Goal: Transaction & Acquisition: Purchase product/service

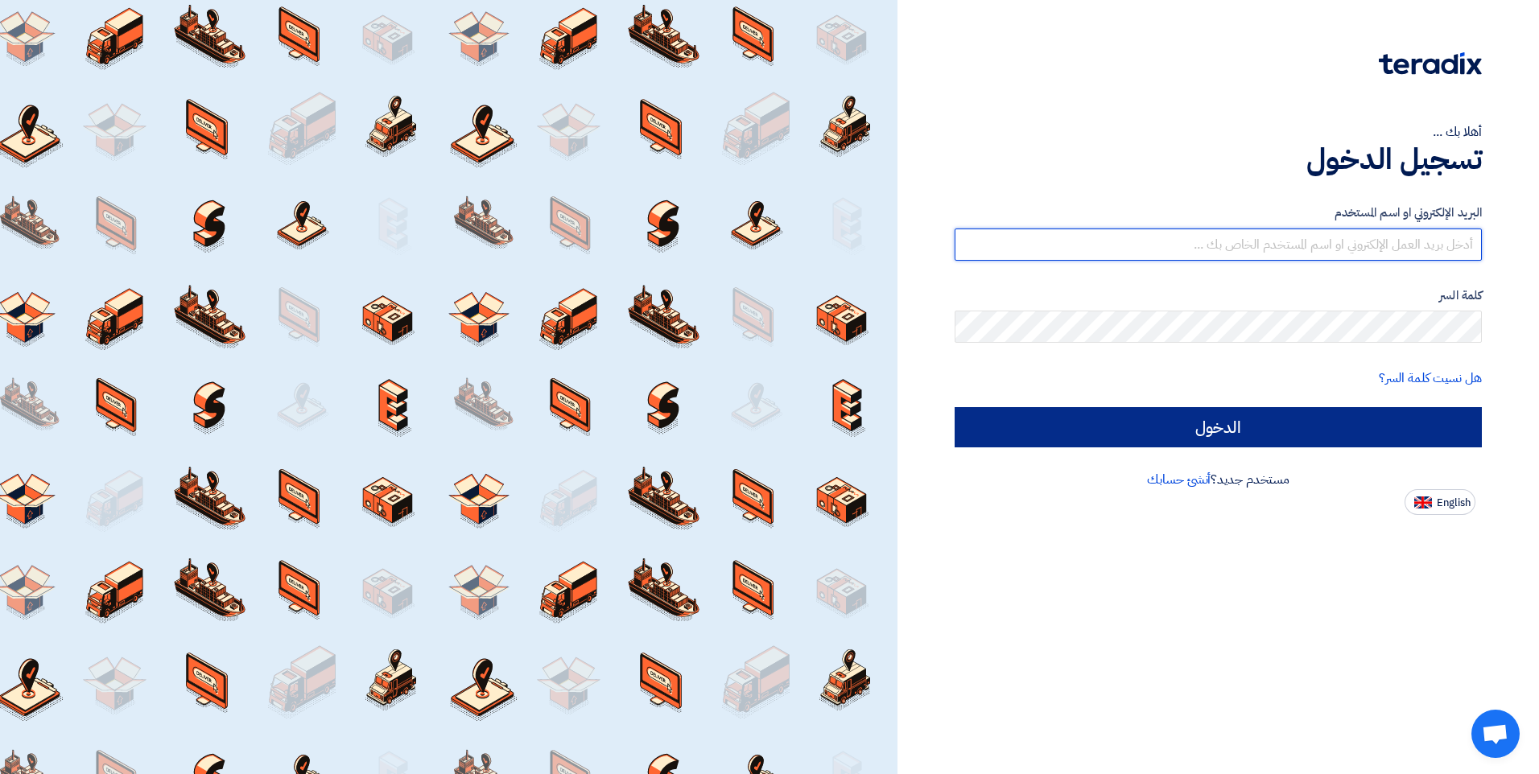
type input "[EMAIL_ADDRESS][PERSON_NAME][DOMAIN_NAME]"
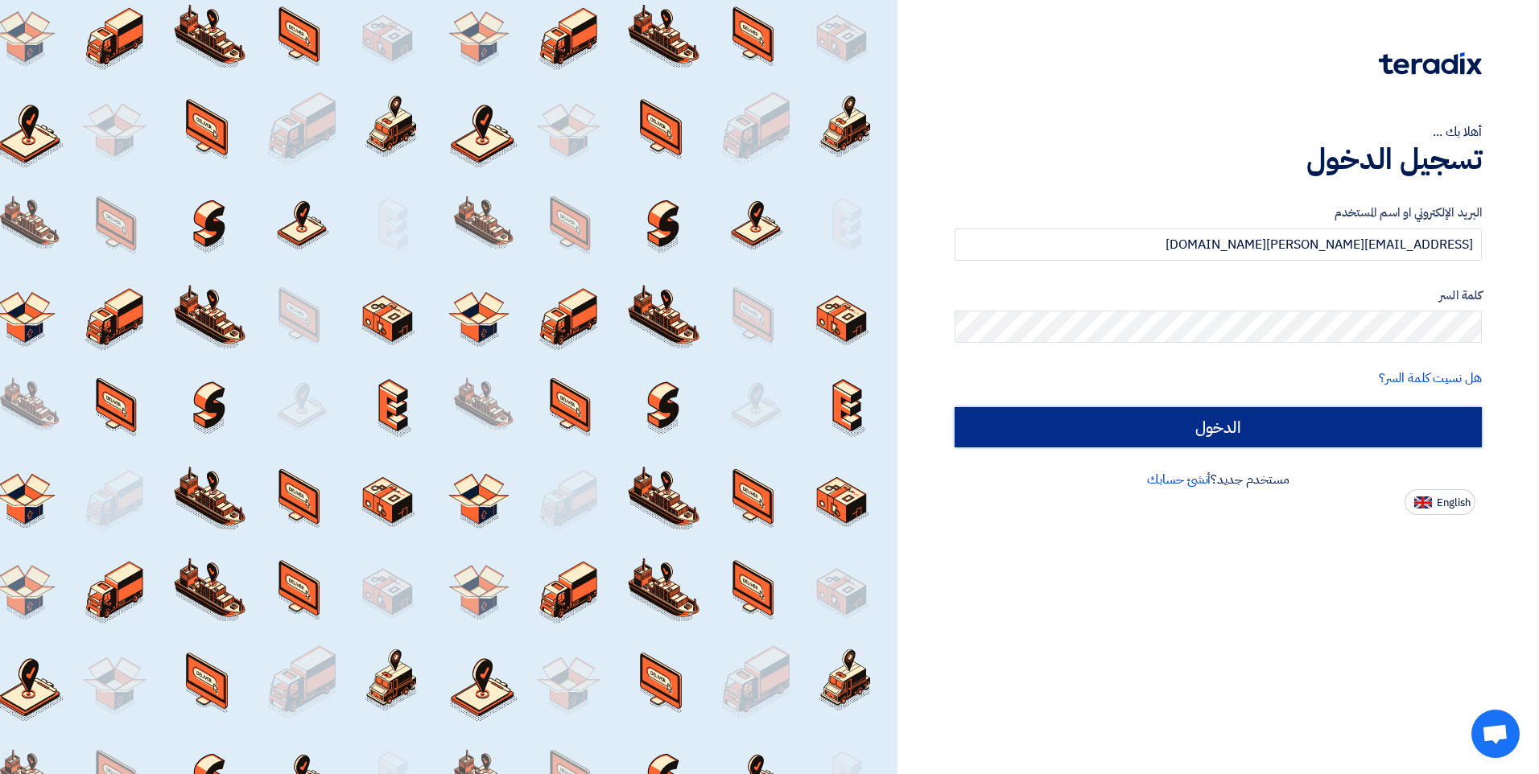
click at [1301, 433] on input "الدخول" at bounding box center [1218, 427] width 527 height 40
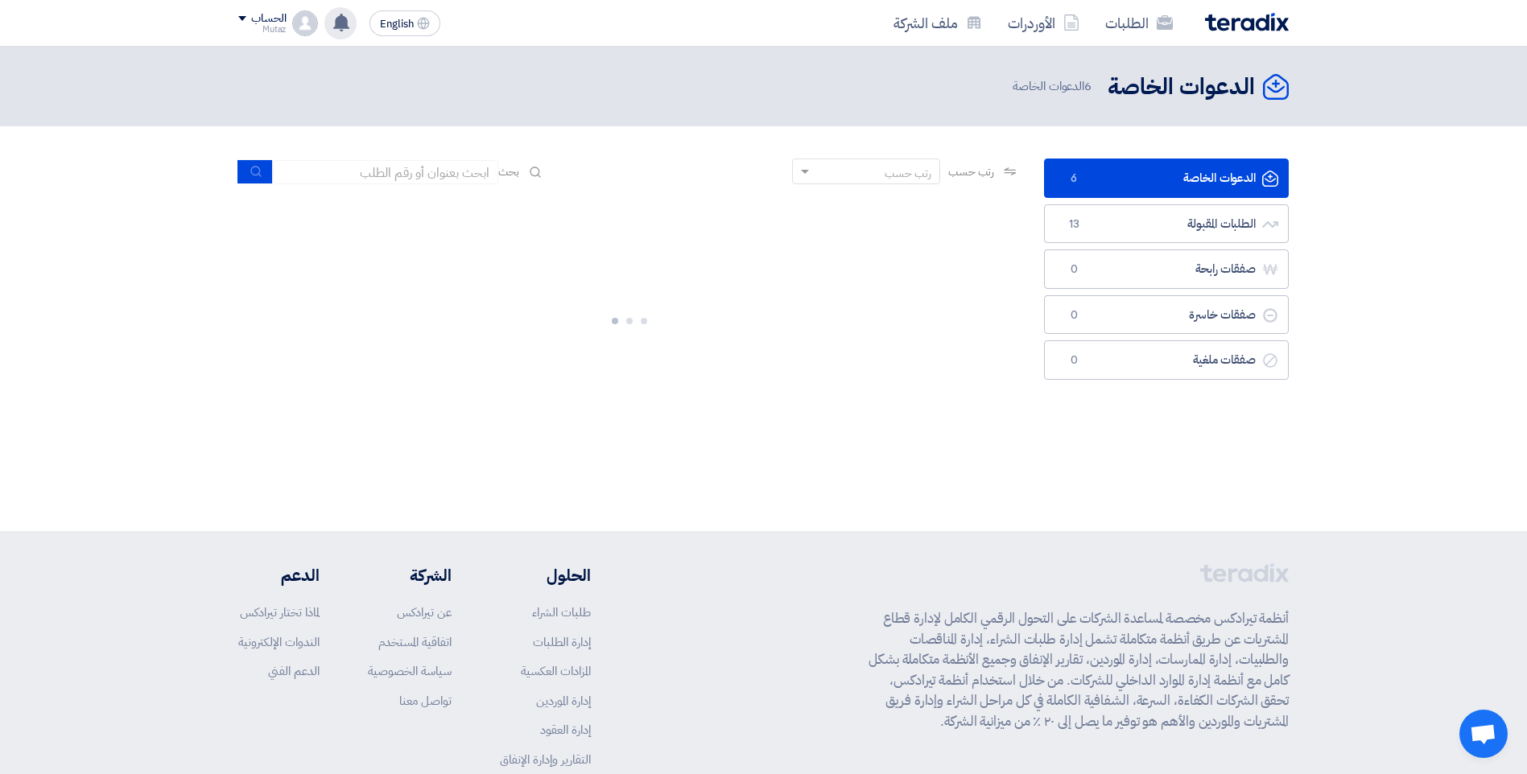
click at [337, 24] on use at bounding box center [341, 23] width 16 height 18
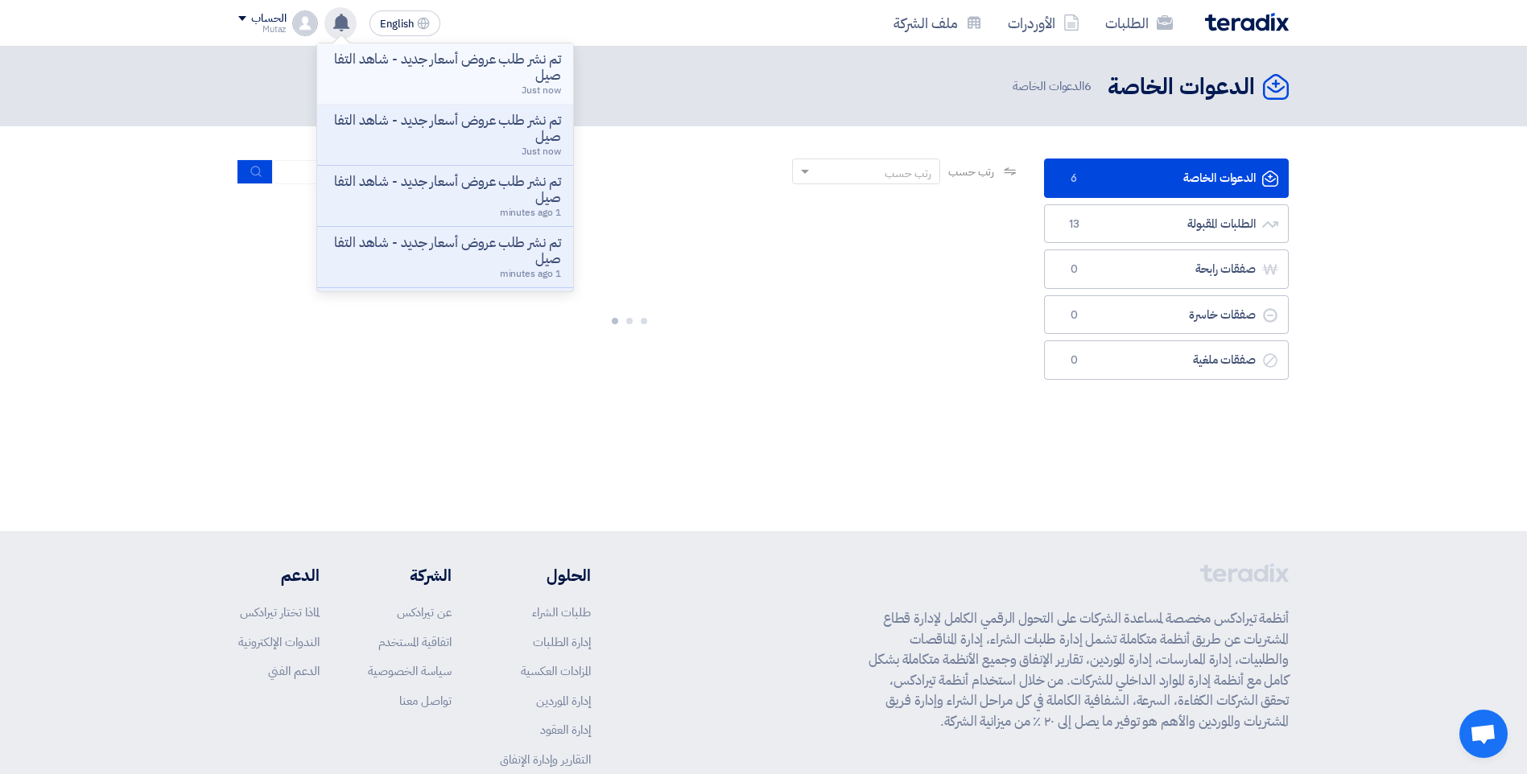
click at [399, 79] on p "تم نشر طلب عروض أسعار جديد - شاهد التفاصيل" at bounding box center [445, 68] width 230 height 32
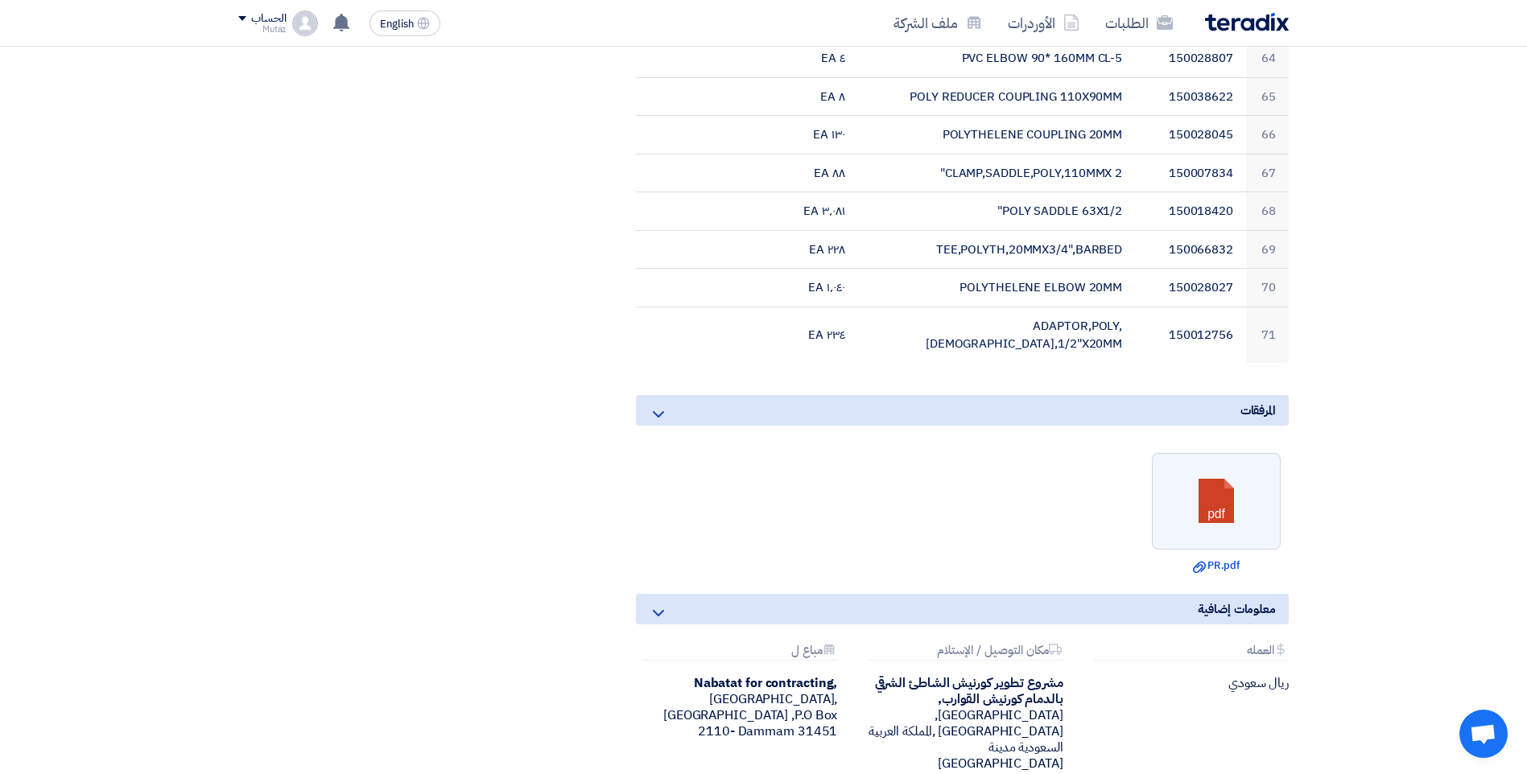
scroll to position [2981, 0]
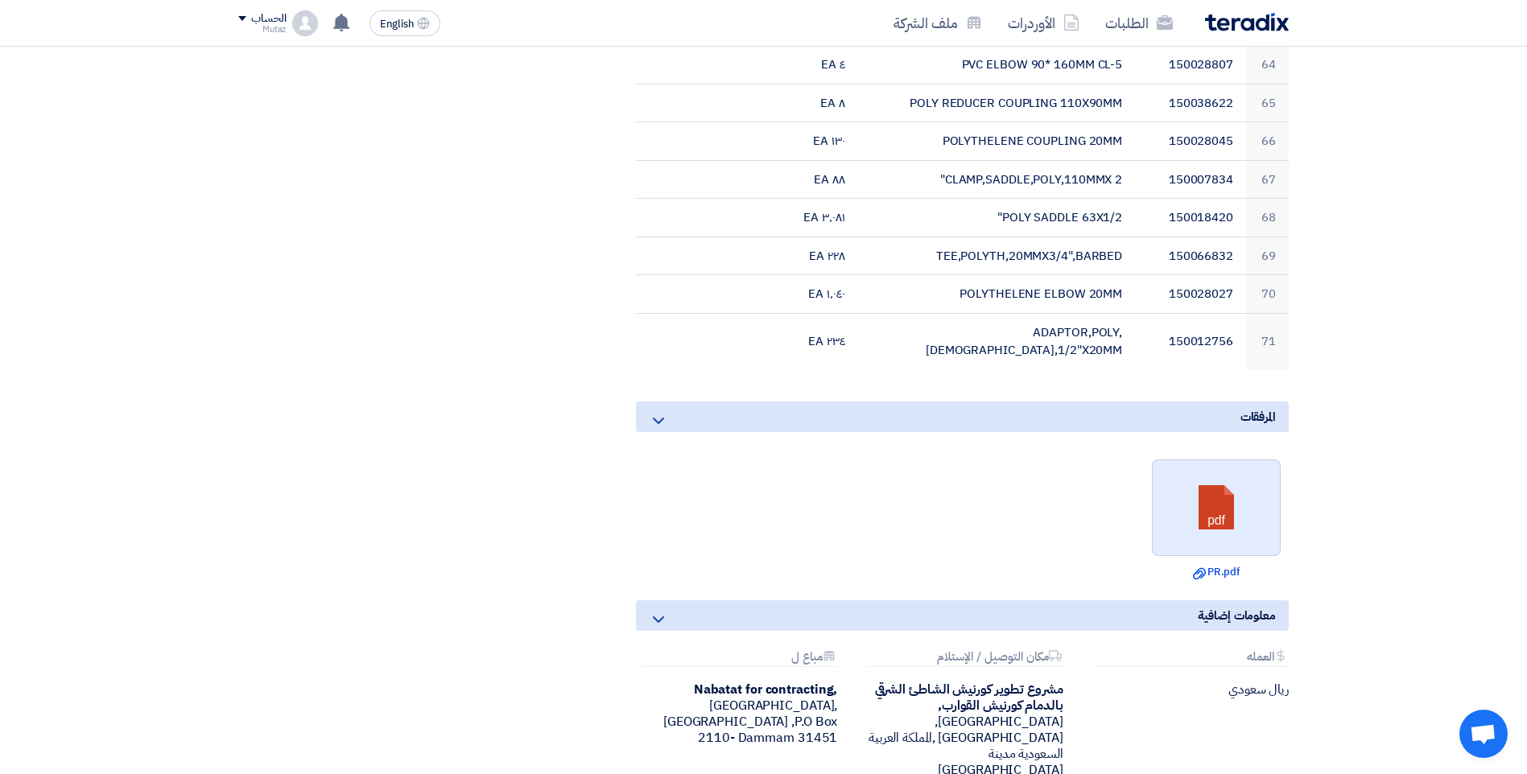
click at [1219, 460] on link at bounding box center [1217, 508] width 129 height 97
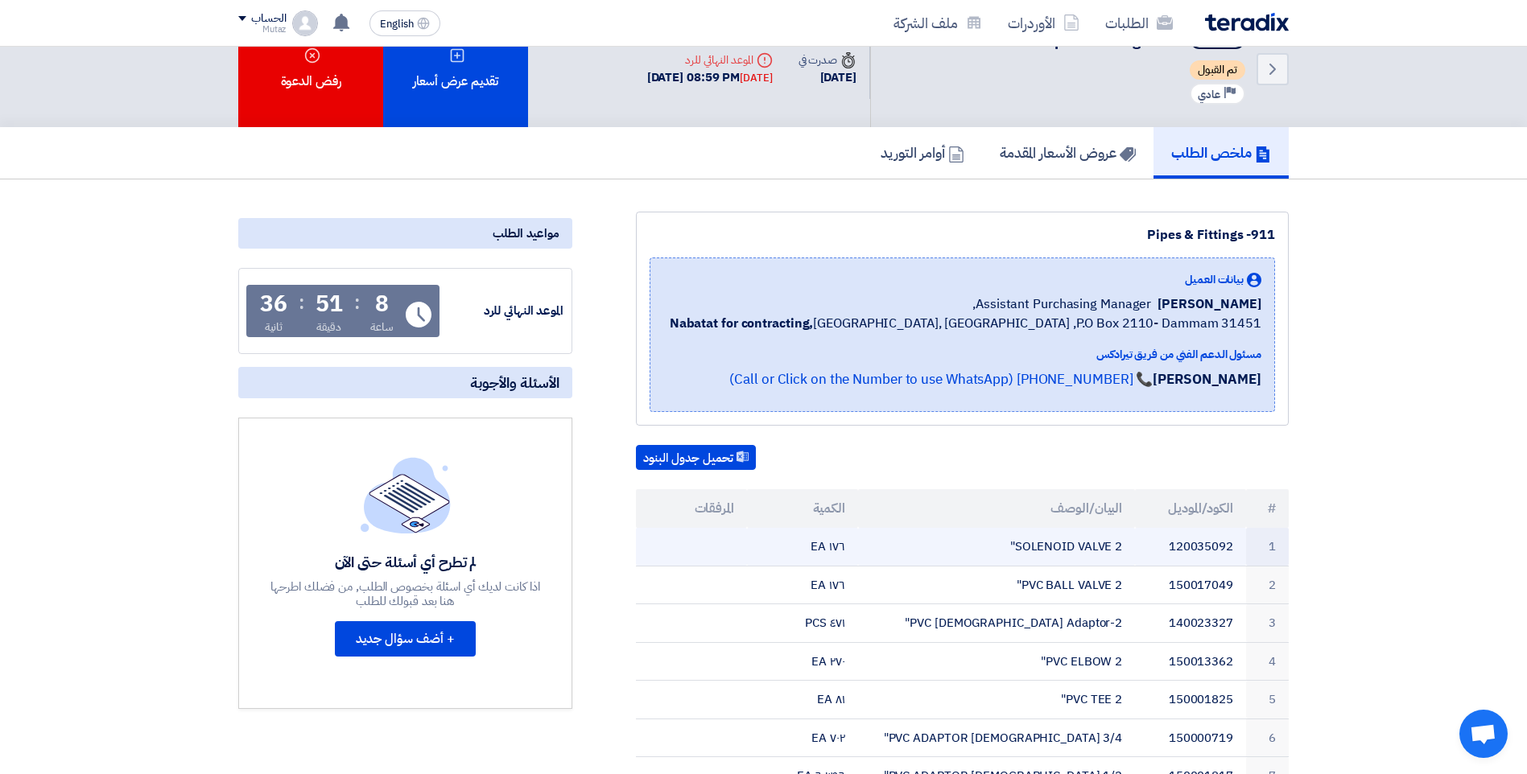
scroll to position [0, 0]
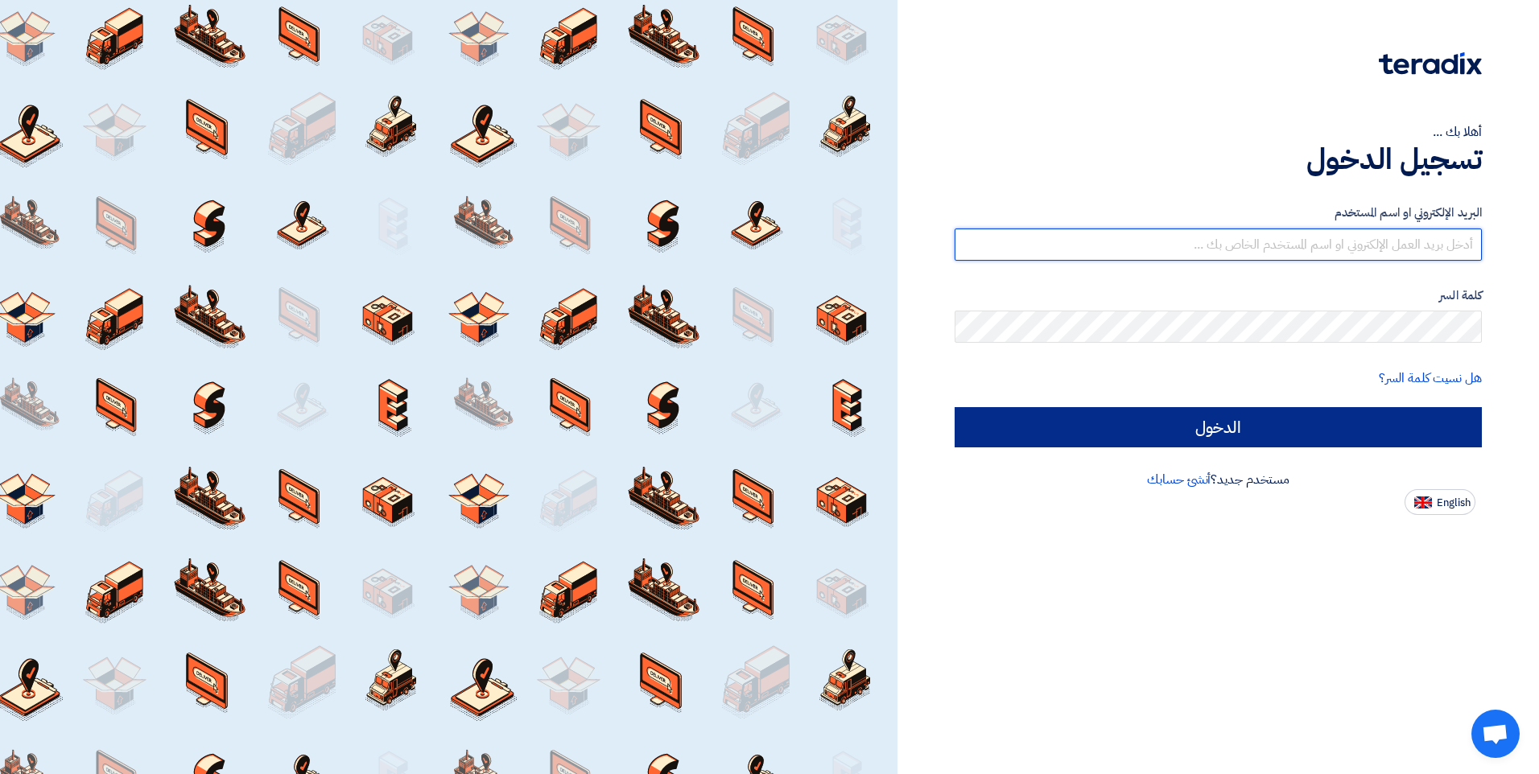
type input "[EMAIL_ADDRESS][PERSON_NAME][DOMAIN_NAME]"
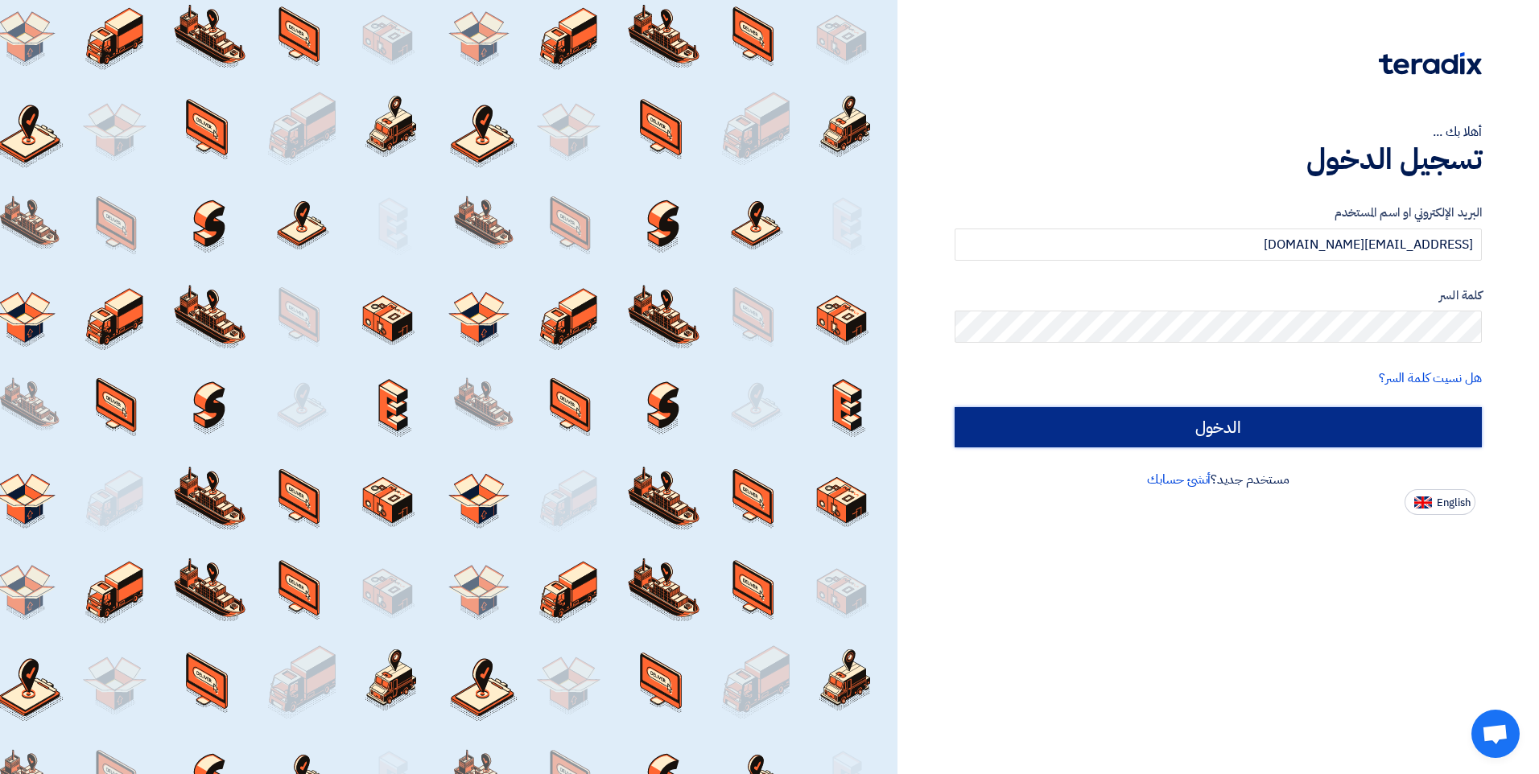
click at [1165, 417] on input "الدخول" at bounding box center [1218, 427] width 527 height 40
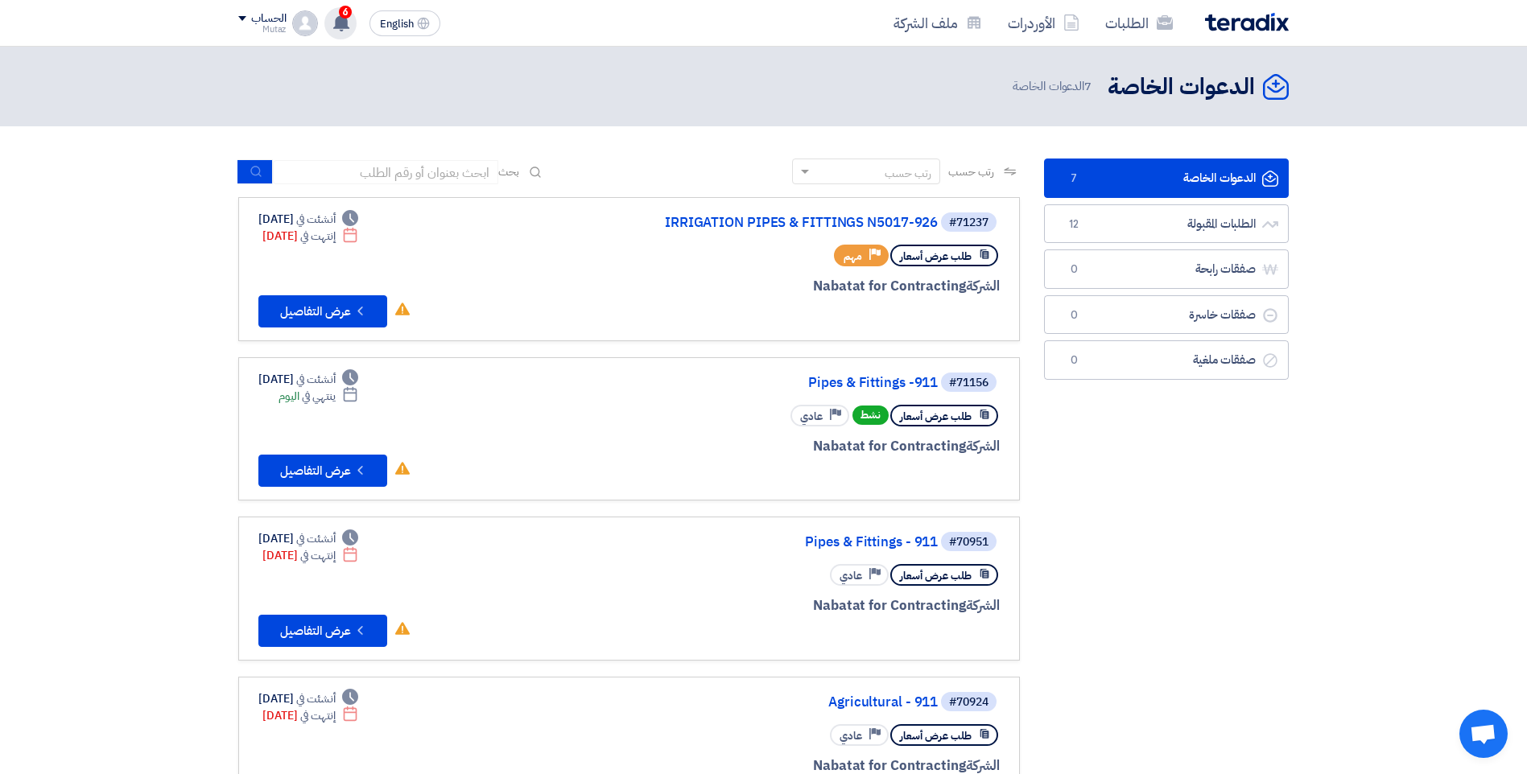
click at [342, 14] on span "6" at bounding box center [345, 12] width 13 height 13
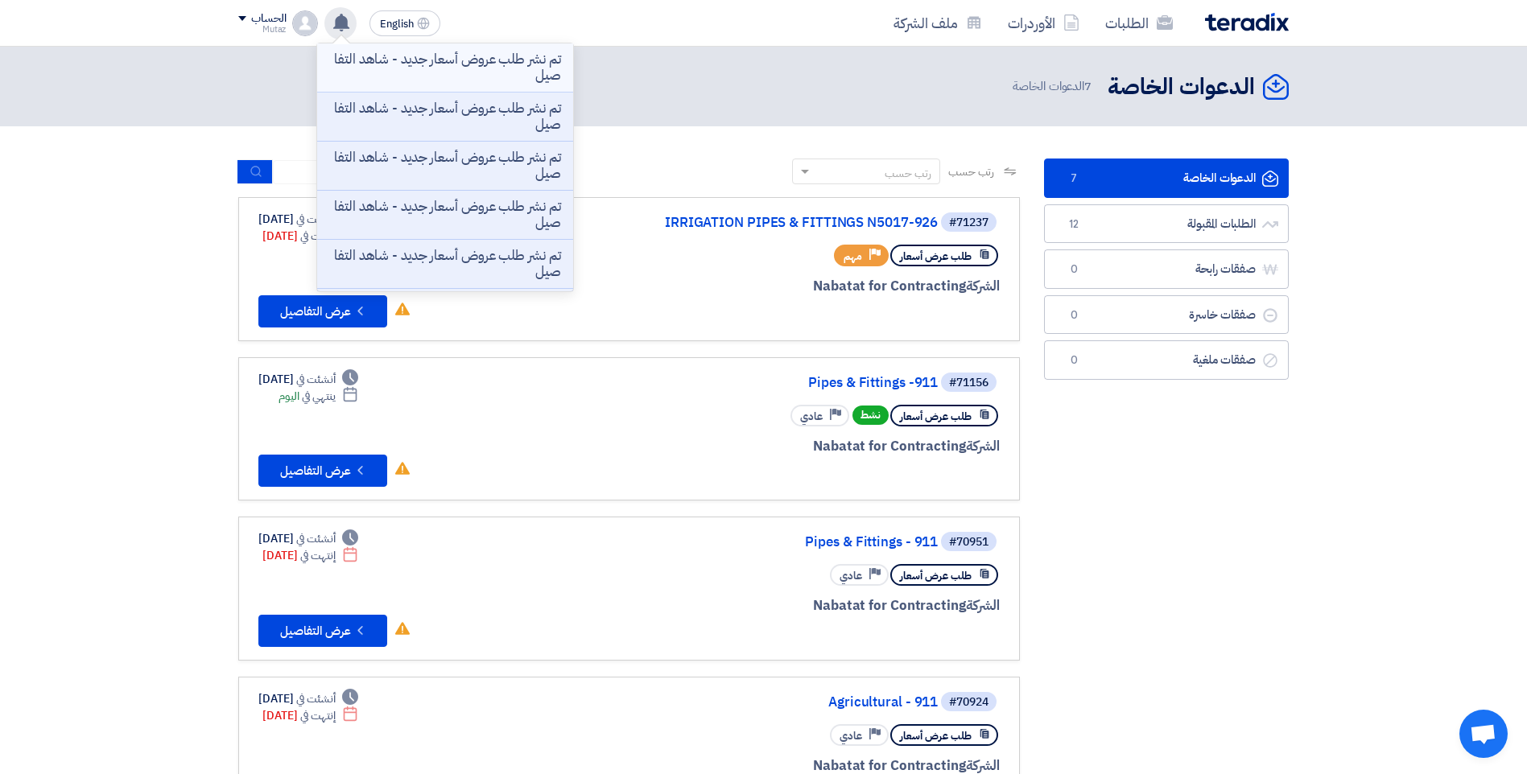
click at [498, 62] on p "تم نشر طلب عروض أسعار جديد - شاهد التفاصيل" at bounding box center [445, 68] width 230 height 32
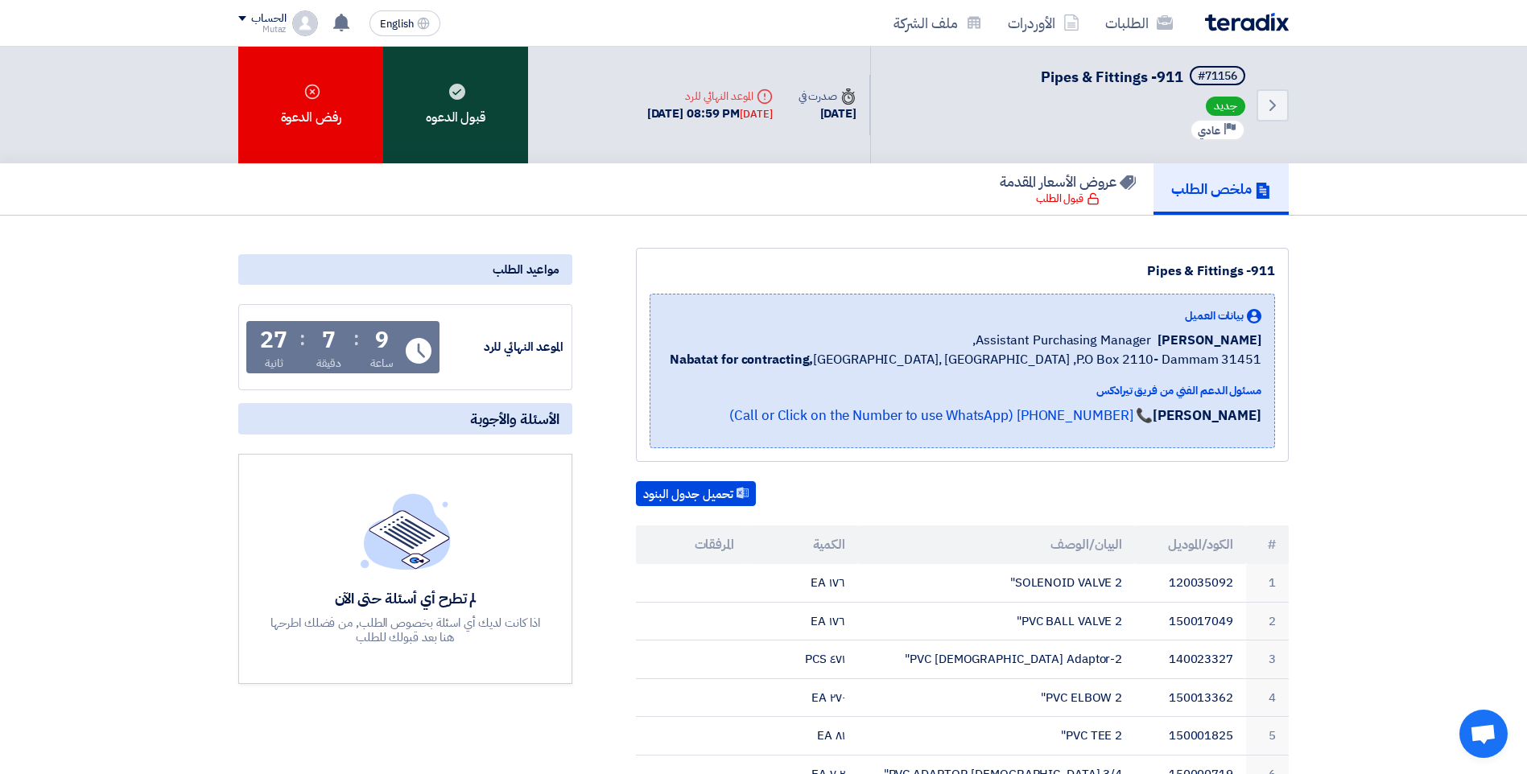
click at [426, 133] on div "قبول الدعوه" at bounding box center [455, 105] width 145 height 117
click at [443, 131] on div "قبول الدعوه" at bounding box center [455, 105] width 145 height 117
click at [466, 142] on div "قبول الدعوه" at bounding box center [455, 105] width 145 height 117
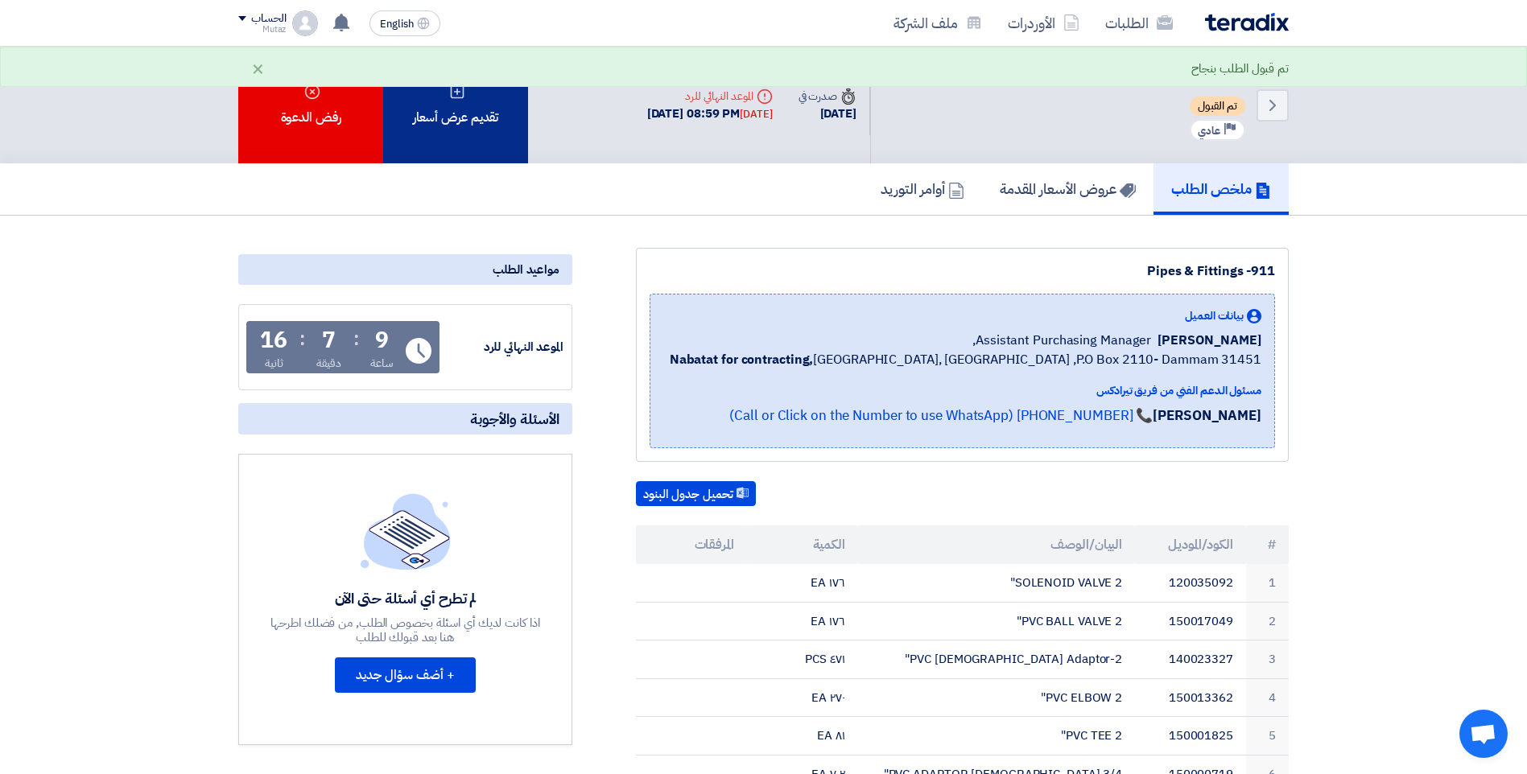
click at [475, 141] on div "تقديم عرض أسعار" at bounding box center [455, 105] width 145 height 117
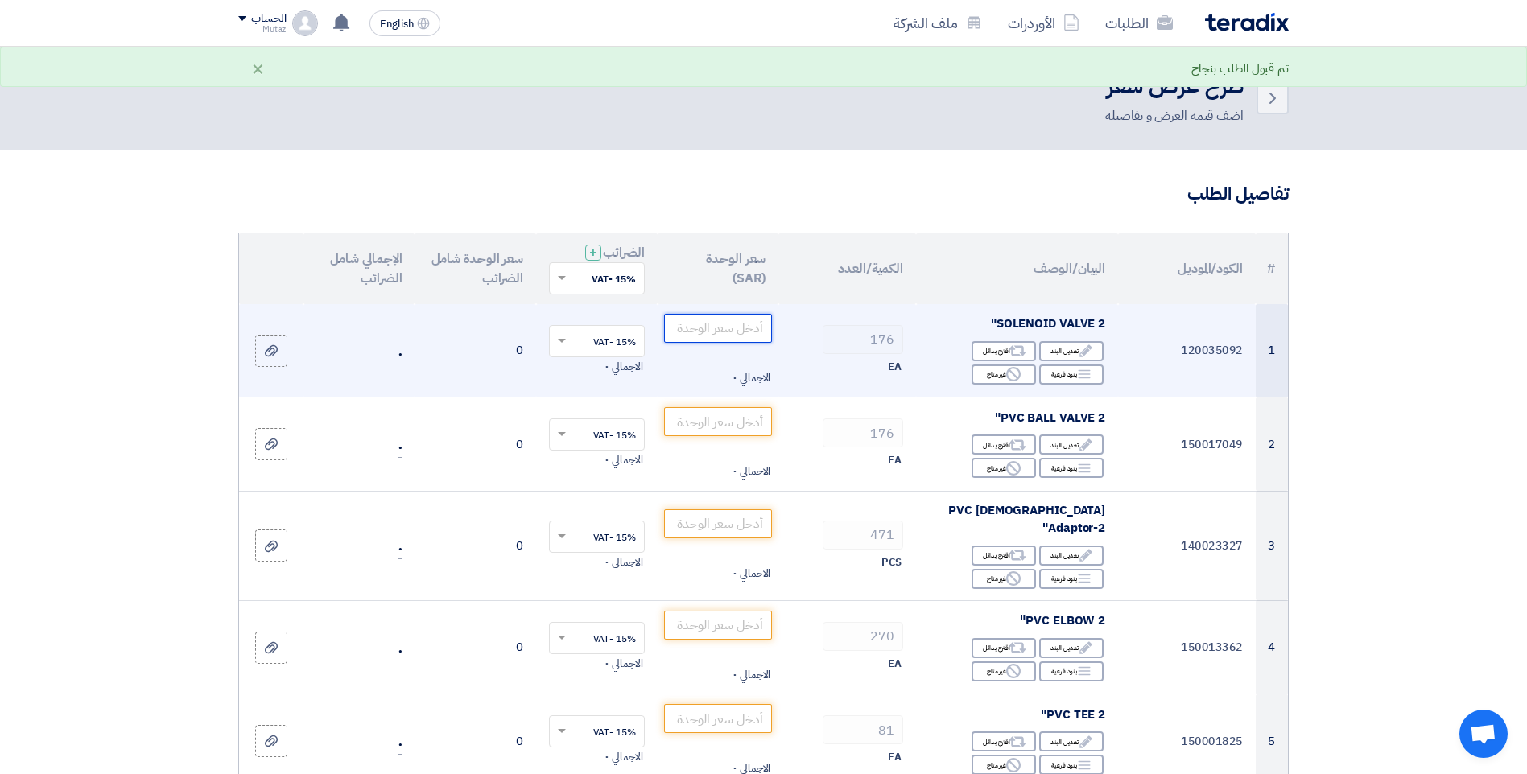
click at [711, 336] on input "number" at bounding box center [718, 328] width 109 height 29
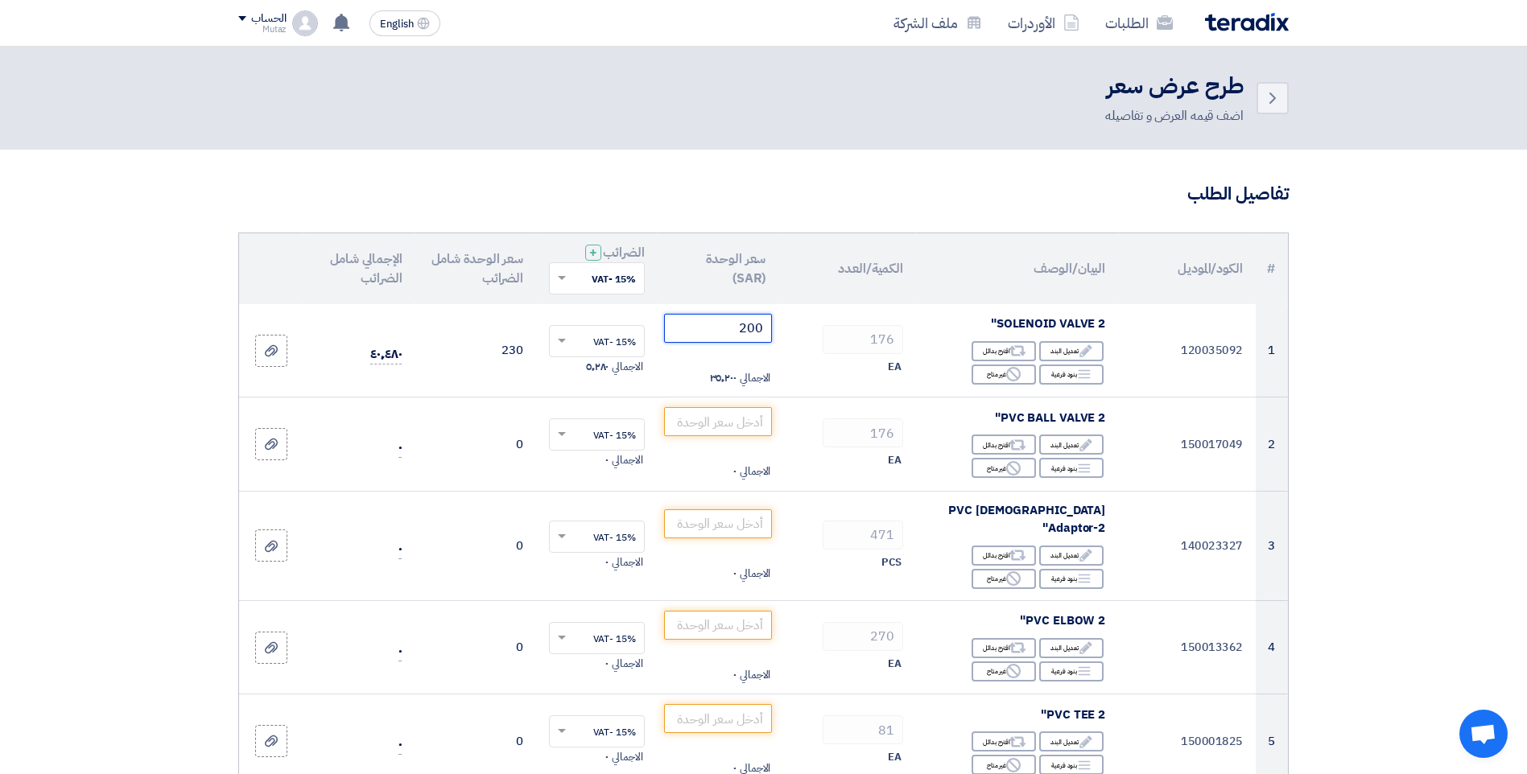
drag, startPoint x: 719, startPoint y: 326, endPoint x: 662, endPoint y: 303, distance: 61.0
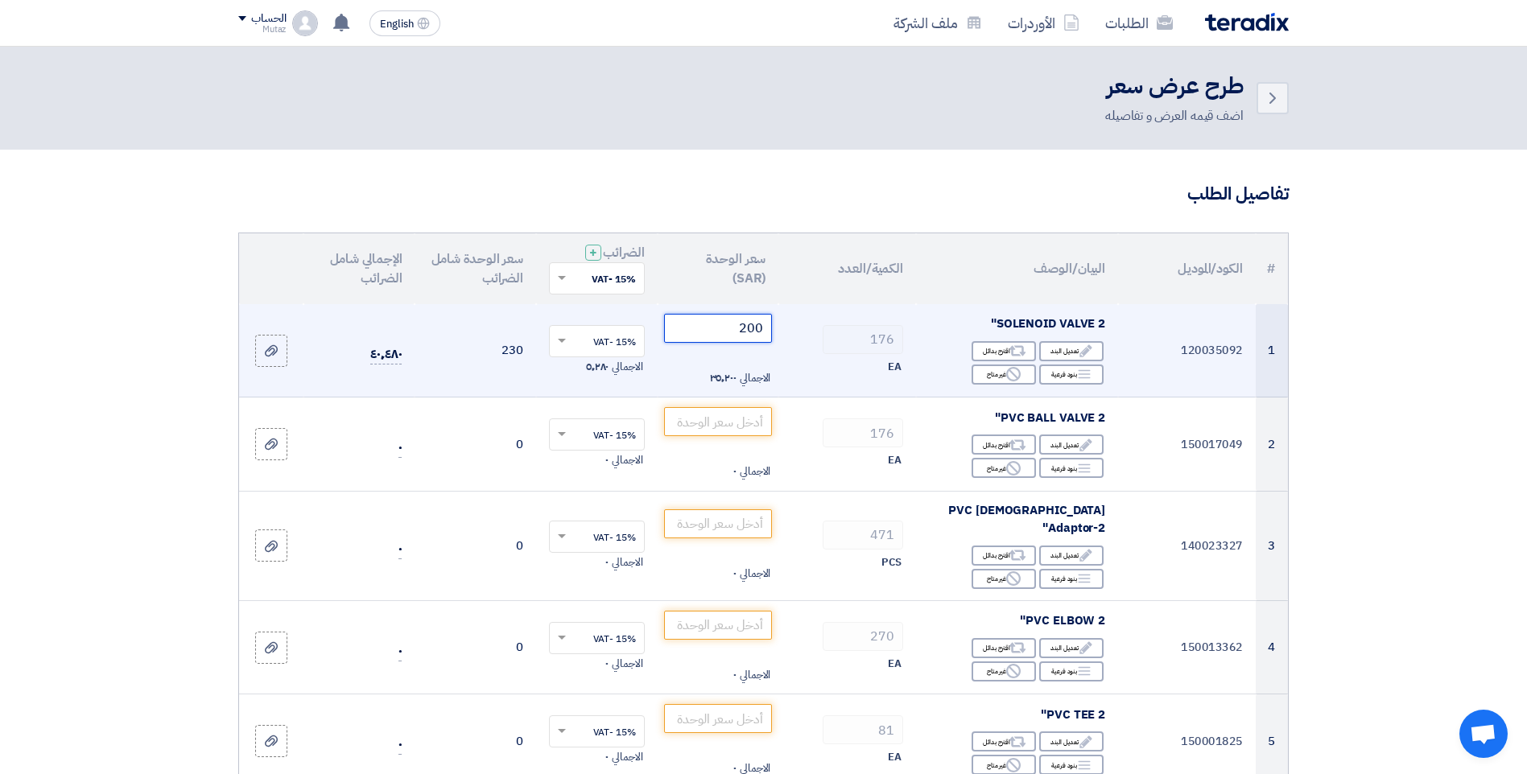
click at [843, 329] on tr "1 120035092 SOLENOID VALVE 2" Edit تعديل البند Alternative اقترح بدائل Breakdown" at bounding box center [763, 350] width 1049 height 93
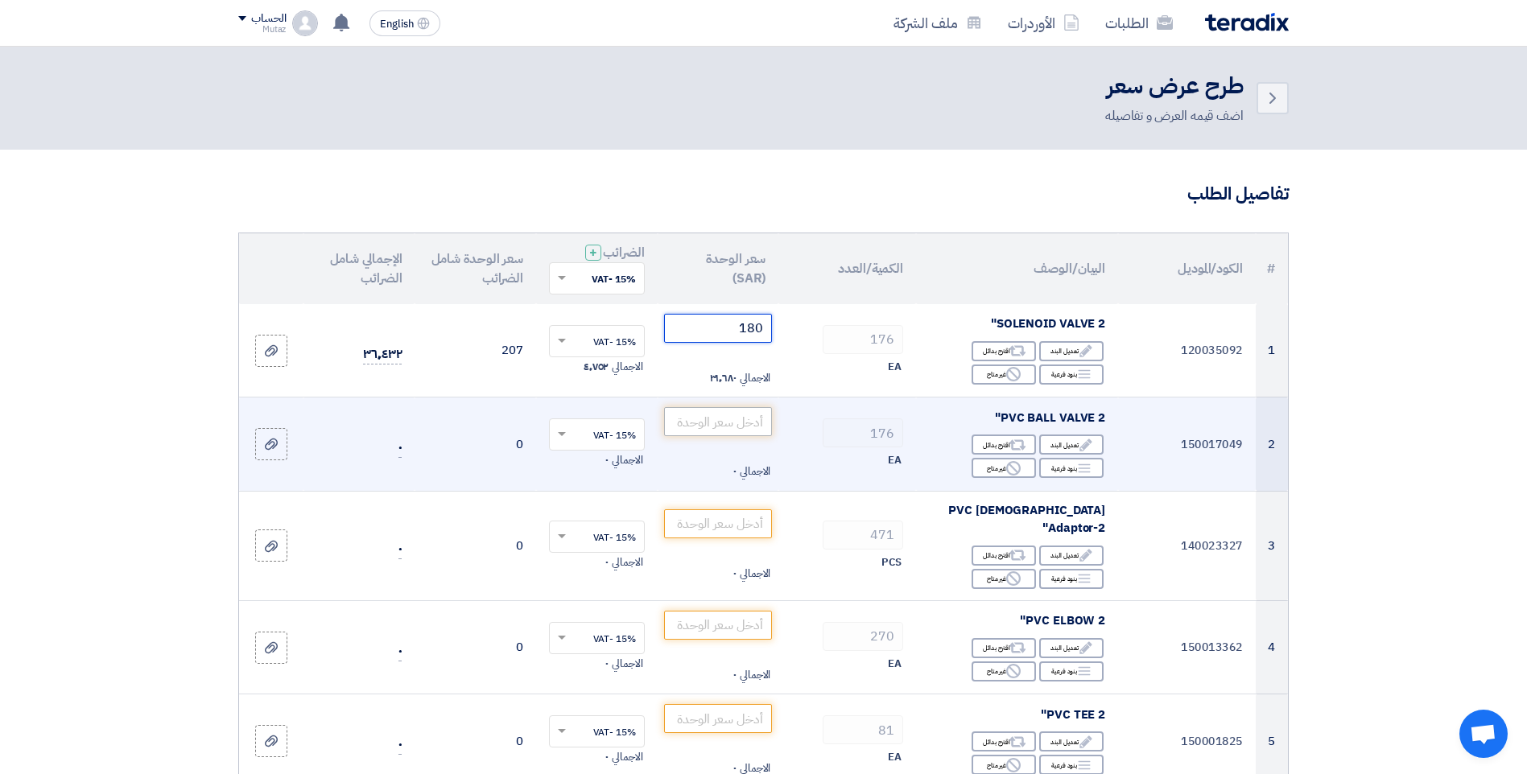
type input "180"
click at [720, 423] on input "number" at bounding box center [718, 421] width 109 height 29
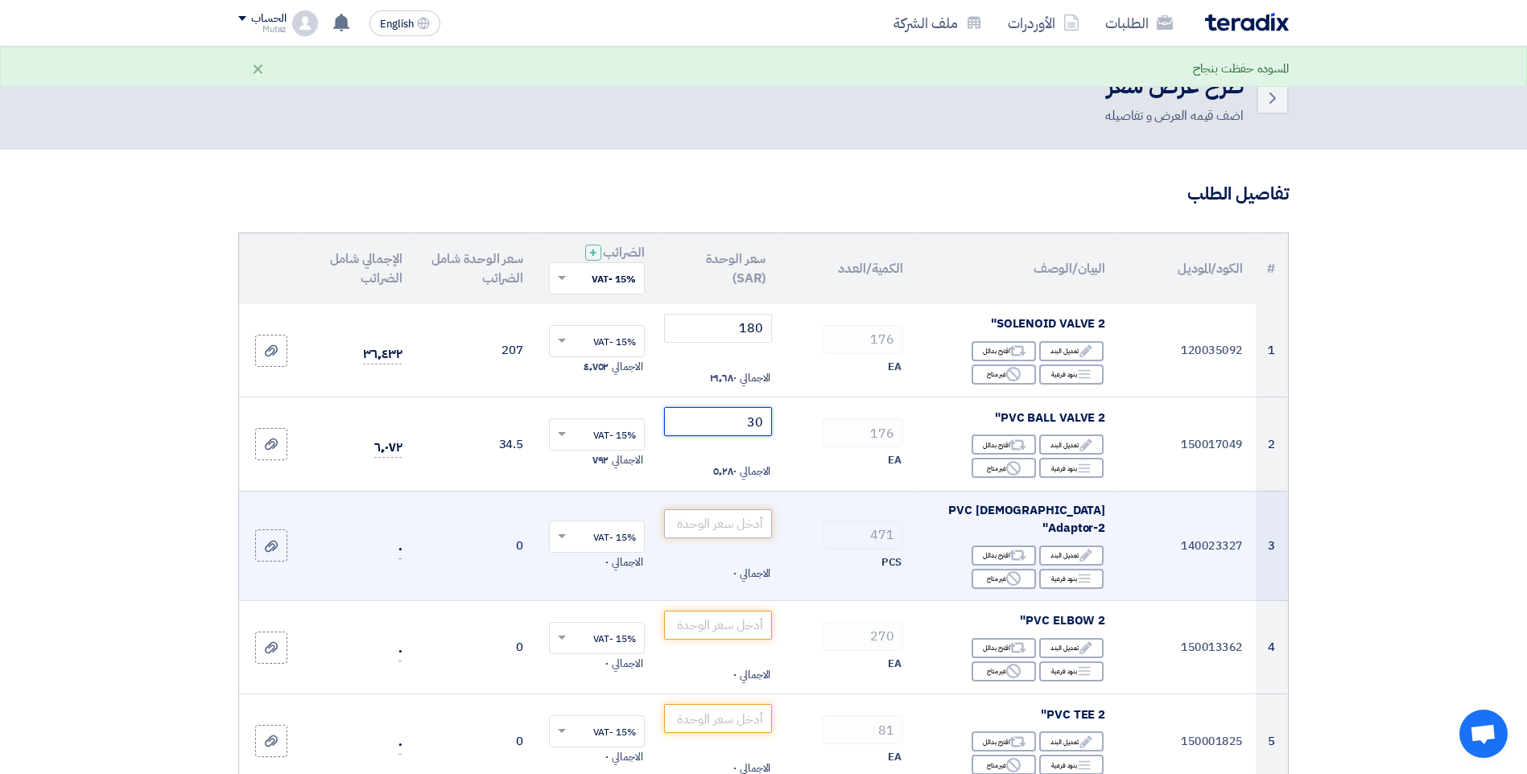
type input "30"
click at [745, 509] on input "number" at bounding box center [718, 523] width 109 height 29
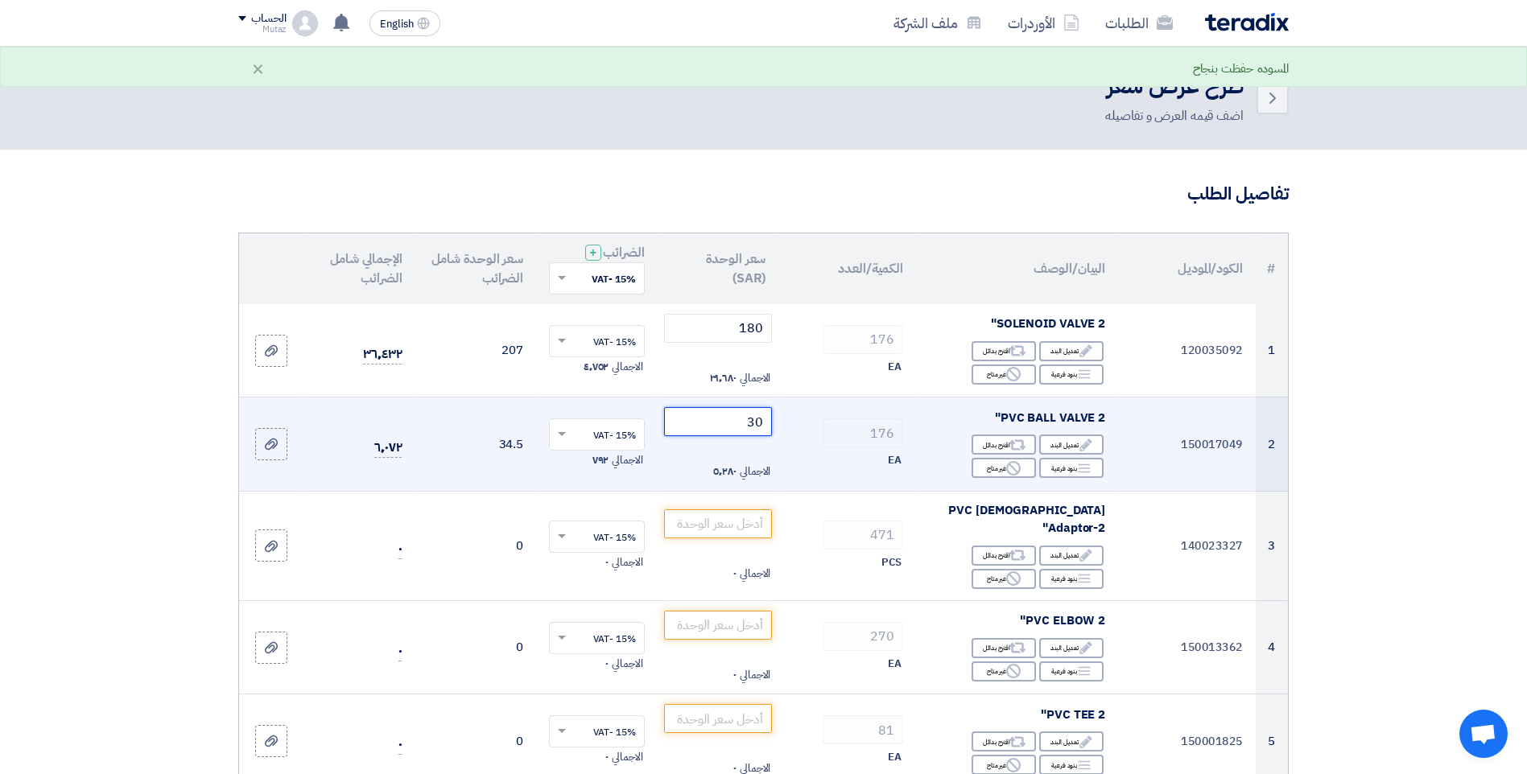
drag, startPoint x: 732, startPoint y: 422, endPoint x: 872, endPoint y: 418, distance: 140.9
click at [872, 418] on tr "2 150017049 PVC BALL VALVE 2" Edit تعديل البند Alternative اقترح بدائل Breakdown" at bounding box center [763, 445] width 1049 height 94
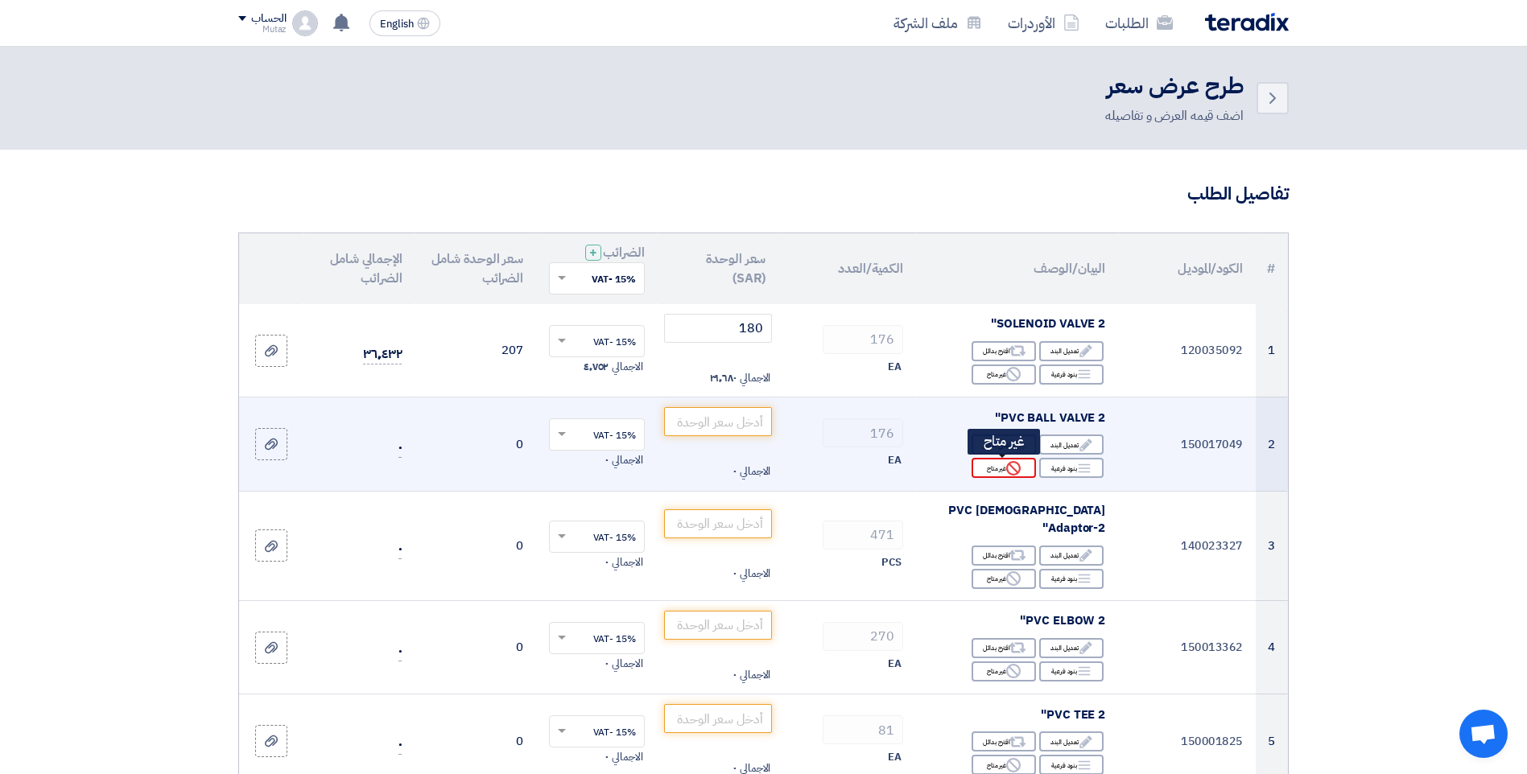
click at [1006, 466] on icon "Reject" at bounding box center [1013, 468] width 14 height 14
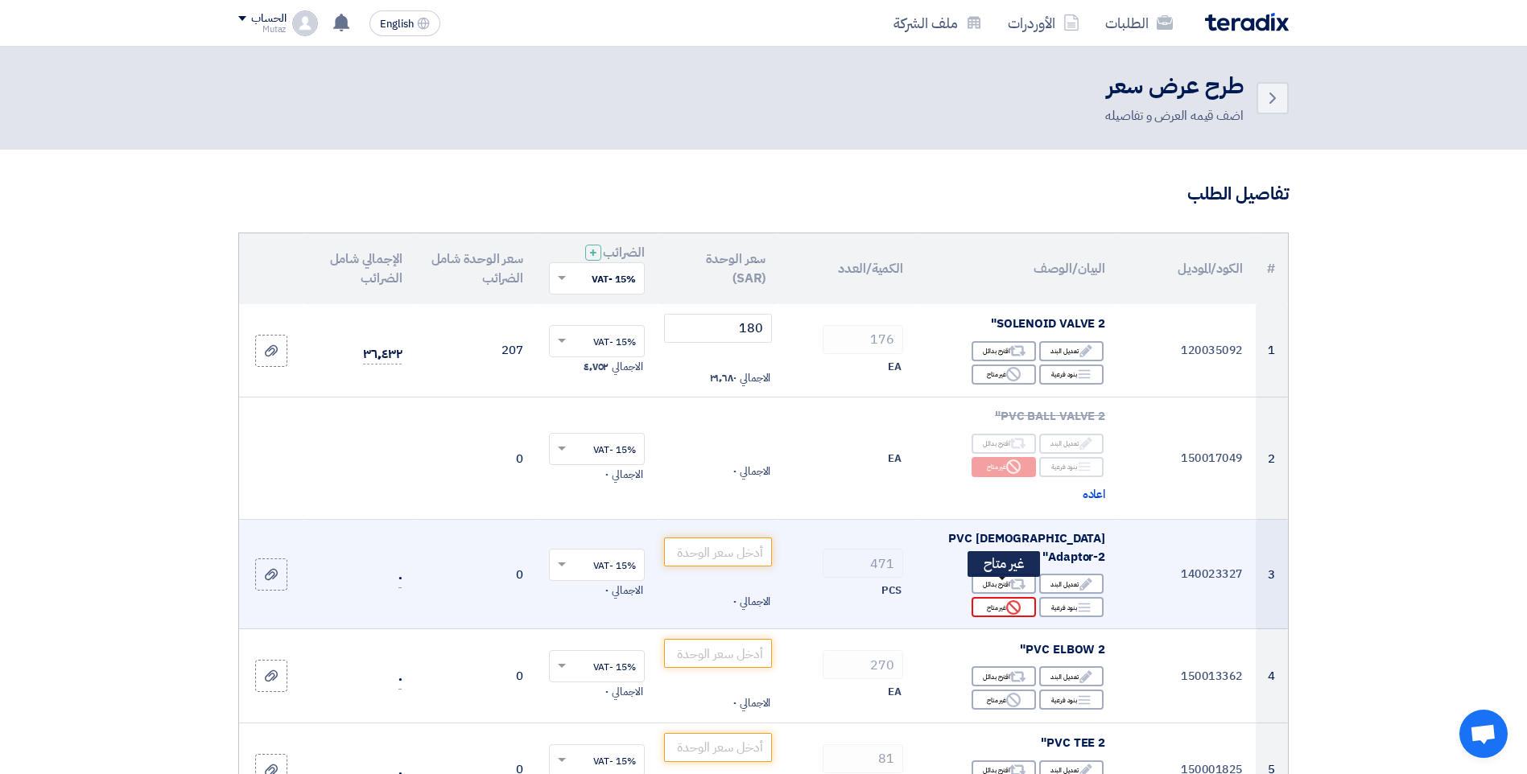
click at [1003, 597] on div "Reject غير متاح" at bounding box center [1003, 607] width 64 height 20
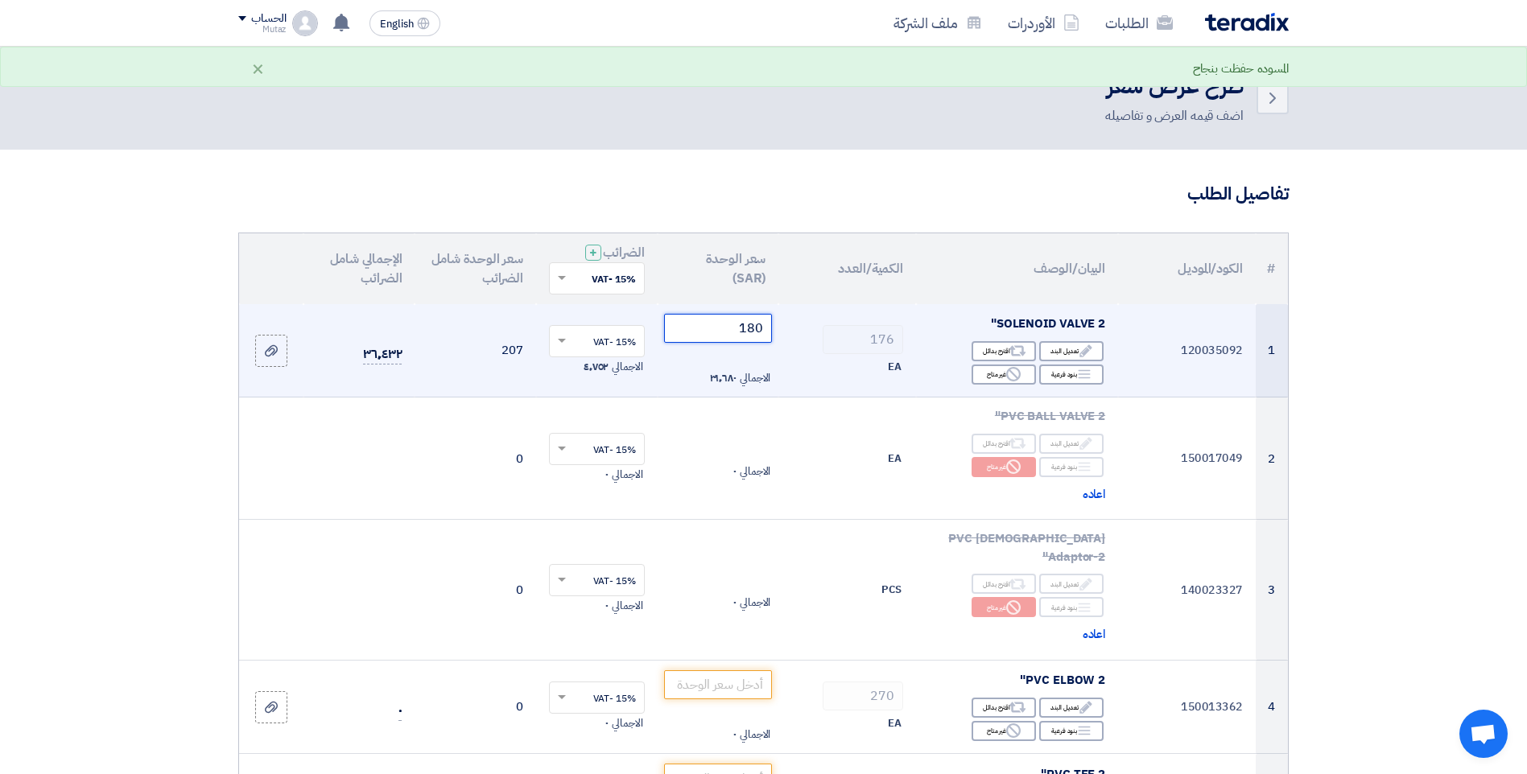
drag, startPoint x: 719, startPoint y: 333, endPoint x: 922, endPoint y: 332, distance: 203.6
click at [922, 332] on tr "1 120035092 SOLENOID VALVE 2" Edit تعديل البند Alternative اقترح بدائل Breakdown" at bounding box center [763, 350] width 1049 height 93
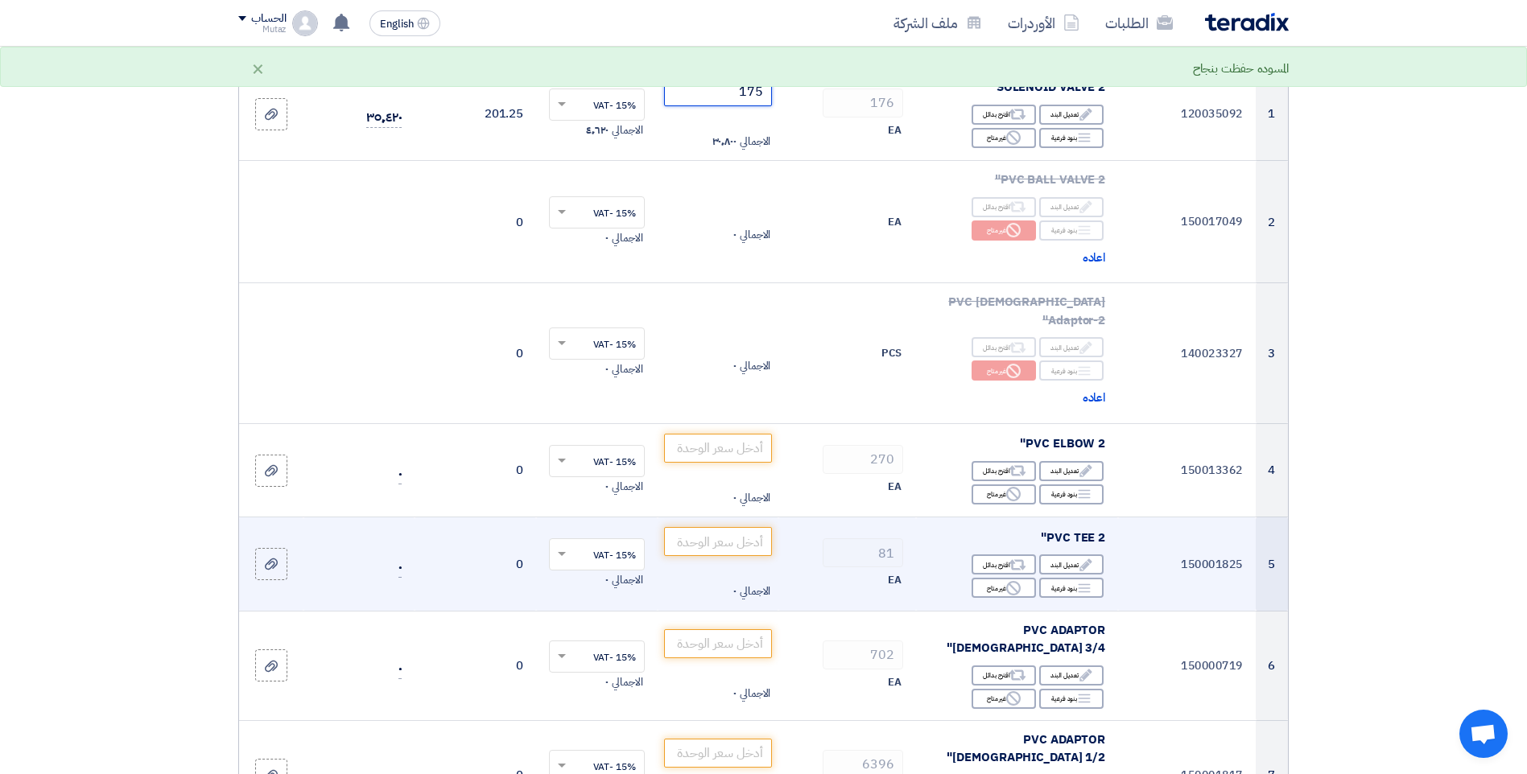
scroll to position [322, 0]
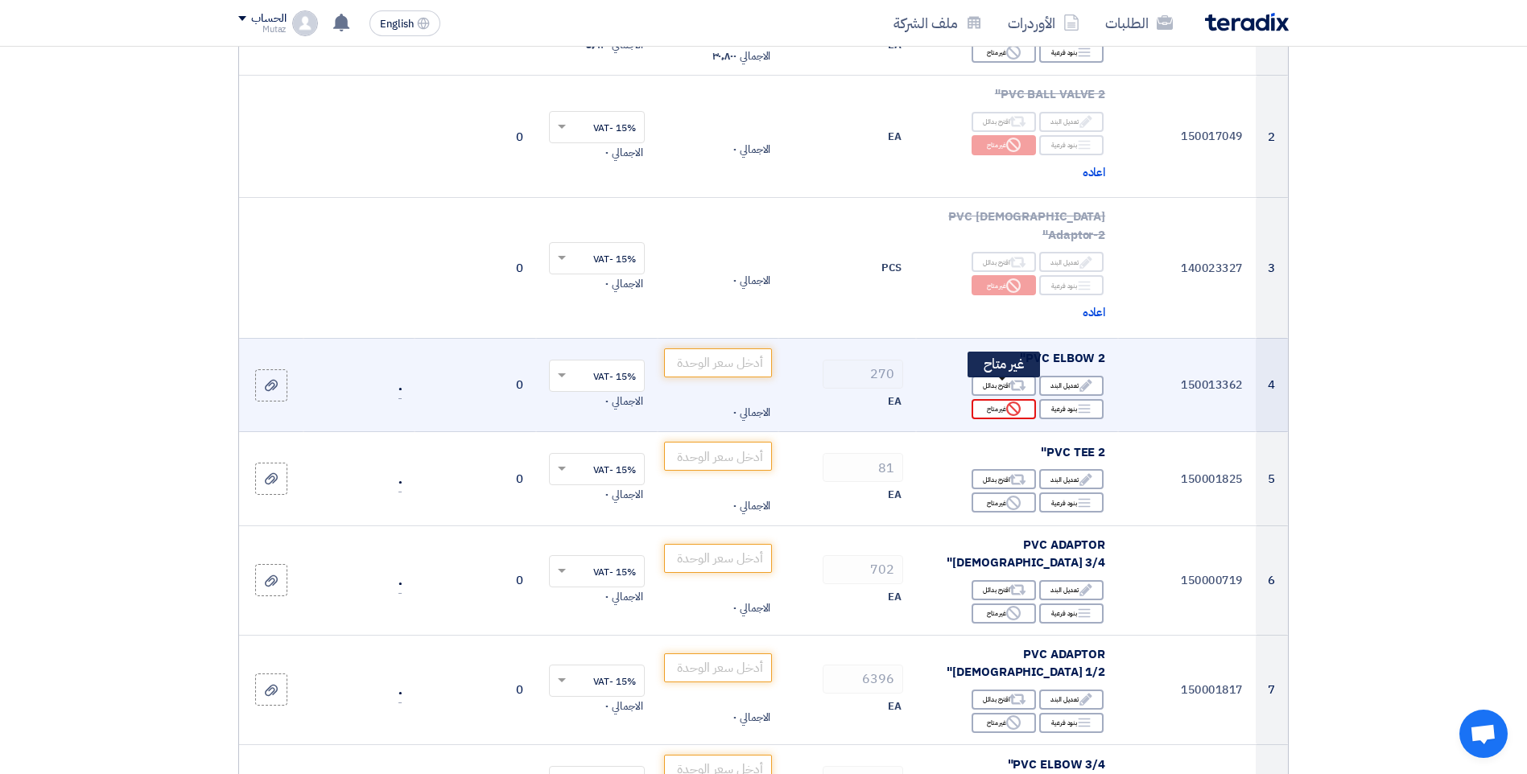
type input "175"
click at [1017, 402] on icon "Reject" at bounding box center [1013, 409] width 14 height 14
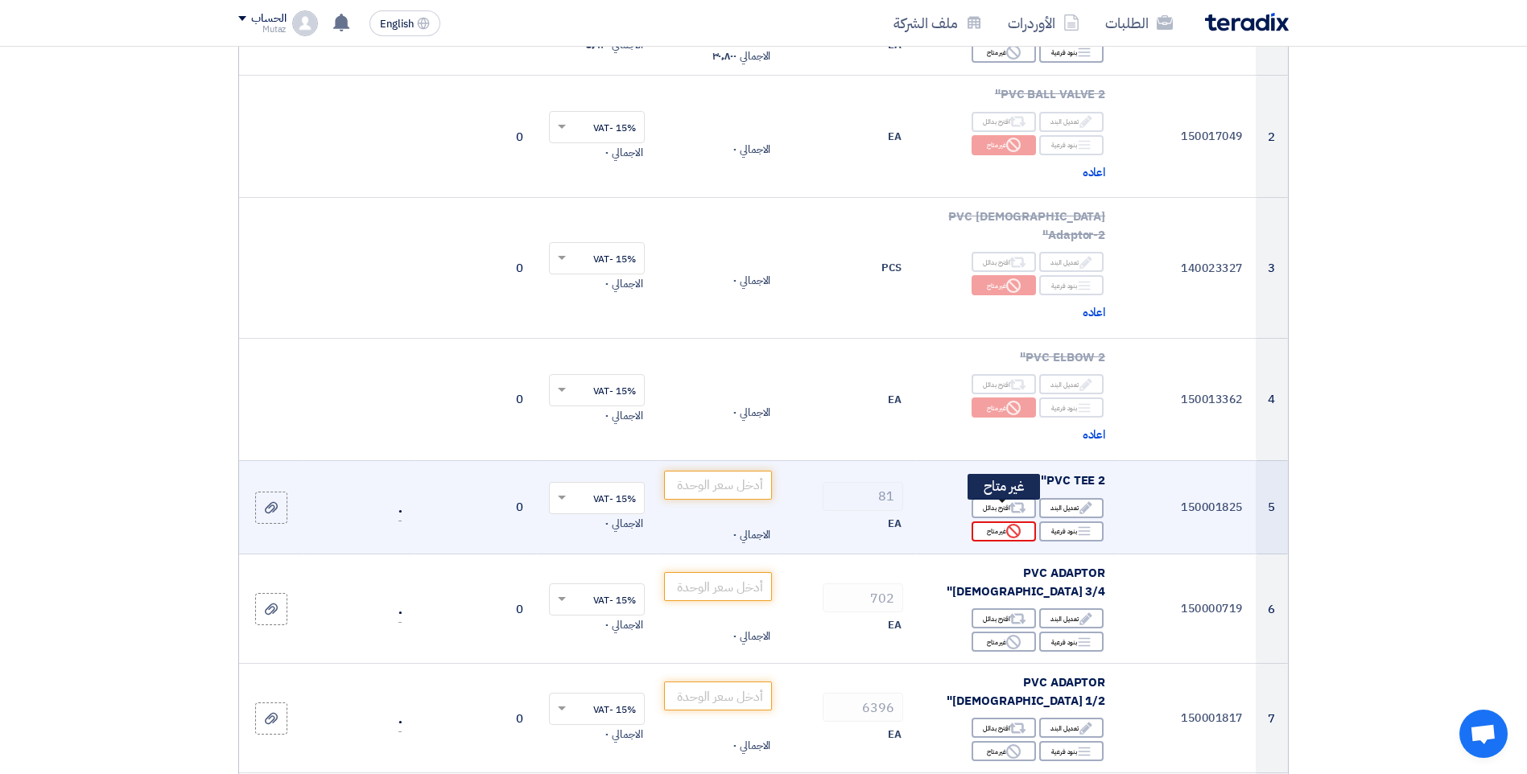
click at [1006, 524] on icon "Reject" at bounding box center [1013, 531] width 14 height 14
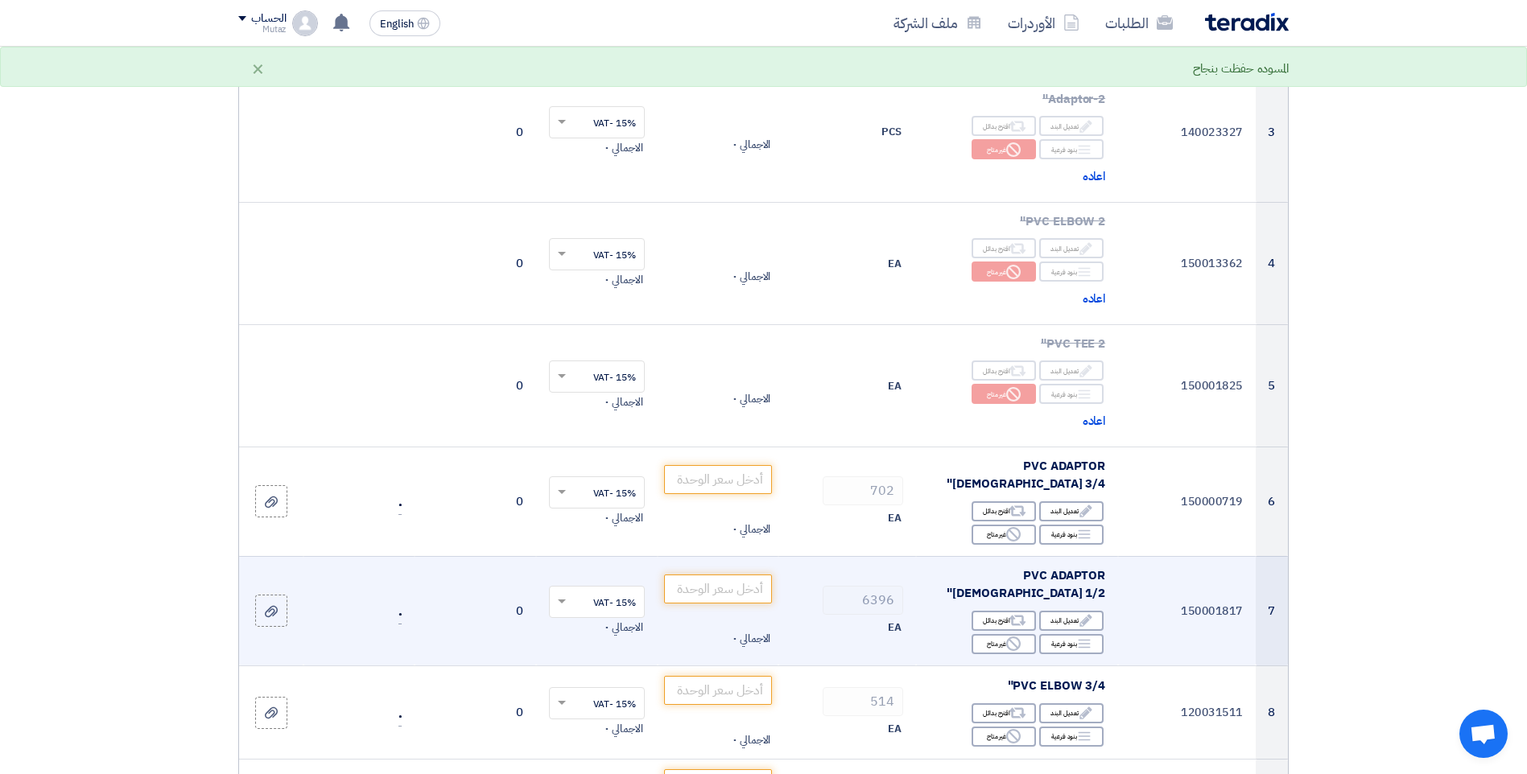
scroll to position [563, 0]
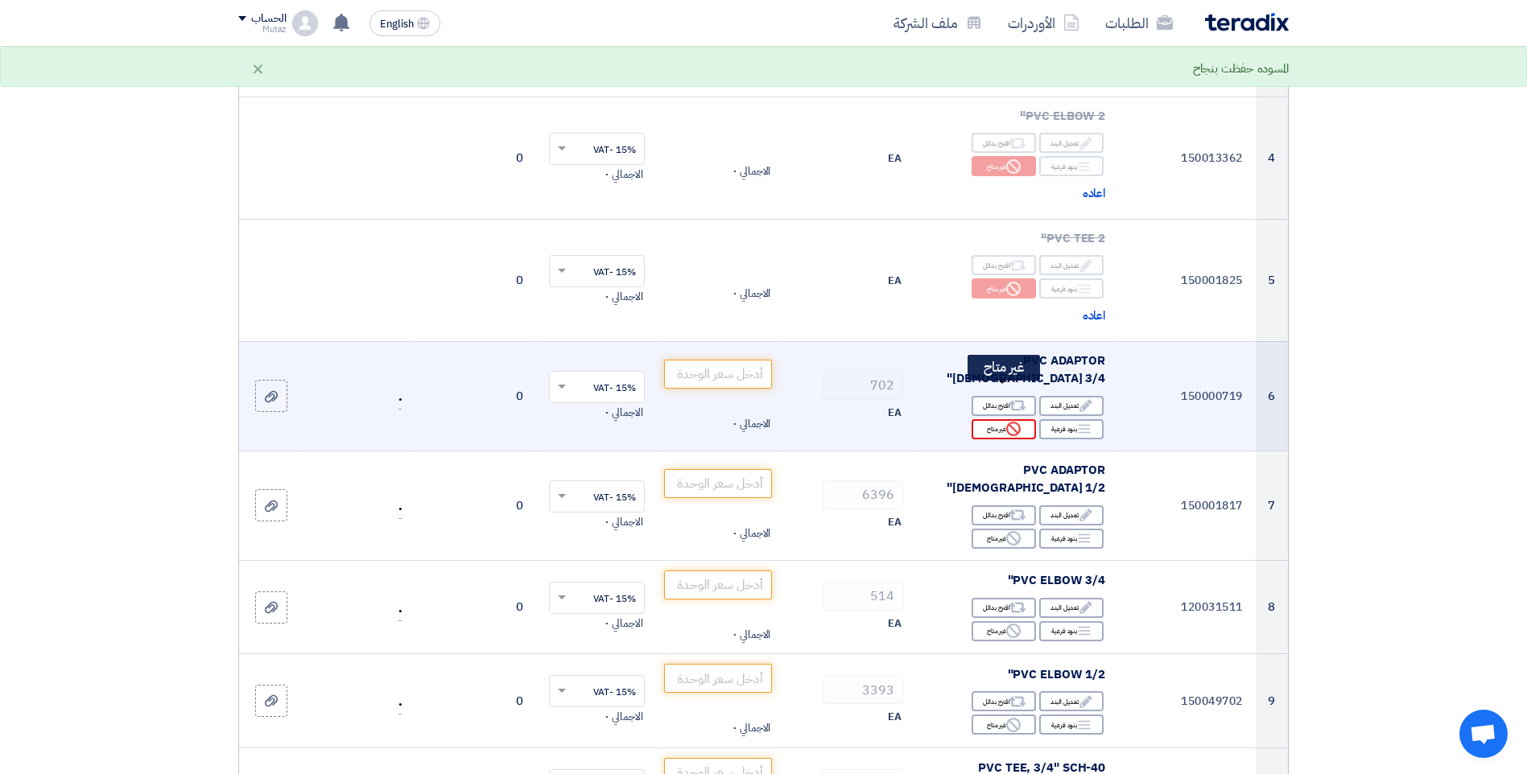
click at [1013, 422] on use at bounding box center [1013, 429] width 14 height 14
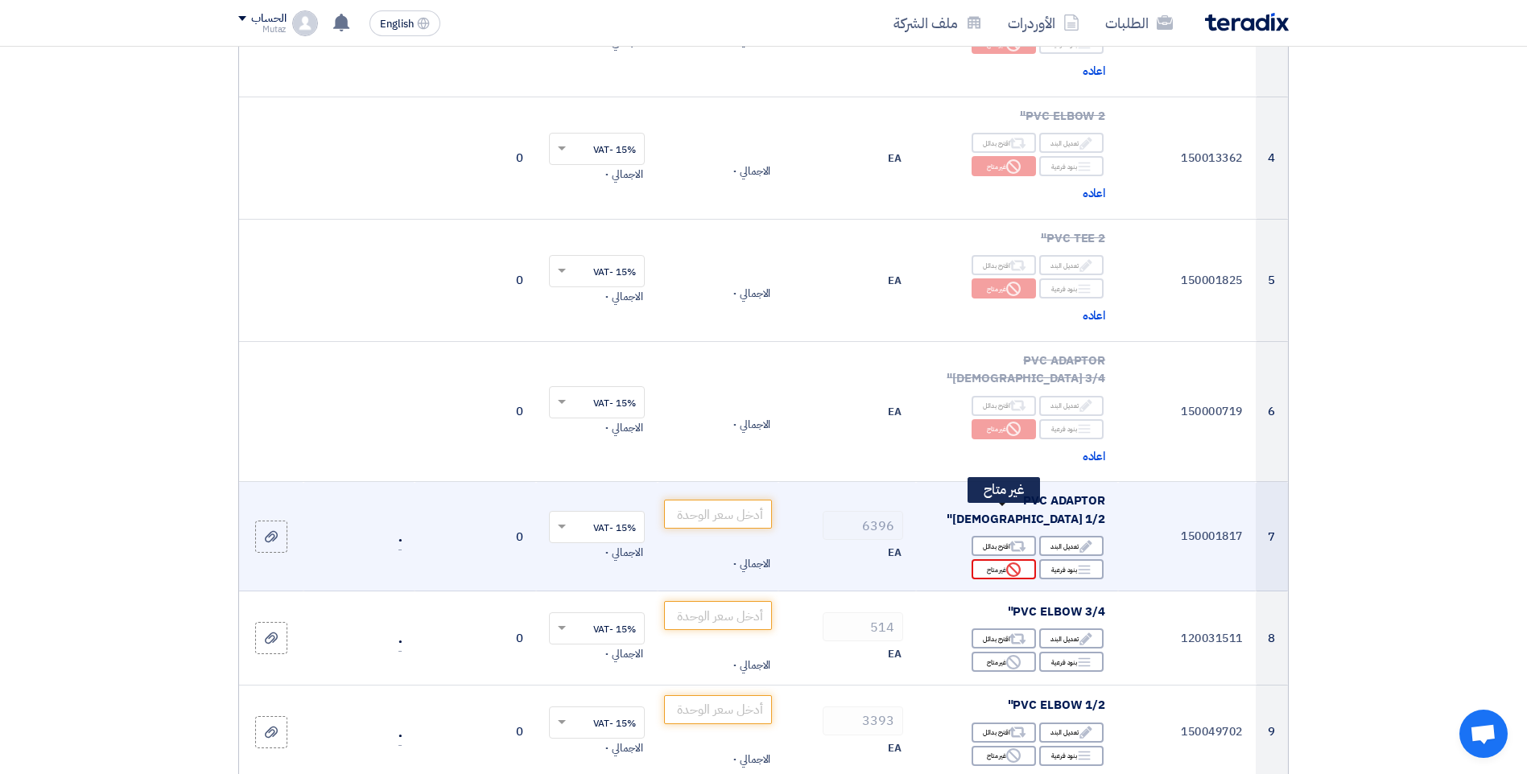
click at [1006, 563] on icon "Reject" at bounding box center [1013, 570] width 14 height 14
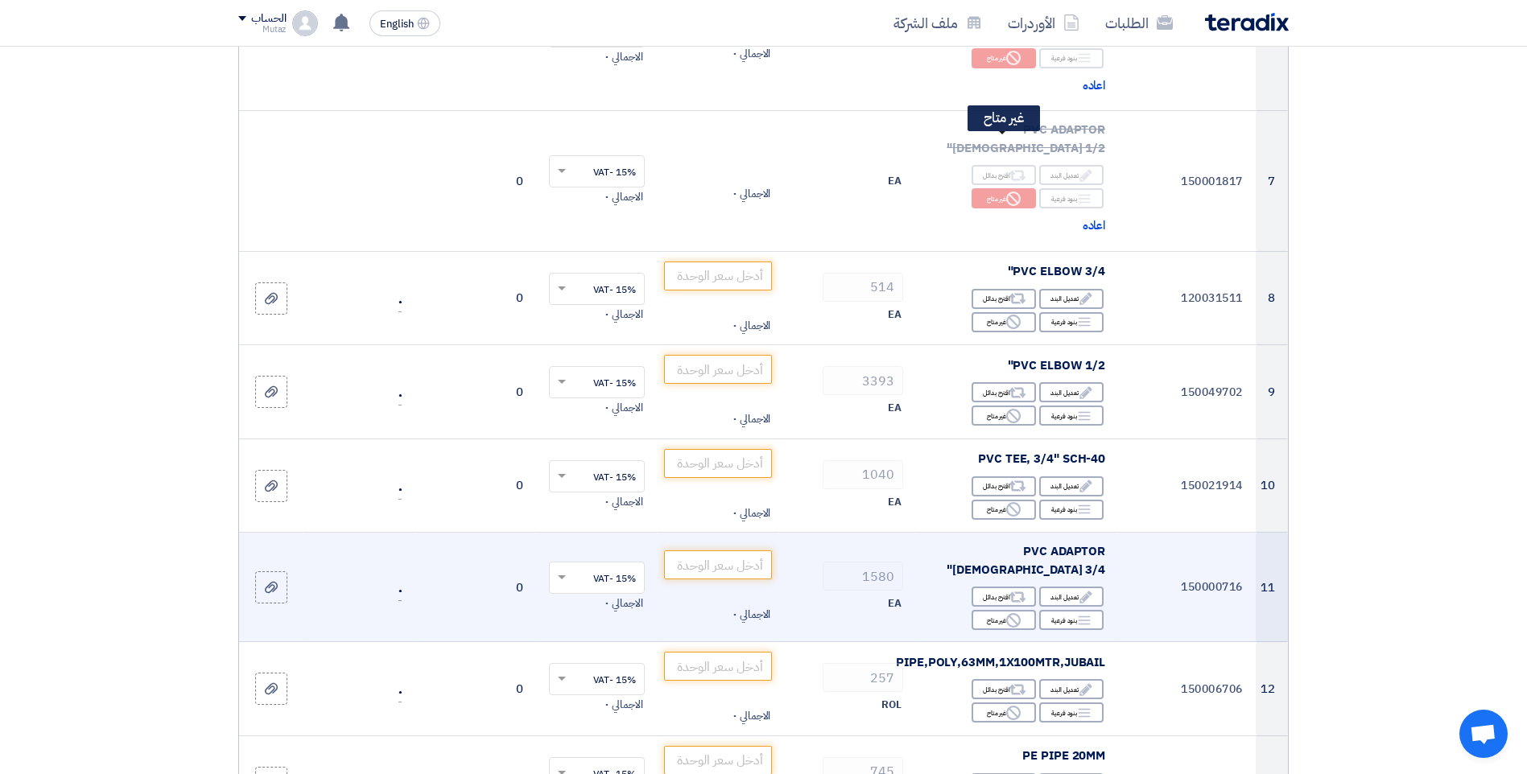
scroll to position [966, 0]
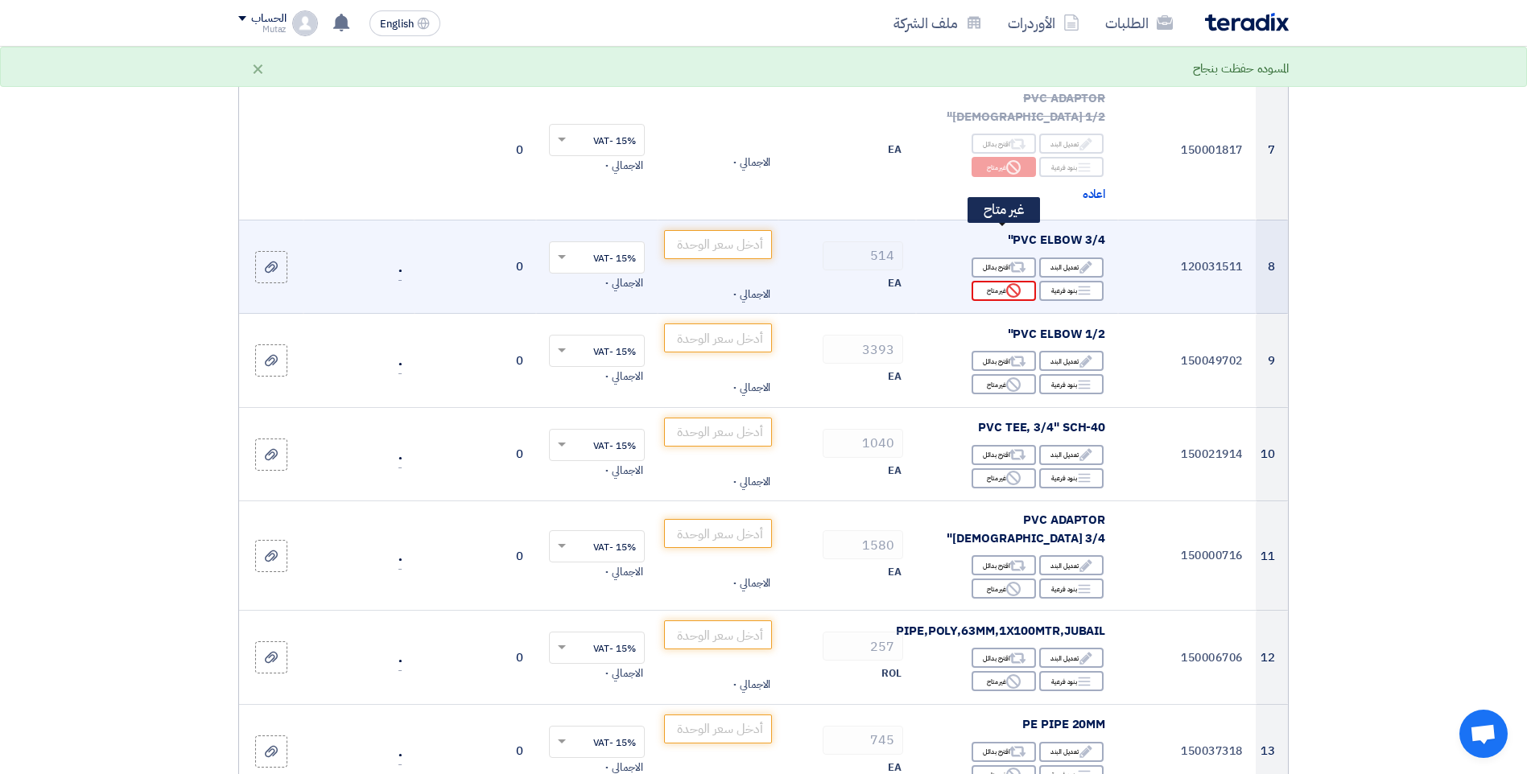
click at [1000, 281] on div "Reject غير متاح" at bounding box center [1003, 291] width 64 height 20
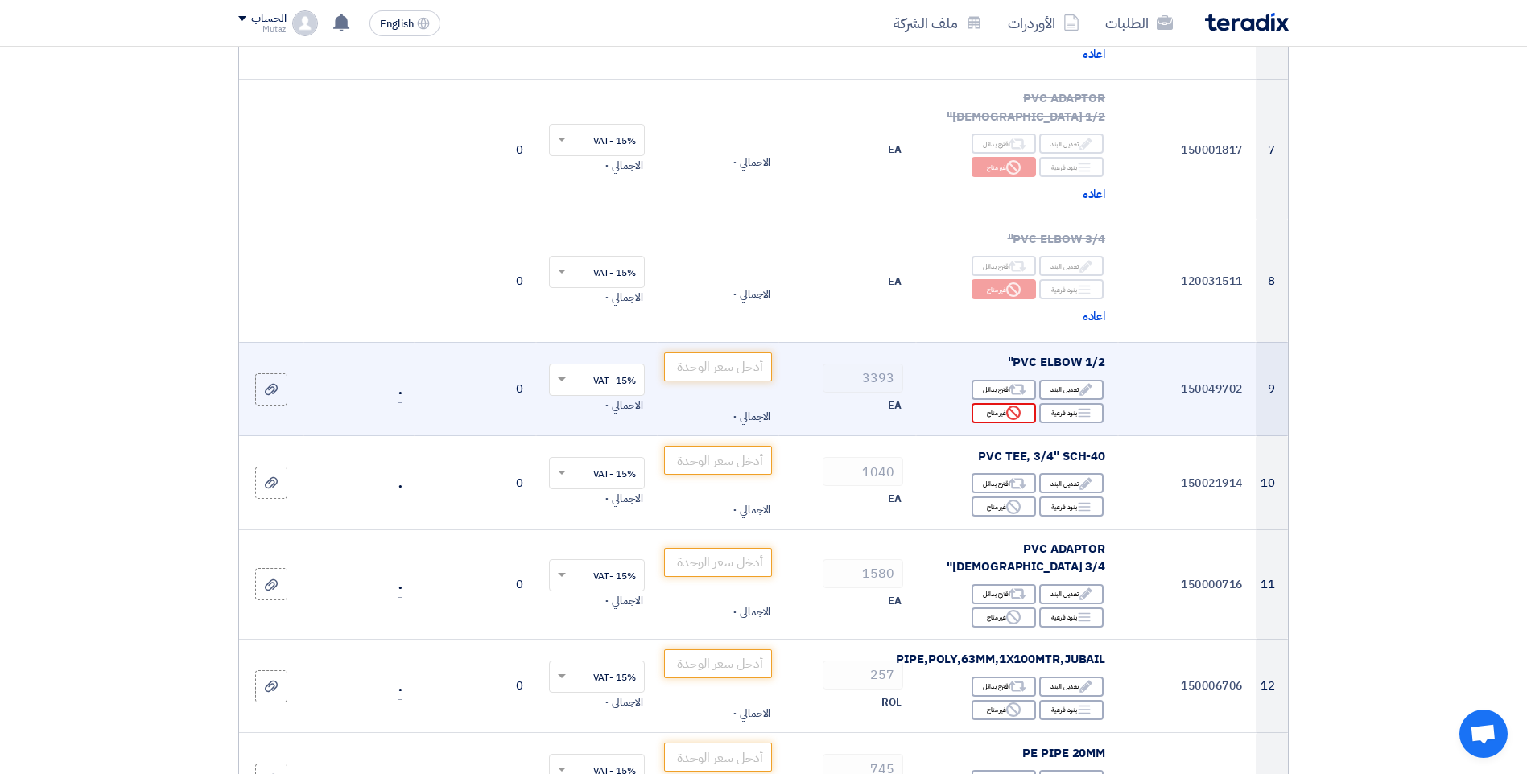
drag, startPoint x: 1000, startPoint y: 234, endPoint x: 1012, endPoint y: 357, distance: 123.7
click at [1012, 406] on use at bounding box center [1013, 413] width 14 height 14
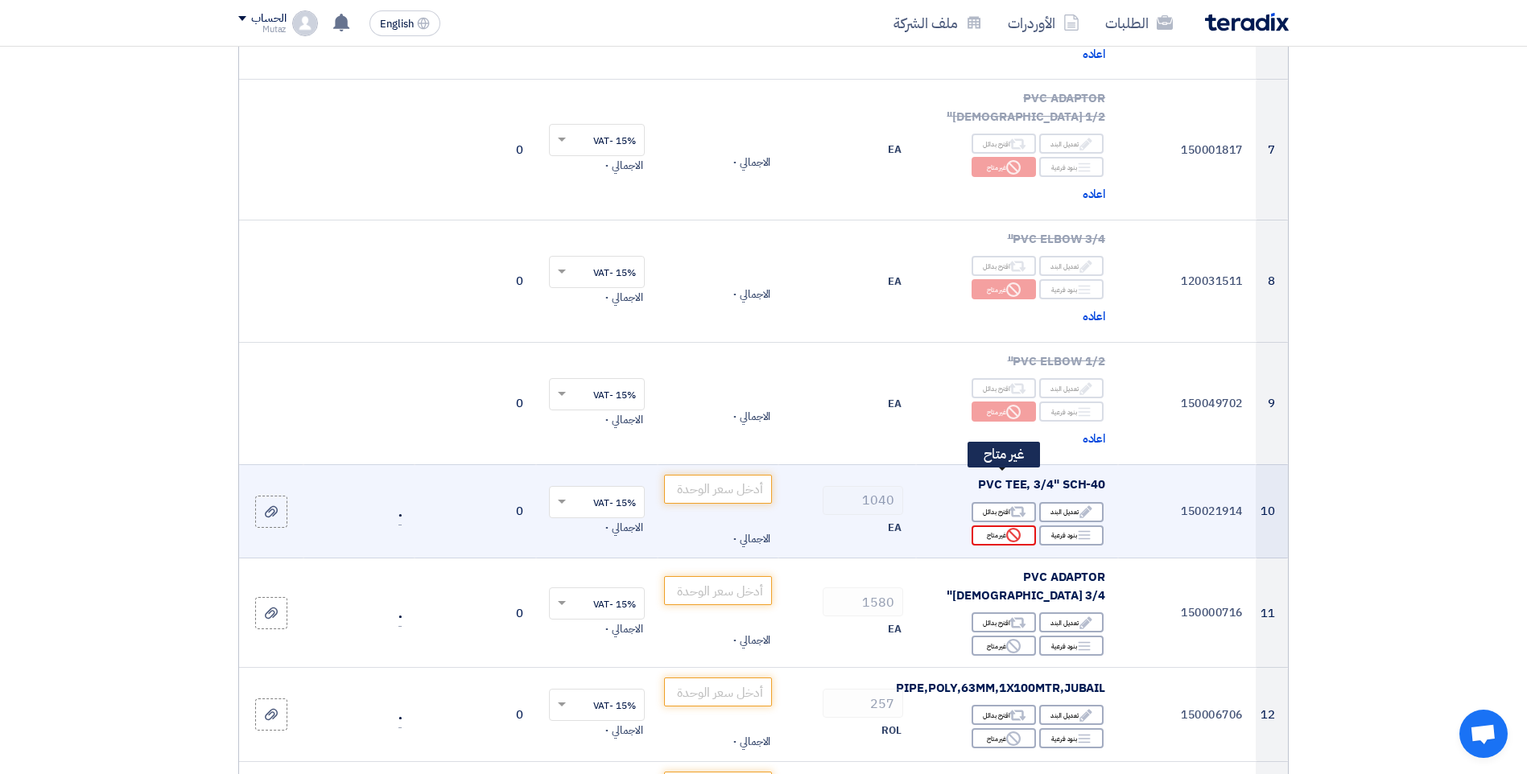
click at [1010, 528] on icon "Reject" at bounding box center [1013, 535] width 14 height 14
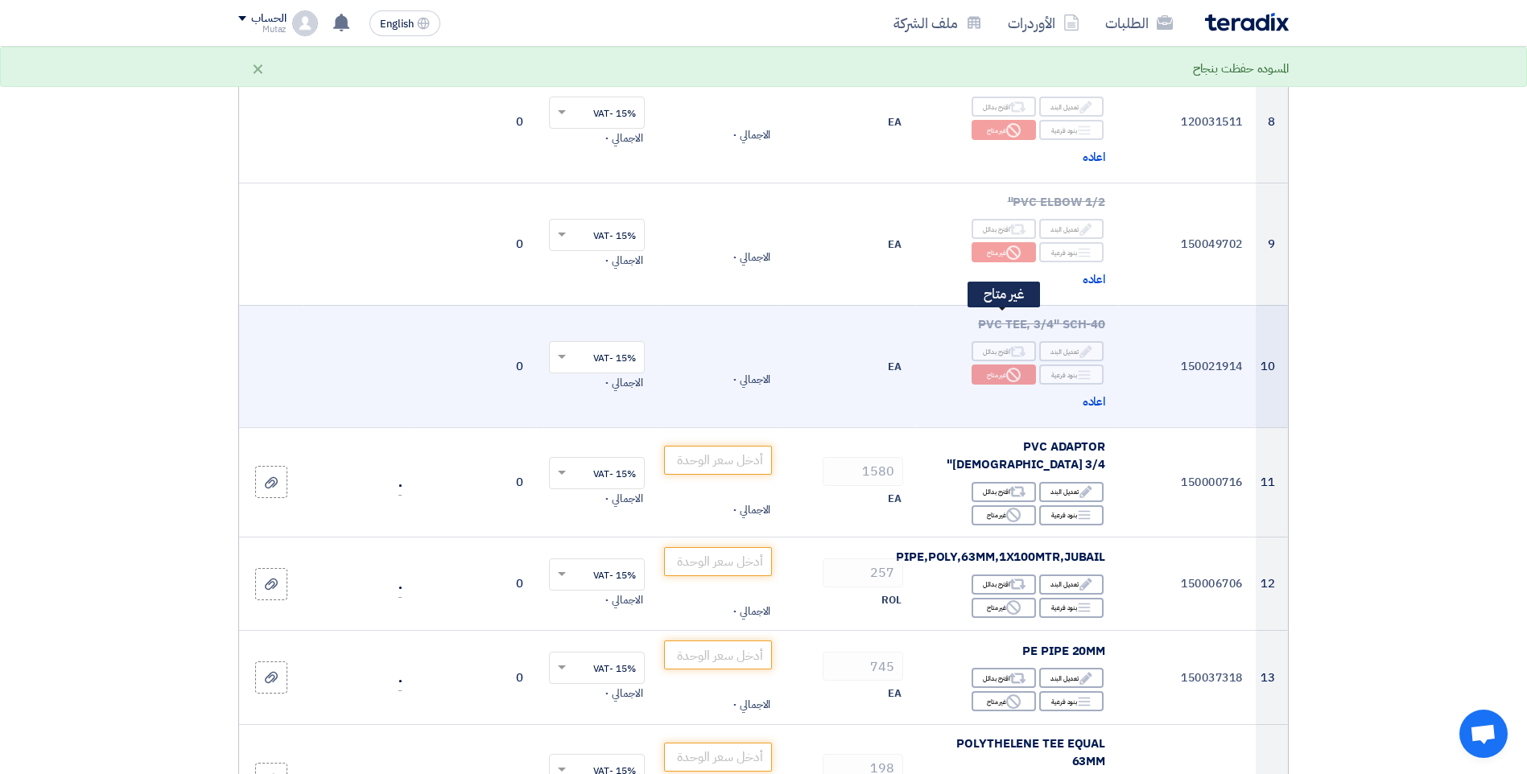
scroll to position [1127, 0]
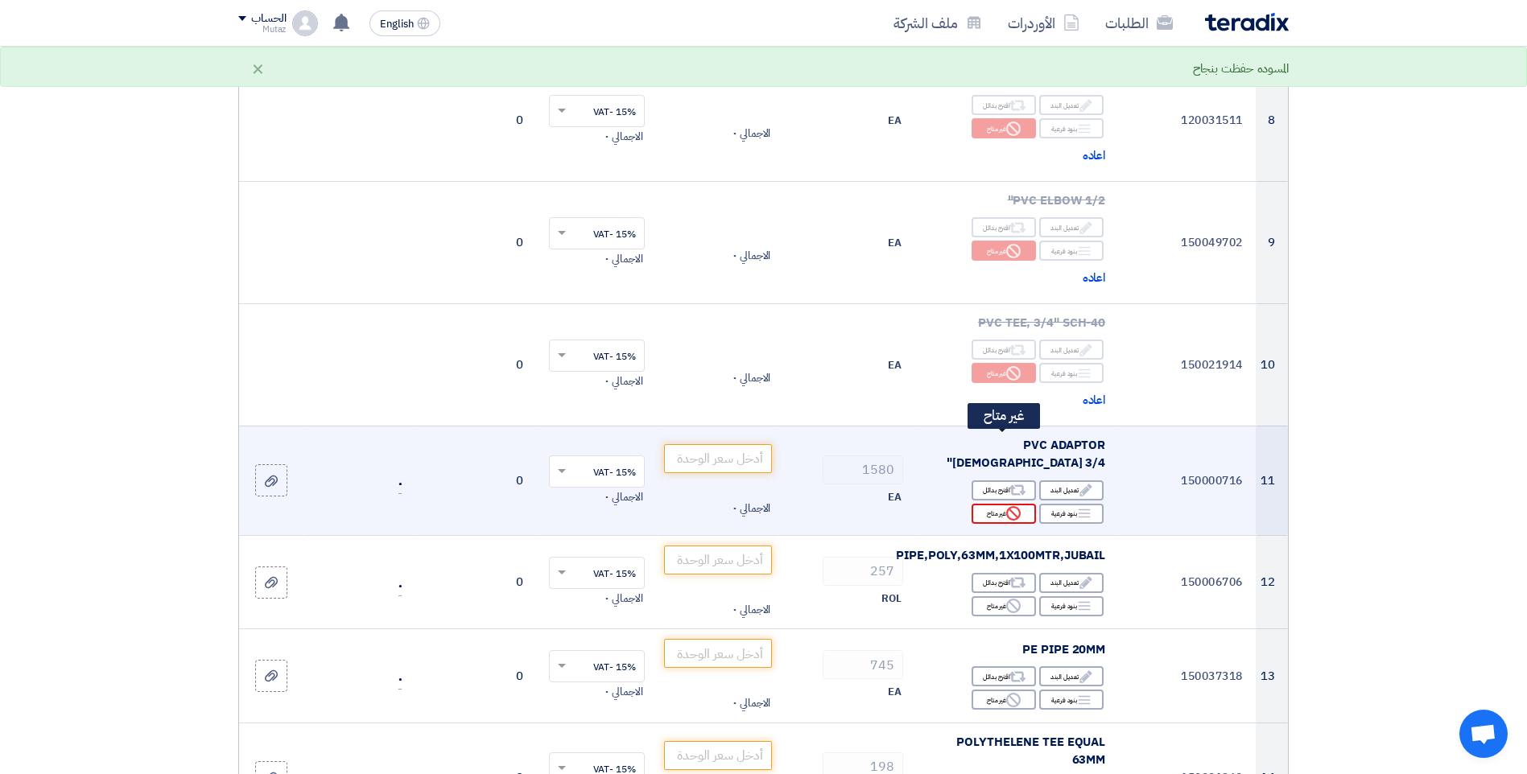
click at [998, 504] on div "Reject غير متاح" at bounding box center [1003, 514] width 64 height 20
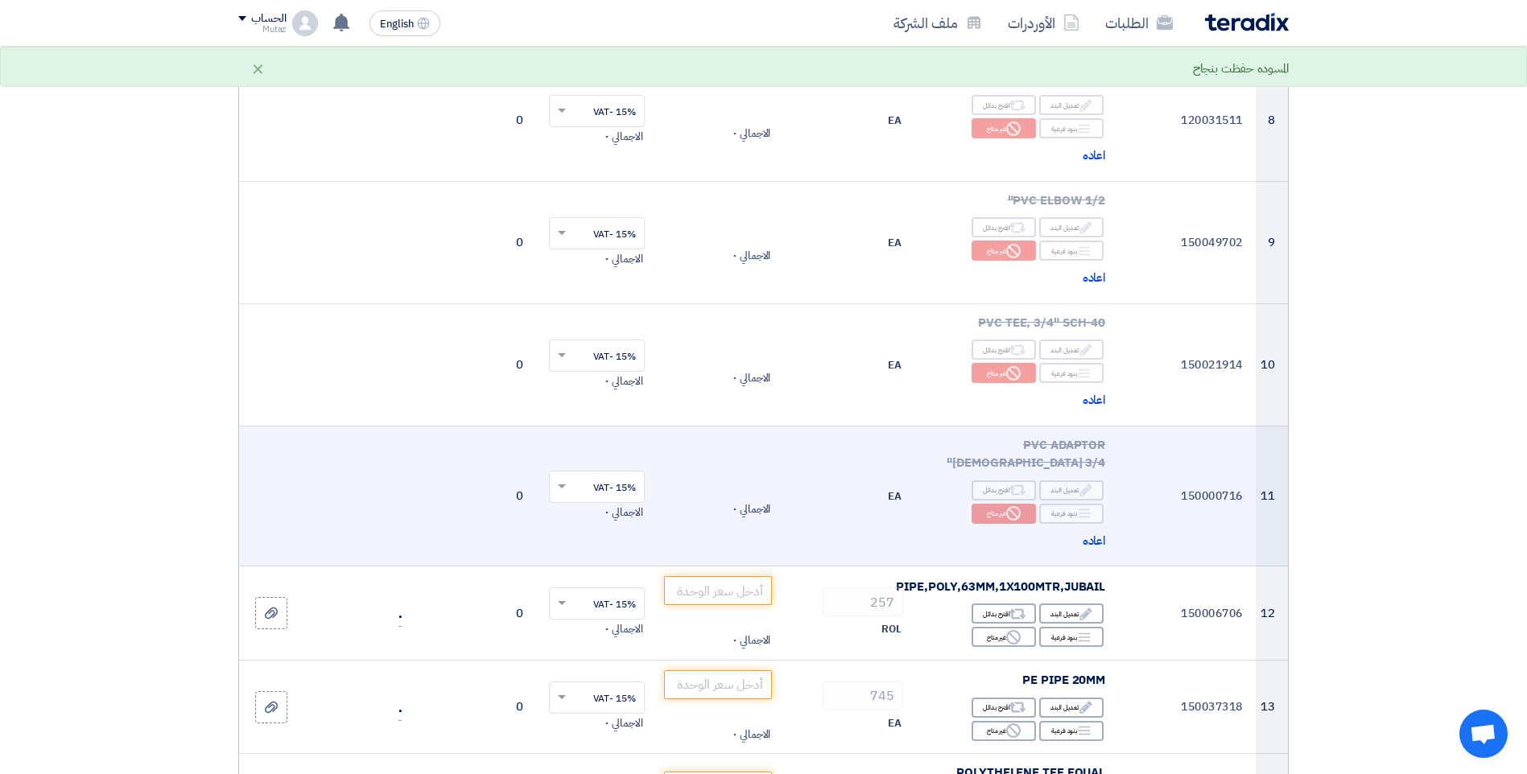
scroll to position [1288, 0]
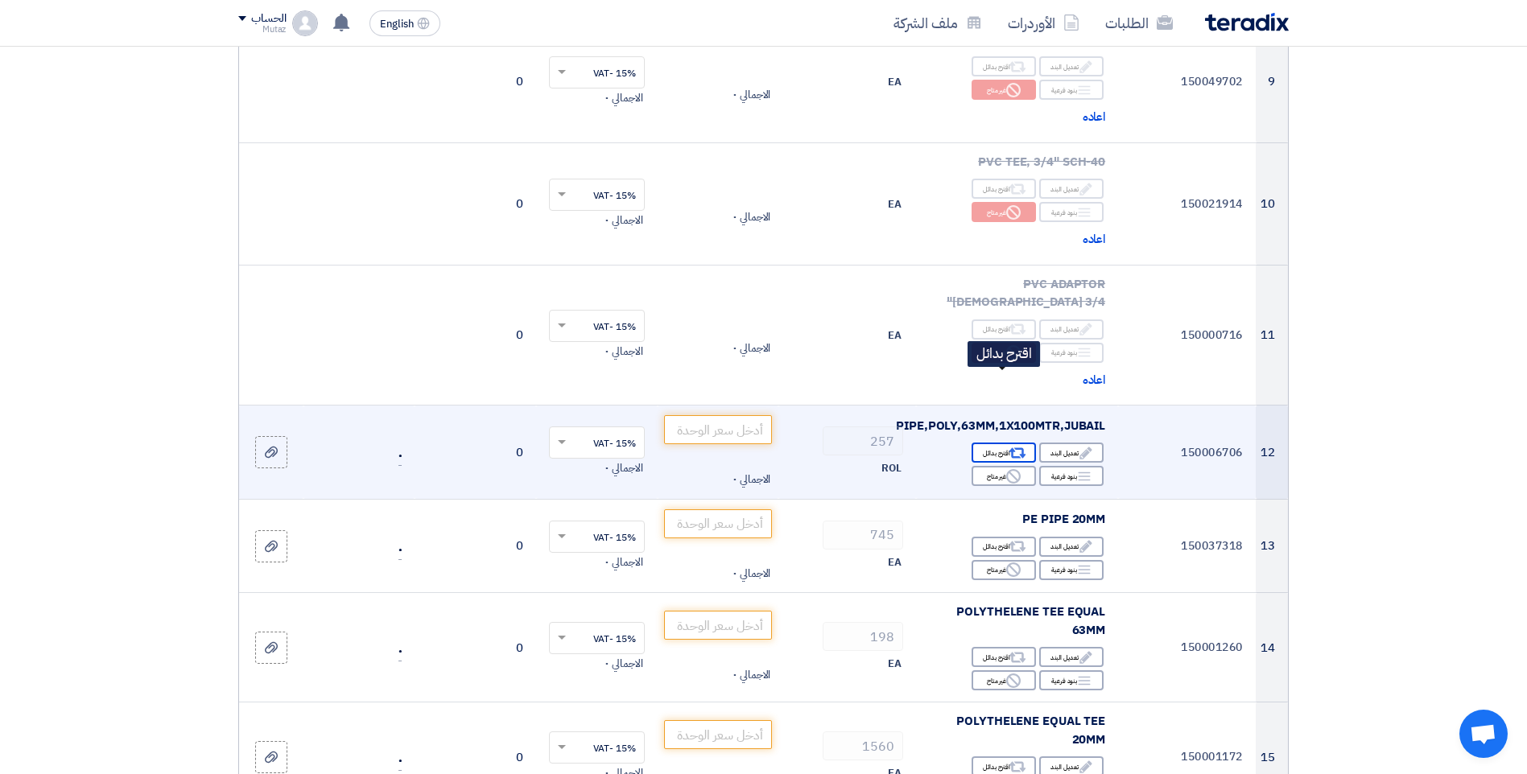
click at [1004, 443] on div "Alternative اقترح بدائل" at bounding box center [1003, 453] width 64 height 20
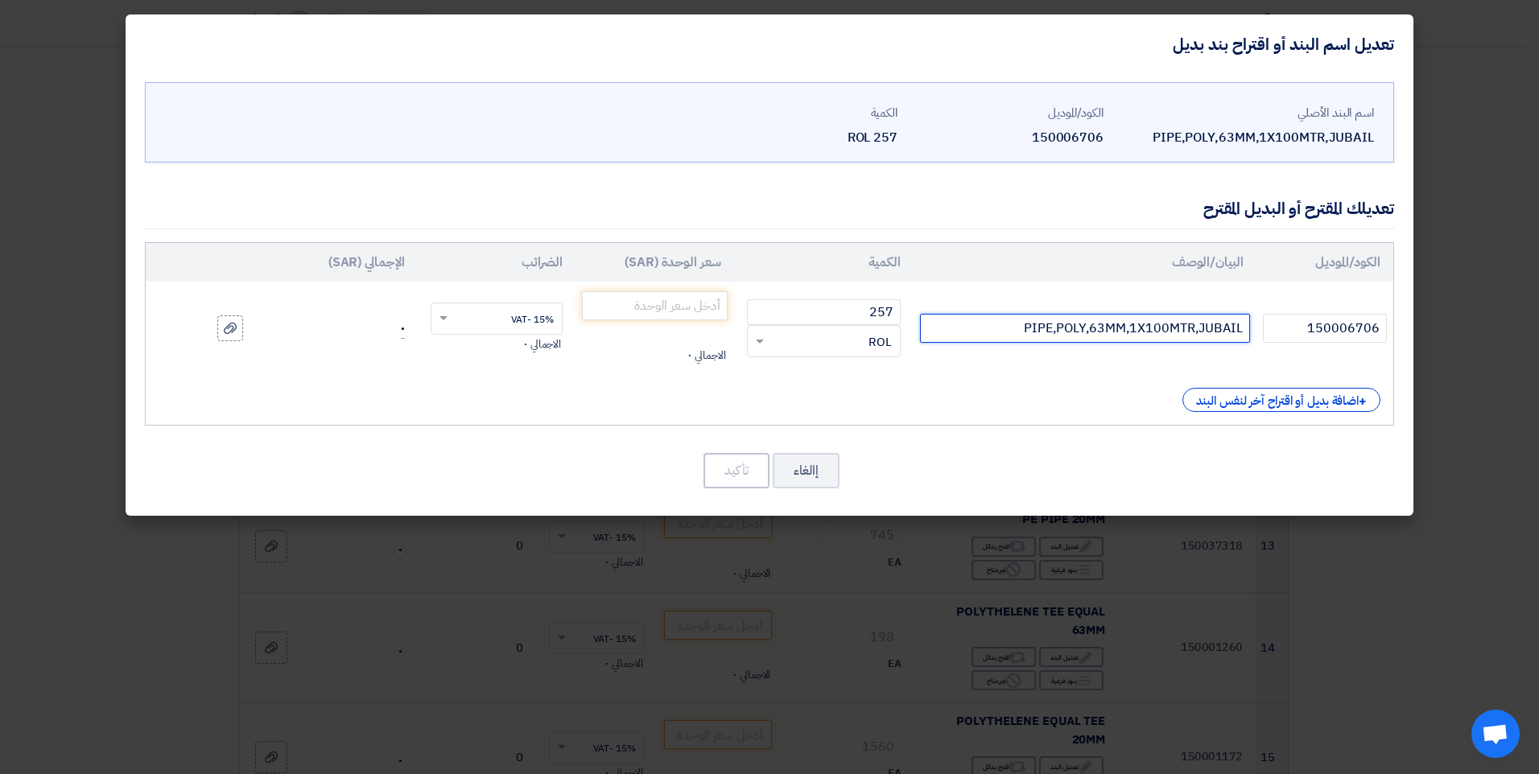
drag, startPoint x: 1200, startPoint y: 324, endPoint x: 1256, endPoint y: 329, distance: 55.8
click at [1256, 329] on td "PIPE,POLY,63MM,1X100MTR,JUBAIL" at bounding box center [1085, 328] width 343 height 93
type input "PIPE,POLY,63MM,1X100MTR,MAIS"
click at [979, 402] on div "+ اضافة بديل أو اقتراح آخر لنفس البند" at bounding box center [770, 400] width 1222 height 24
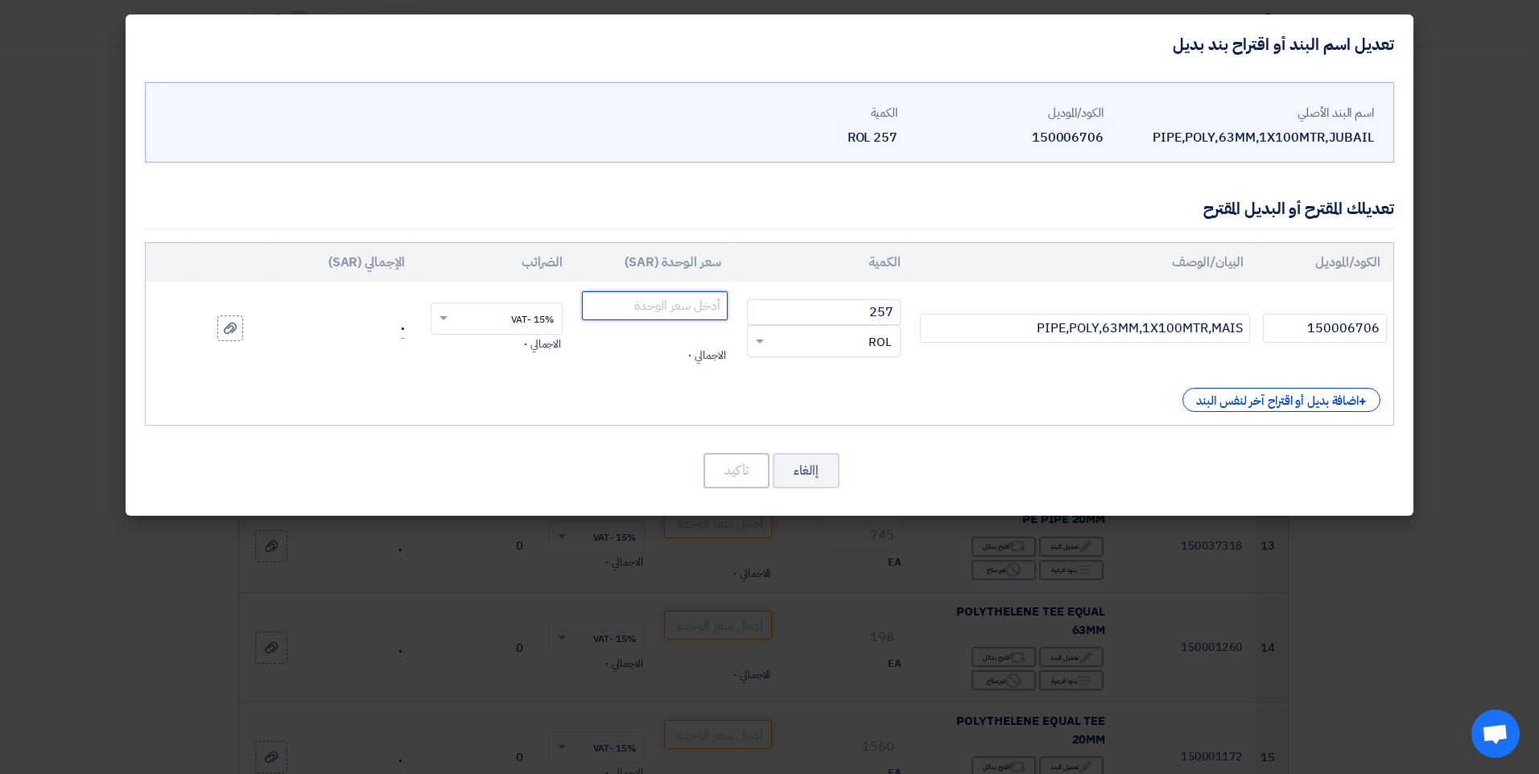
click at [630, 307] on input "number" at bounding box center [655, 305] width 146 height 29
type input "4"
drag, startPoint x: 688, startPoint y: 307, endPoint x: 844, endPoint y: 284, distance: 157.8
click at [844, 284] on tr "150006706 PIPE,POLY,63MM,1X100MTR,MAIS 257 RFQ_STEP1.ITEMS.2.TYPE_PLACEHOLDER" at bounding box center [770, 328] width 1248 height 93
type input "450"
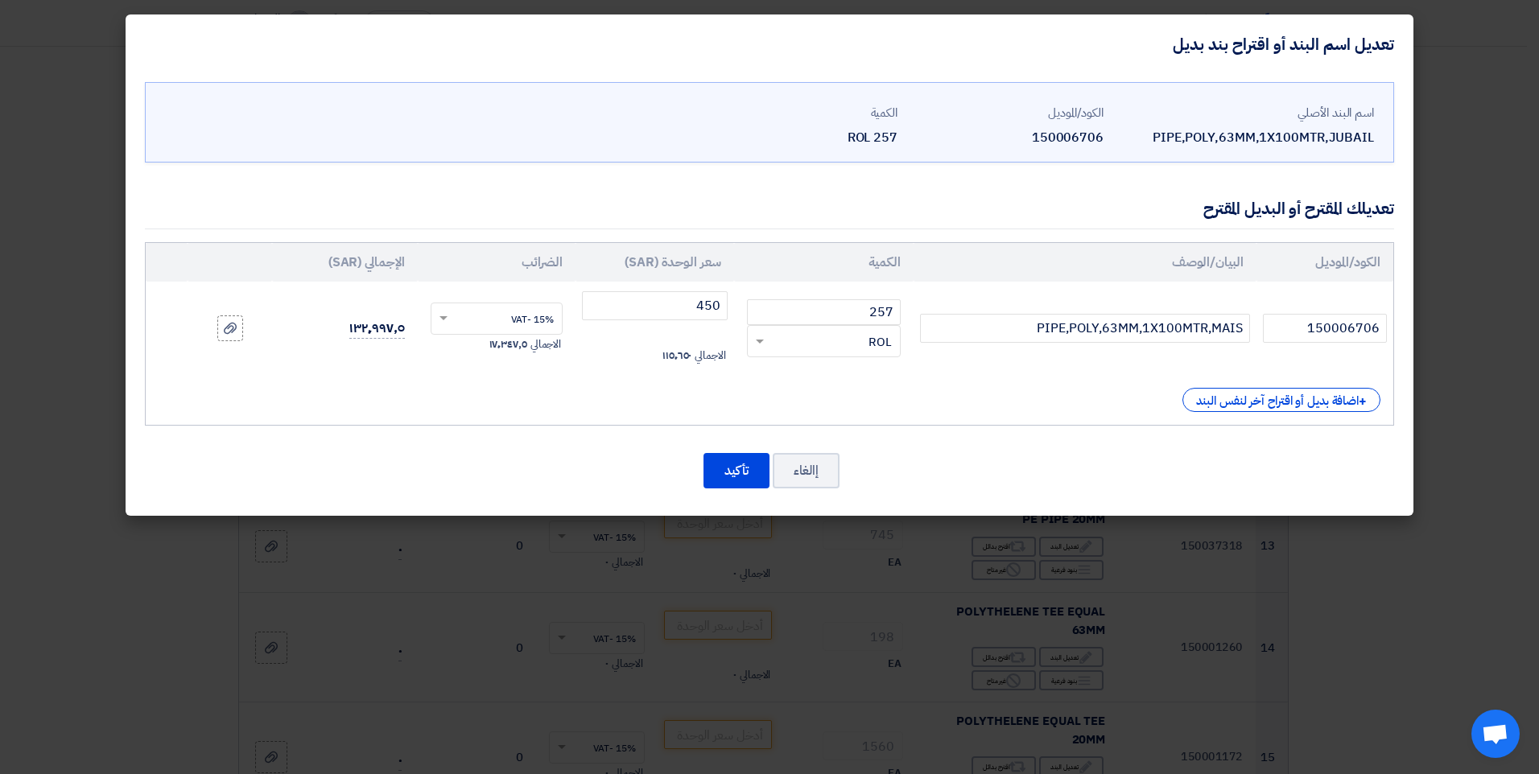
click at [752, 395] on div "+ اضافة بديل أو اقتراح آخر لنفس البند" at bounding box center [770, 400] width 1222 height 24
drag, startPoint x: 715, startPoint y: 445, endPoint x: 732, endPoint y: 465, distance: 26.8
click at [715, 447] on div "اسم البند الأصلي PIPE,POLY,63MM,1X100MTR,JUBAIL الكود/الموديل 150006706 الكمية …" at bounding box center [770, 295] width 1288 height 442
click at [733, 465] on button "تأكيد" at bounding box center [736, 470] width 66 height 35
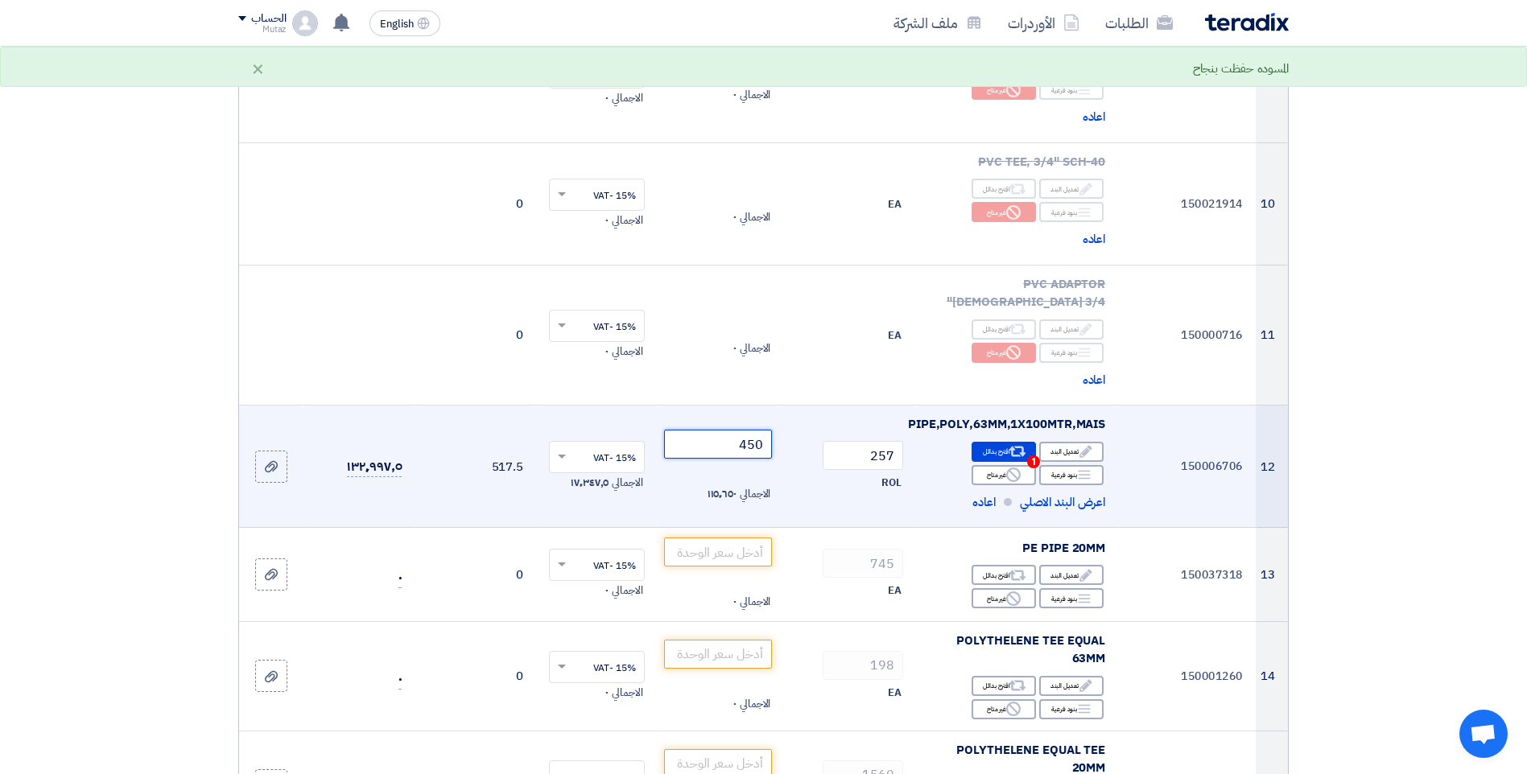
click at [744, 430] on input "450" at bounding box center [718, 444] width 109 height 29
click at [747, 430] on input "450" at bounding box center [718, 444] width 109 height 29
drag, startPoint x: 747, startPoint y: 374, endPoint x: 833, endPoint y: 369, distance: 86.3
click at [833, 406] on tr "12 150006706 PIPE,POLY,63MM,1X100MTR,MAIS Edit تعديل البند Alternative Reject" at bounding box center [763, 467] width 1049 height 122
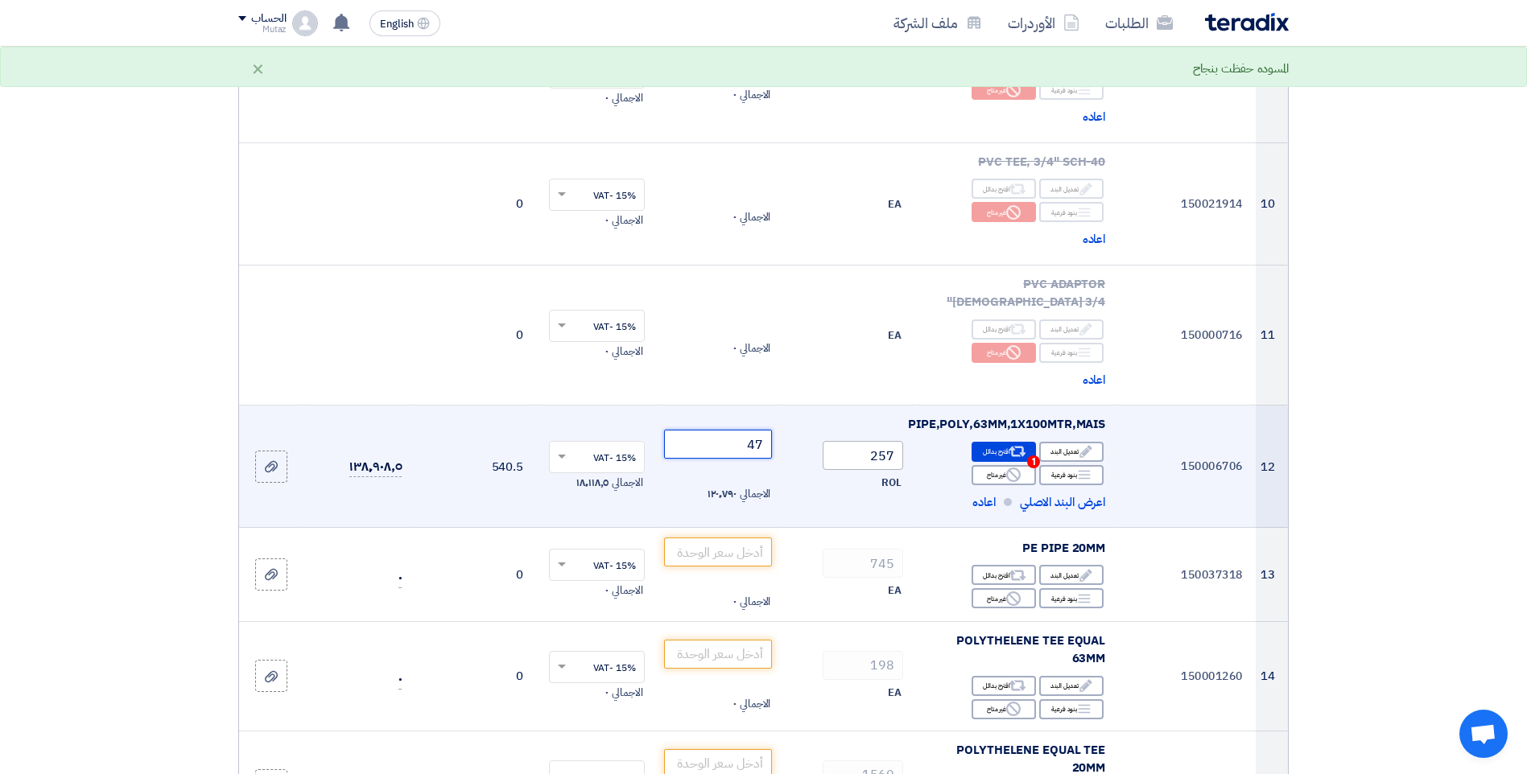
type input "4"
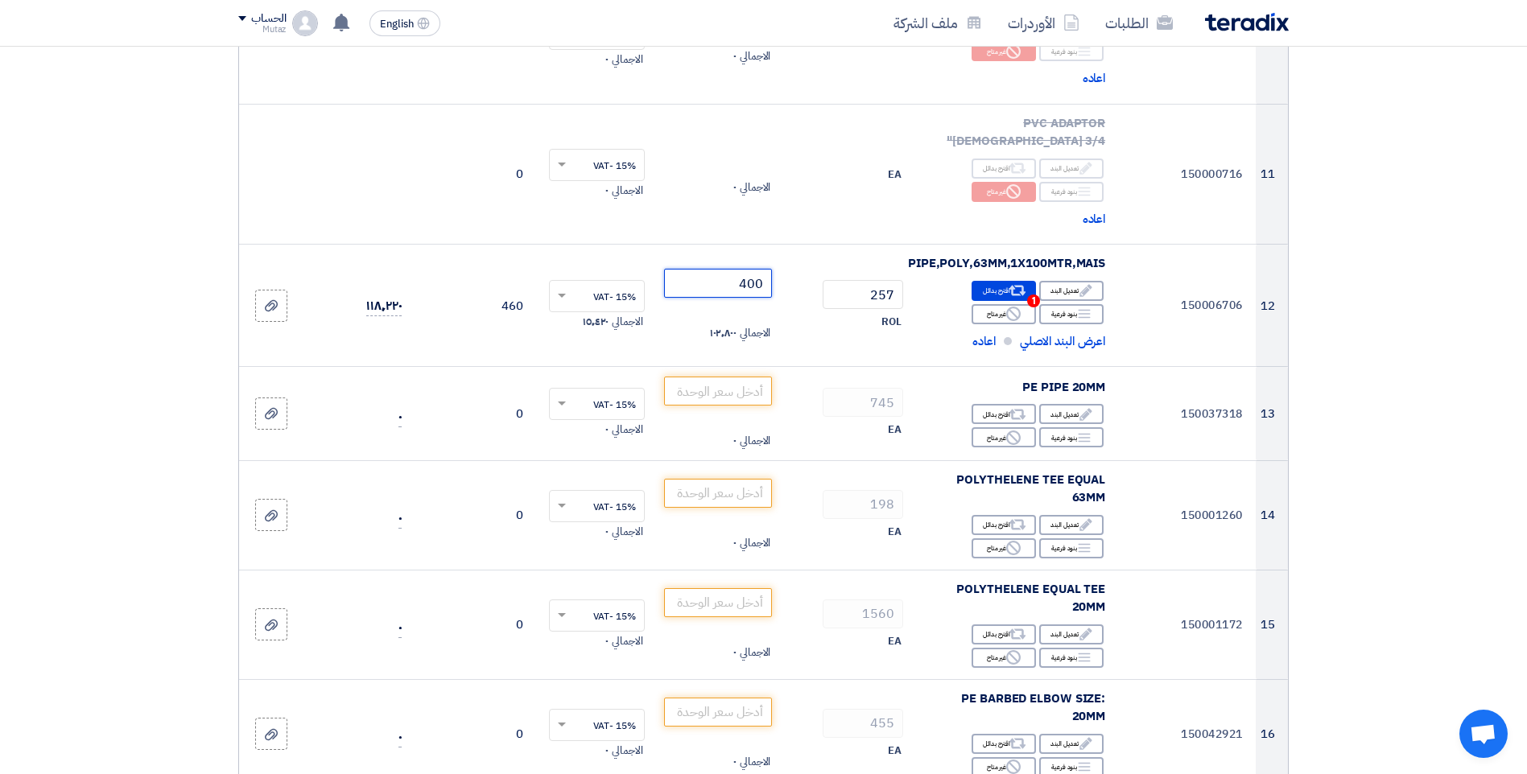
type input "400"
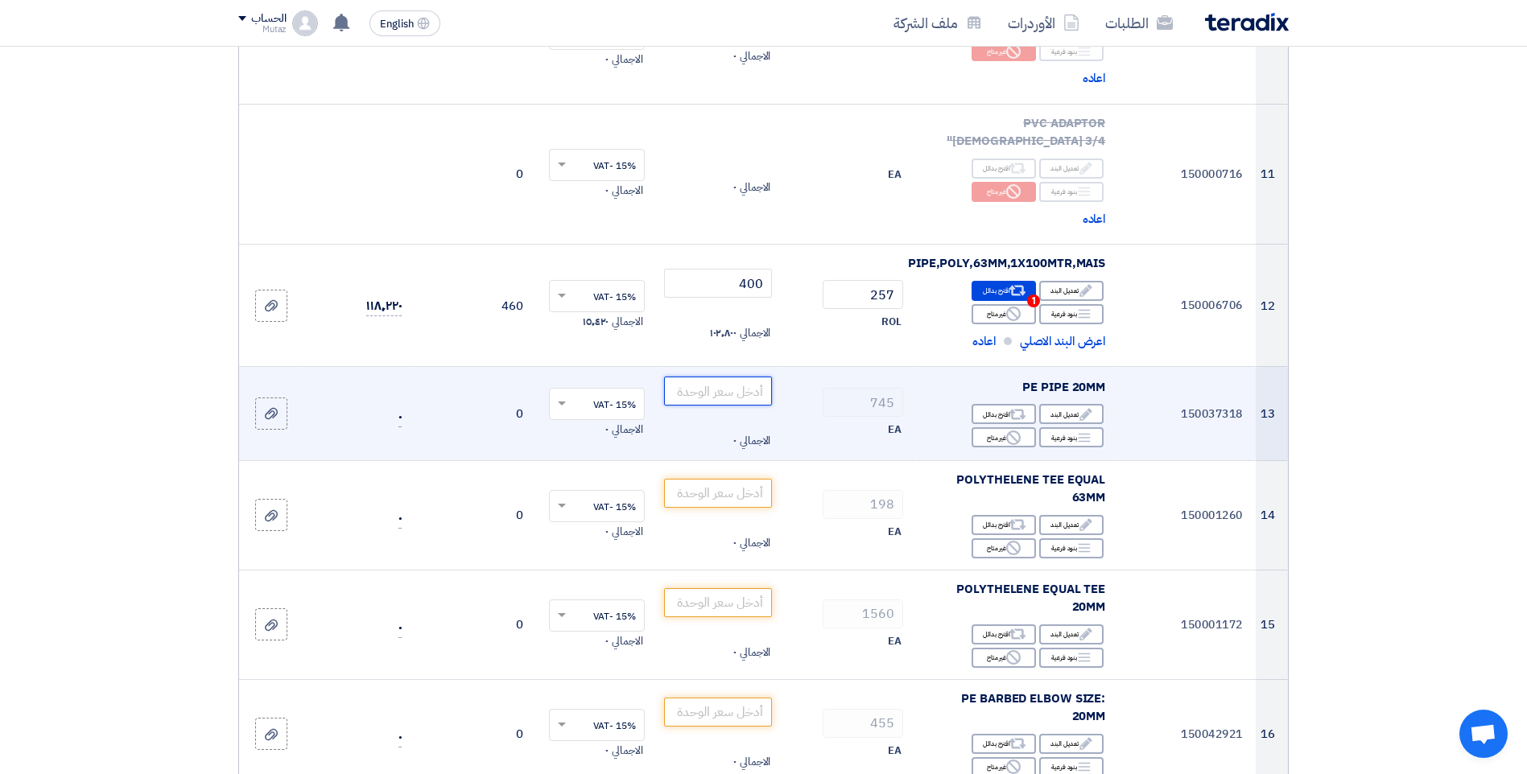
click at [724, 377] on input "number" at bounding box center [718, 391] width 109 height 29
type input "0"
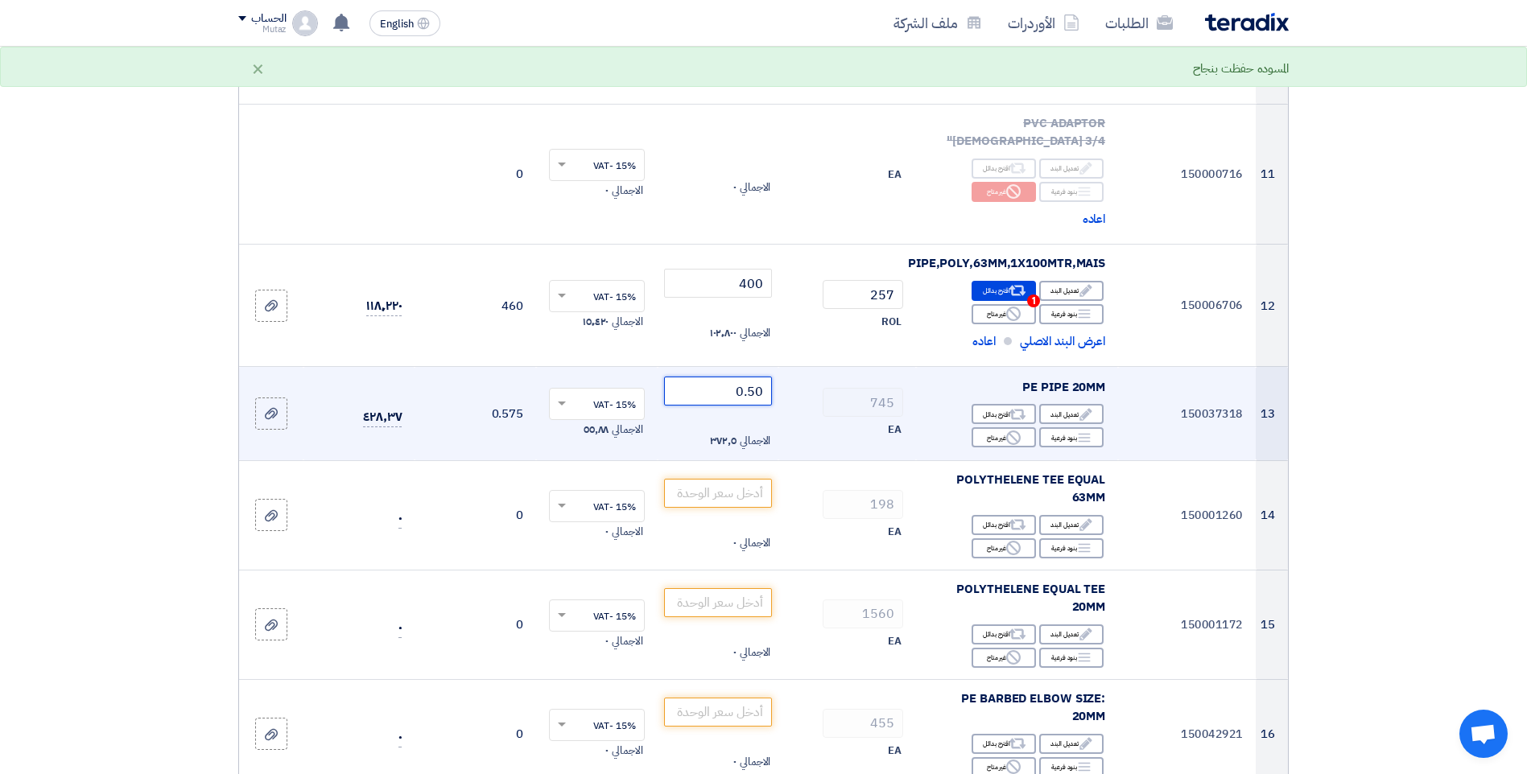
scroll to position [1529, 0]
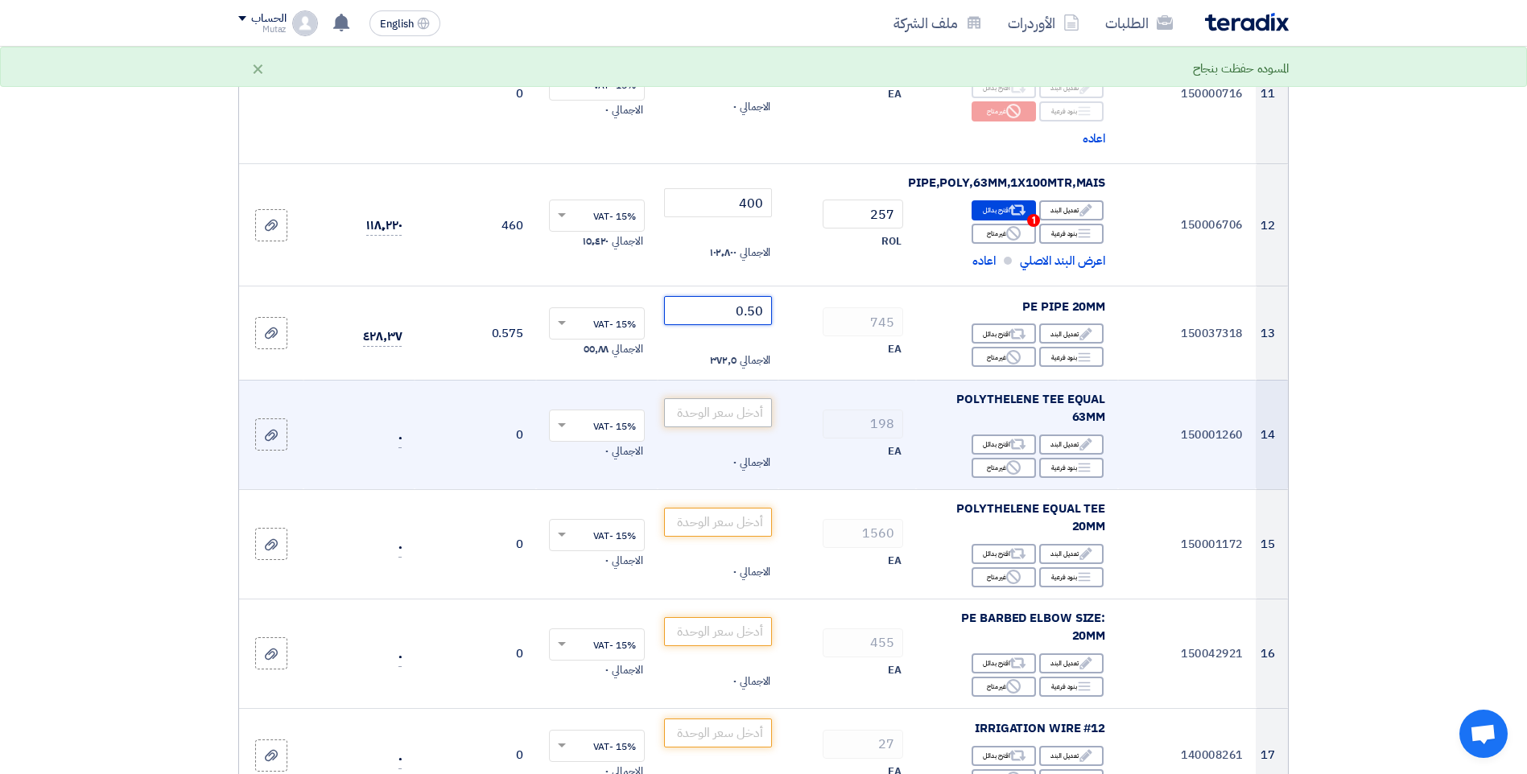
type input "0.50"
click at [720, 398] on input "number" at bounding box center [718, 412] width 109 height 29
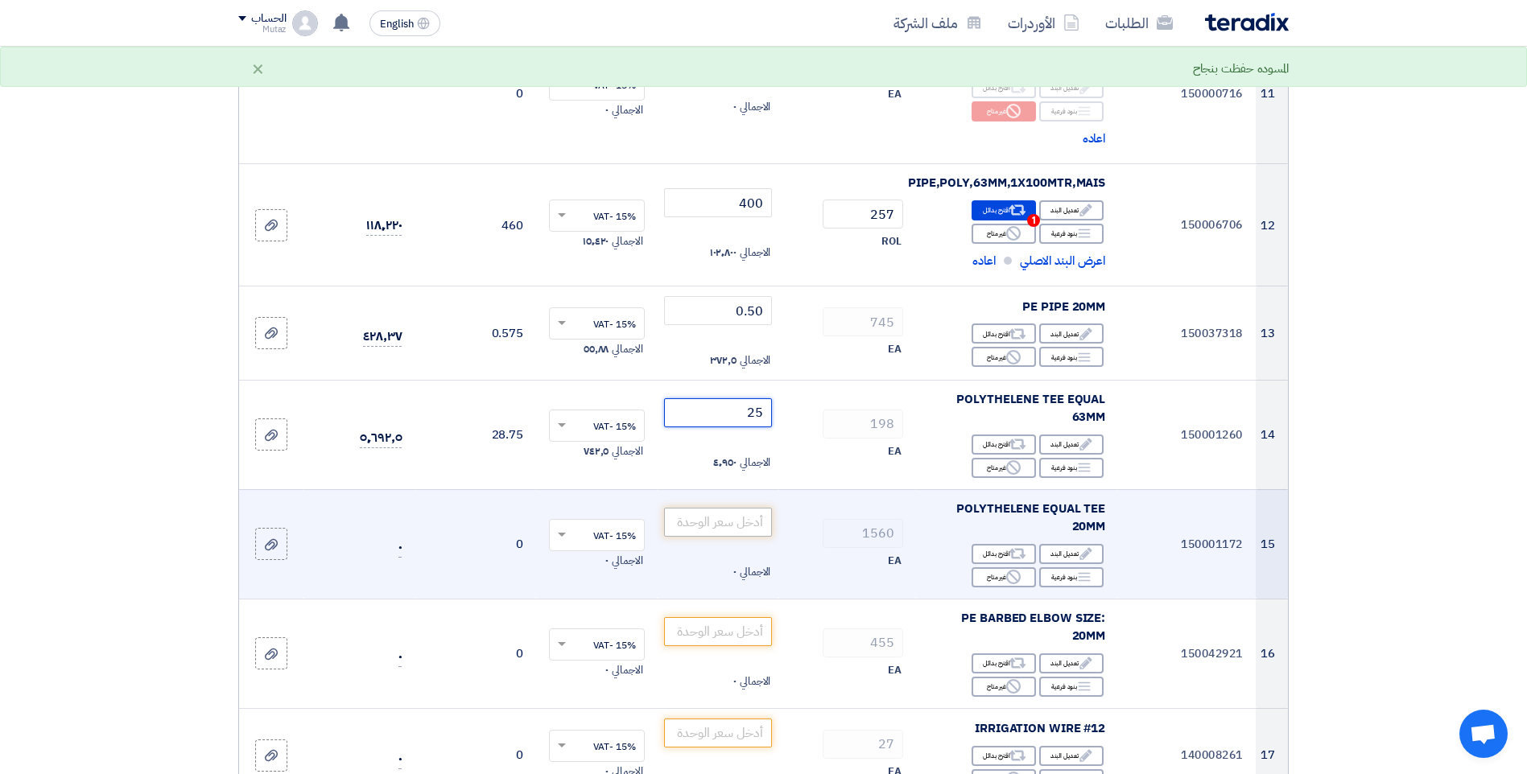
type input "25"
click at [713, 508] on input "number" at bounding box center [718, 522] width 109 height 29
type input "6"
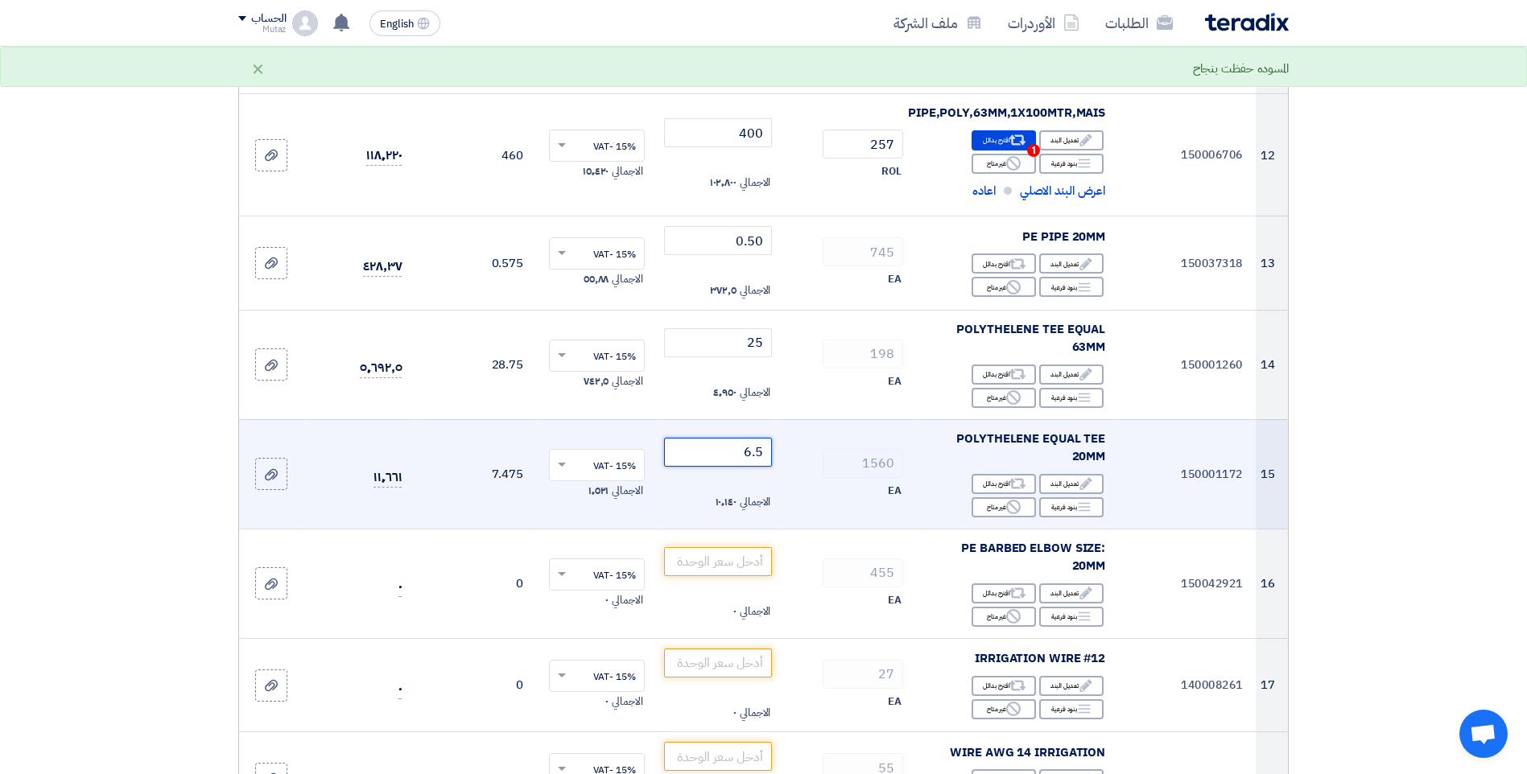
scroll to position [1690, 0]
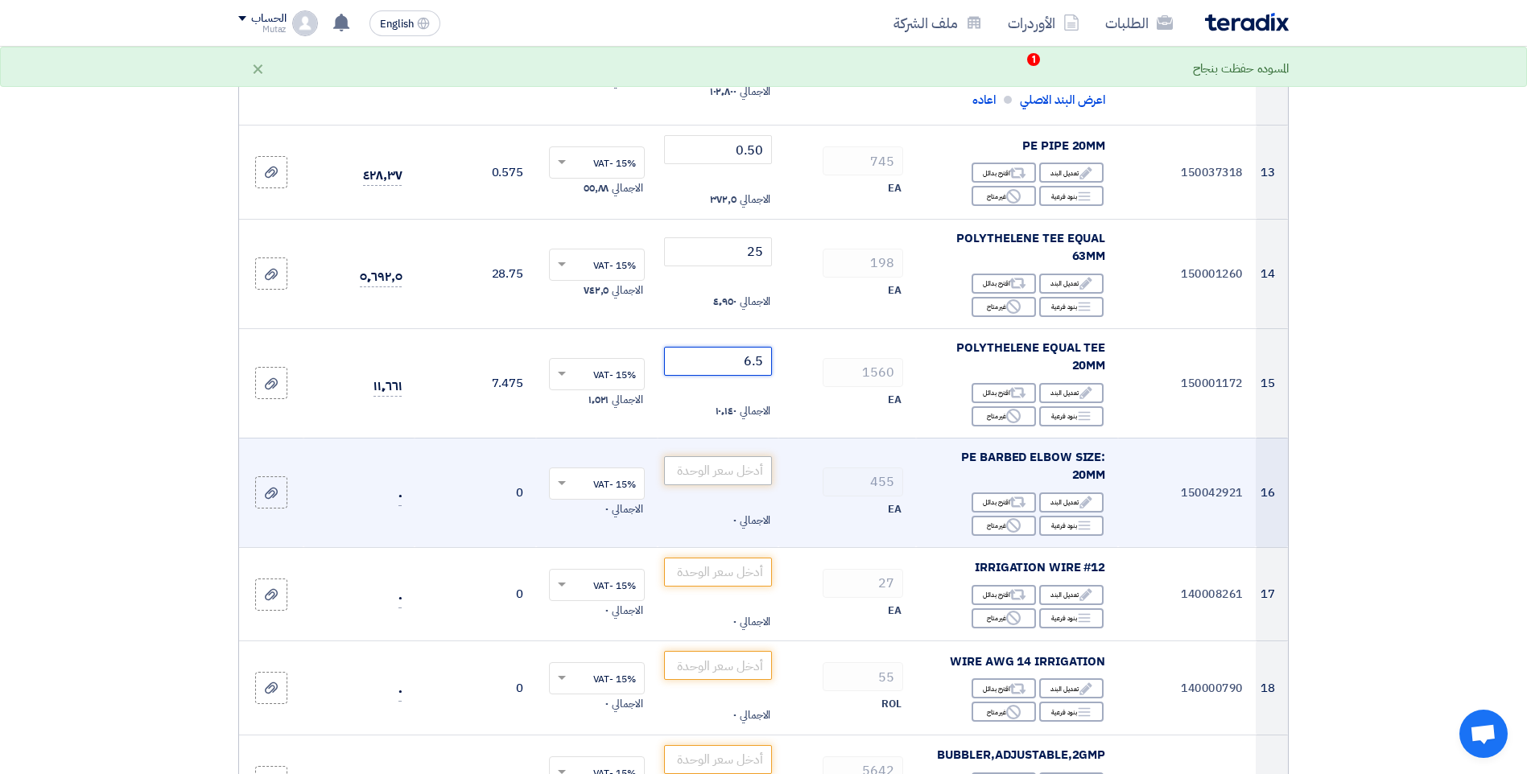
type input "6.5"
click at [712, 456] on input "number" at bounding box center [718, 470] width 109 height 29
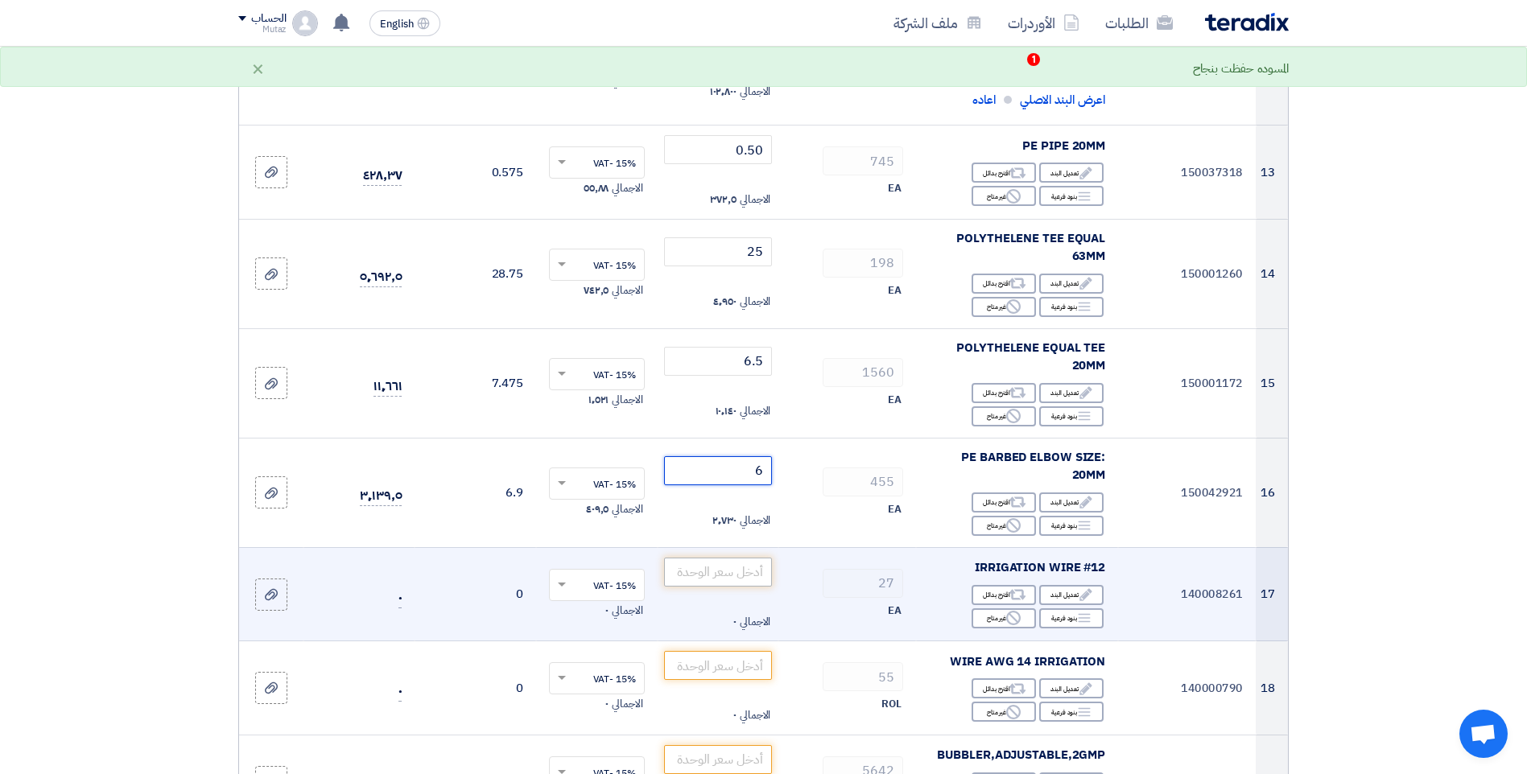
type input "6"
click at [719, 558] on input "number" at bounding box center [718, 572] width 109 height 29
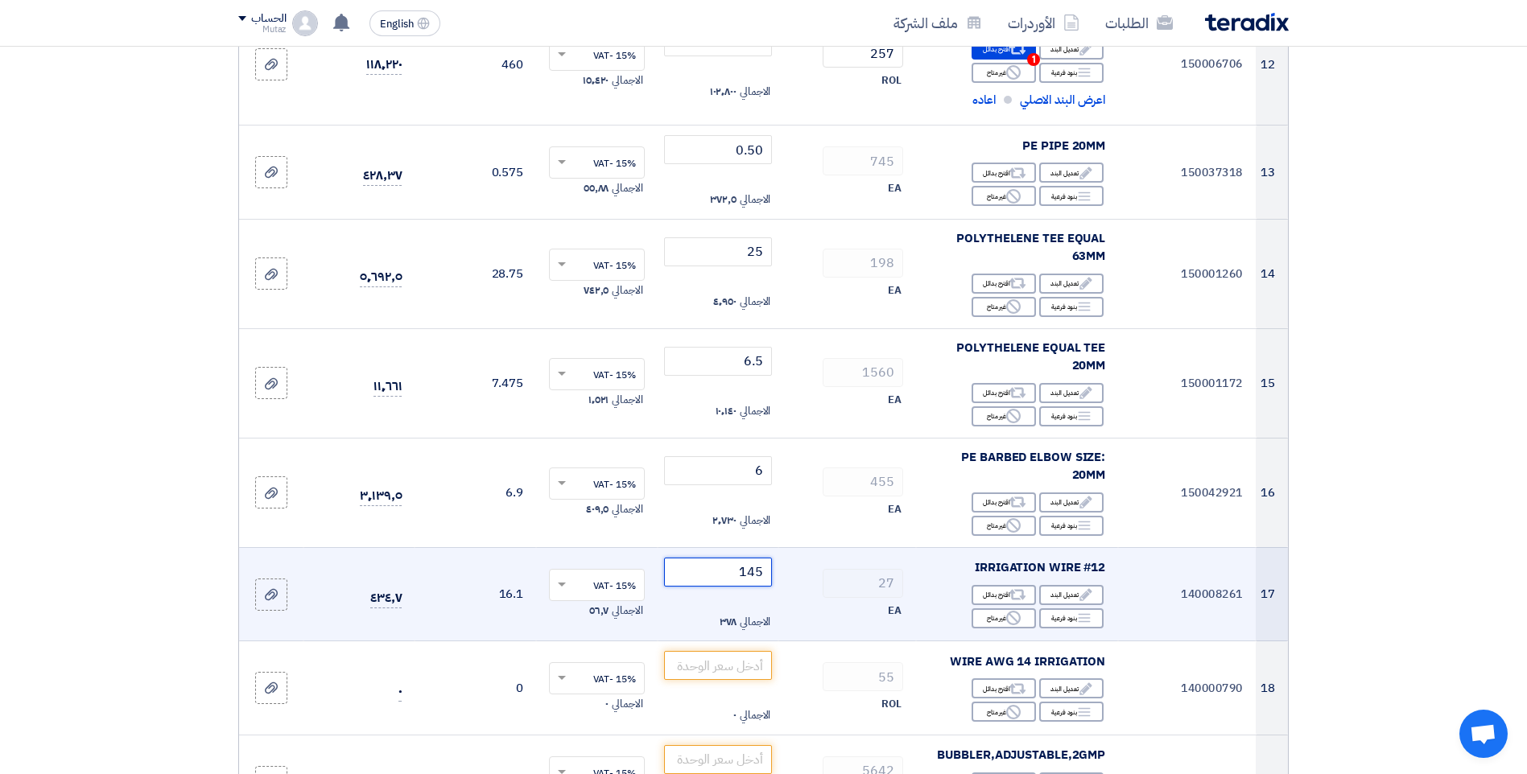
type input "1450"
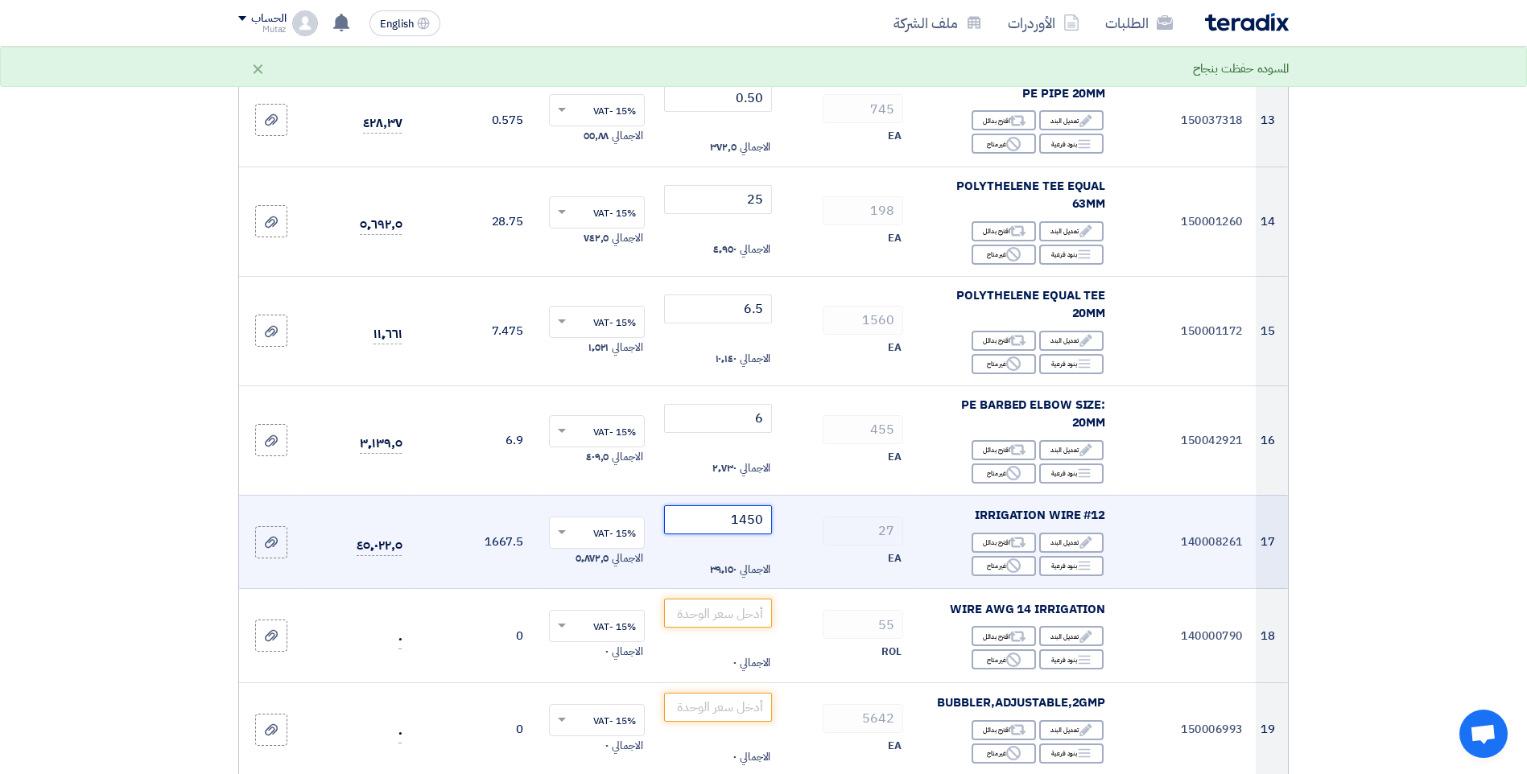
scroll to position [1771, 0]
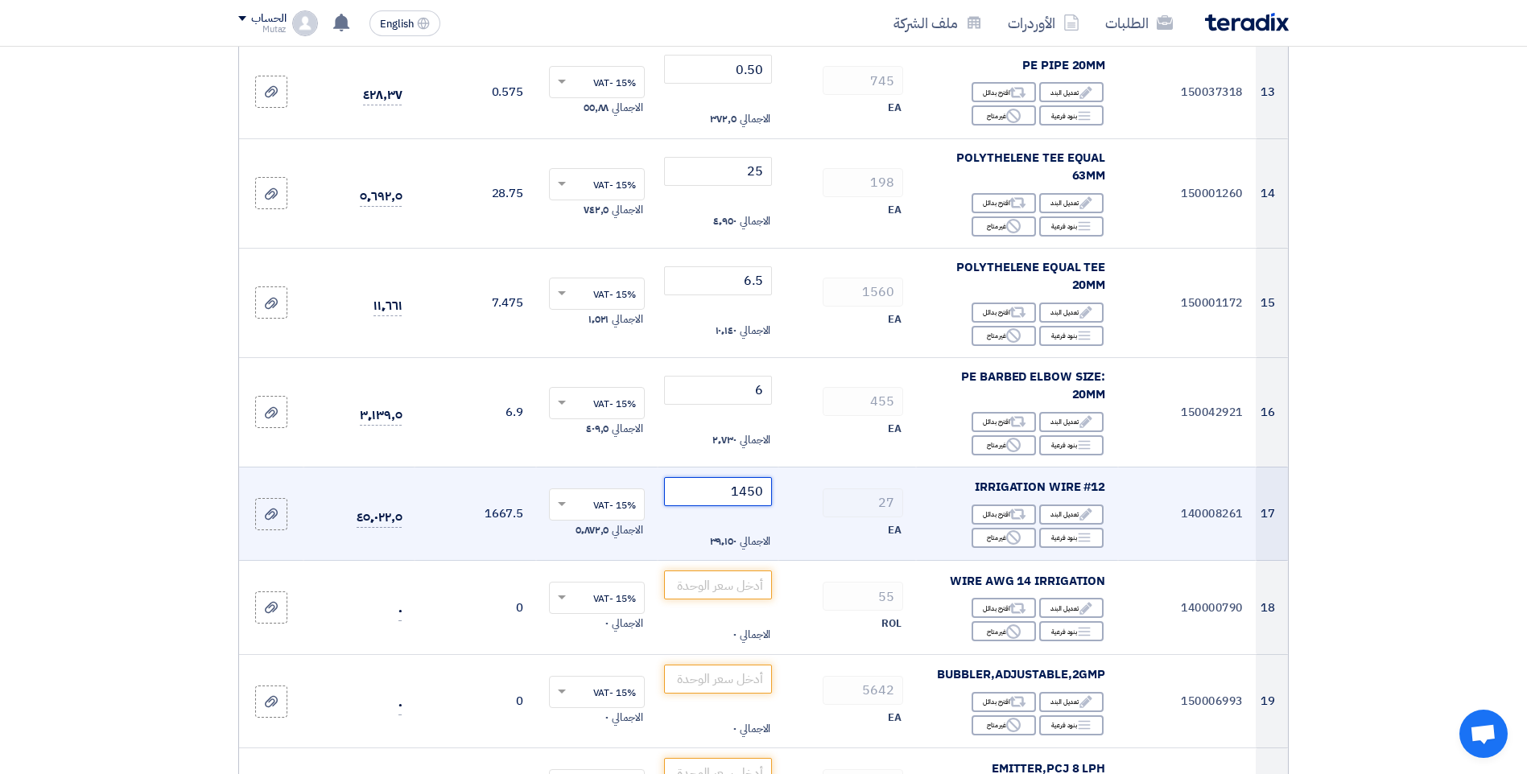
drag, startPoint x: 711, startPoint y: 422, endPoint x: 888, endPoint y: 398, distance: 177.9
click at [888, 467] on tr "17 140008261 IRRIGATION WIRE #12 Edit تعديل البند Alternative اقترح بدائل Break…" at bounding box center [763, 514] width 1049 height 94
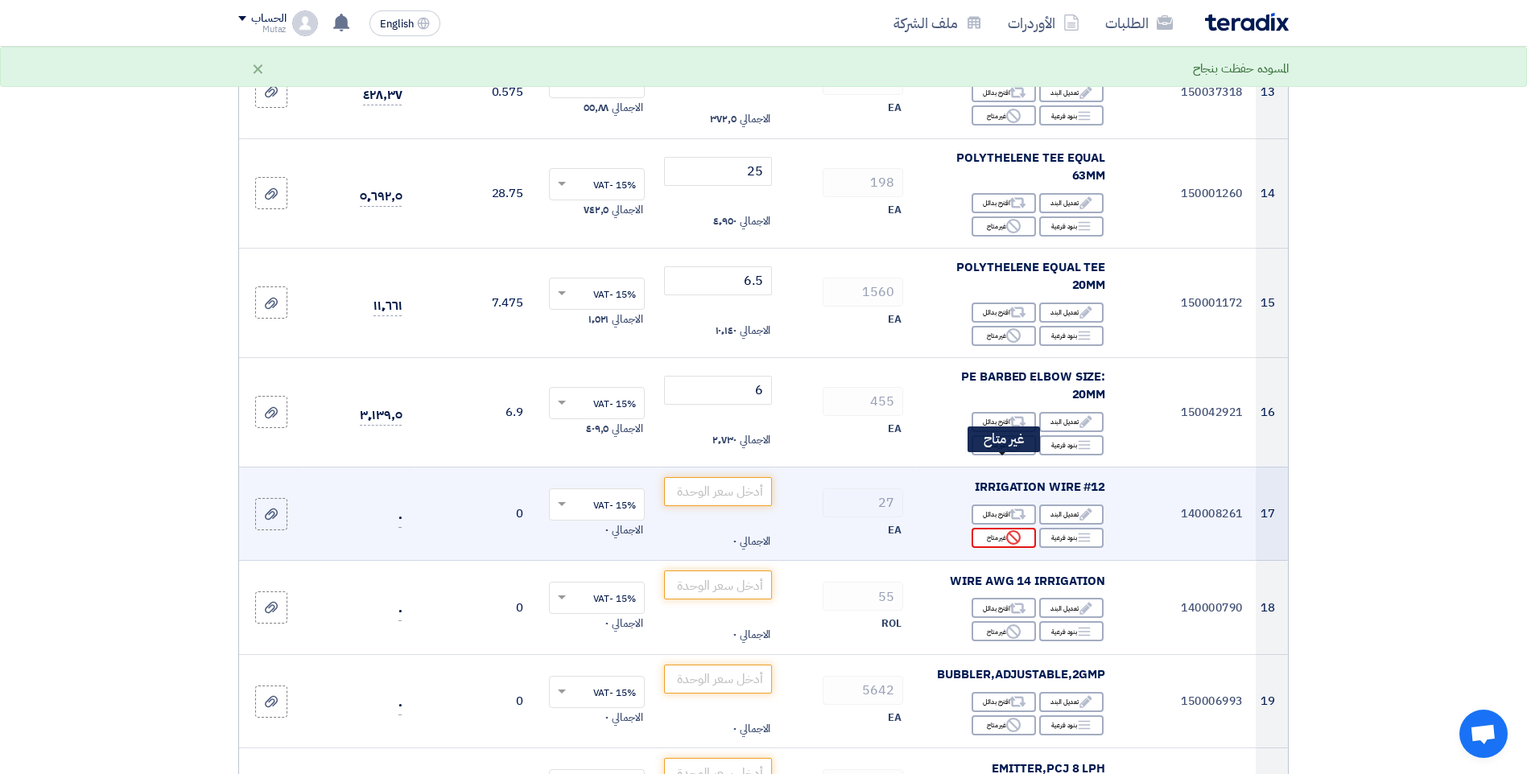
click at [1012, 530] on use at bounding box center [1013, 537] width 14 height 14
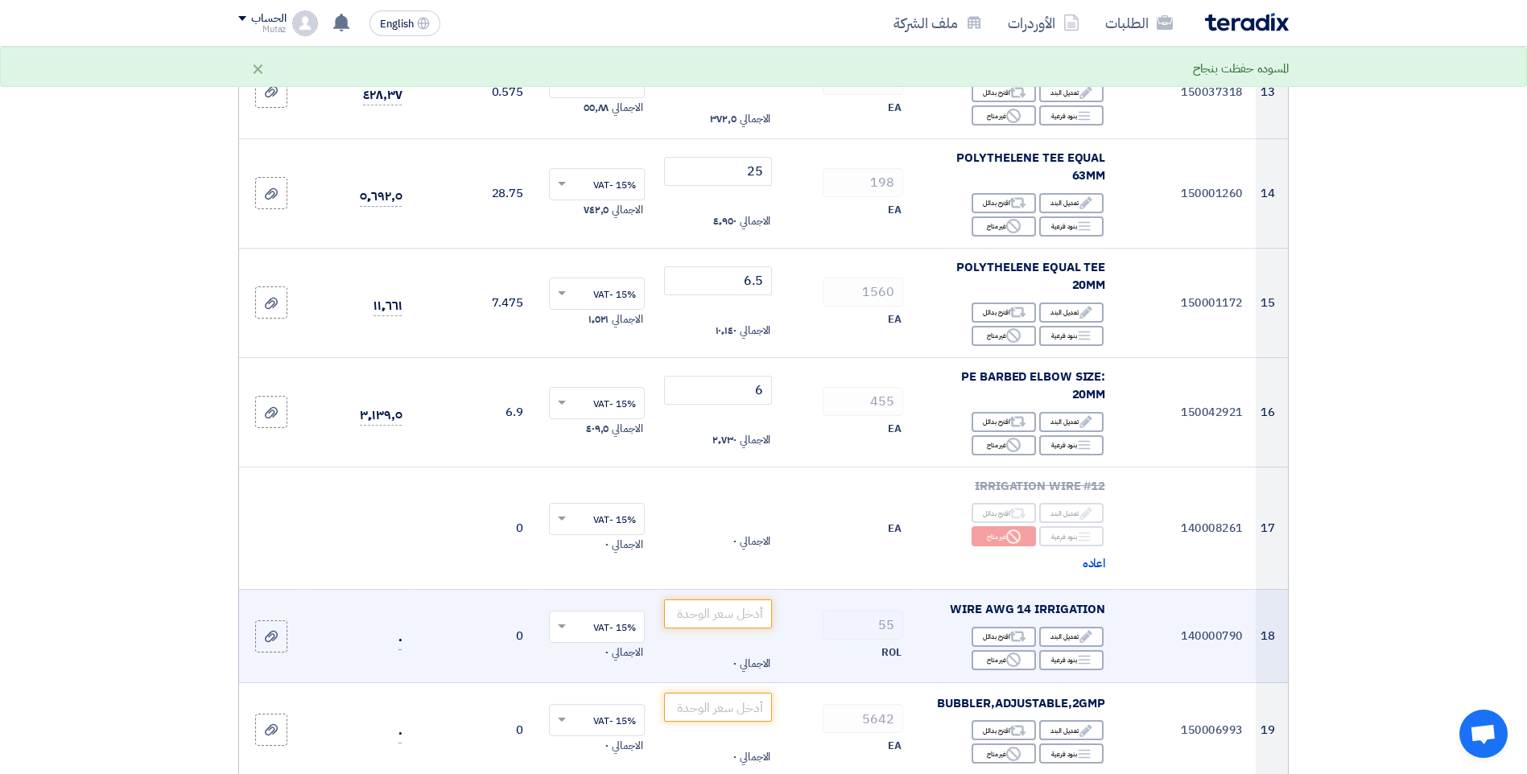
scroll to position [1932, 0]
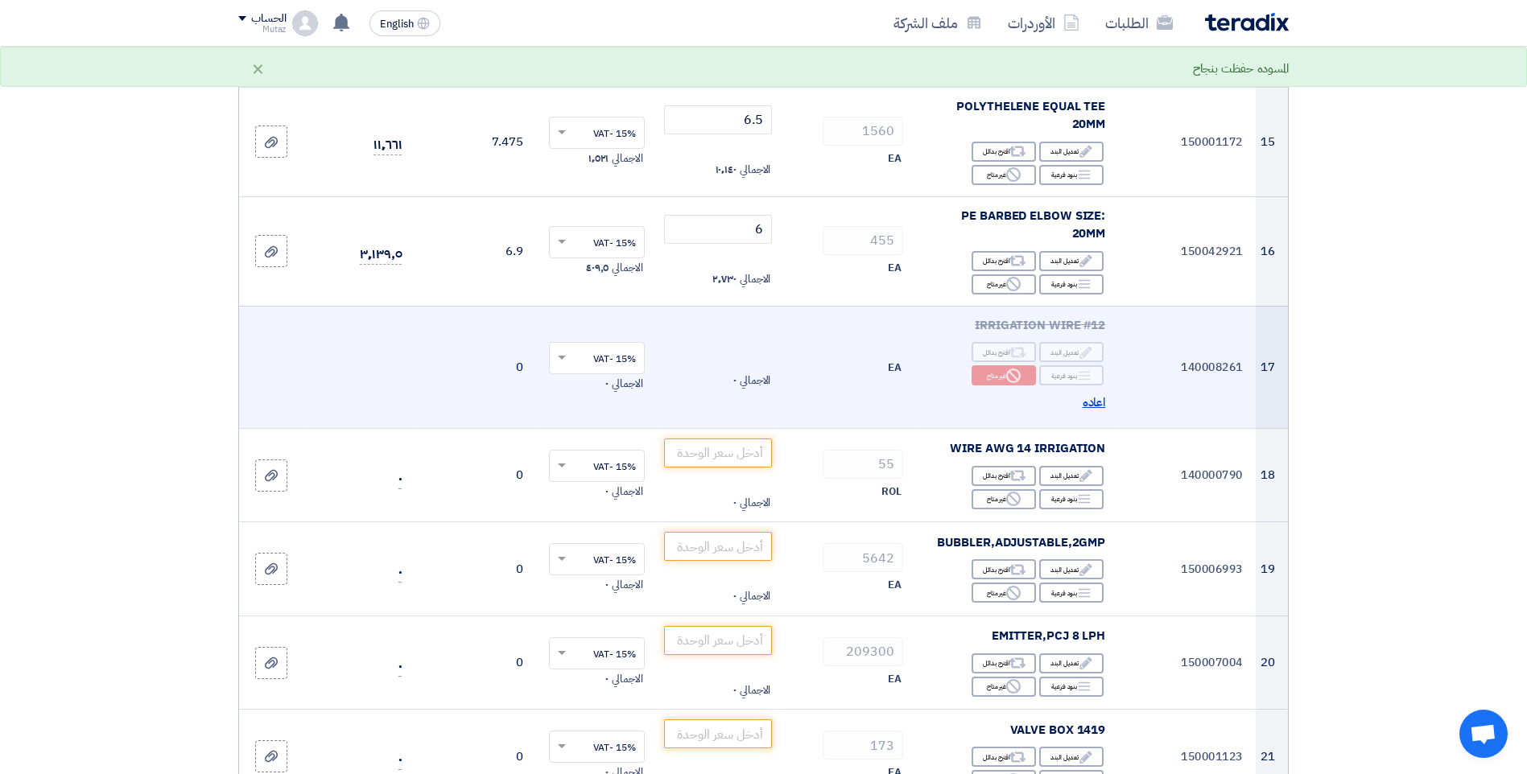
click at [1090, 394] on span "اعاده" at bounding box center [1094, 403] width 23 height 19
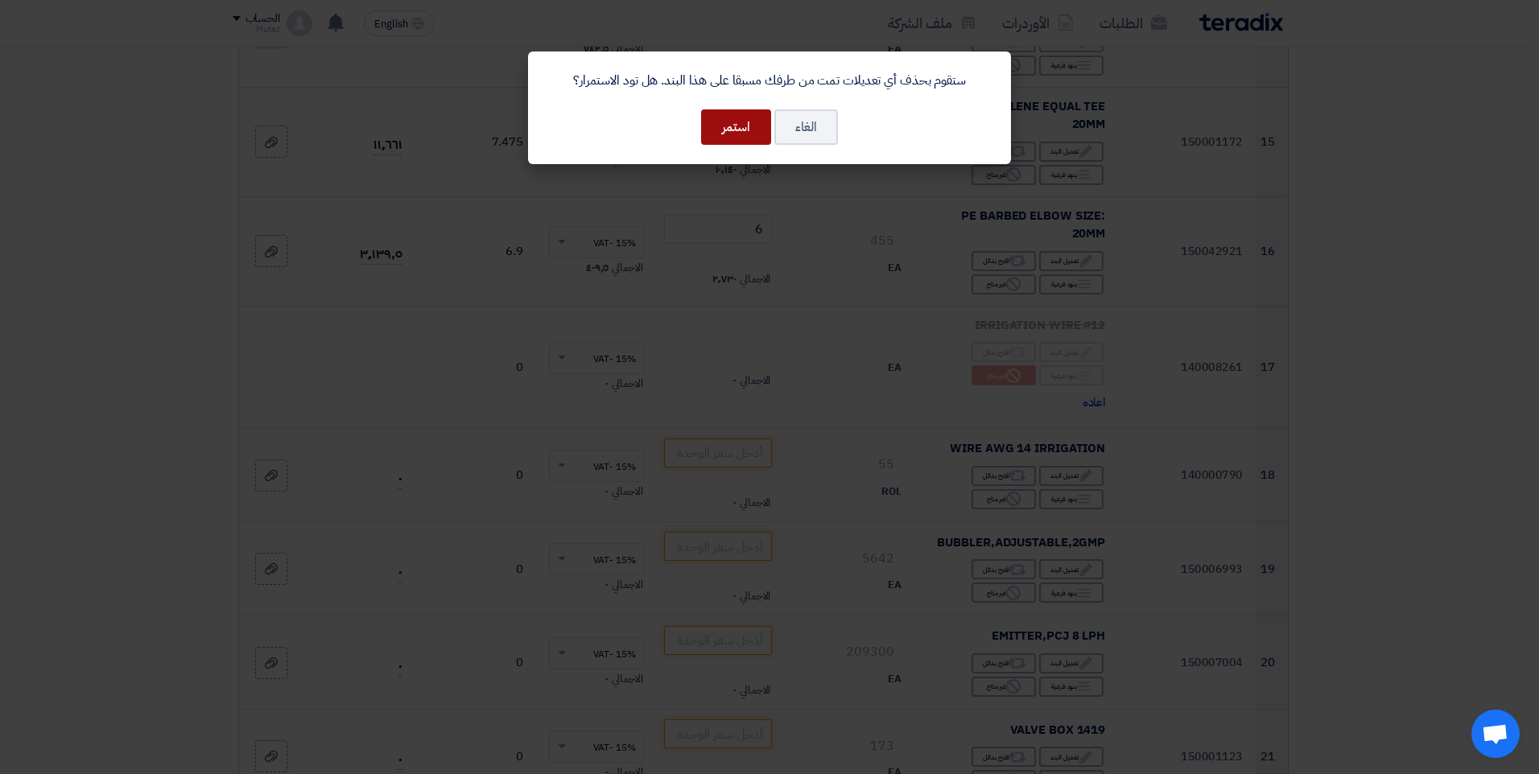
click at [737, 114] on button "استمر" at bounding box center [736, 126] width 70 height 35
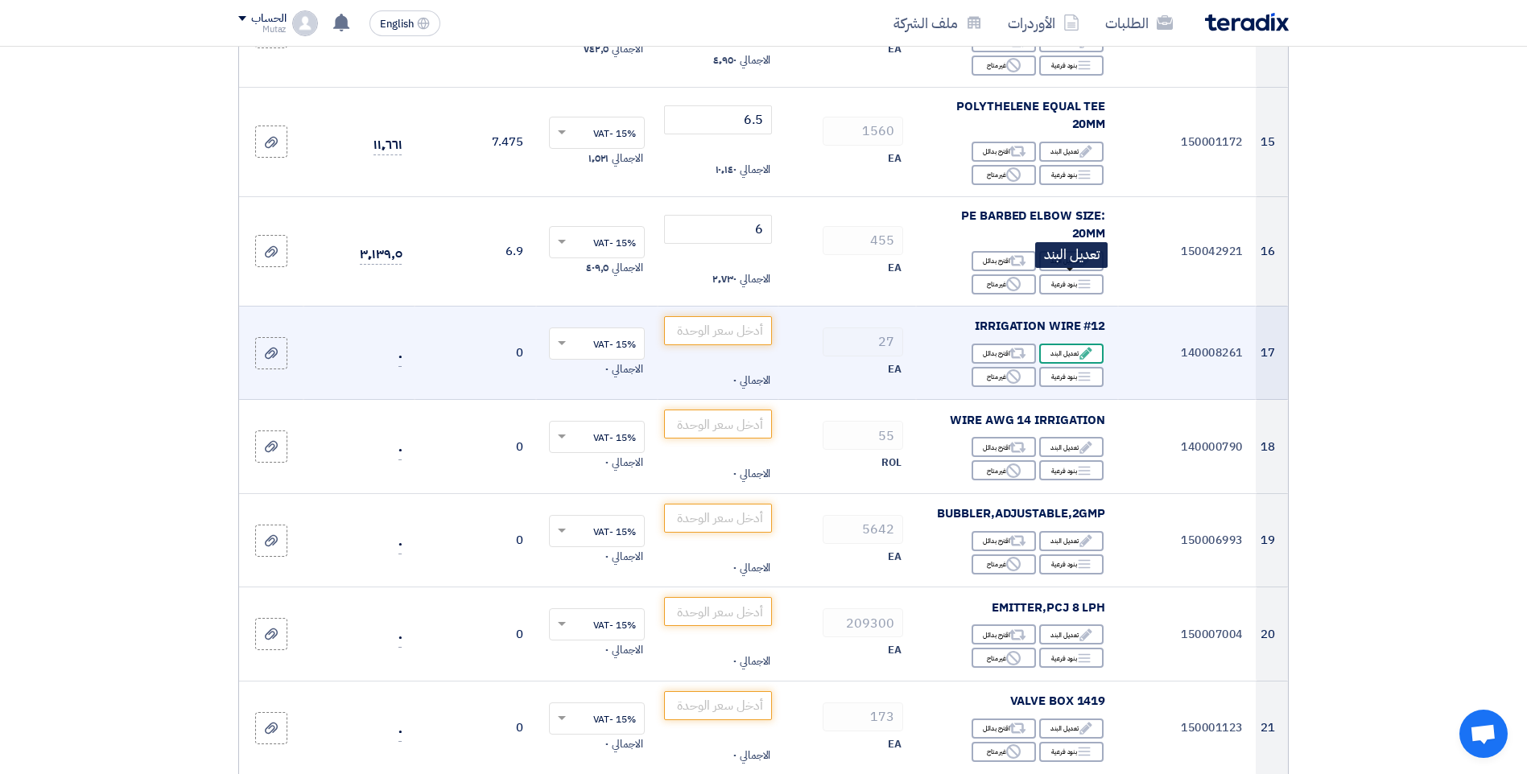
click at [1068, 344] on div "Edit تعديل البند" at bounding box center [1071, 354] width 64 height 20
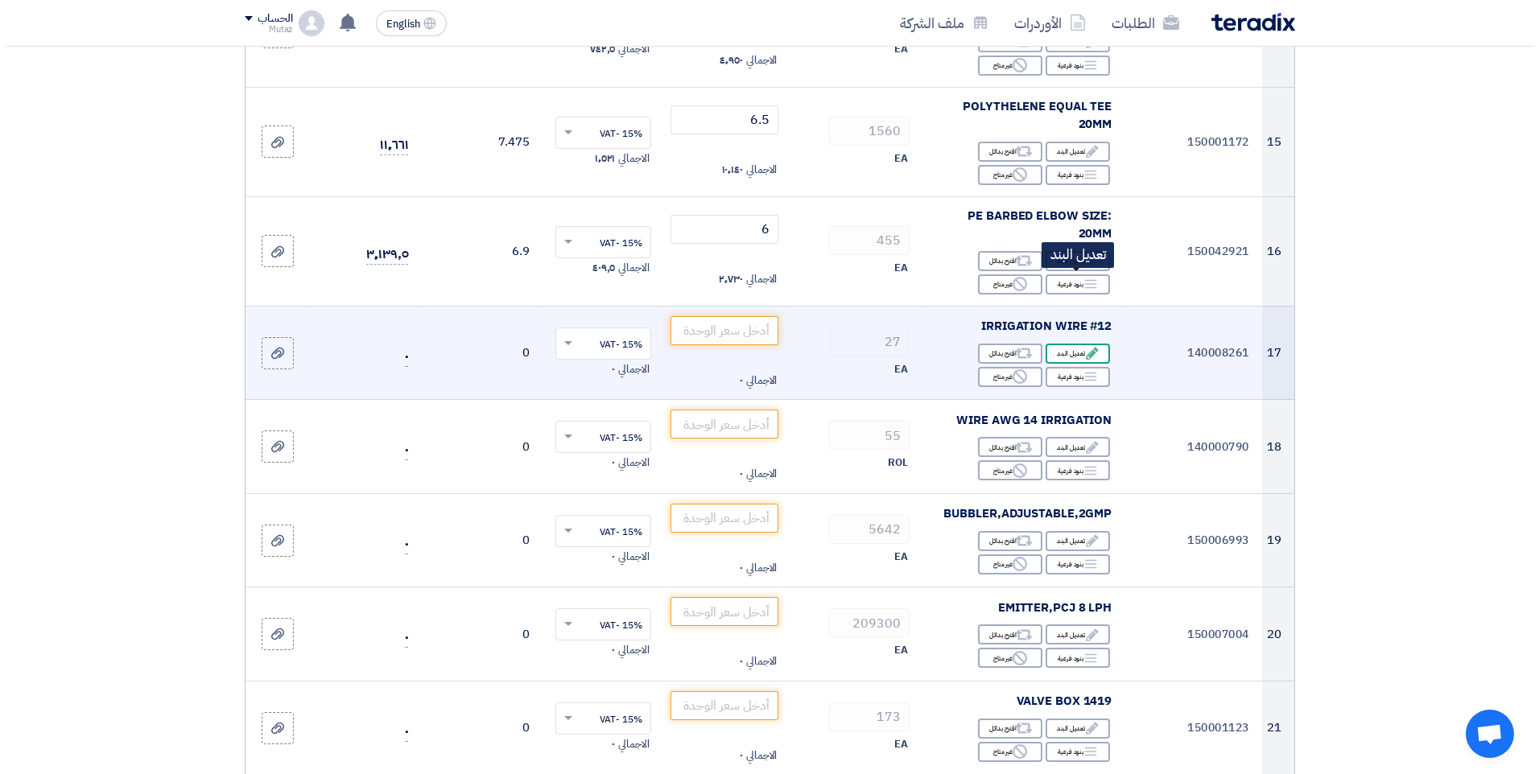
scroll to position [1809, 0]
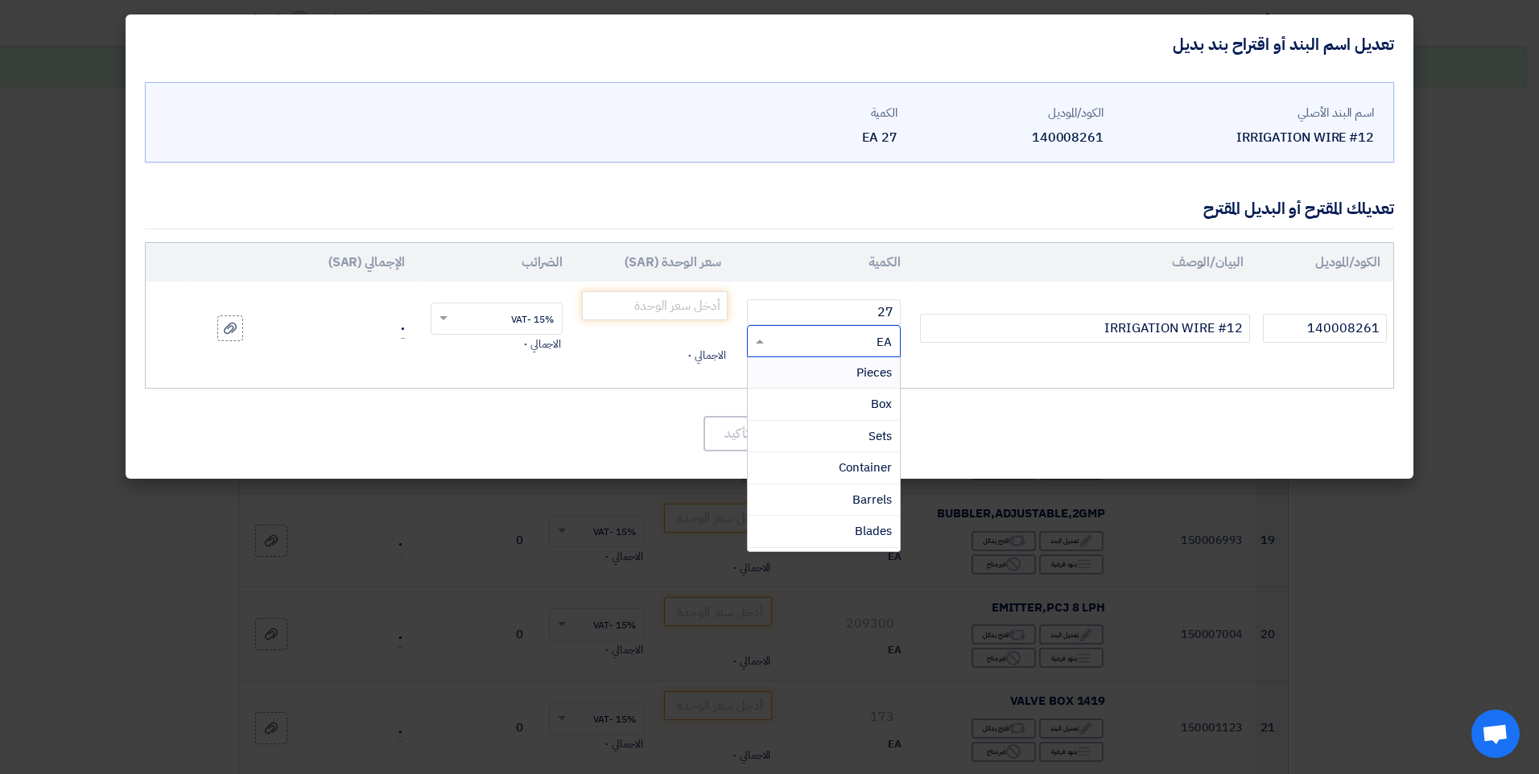
click at [847, 342] on div "RFQ_STEP1.ITEMS.2.TYPE_PLACEHOLDER × EA" at bounding box center [834, 341] width 132 height 19
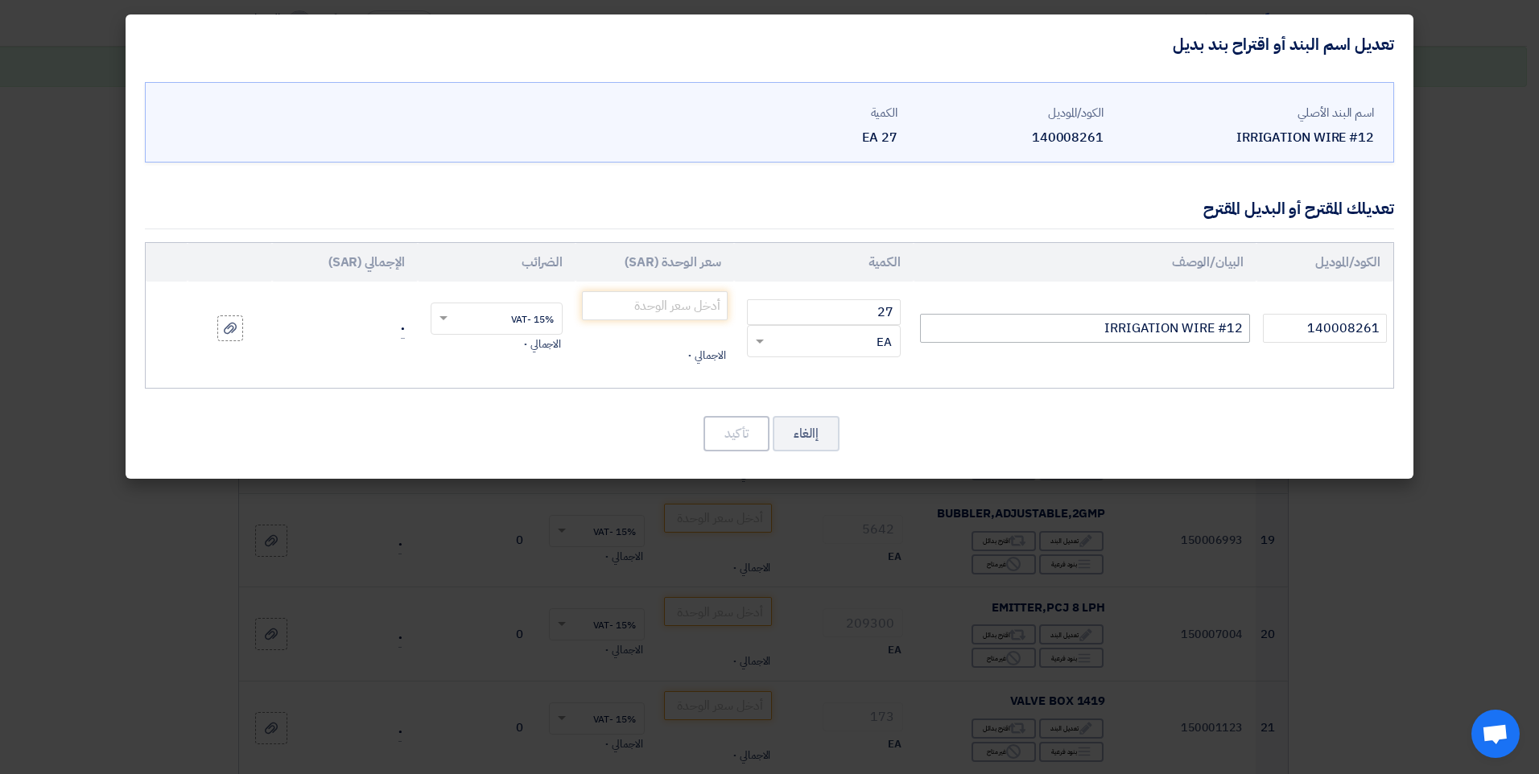
drag, startPoint x: 829, startPoint y: 332, endPoint x: 1037, endPoint y: 342, distance: 208.7
click at [1037, 342] on tr "140008261 IRRIGATION WIRE #12 27 RFQ_STEP1.ITEMS.2.TYPE_PLACEHOLDER × EA" at bounding box center [770, 328] width 1248 height 93
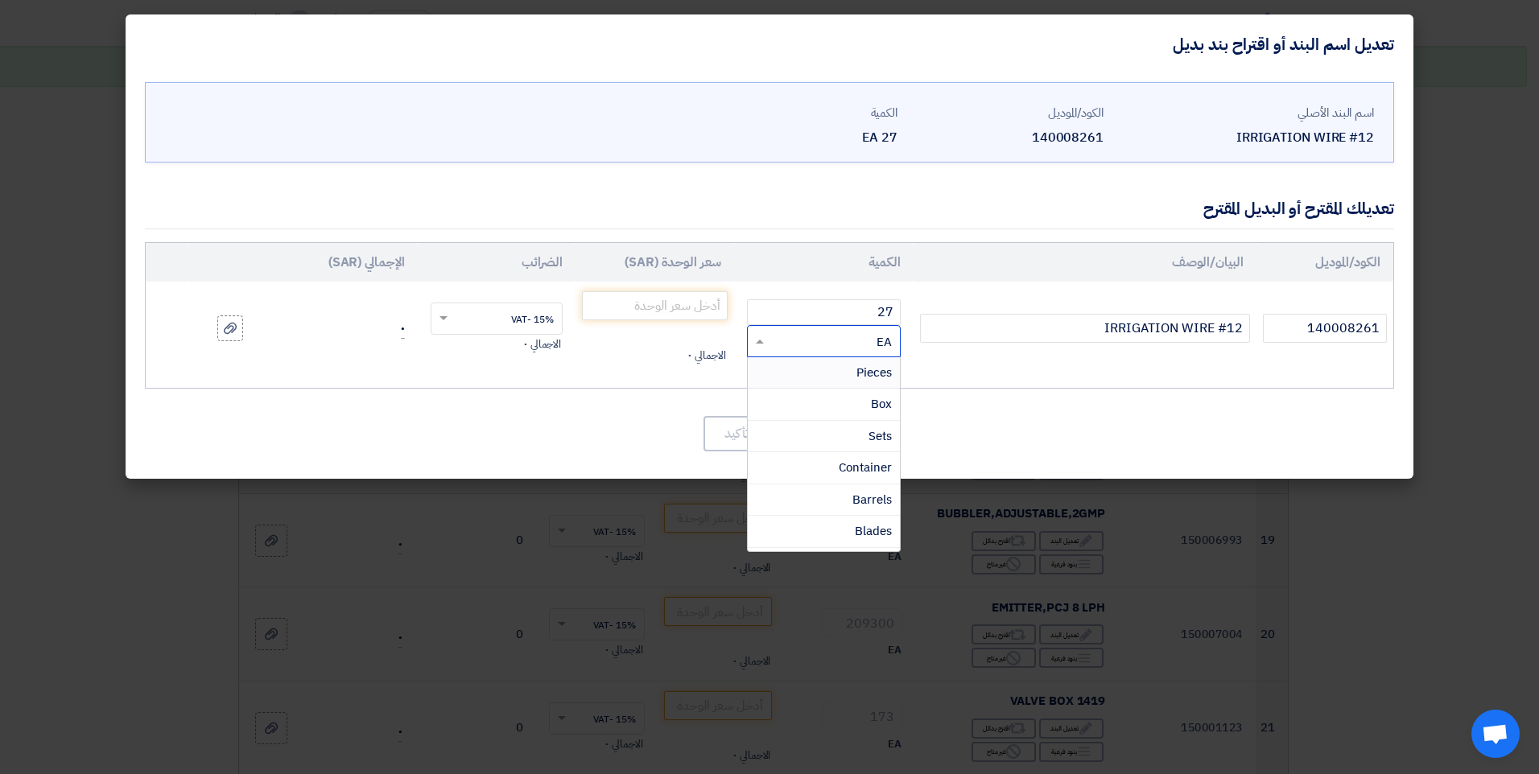
click at [812, 334] on div "RFQ_STEP1.ITEMS.2.TYPE_PLACEHOLDER × EA" at bounding box center [834, 341] width 132 height 19
click at [849, 385] on div "Pieces" at bounding box center [824, 373] width 152 height 32
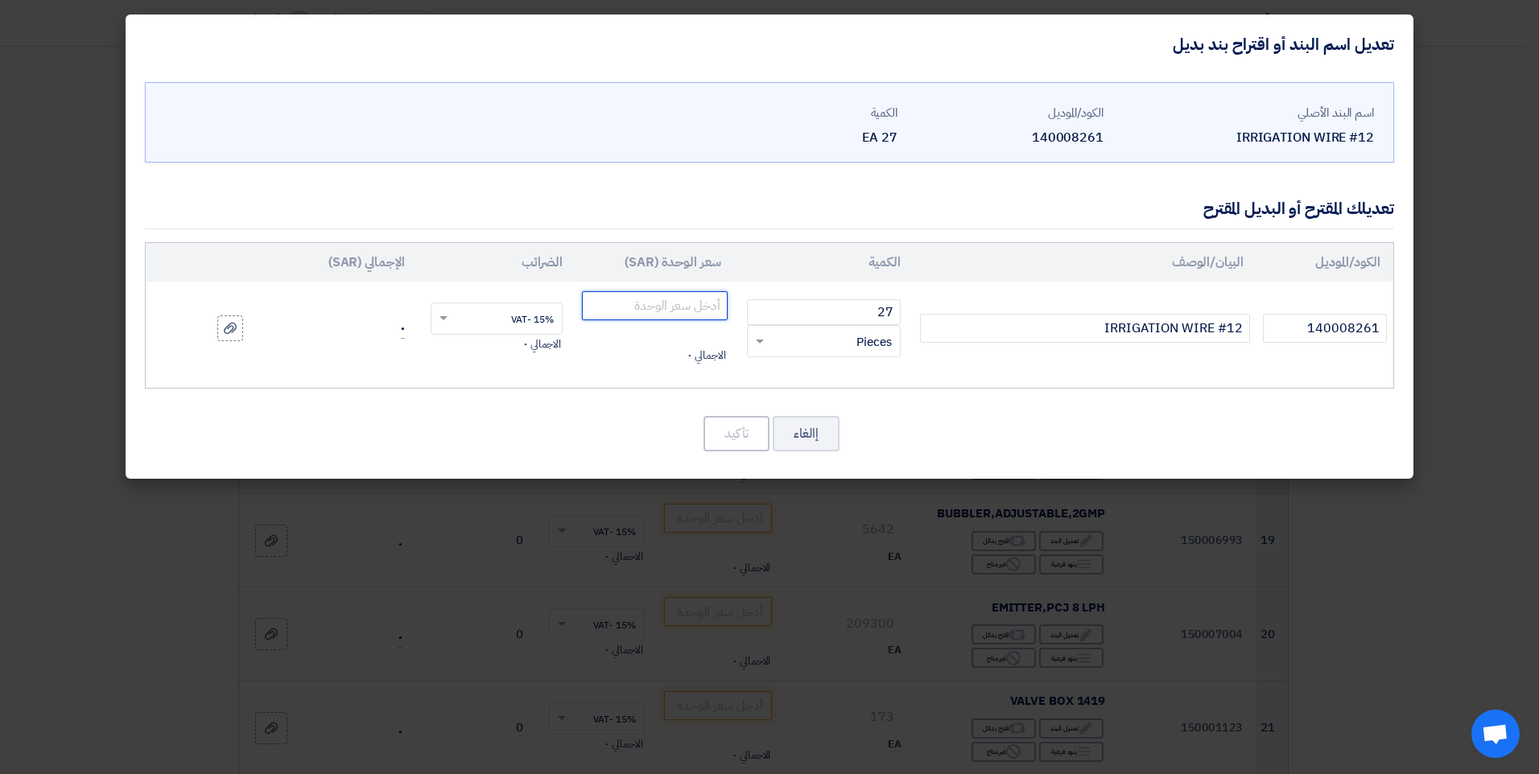
click at [681, 306] on input "number" at bounding box center [655, 305] width 146 height 29
type input "1"
type input "1450"
click at [744, 431] on button "تأكيد" at bounding box center [736, 433] width 66 height 35
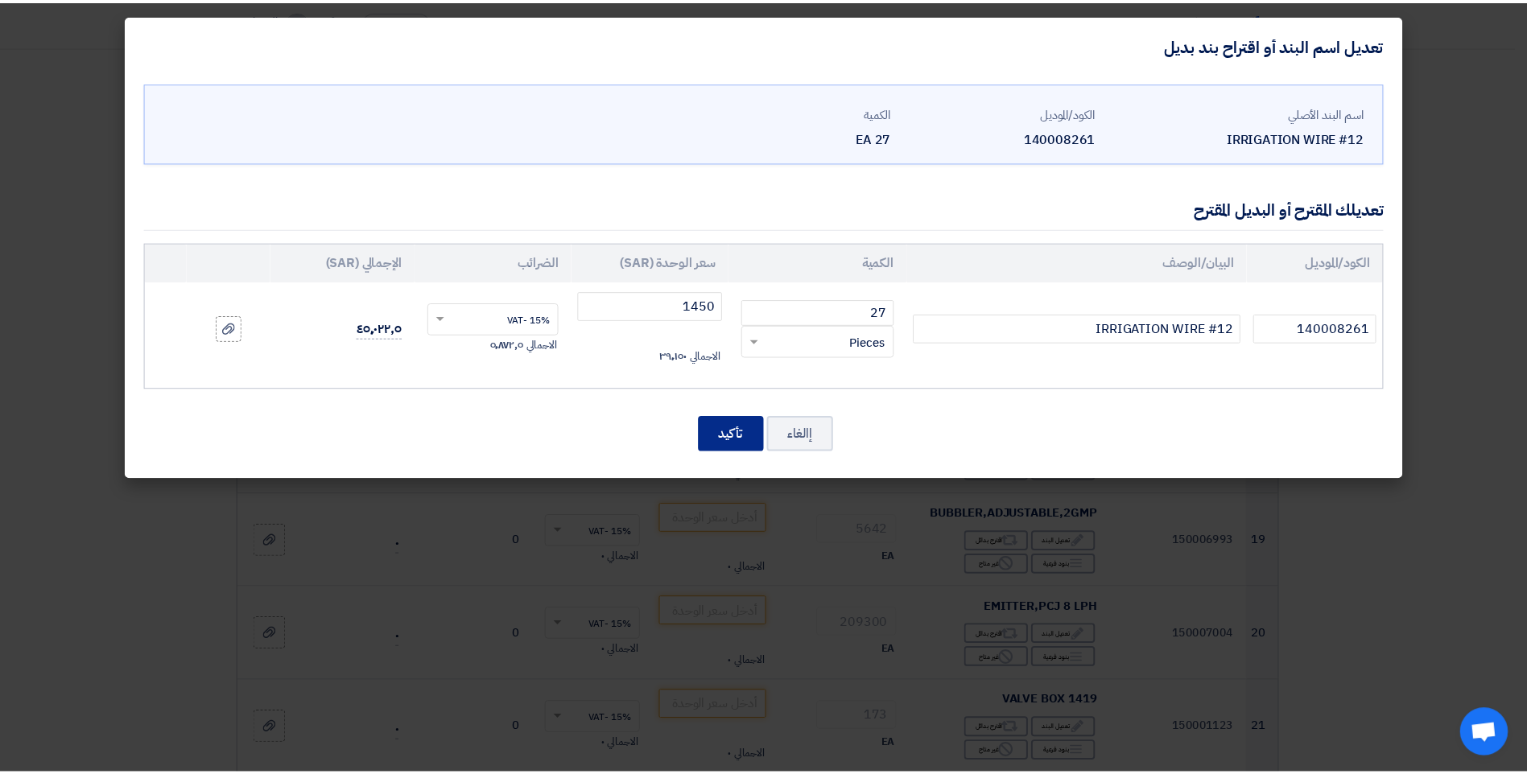
scroll to position [1932, 0]
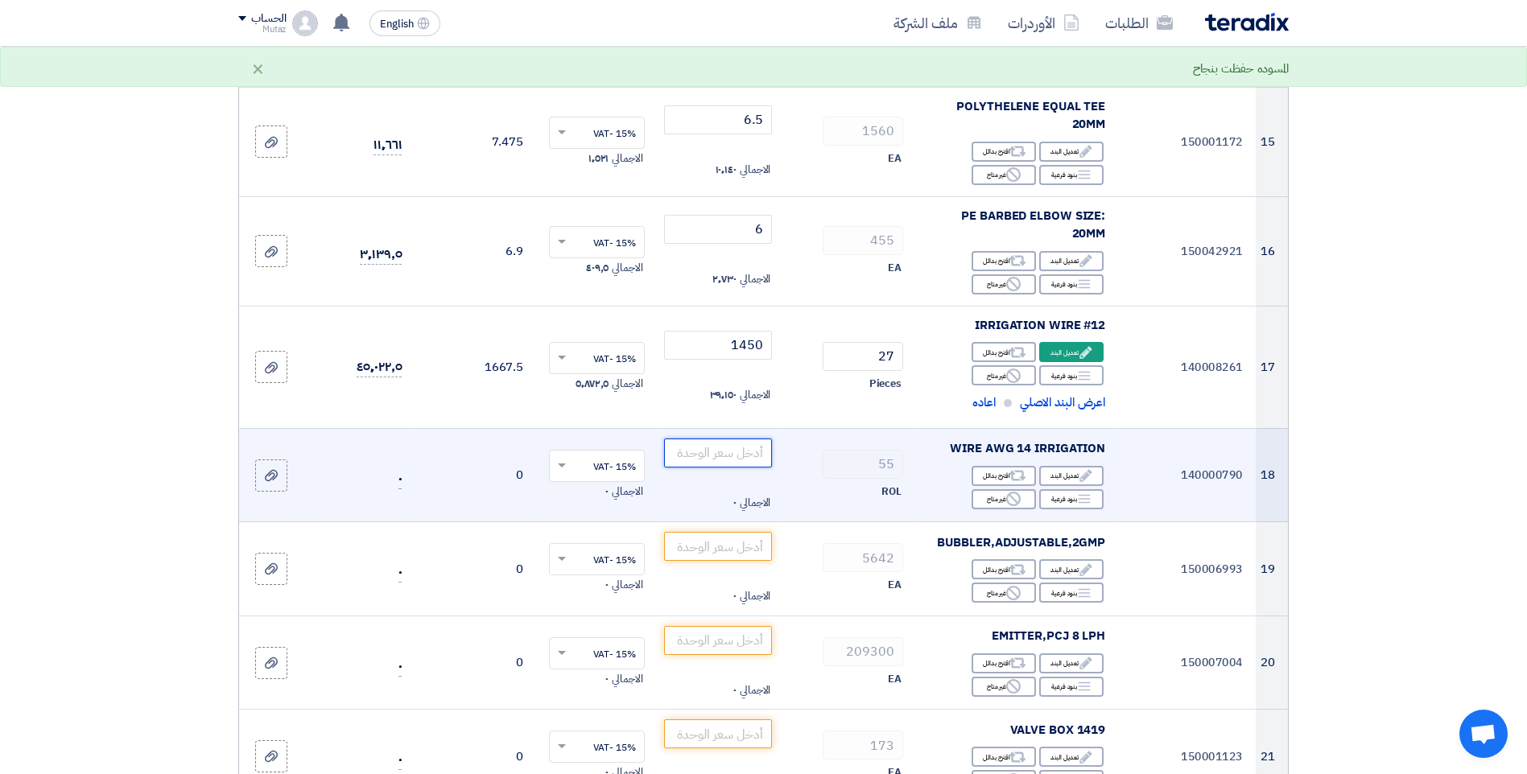
click at [733, 439] on input "number" at bounding box center [718, 453] width 109 height 29
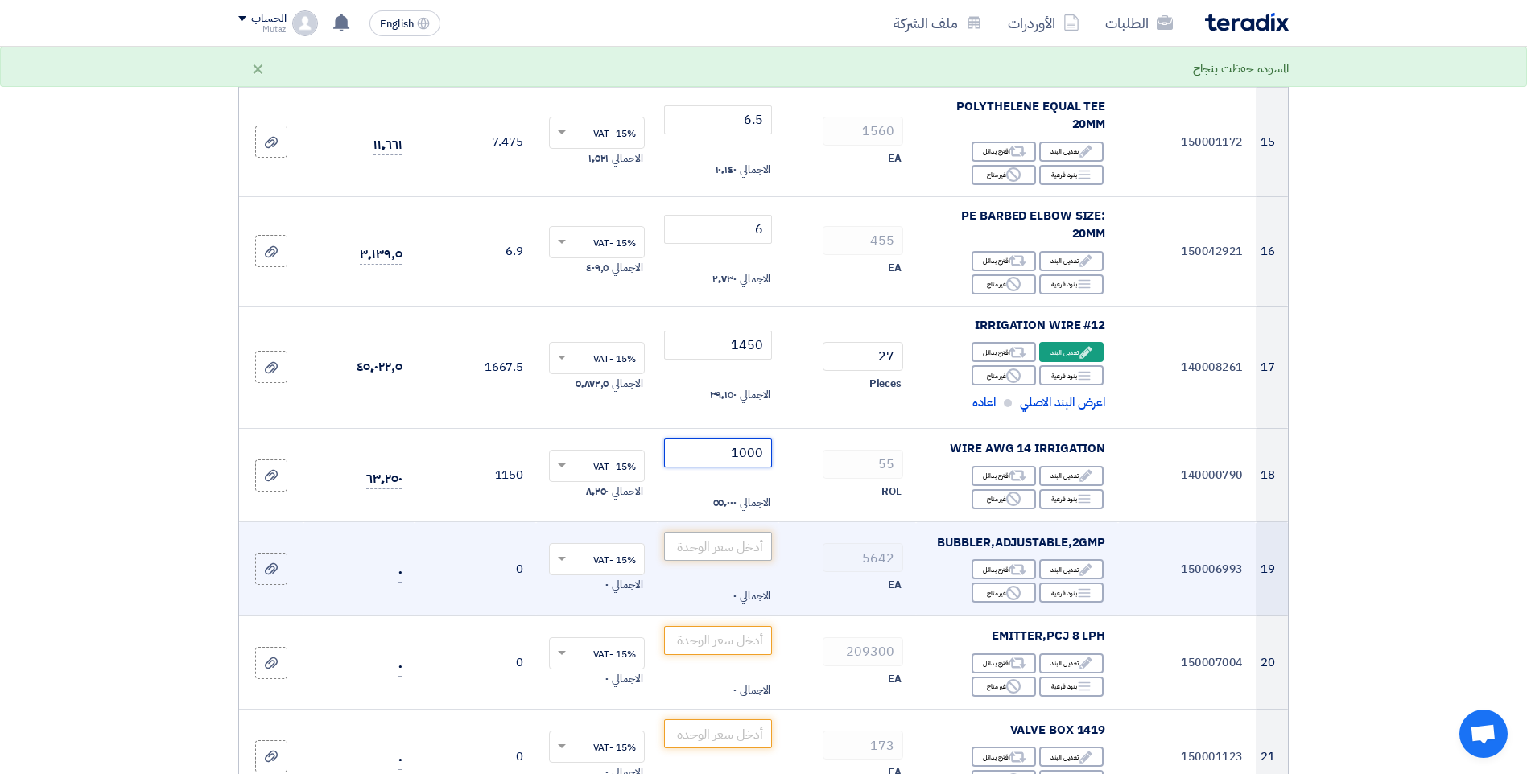
type input "1000"
click at [711, 532] on input "number" at bounding box center [718, 546] width 109 height 29
type input "1"
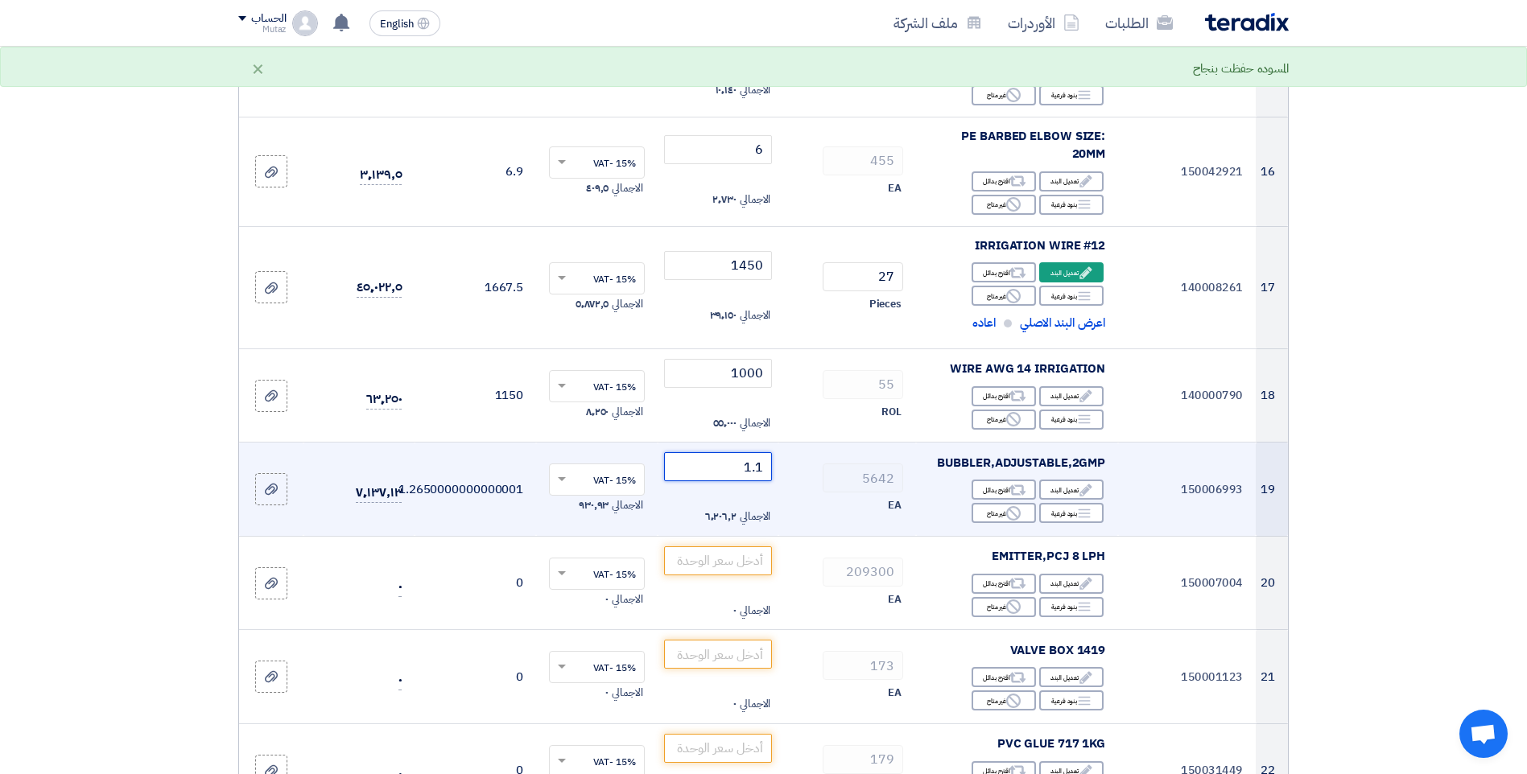
scroll to position [2012, 0]
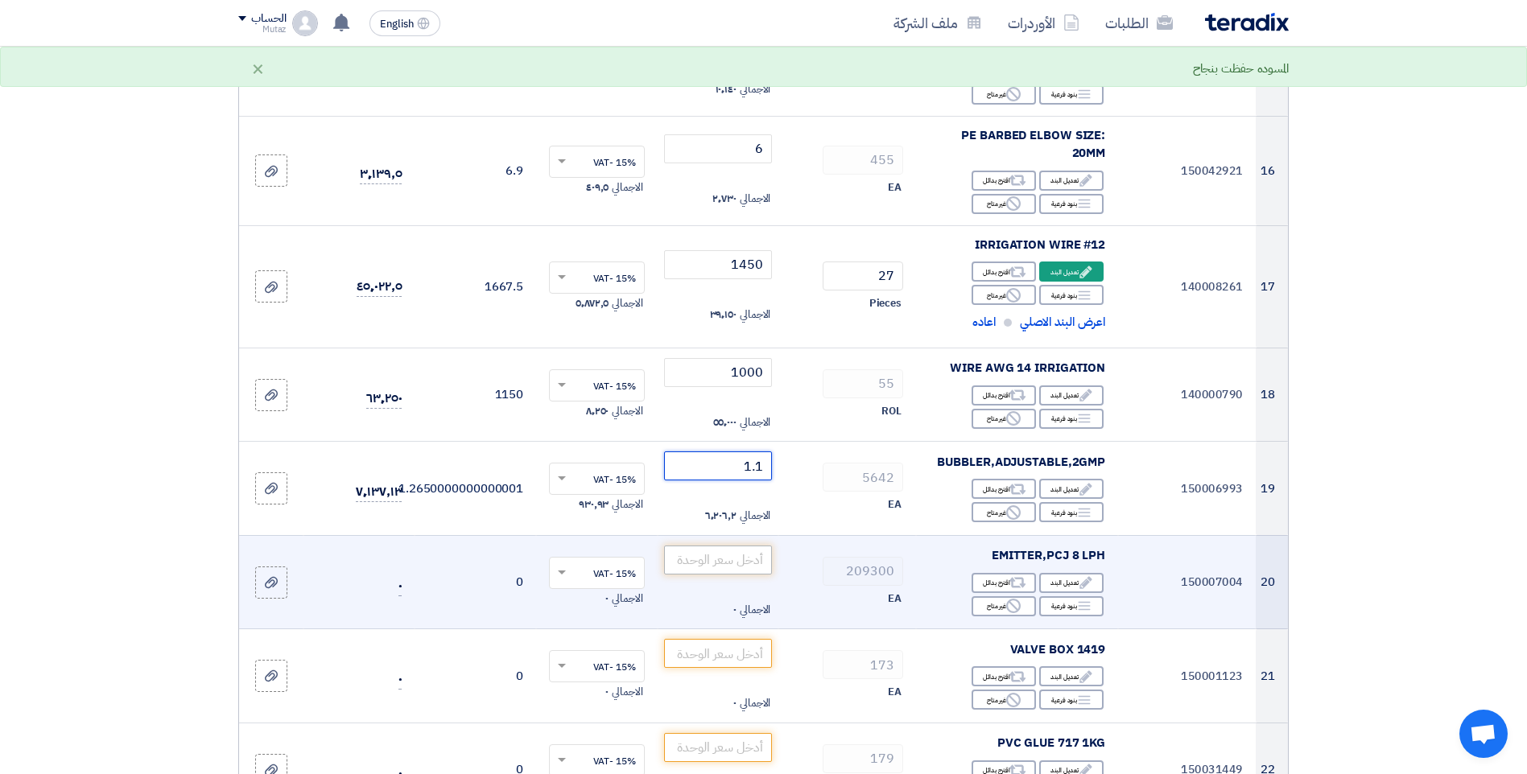
type input "1.1"
click at [728, 546] on input "number" at bounding box center [718, 560] width 109 height 29
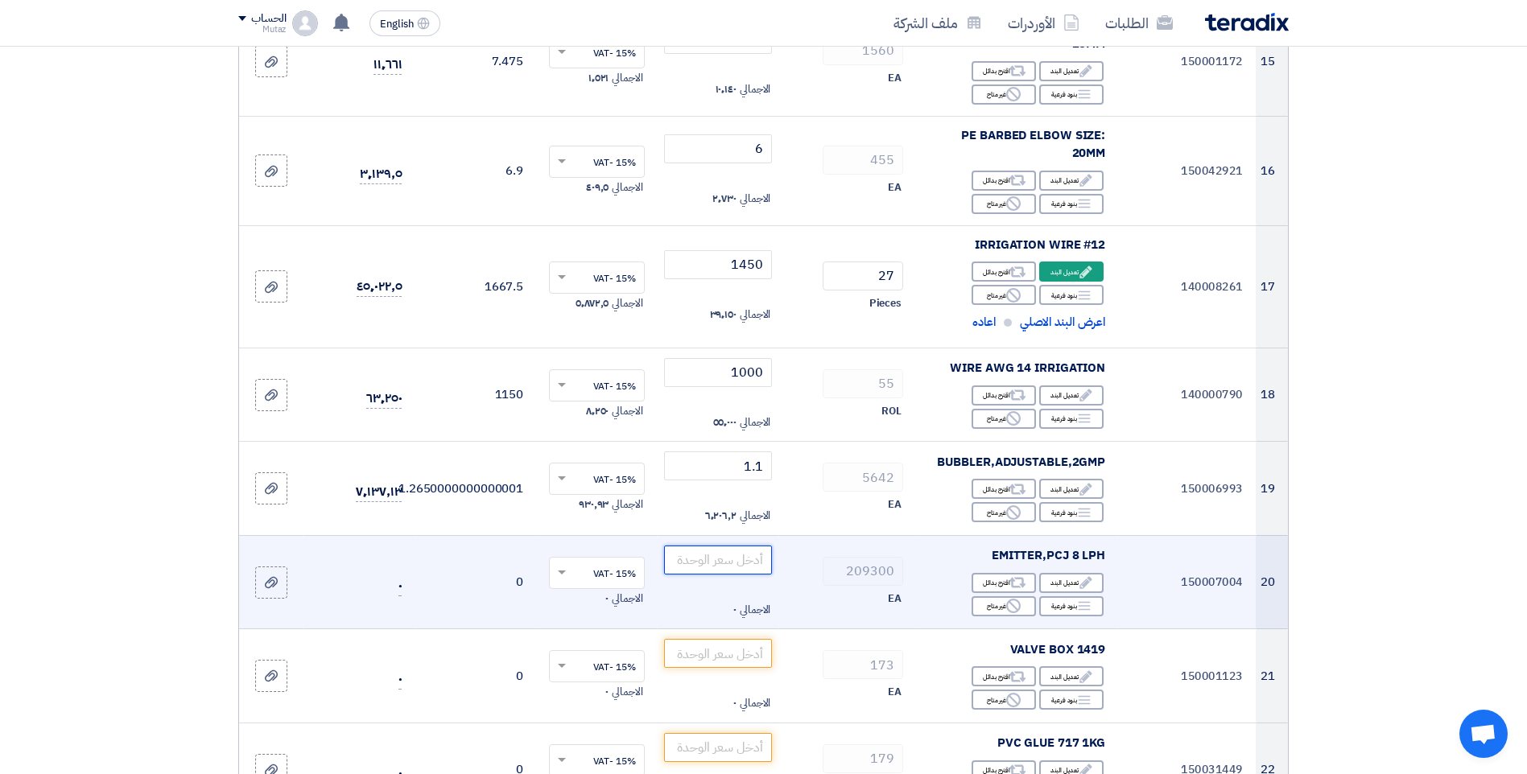
type input "0"
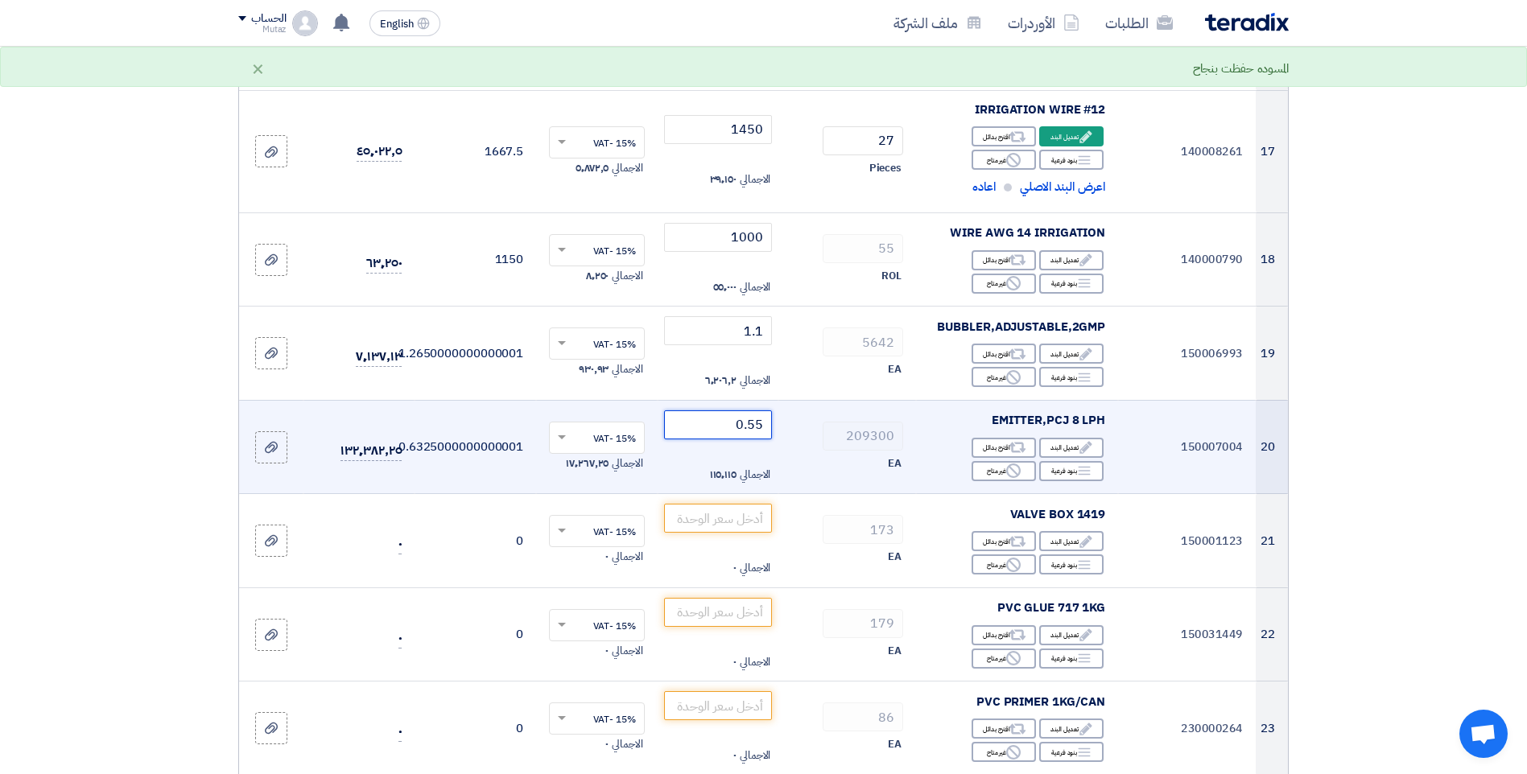
scroll to position [2173, 0]
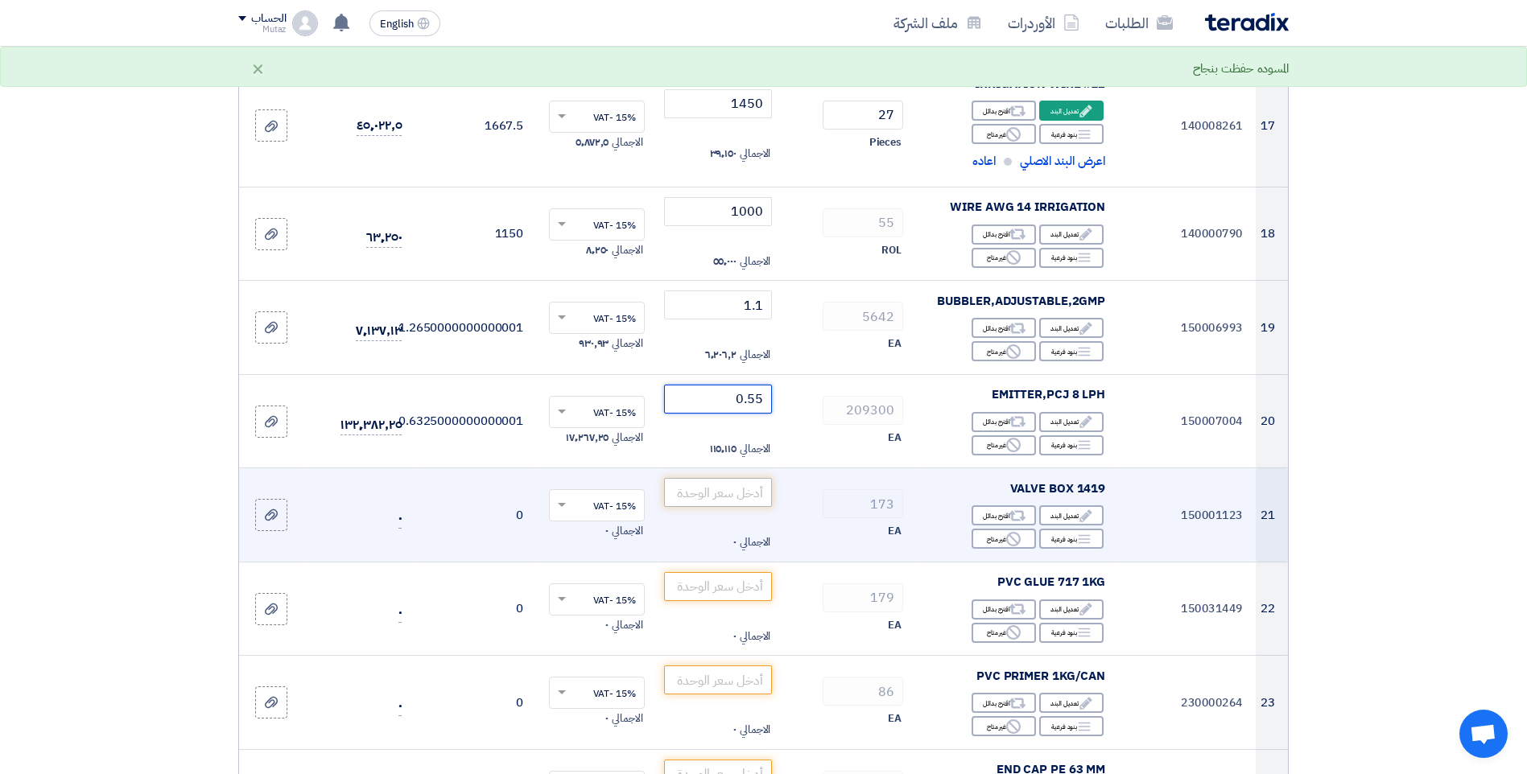
type input "0.55"
click at [757, 478] on input "number" at bounding box center [718, 492] width 109 height 29
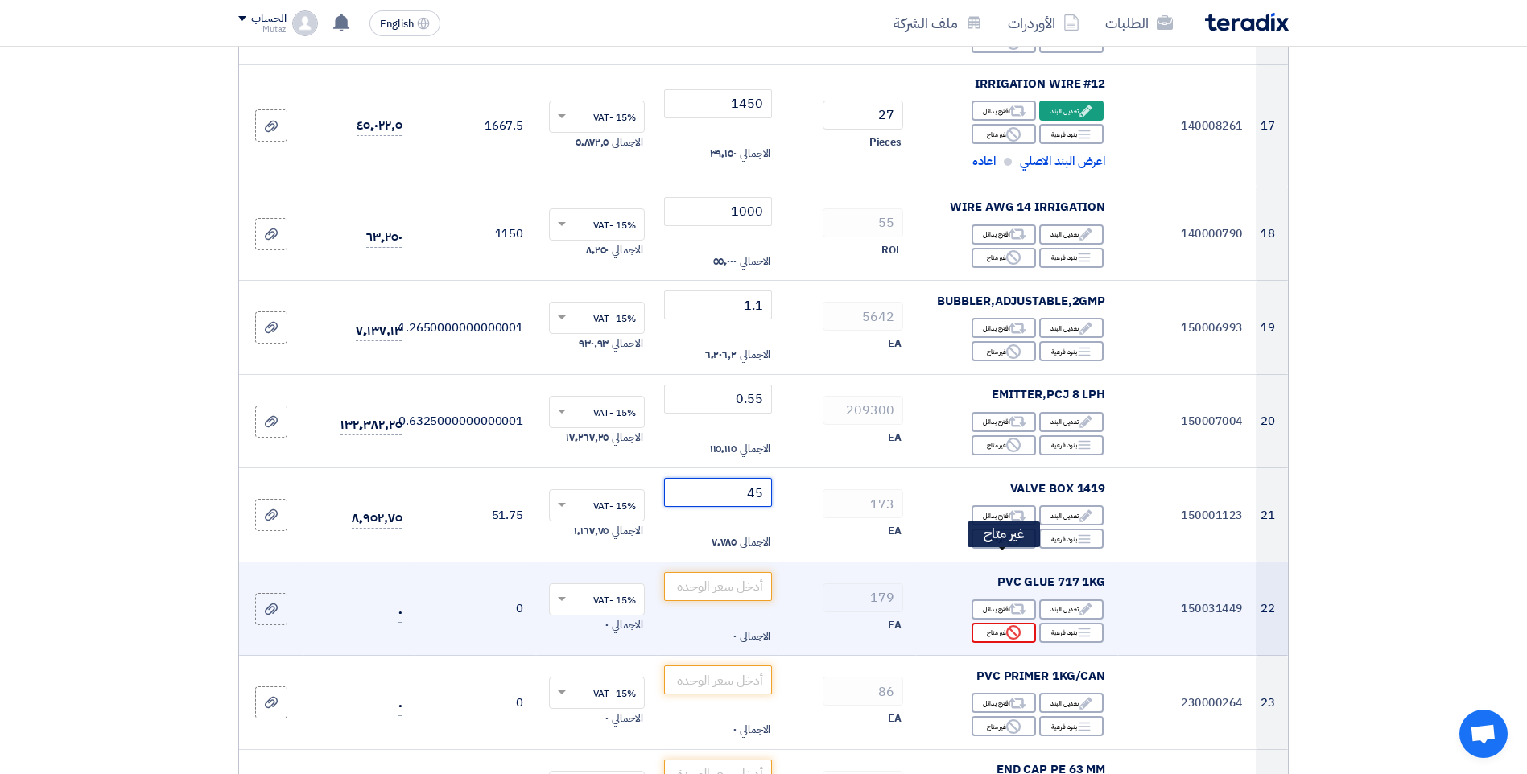
type input "45"
click at [1006, 625] on icon "Reject" at bounding box center [1013, 632] width 14 height 14
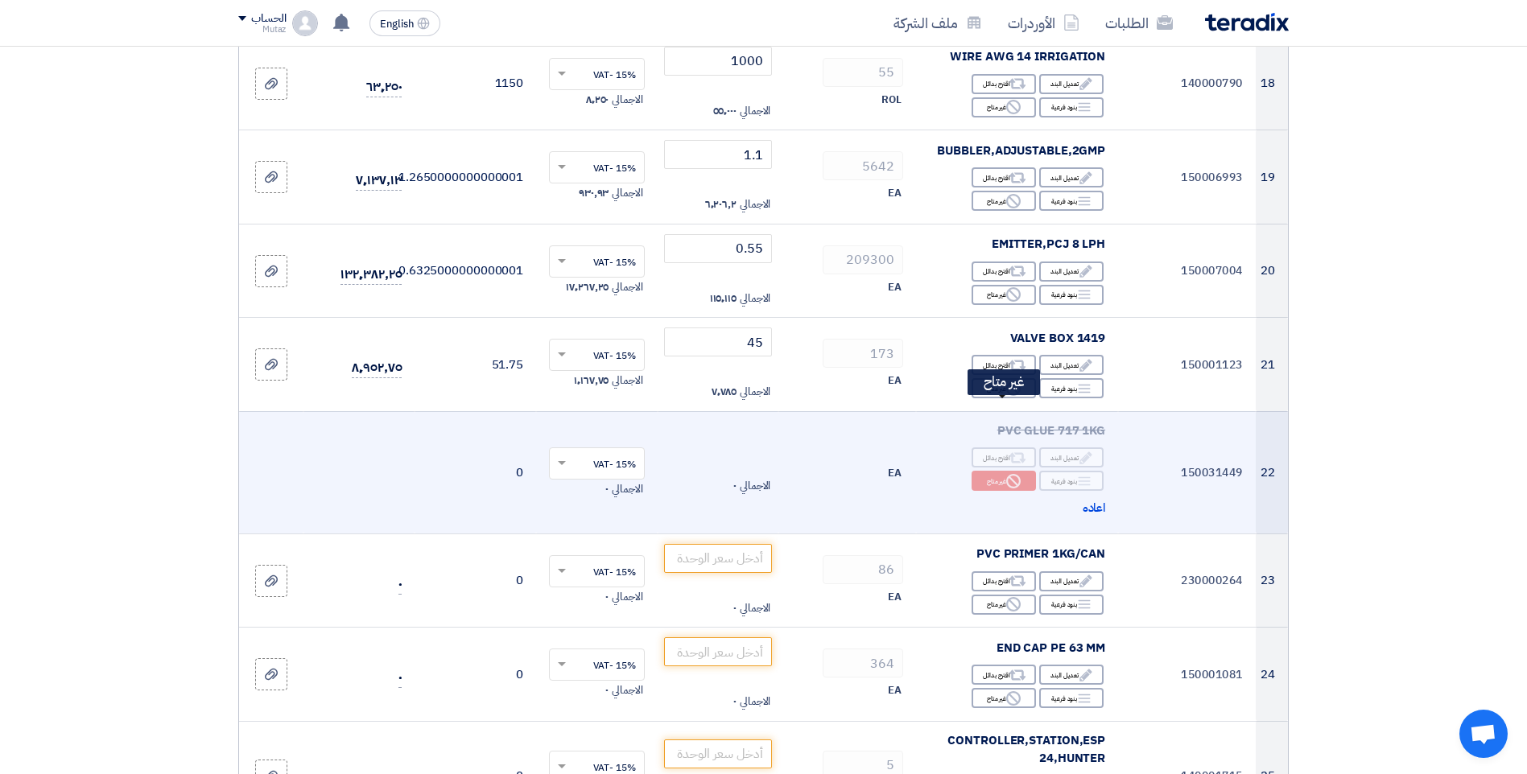
scroll to position [2334, 0]
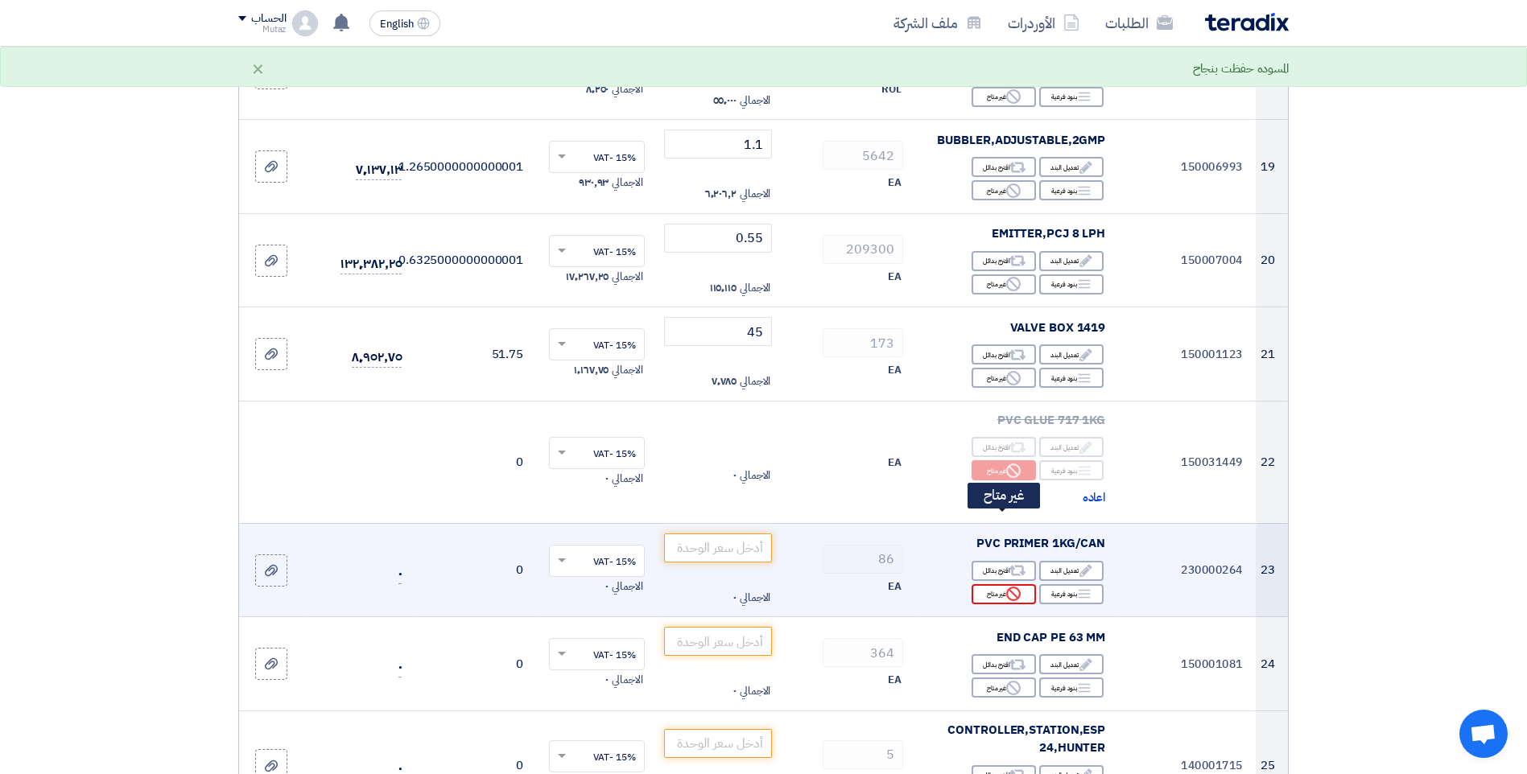
click at [1007, 587] on icon "Reject" at bounding box center [1013, 594] width 14 height 14
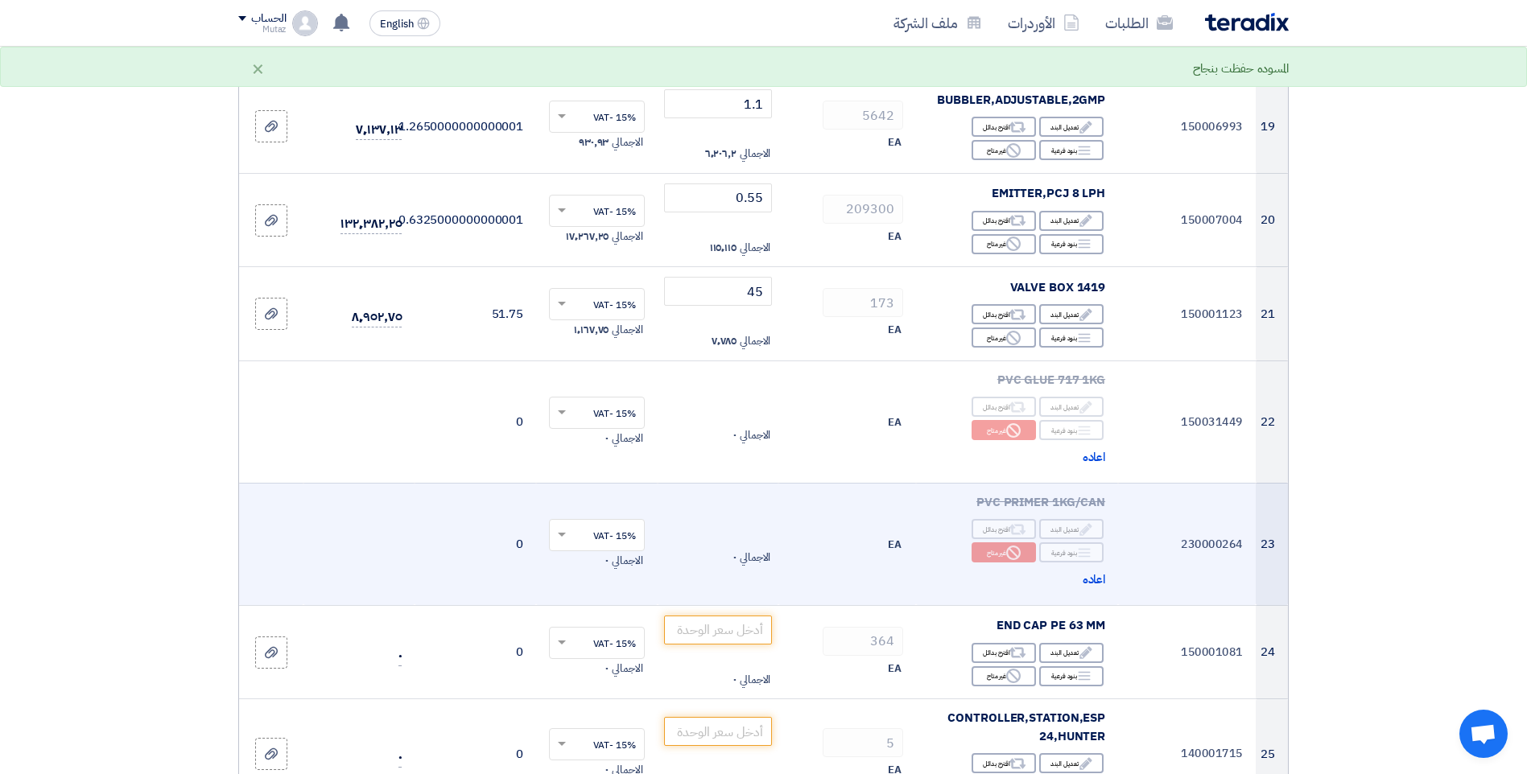
scroll to position [2415, 0]
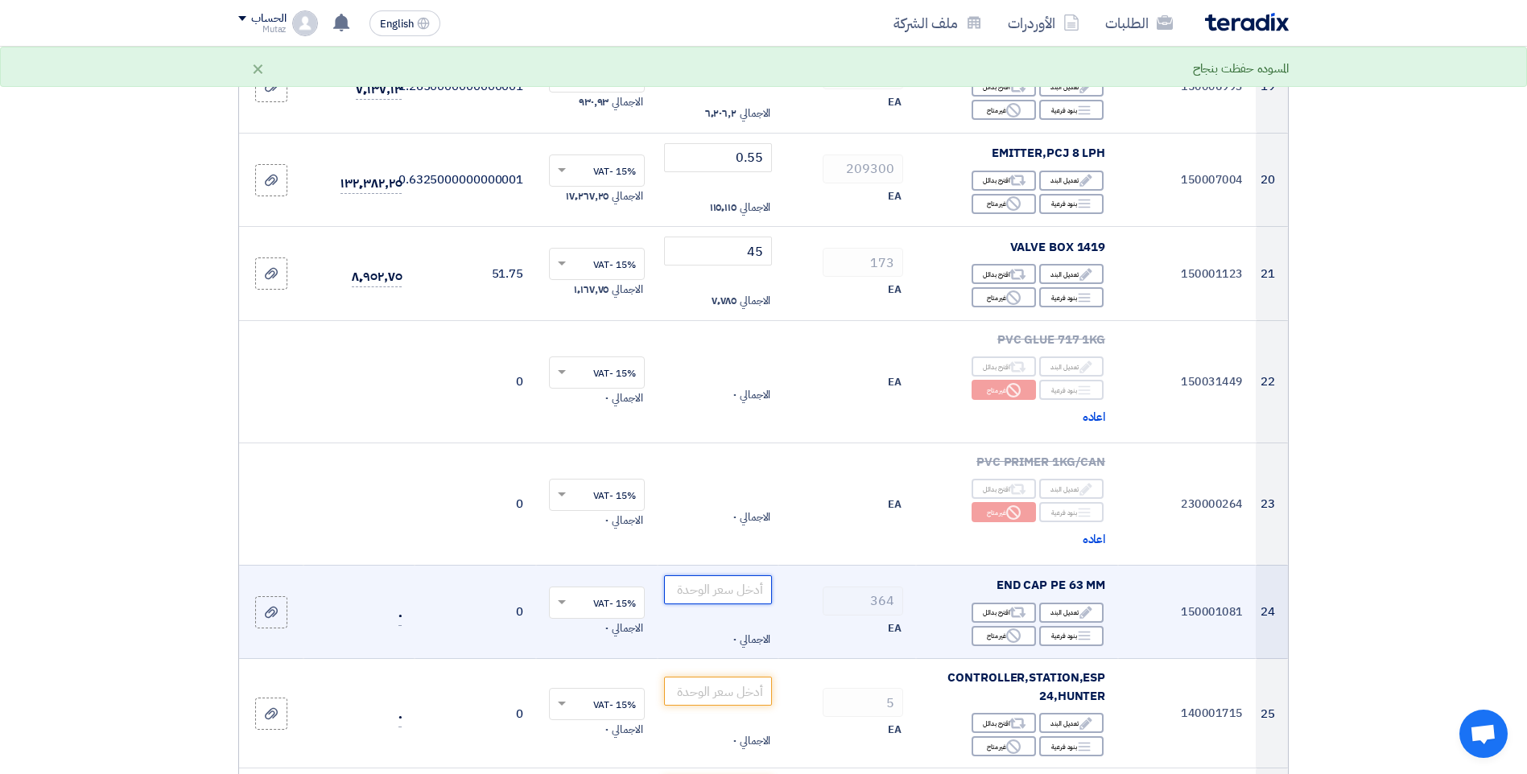
click at [746, 575] on input "number" at bounding box center [718, 589] width 109 height 29
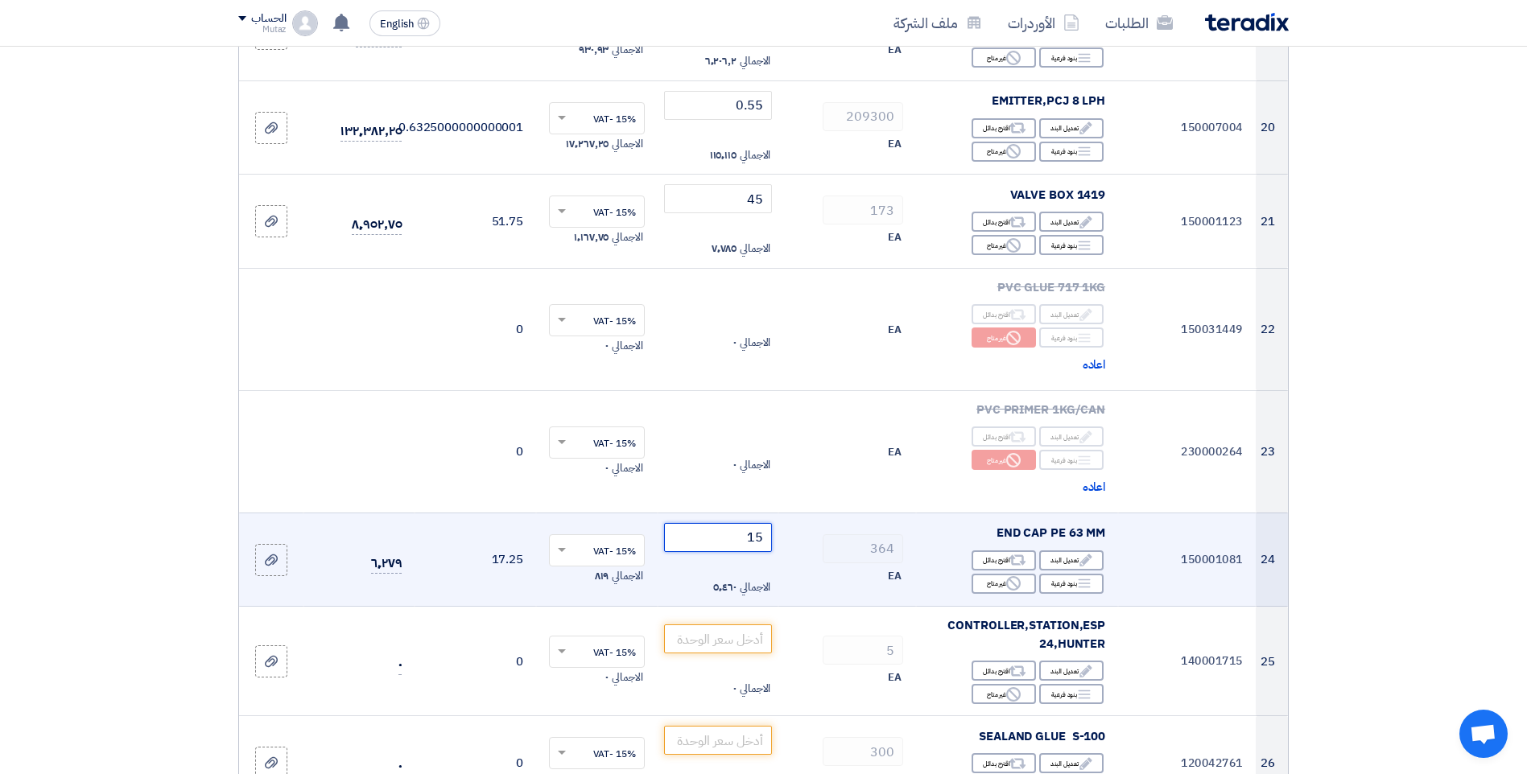
scroll to position [2495, 0]
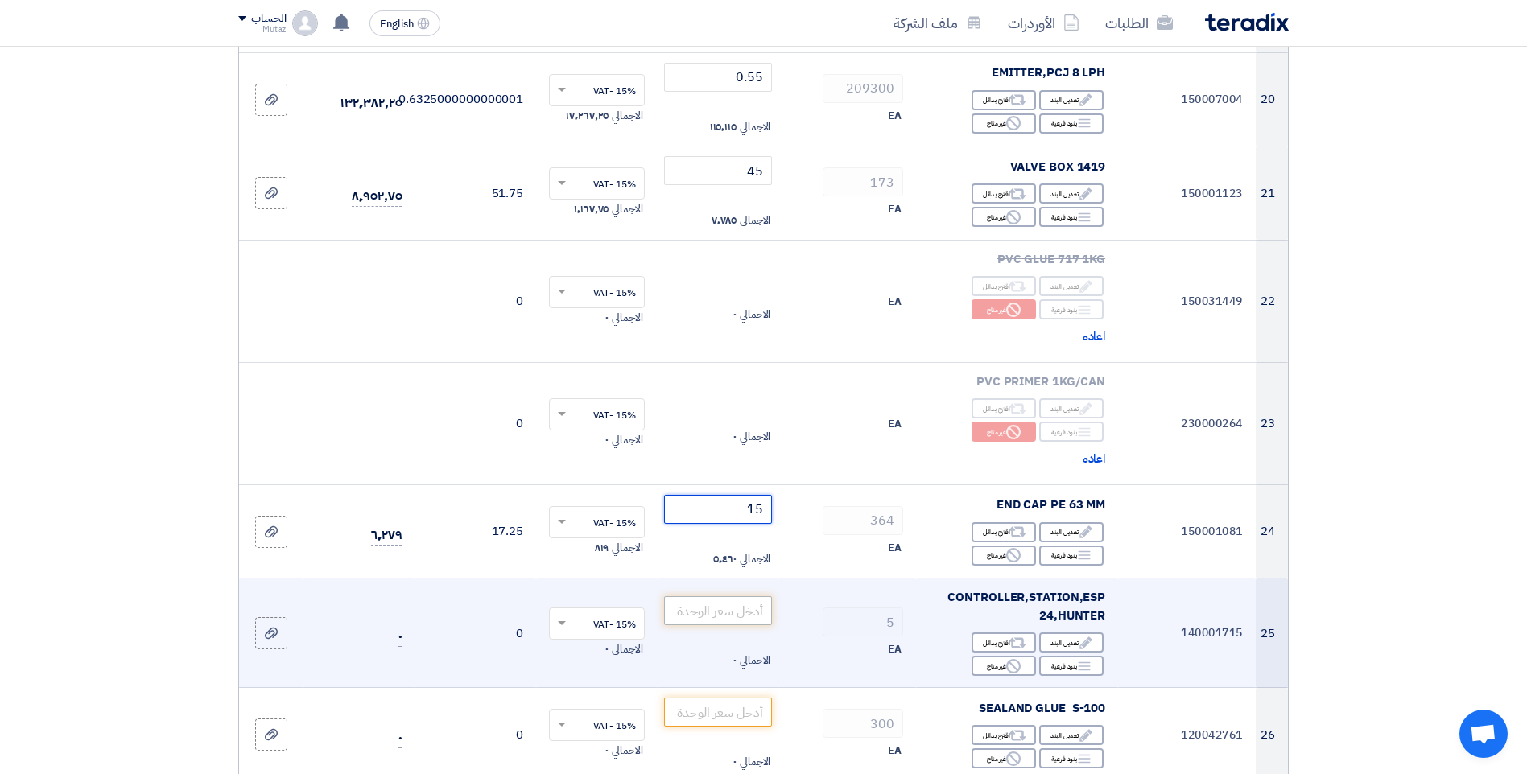
type input "15"
click at [696, 596] on input "number" at bounding box center [718, 610] width 109 height 29
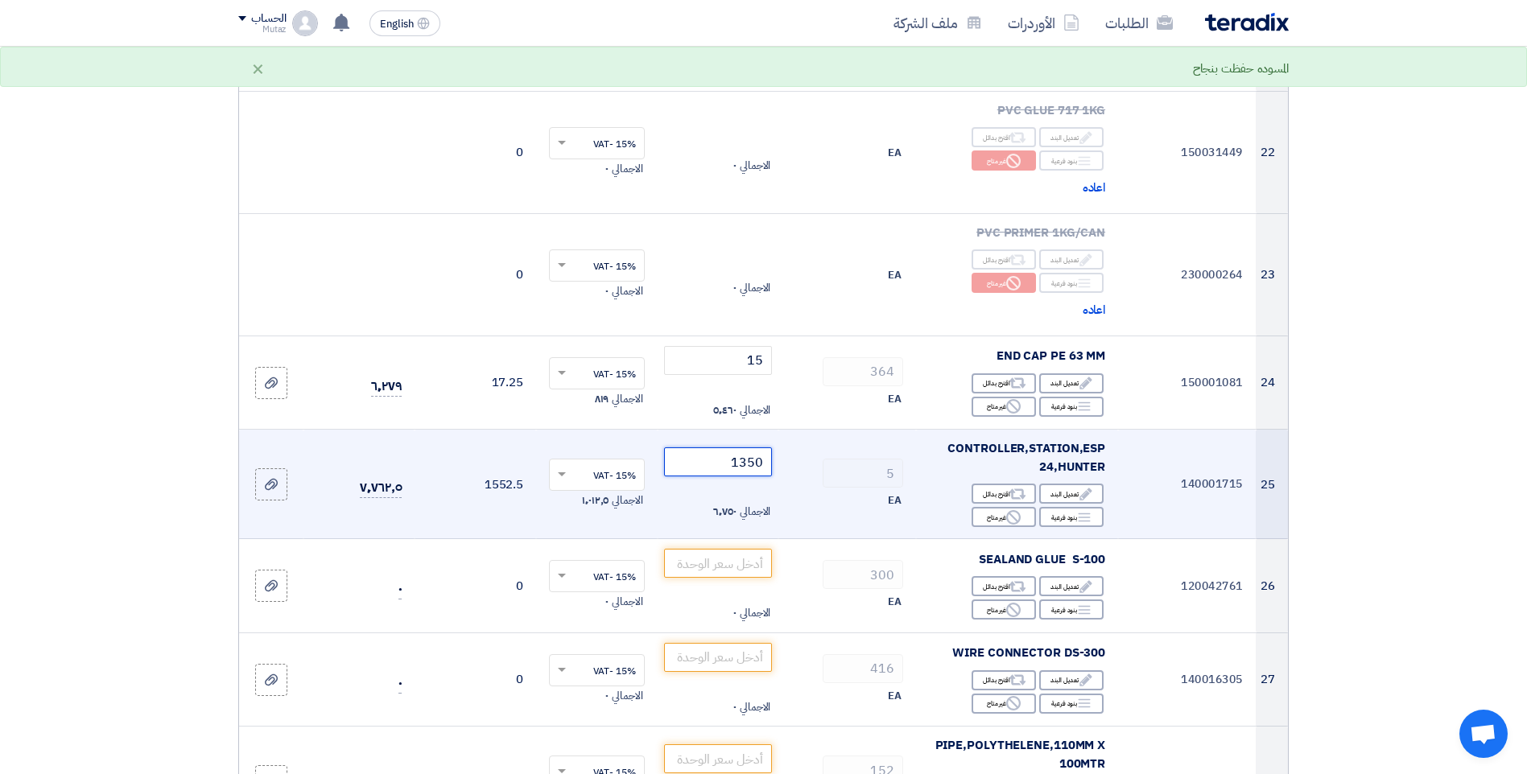
scroll to position [2656, 0]
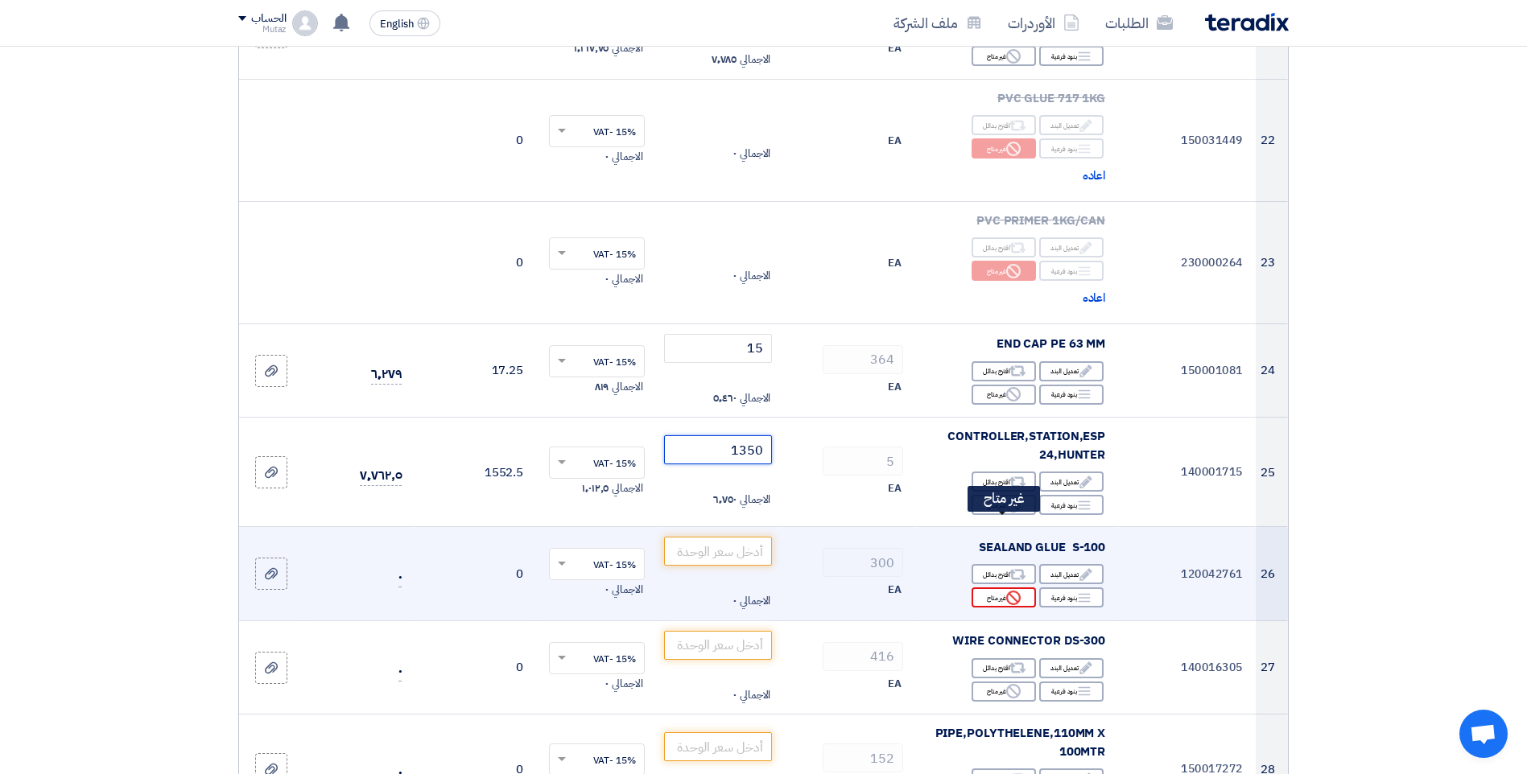
type input "1350"
click at [991, 588] on div "Reject غير متاح" at bounding box center [1003, 598] width 64 height 20
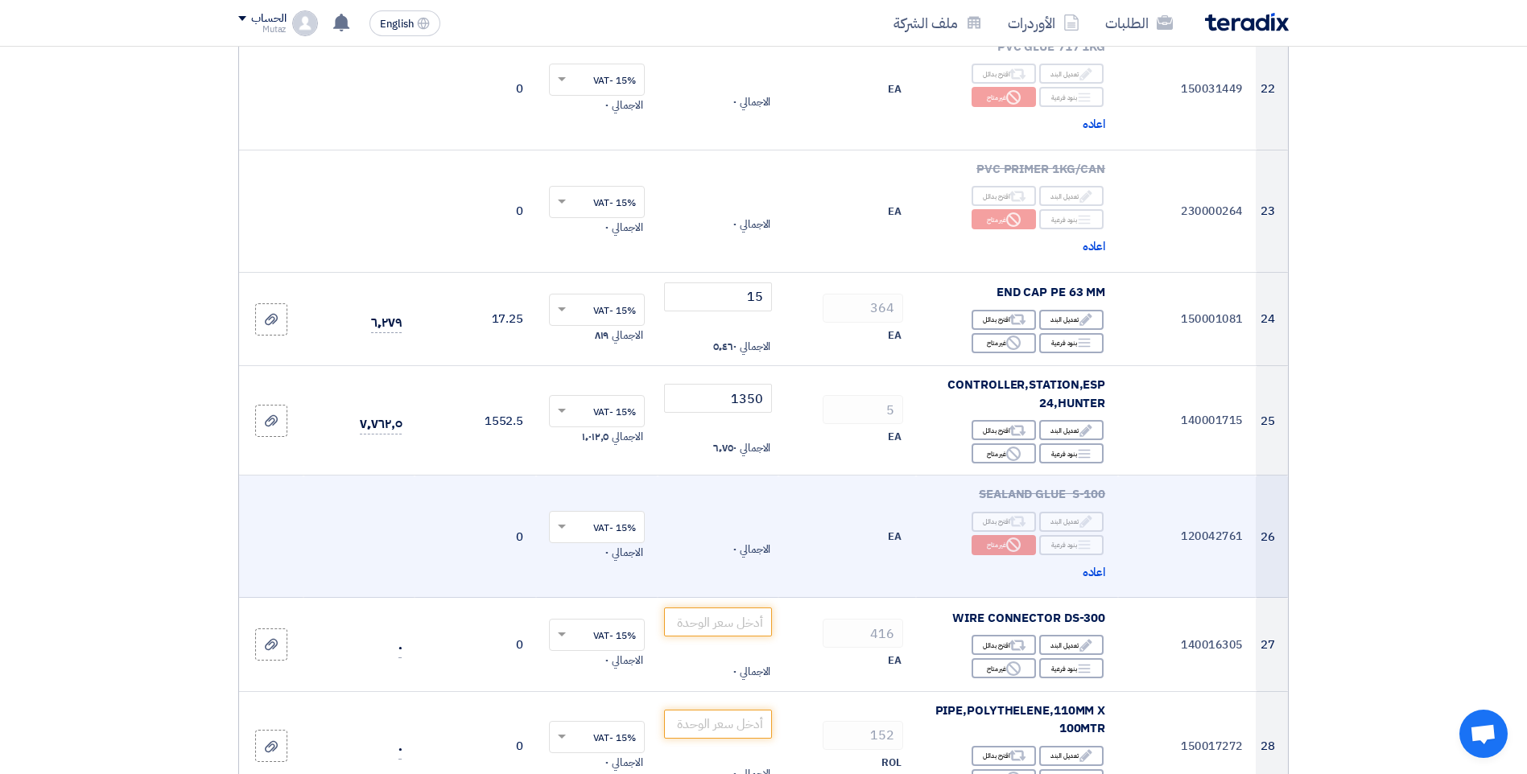
scroll to position [2737, 0]
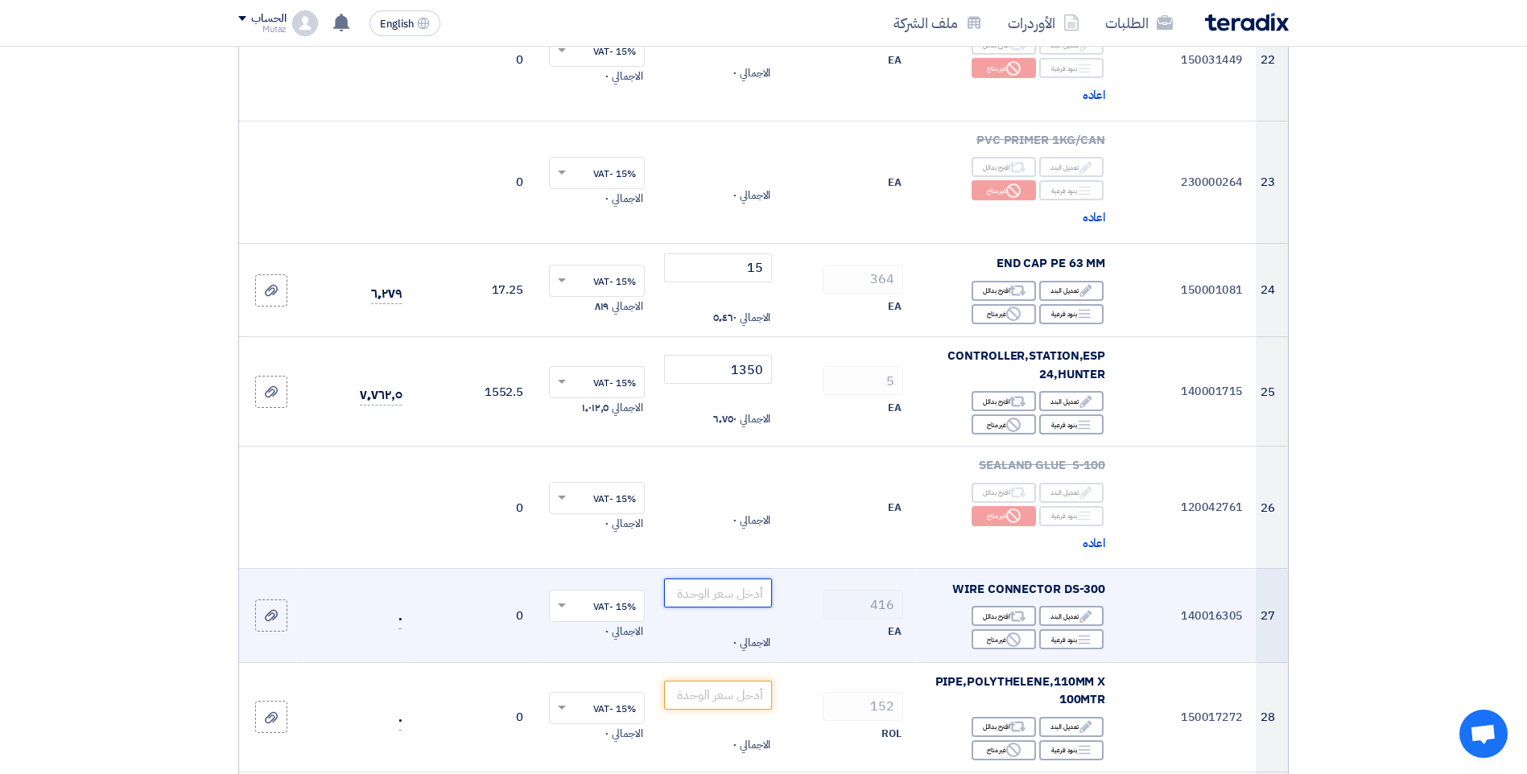
click at [728, 579] on input "number" at bounding box center [718, 593] width 109 height 29
type input "7"
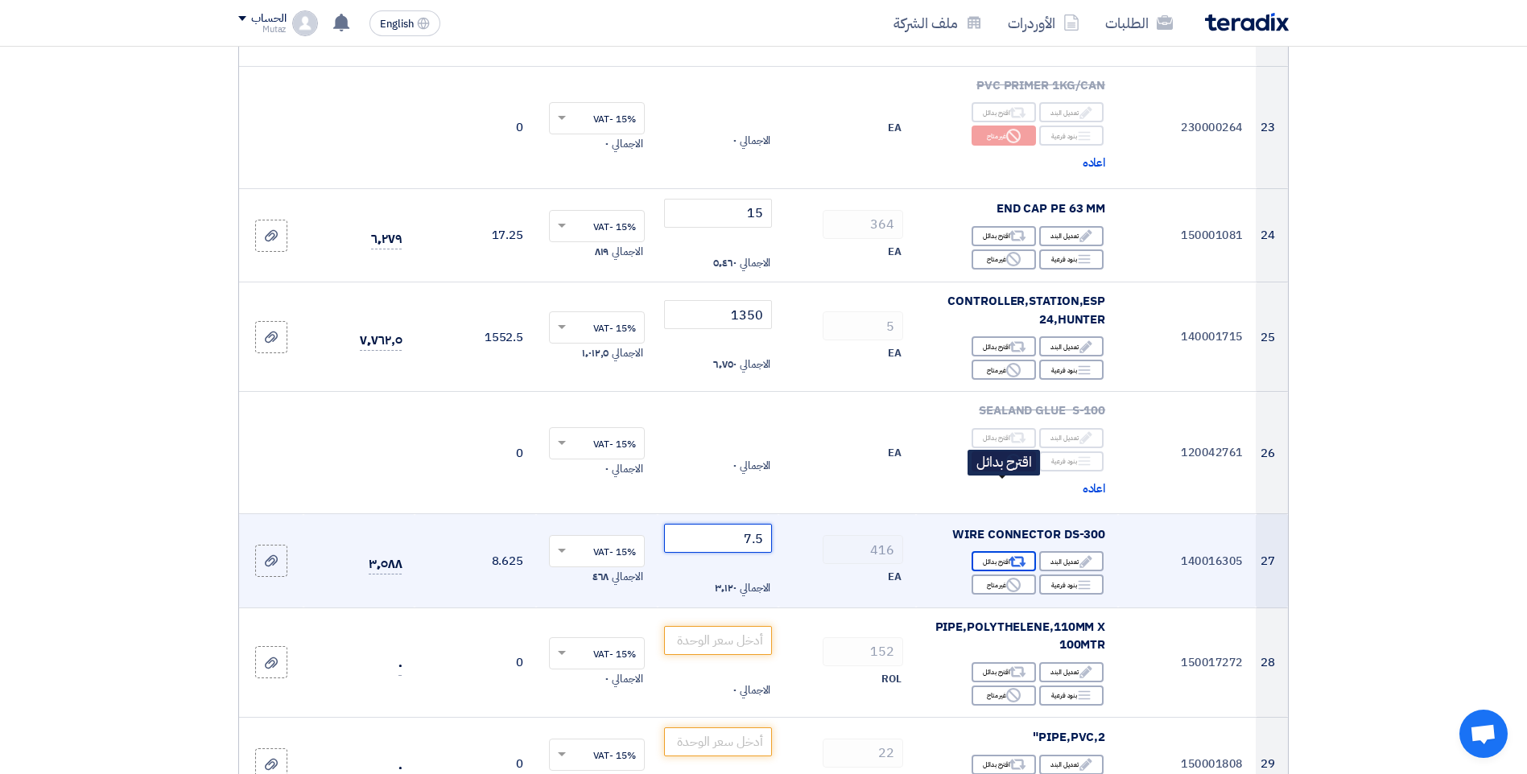
scroll to position [2817, 0]
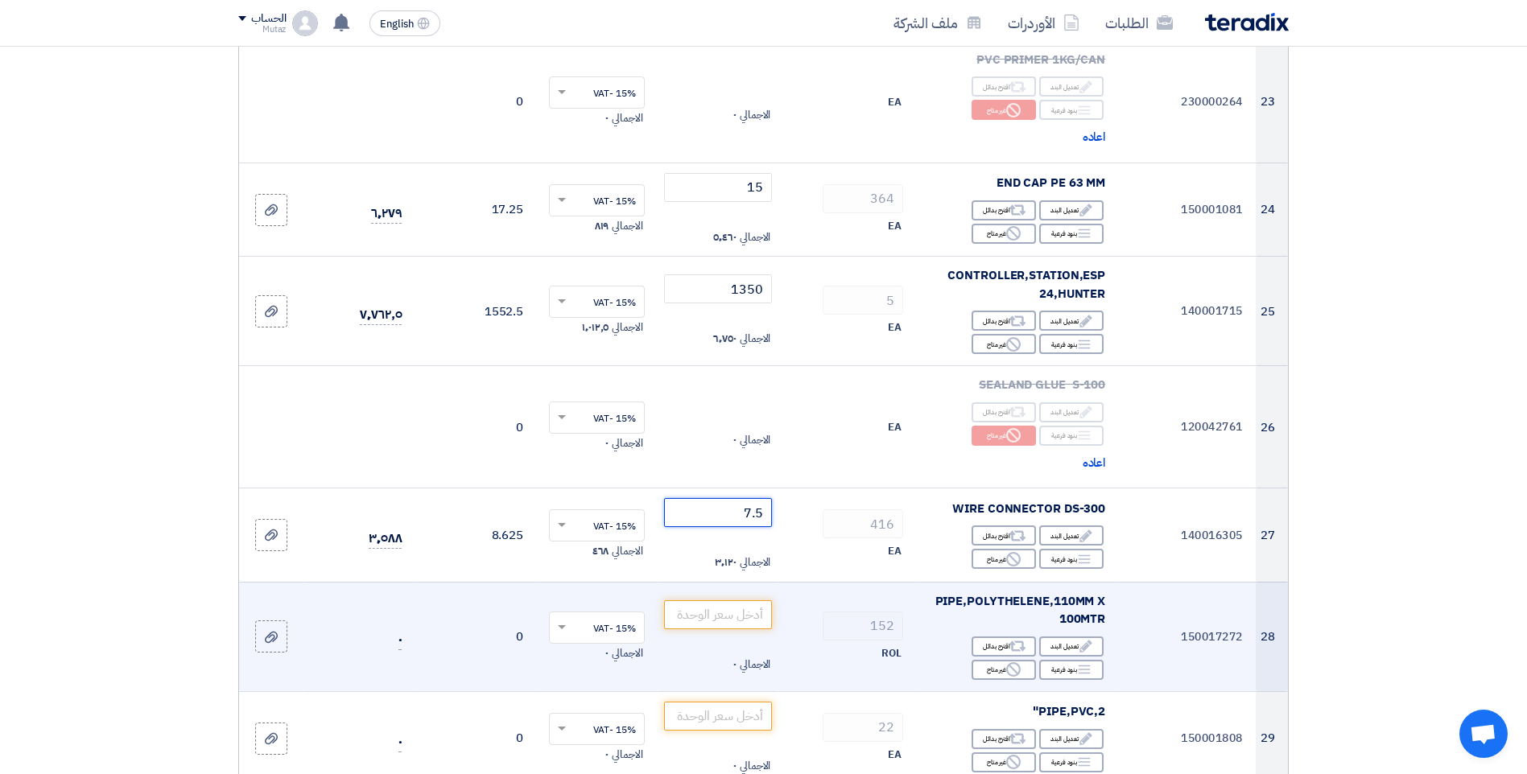
type input "7.5"
click at [896, 612] on td "152 ROL" at bounding box center [847, 636] width 138 height 109
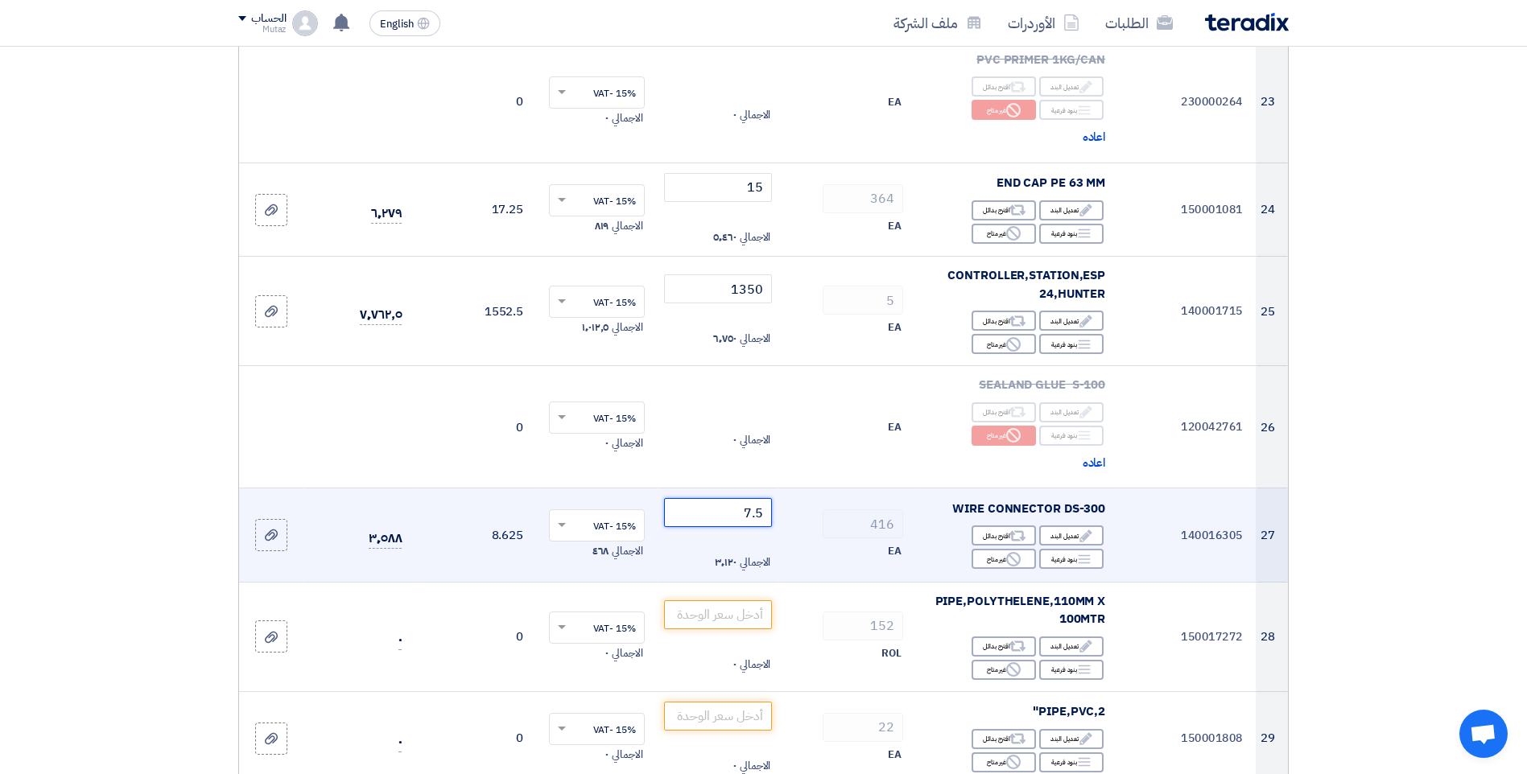
click at [733, 498] on input "7.5" at bounding box center [718, 512] width 109 height 29
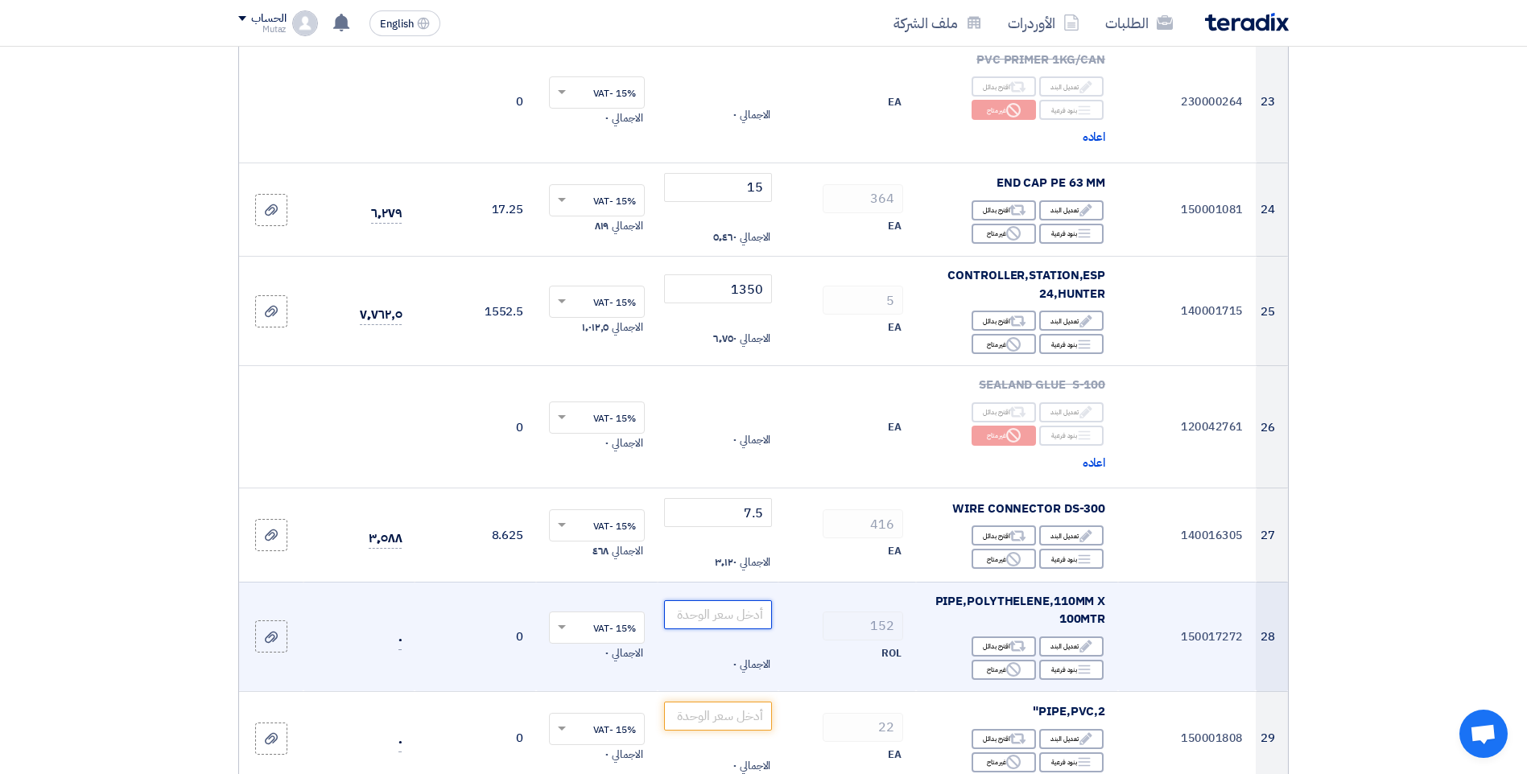
click at [729, 600] on input "number" at bounding box center [718, 614] width 109 height 29
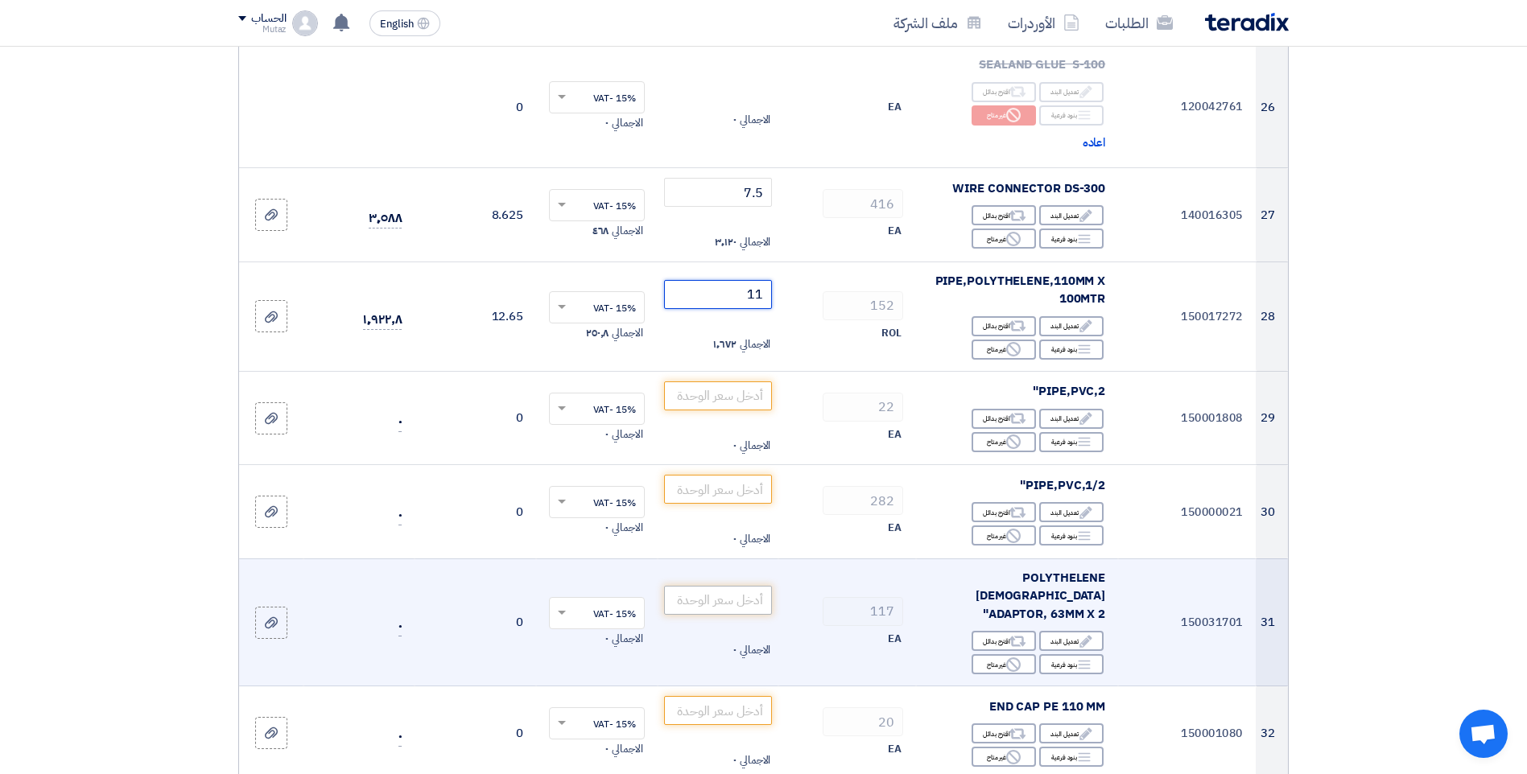
scroll to position [3139, 0]
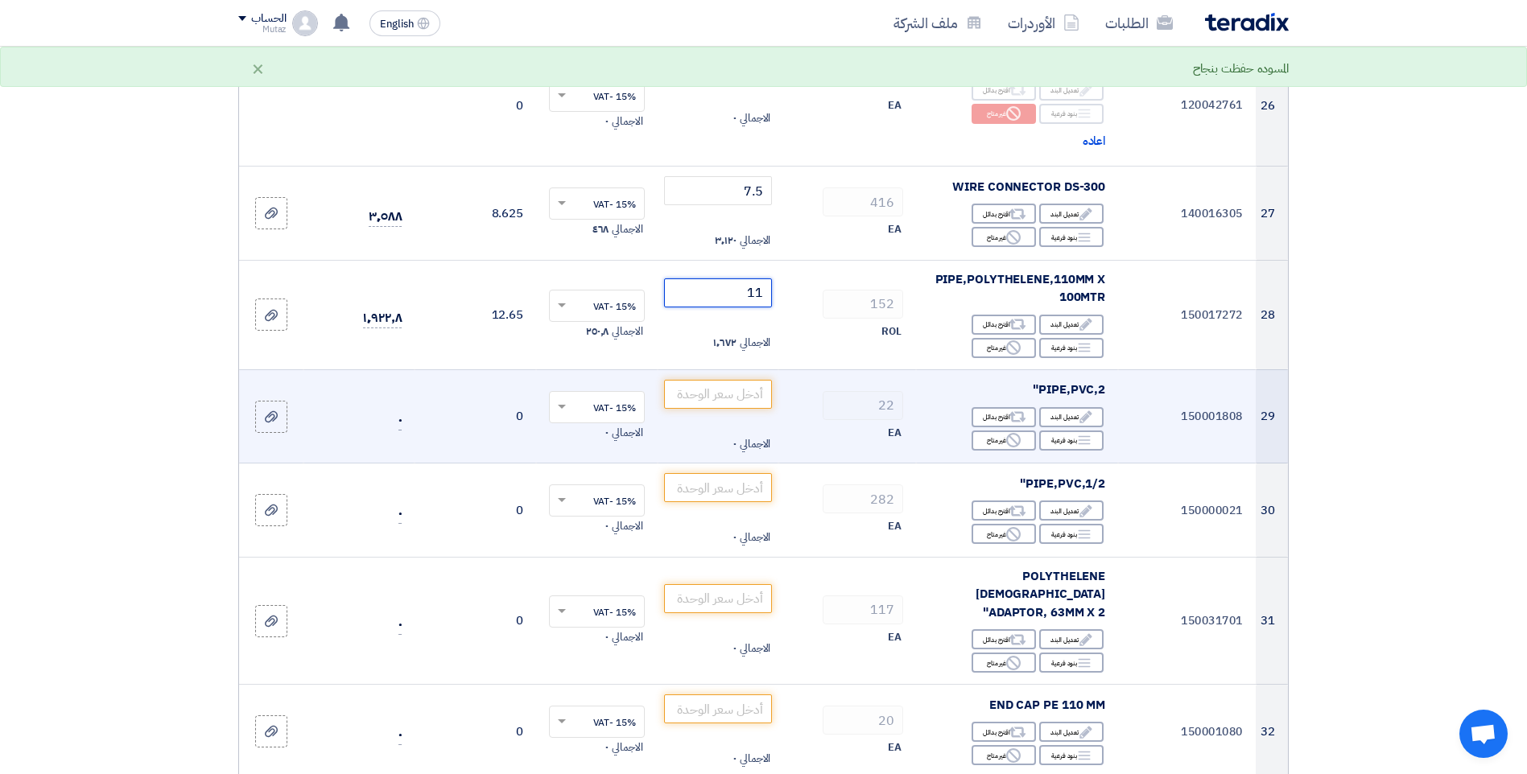
type input "11"
click at [712, 369] on td "الاجمالي ٠" at bounding box center [719, 416] width 122 height 94
click at [993, 431] on div "Reject غير متاح" at bounding box center [1003, 441] width 64 height 20
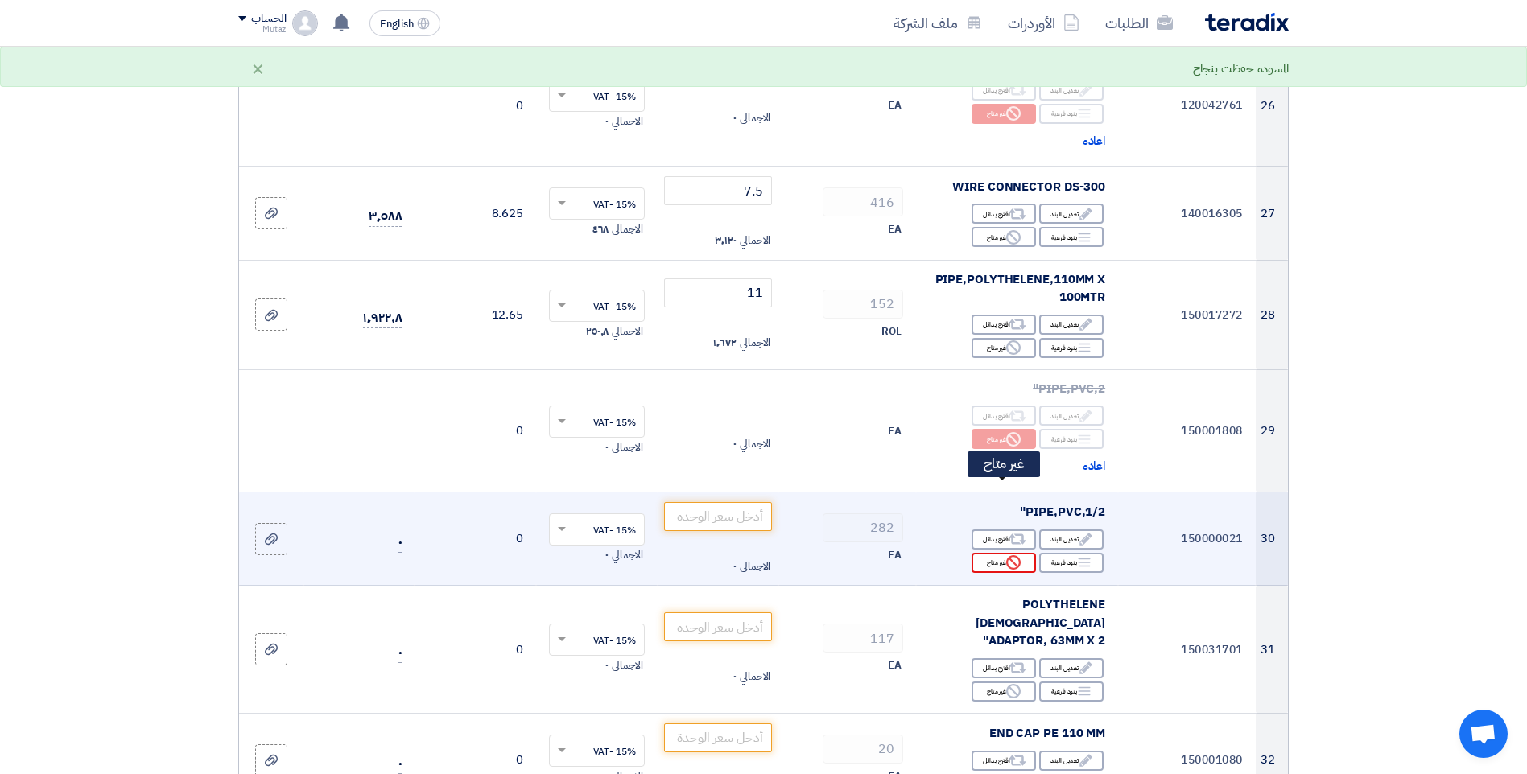
click at [1013, 555] on use at bounding box center [1013, 562] width 14 height 14
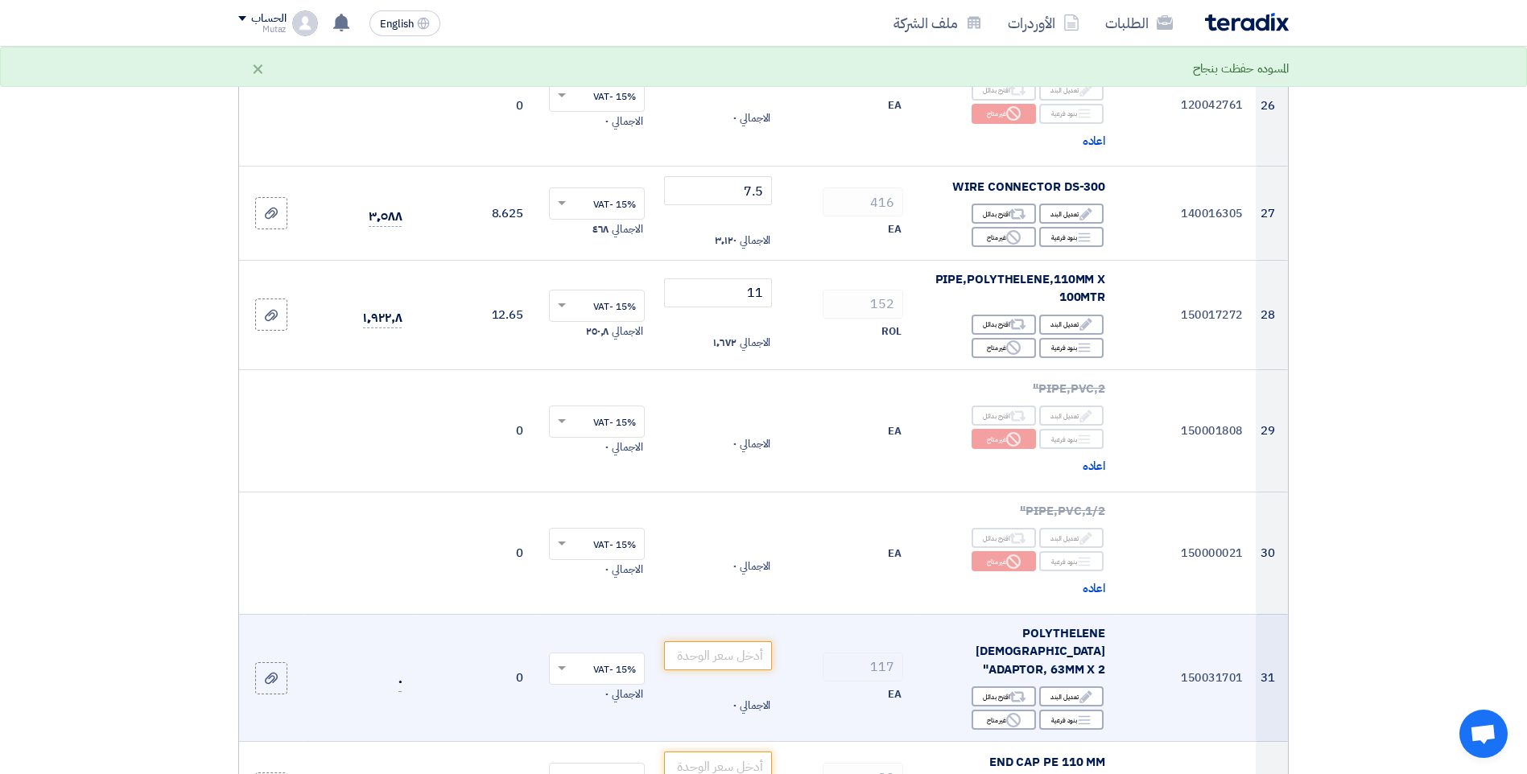
scroll to position [3219, 0]
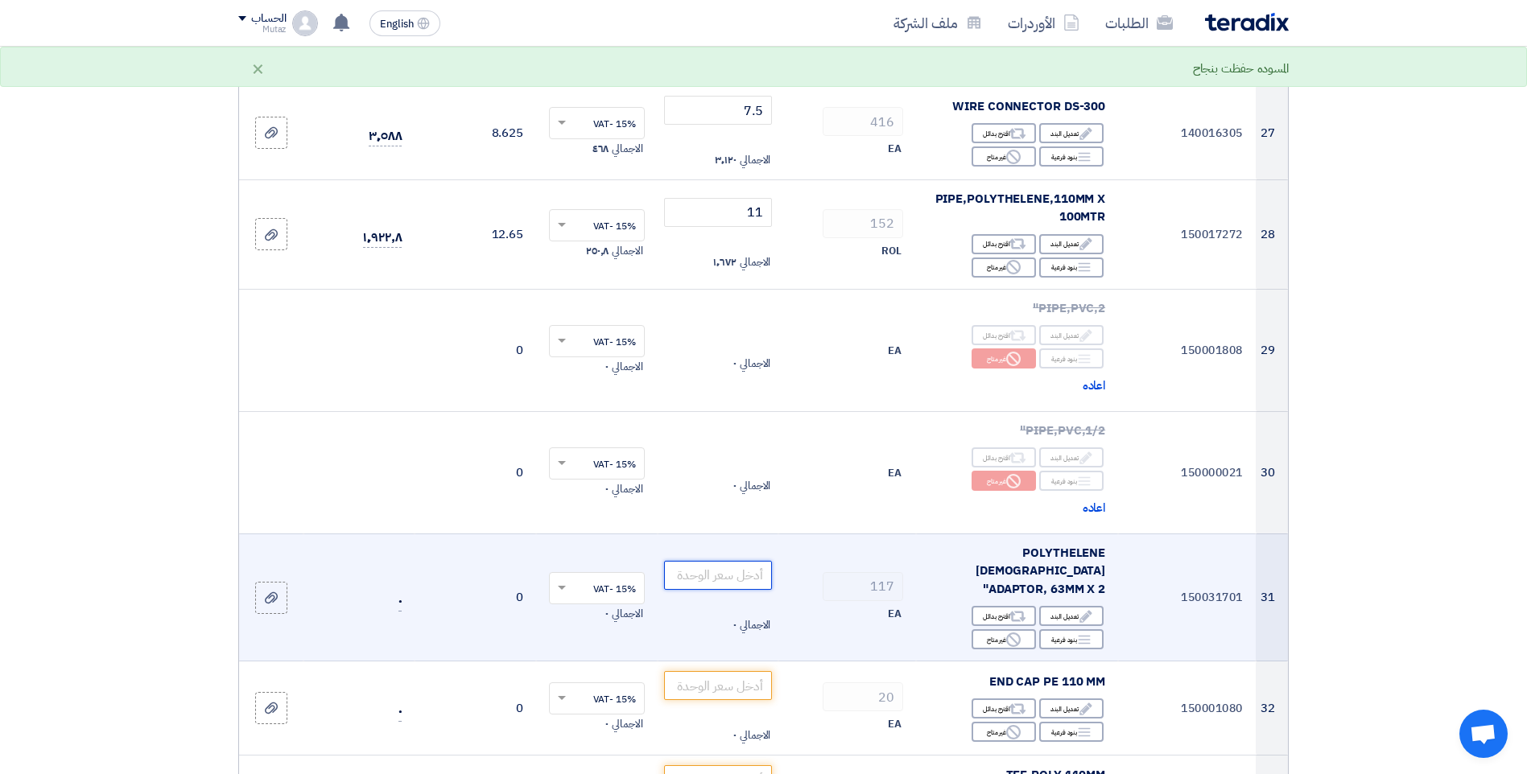
click at [707, 561] on input "number" at bounding box center [718, 575] width 109 height 29
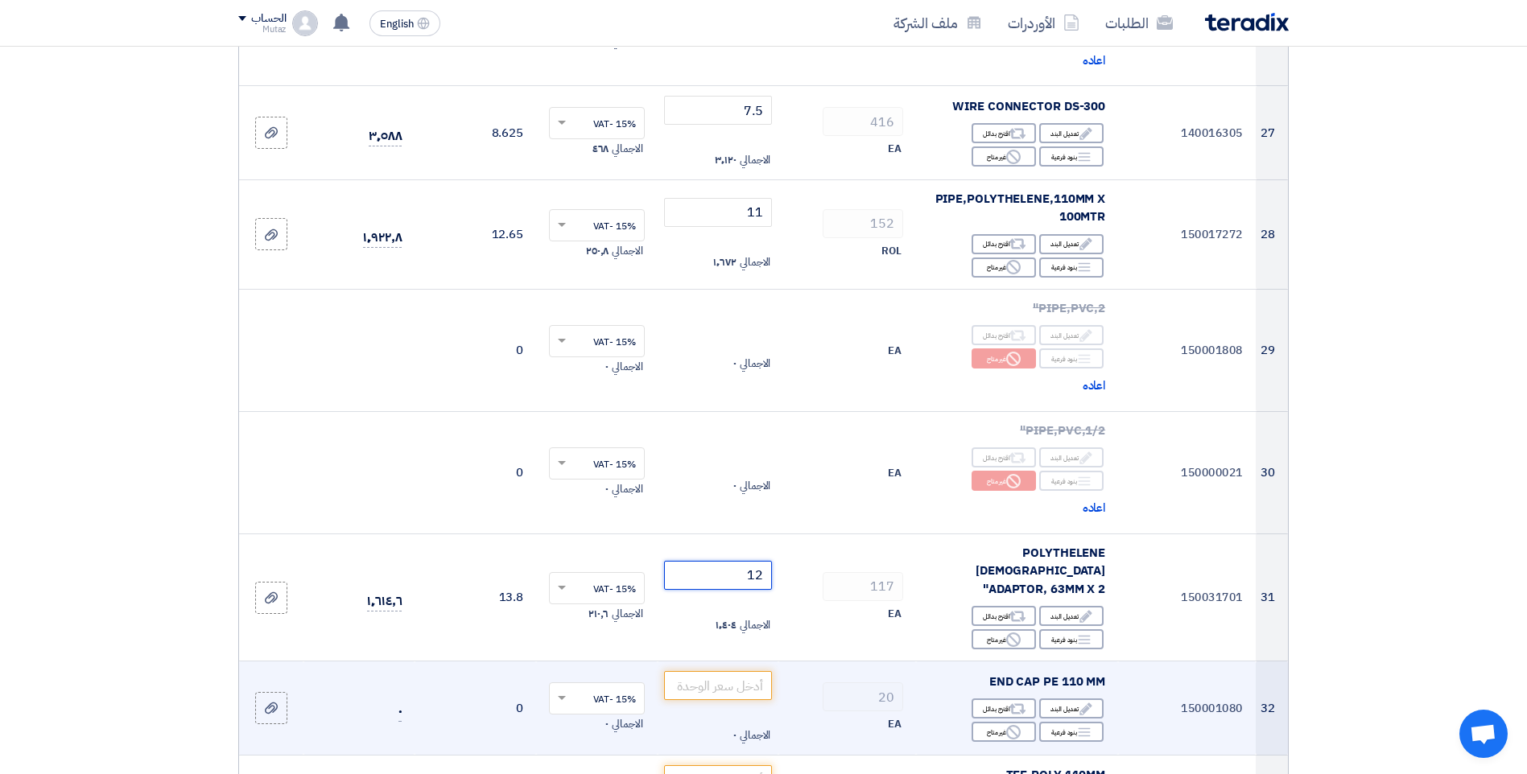
scroll to position [3380, 0]
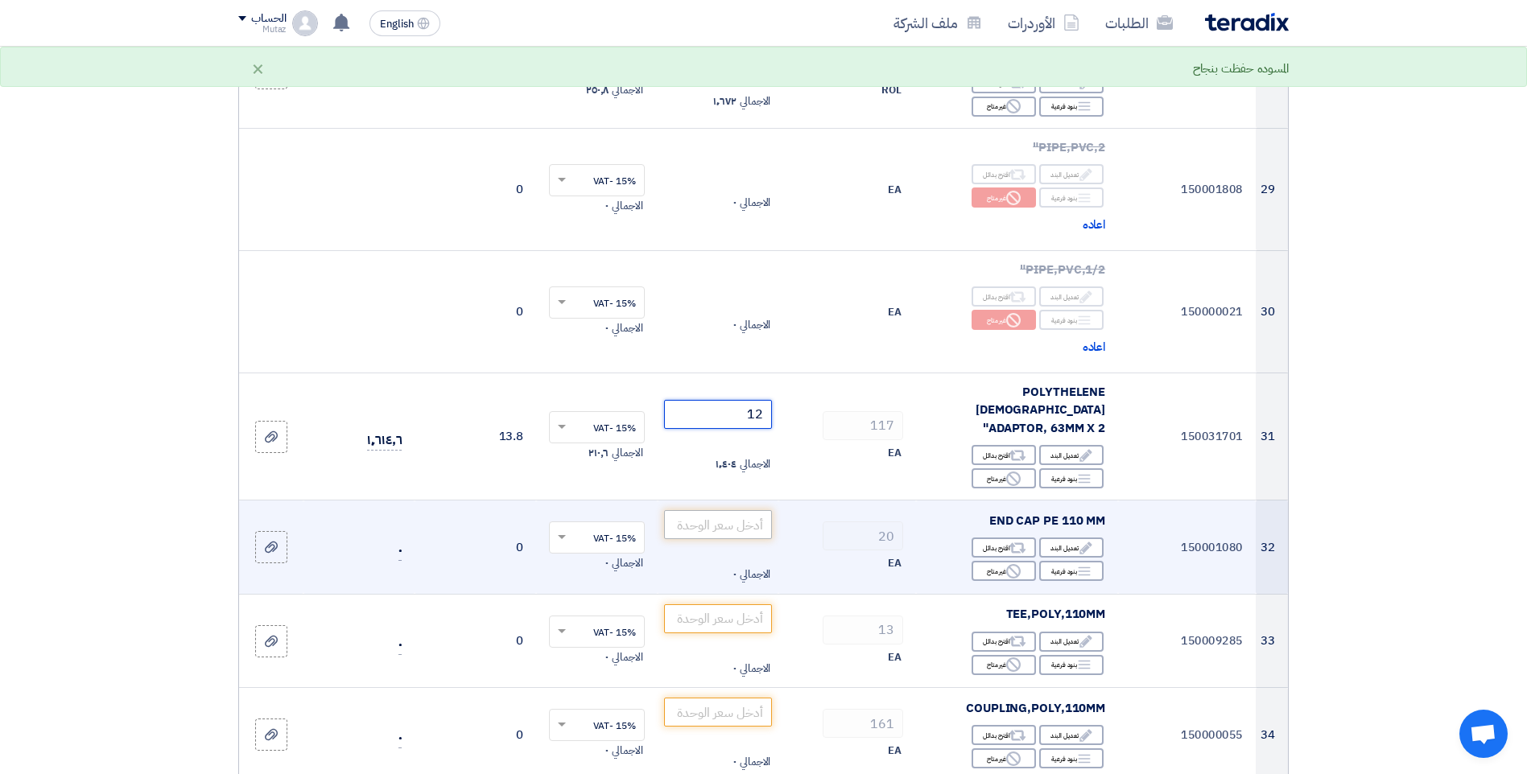
type input "12"
click at [707, 510] on input "number" at bounding box center [718, 524] width 109 height 29
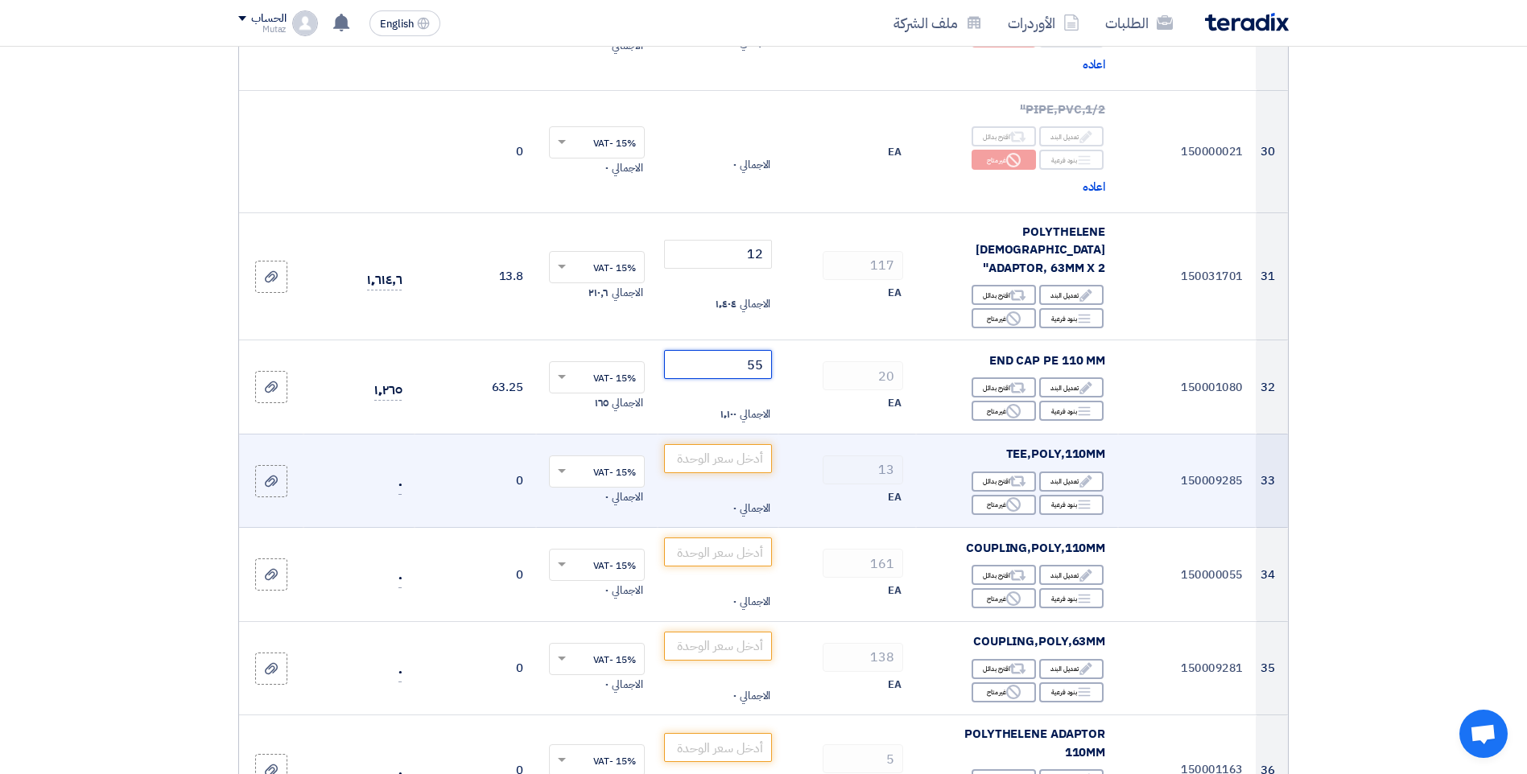
scroll to position [3541, 0]
type input "55"
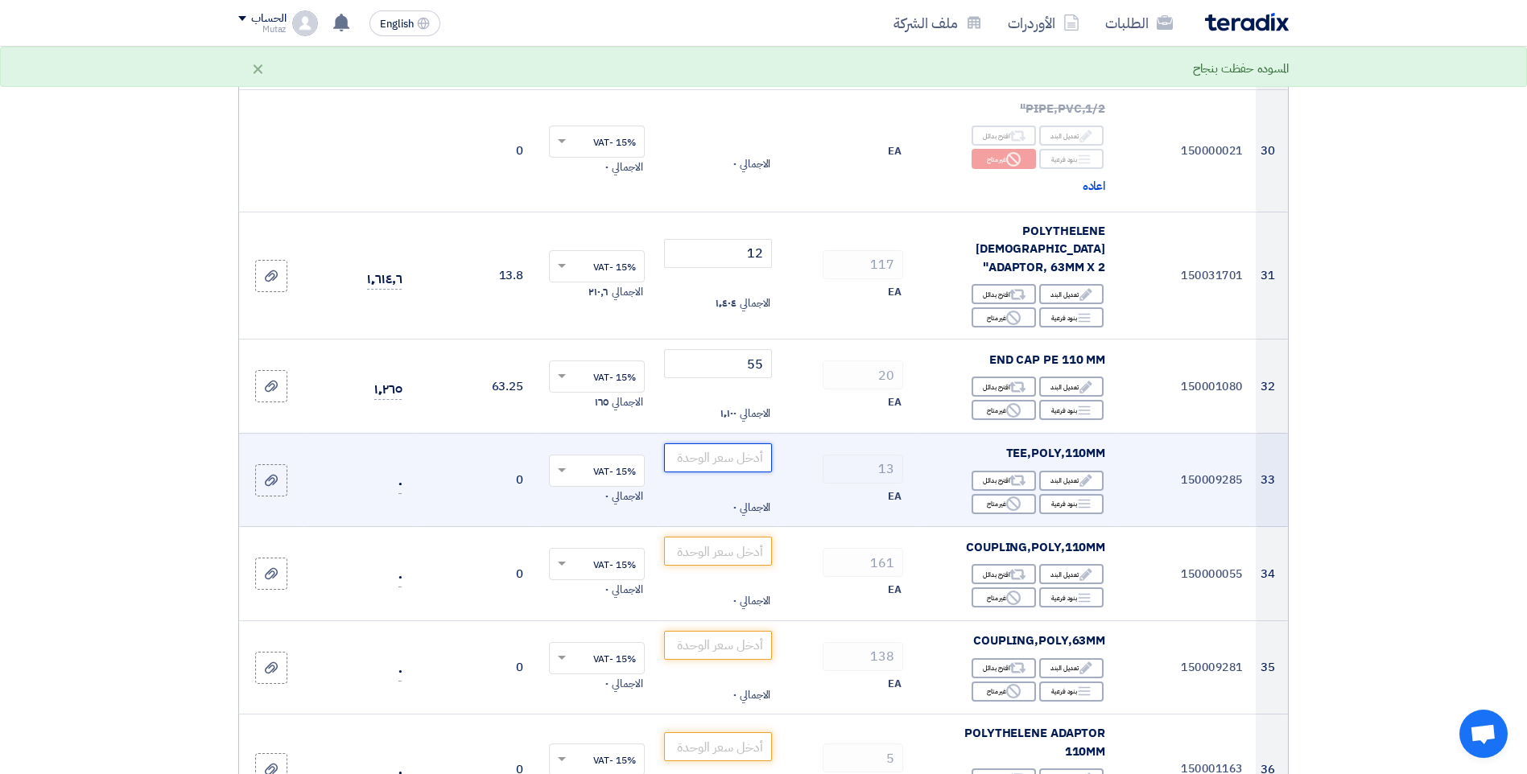
click at [731, 443] on input "number" at bounding box center [718, 457] width 109 height 29
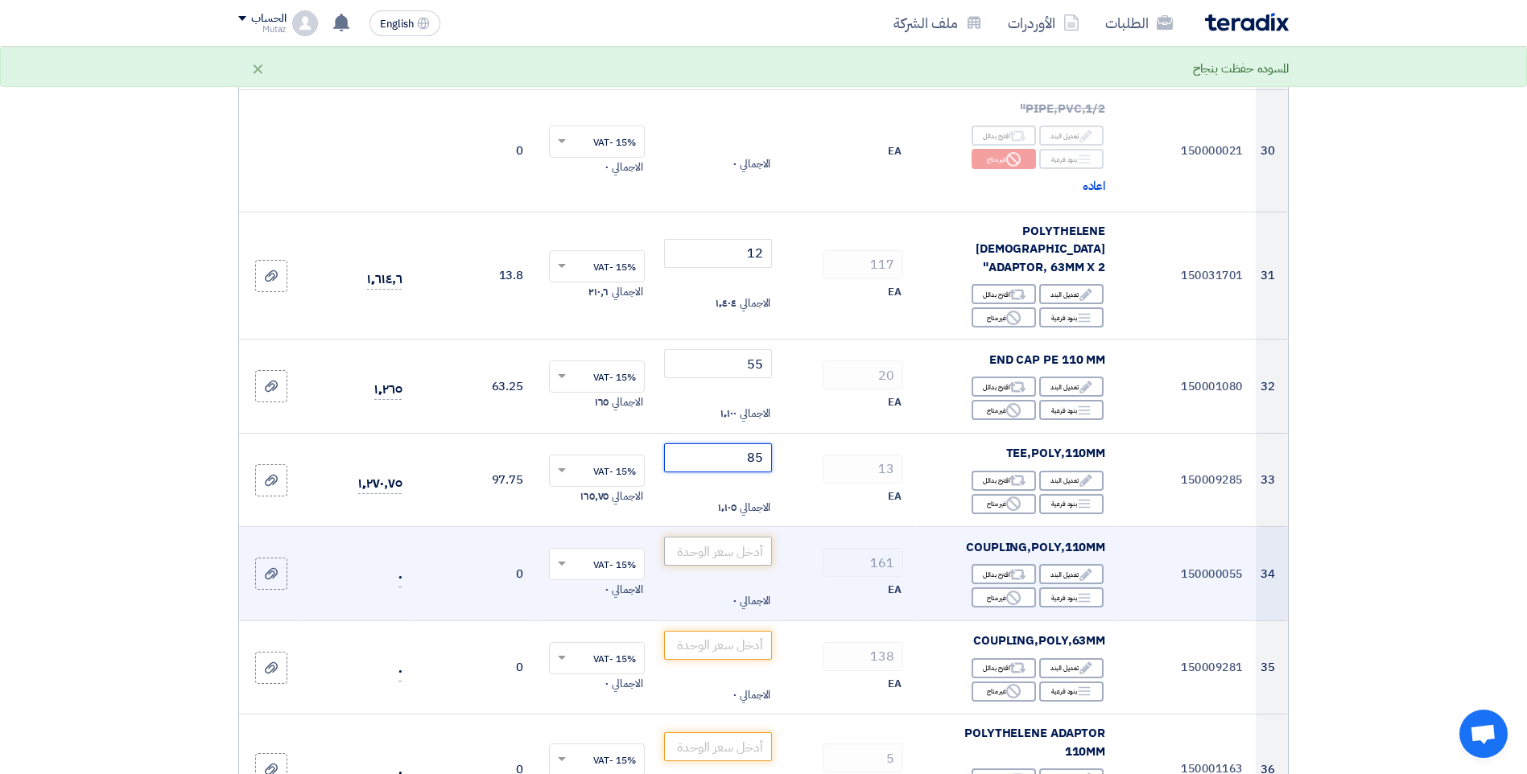
type input "85"
click at [718, 537] on input "number" at bounding box center [718, 551] width 109 height 29
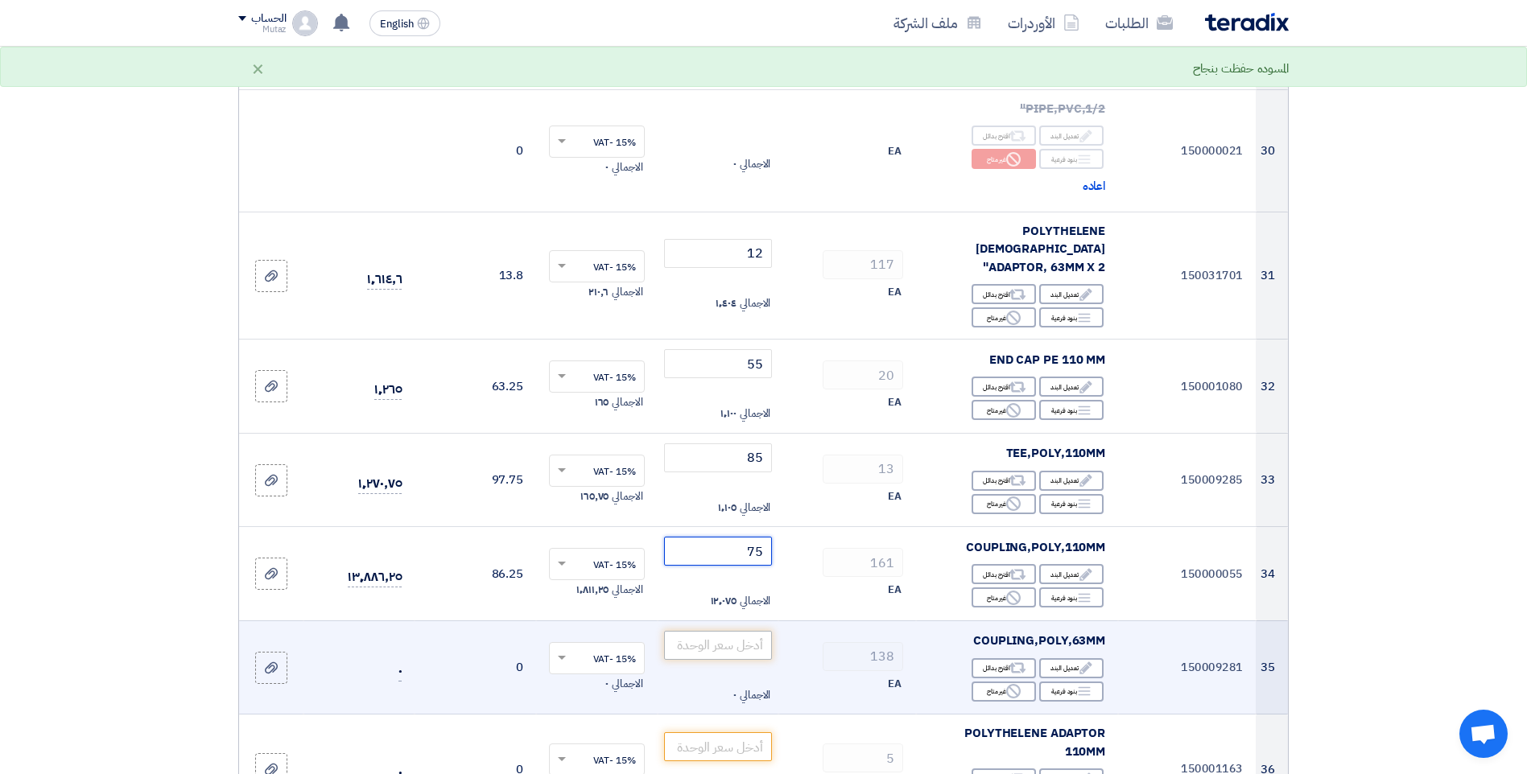
type input "75"
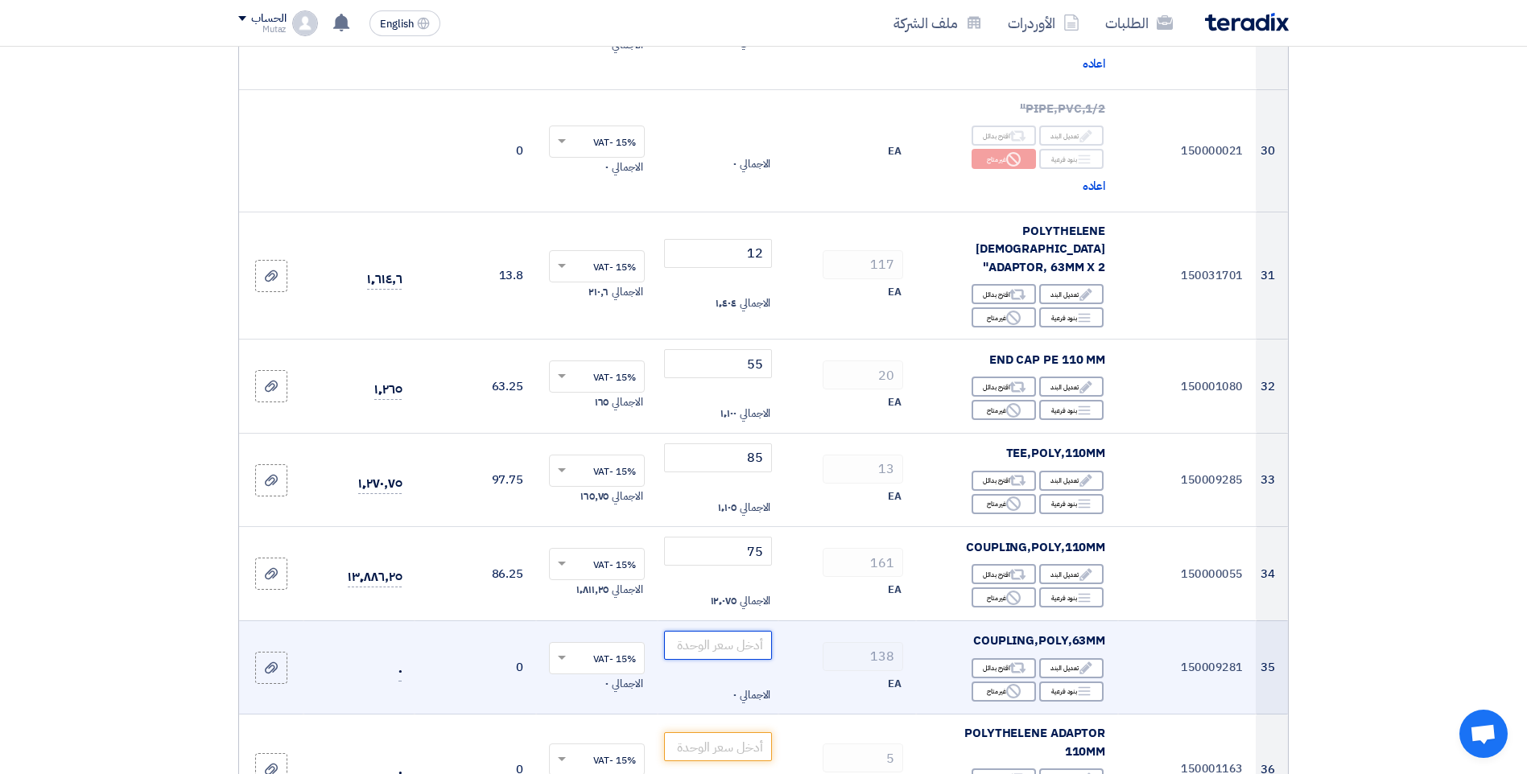
click at [754, 631] on input "number" at bounding box center [718, 645] width 109 height 29
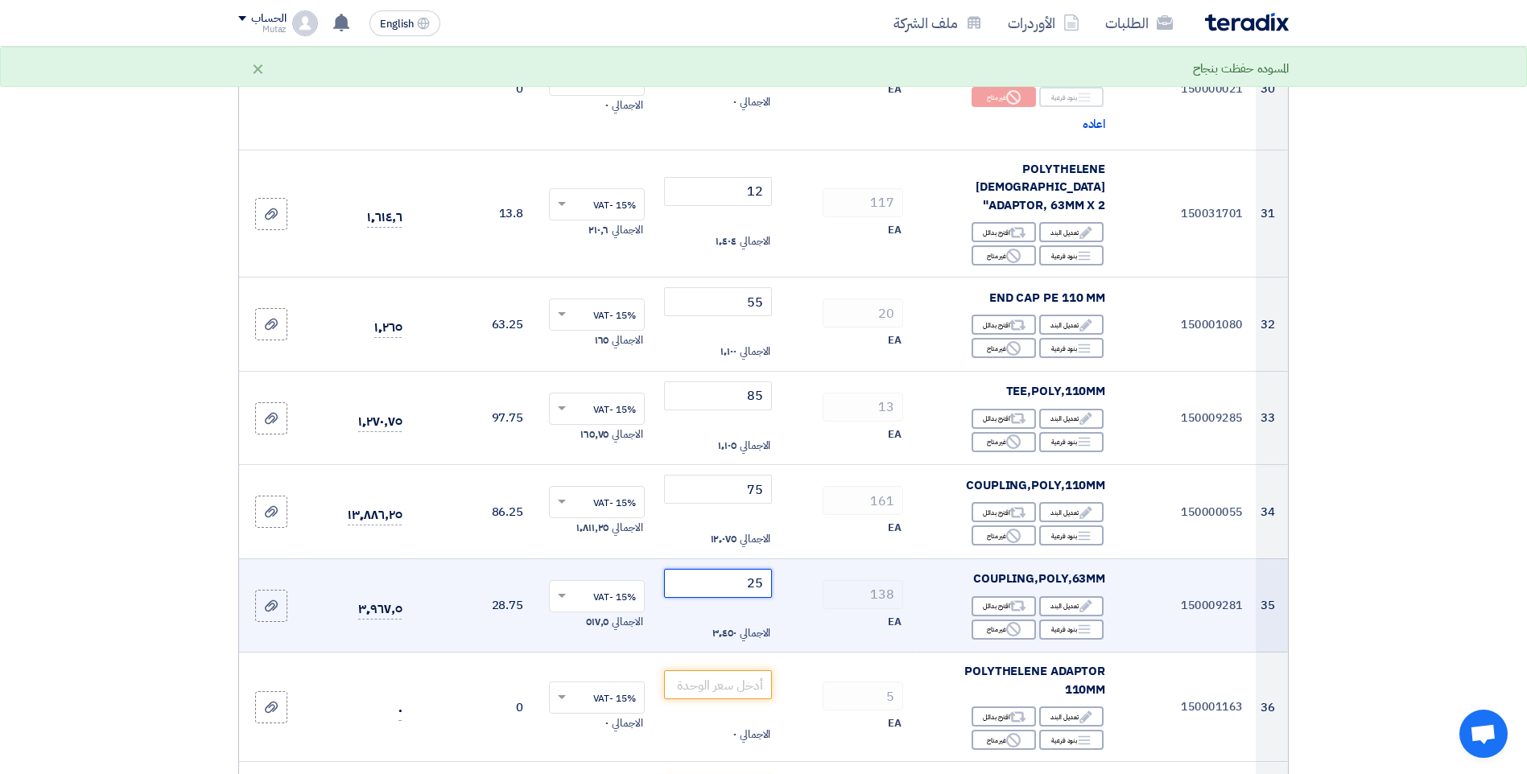
scroll to position [3702, 0]
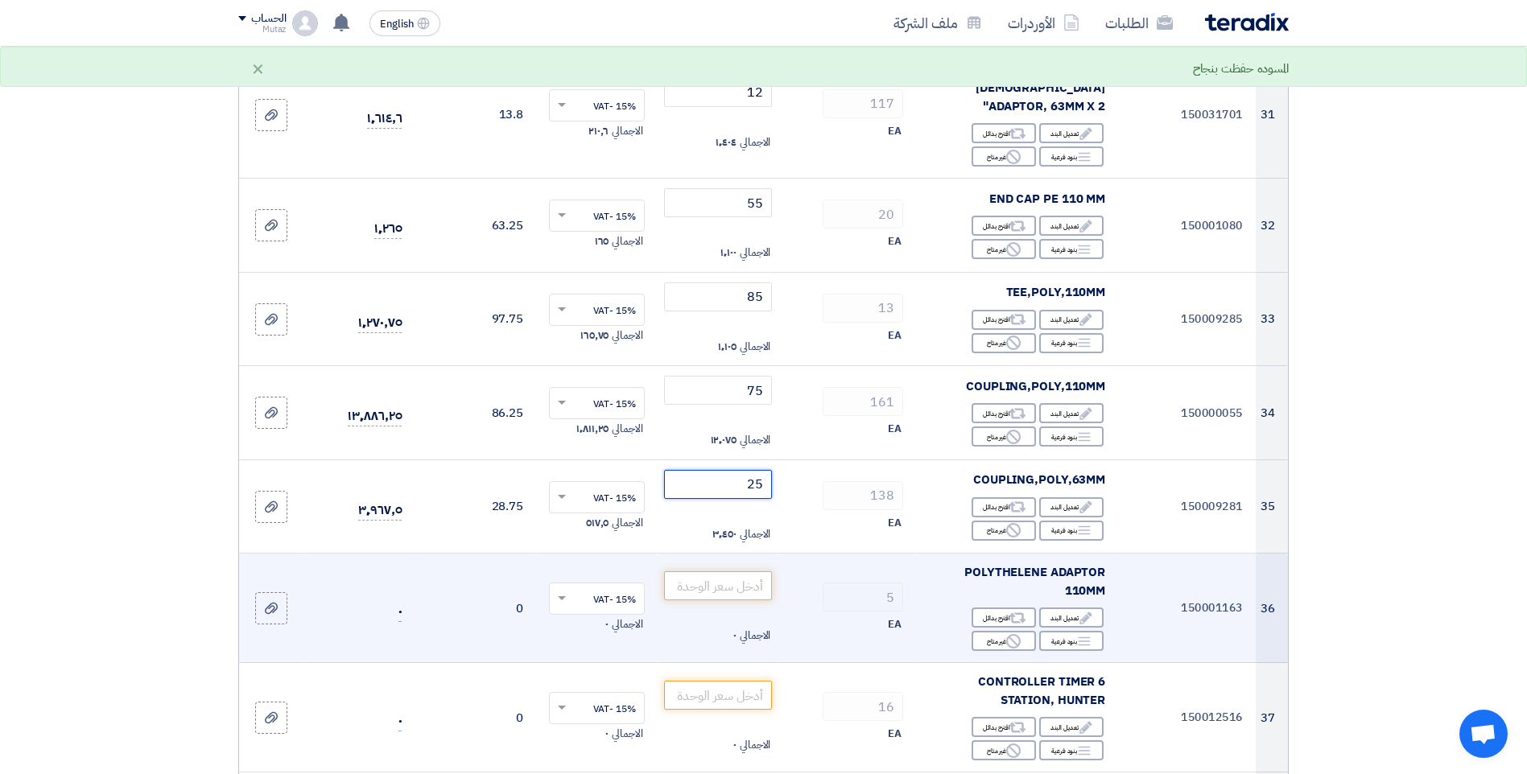
type input "25"
click at [730, 571] on input "number" at bounding box center [718, 585] width 109 height 29
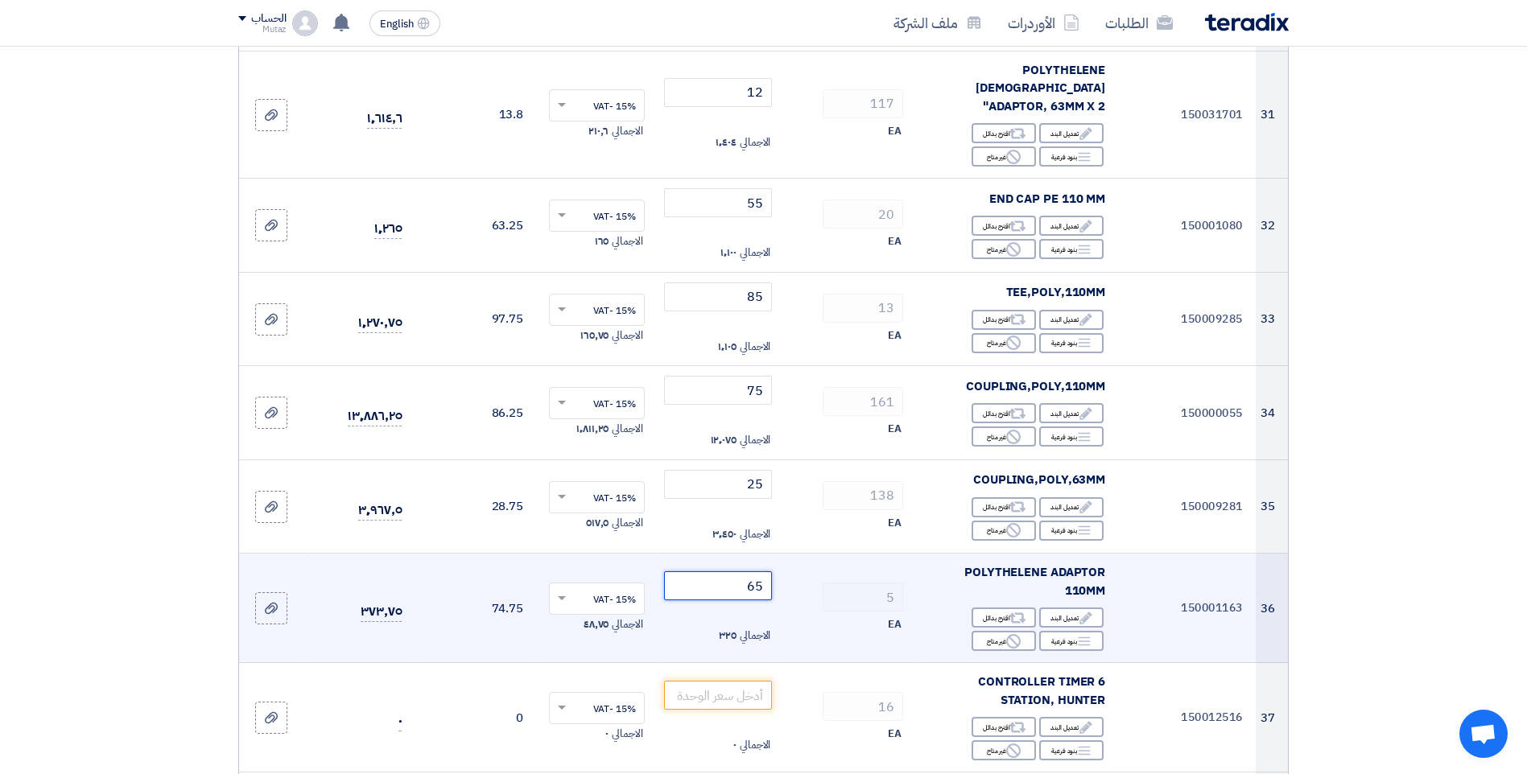
scroll to position [3783, 0]
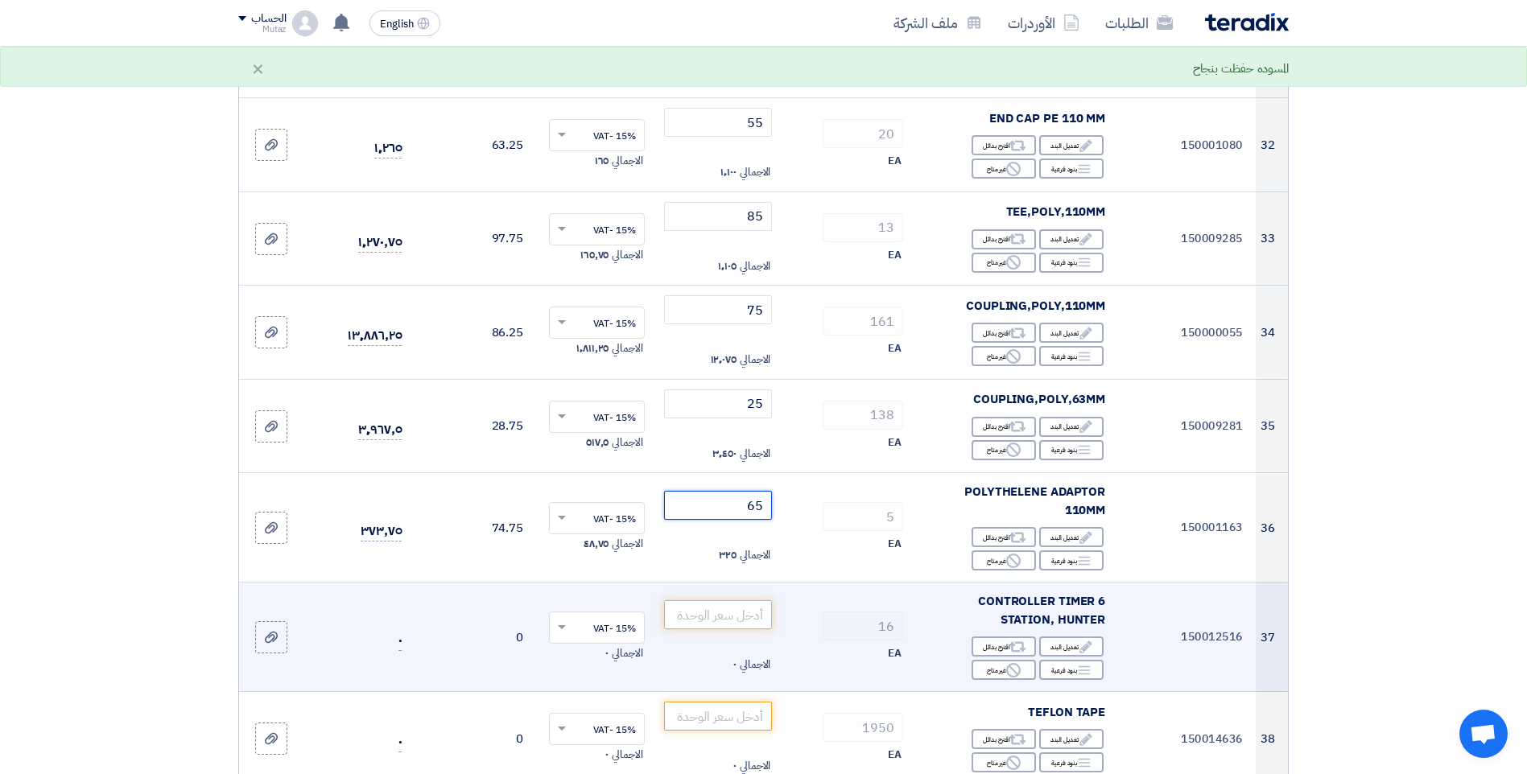
type input "65"
click at [737, 600] on input "number" at bounding box center [718, 614] width 109 height 29
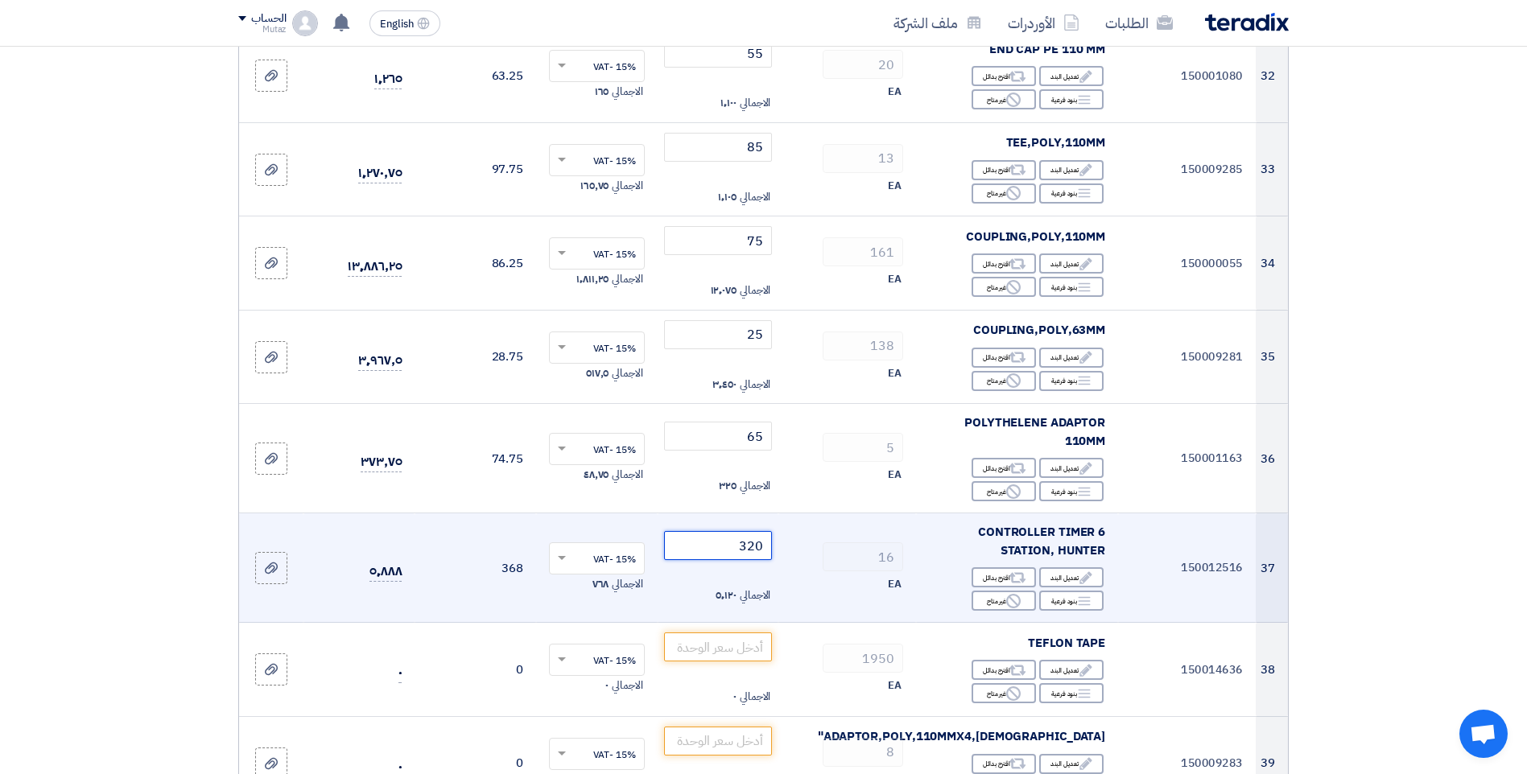
scroll to position [3944, 0]
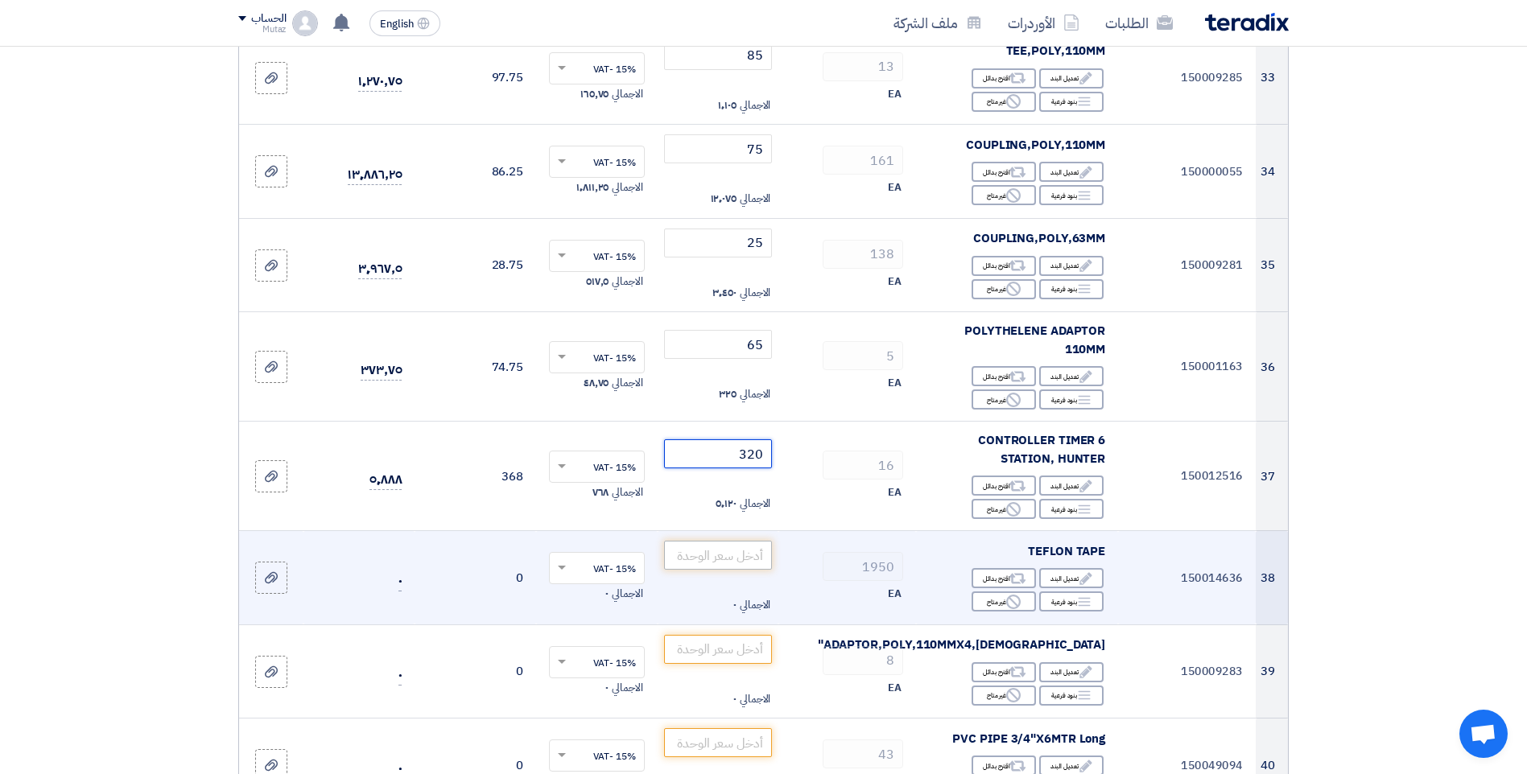
type input "320"
click at [734, 541] on input "number" at bounding box center [718, 555] width 109 height 29
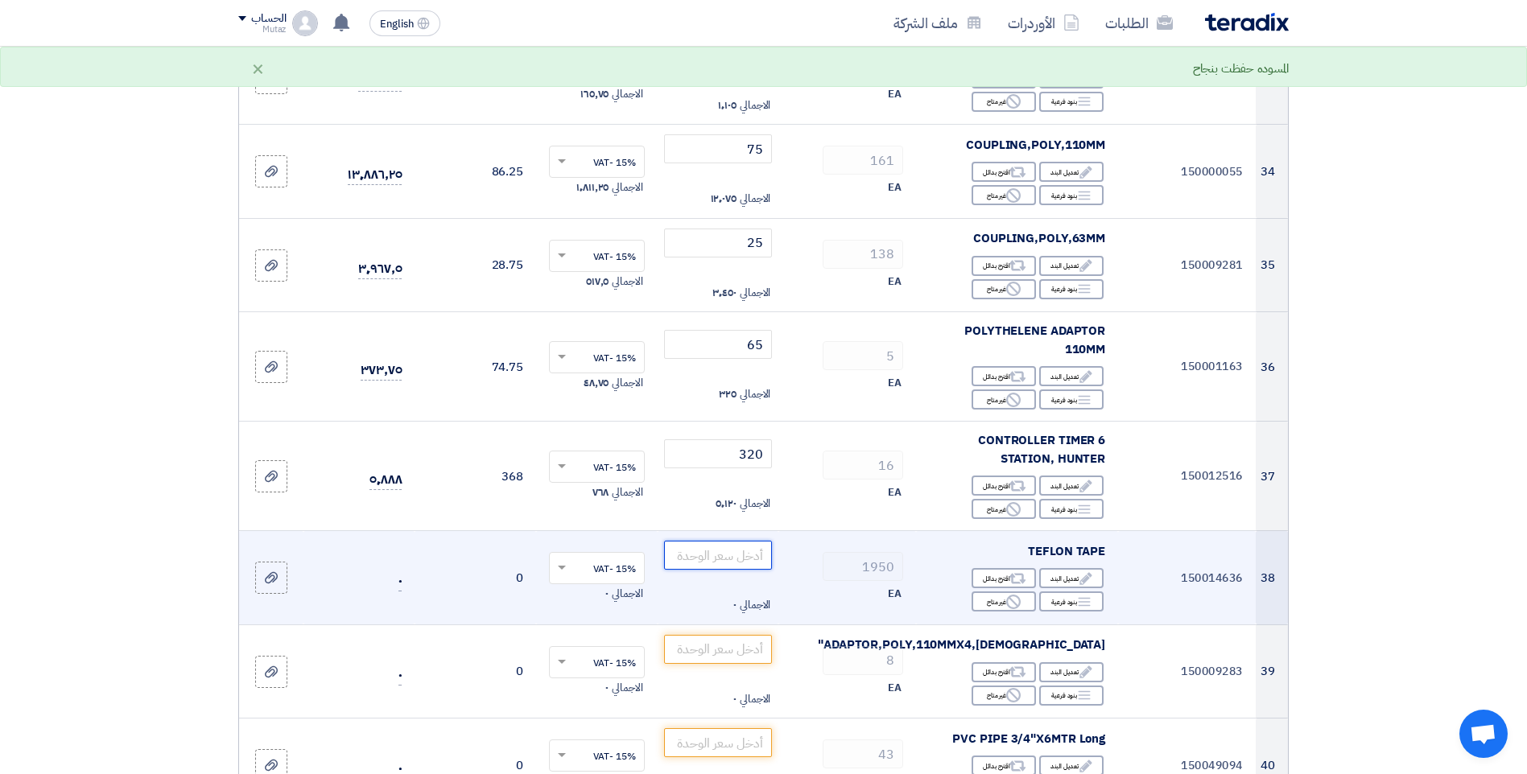
type input "3"
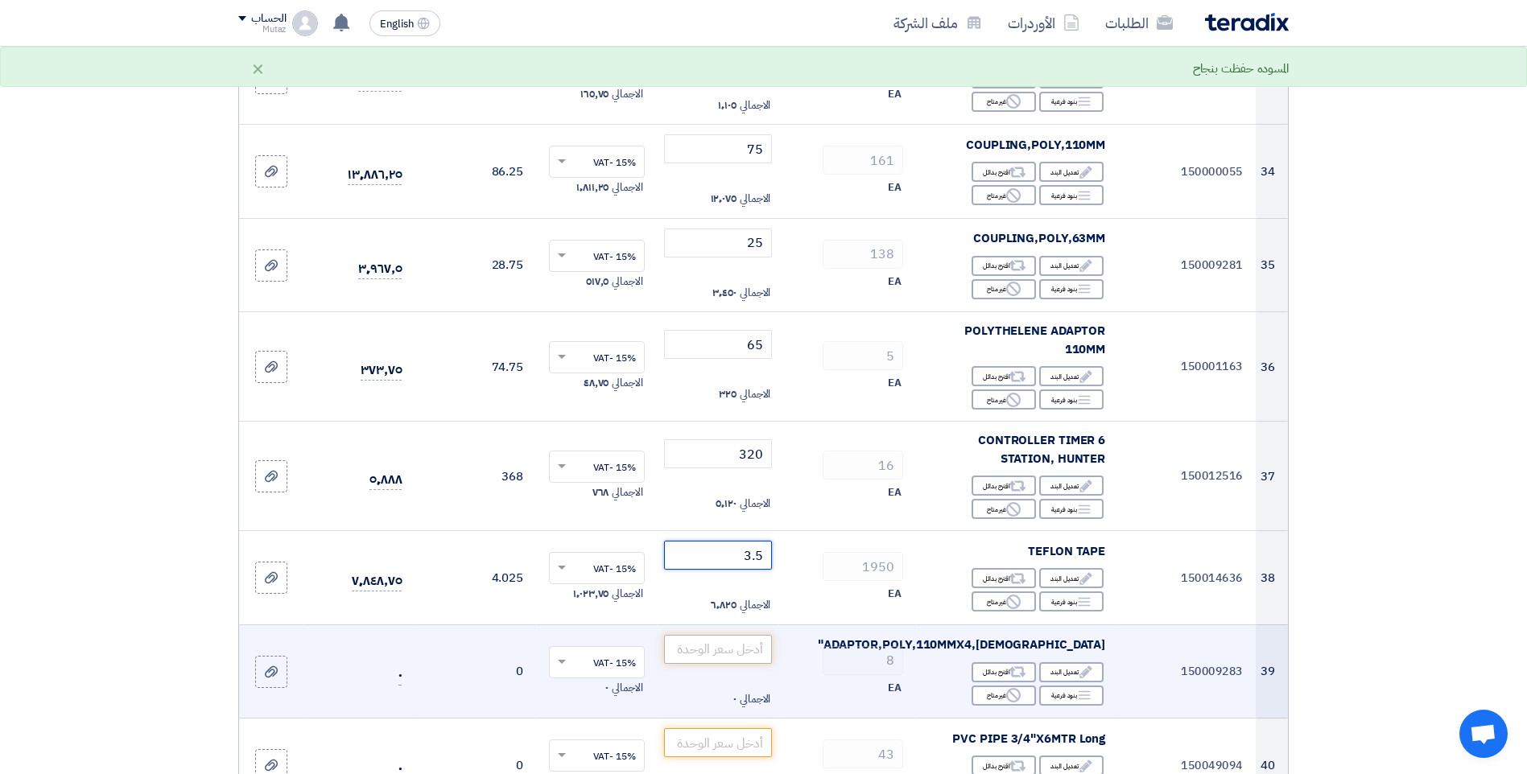
type input "3.5"
click at [729, 635] on input "number" at bounding box center [718, 649] width 109 height 29
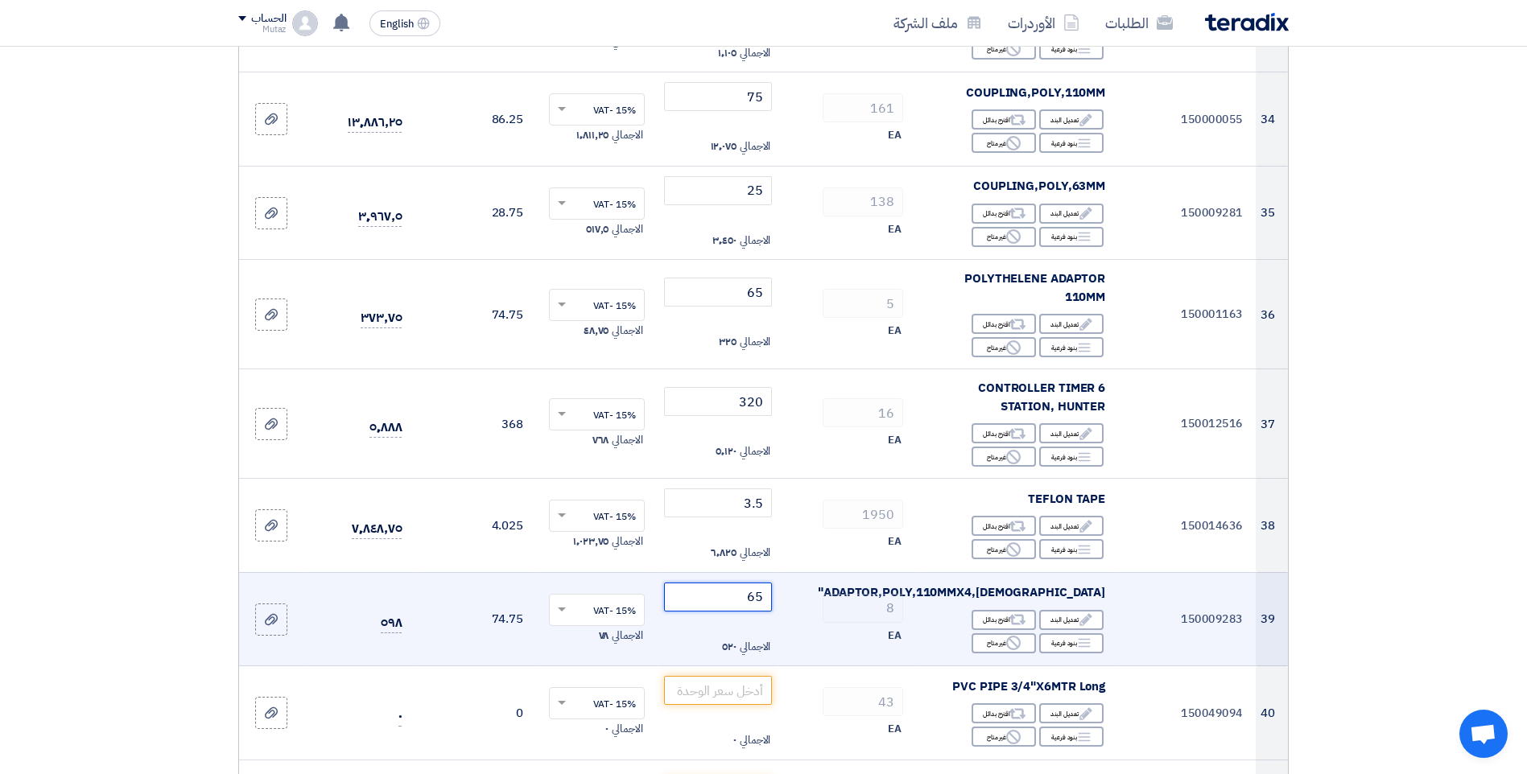
scroll to position [4024, 0]
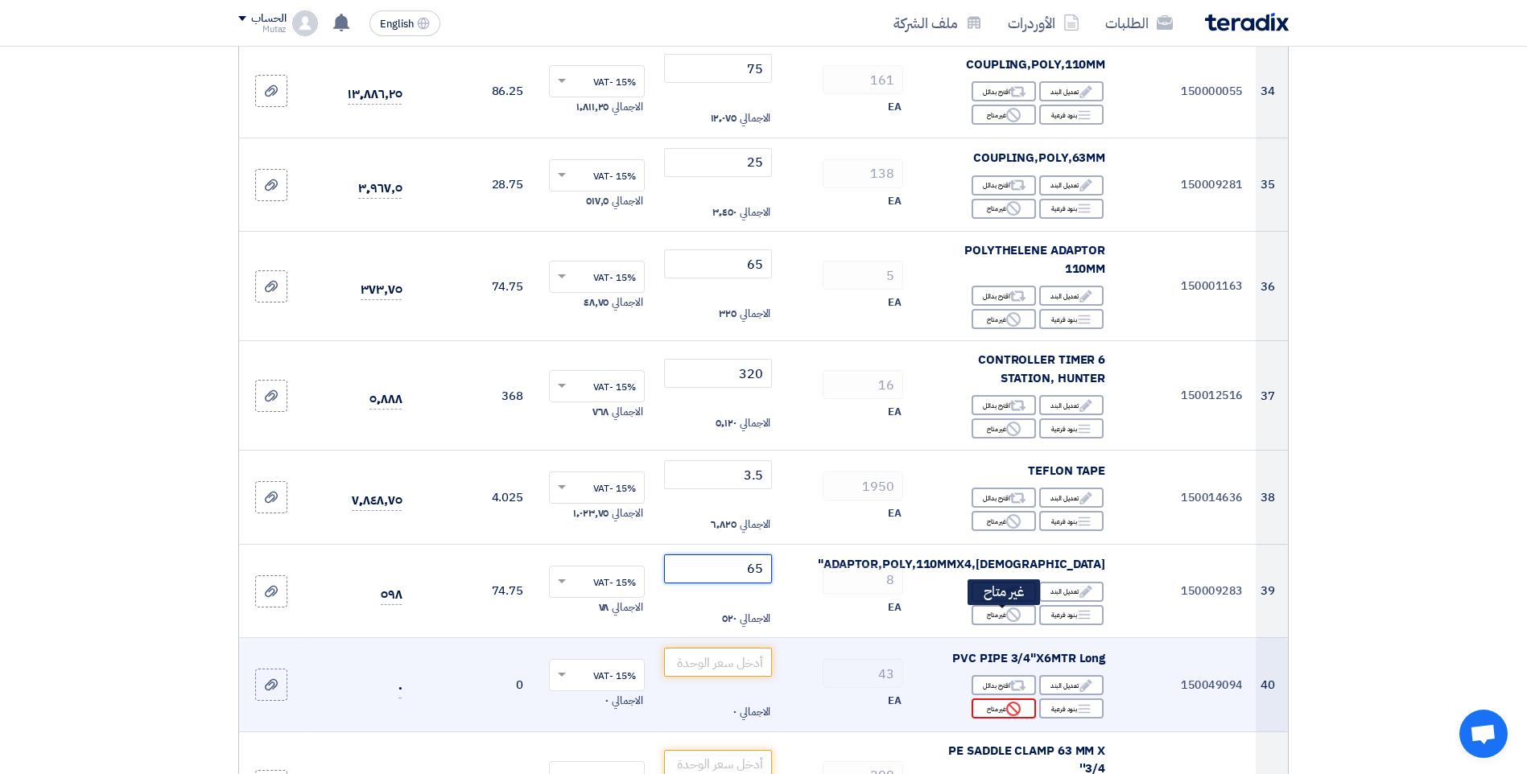
type input "65"
click at [980, 699] on div "Reject غير متاح" at bounding box center [1003, 709] width 64 height 20
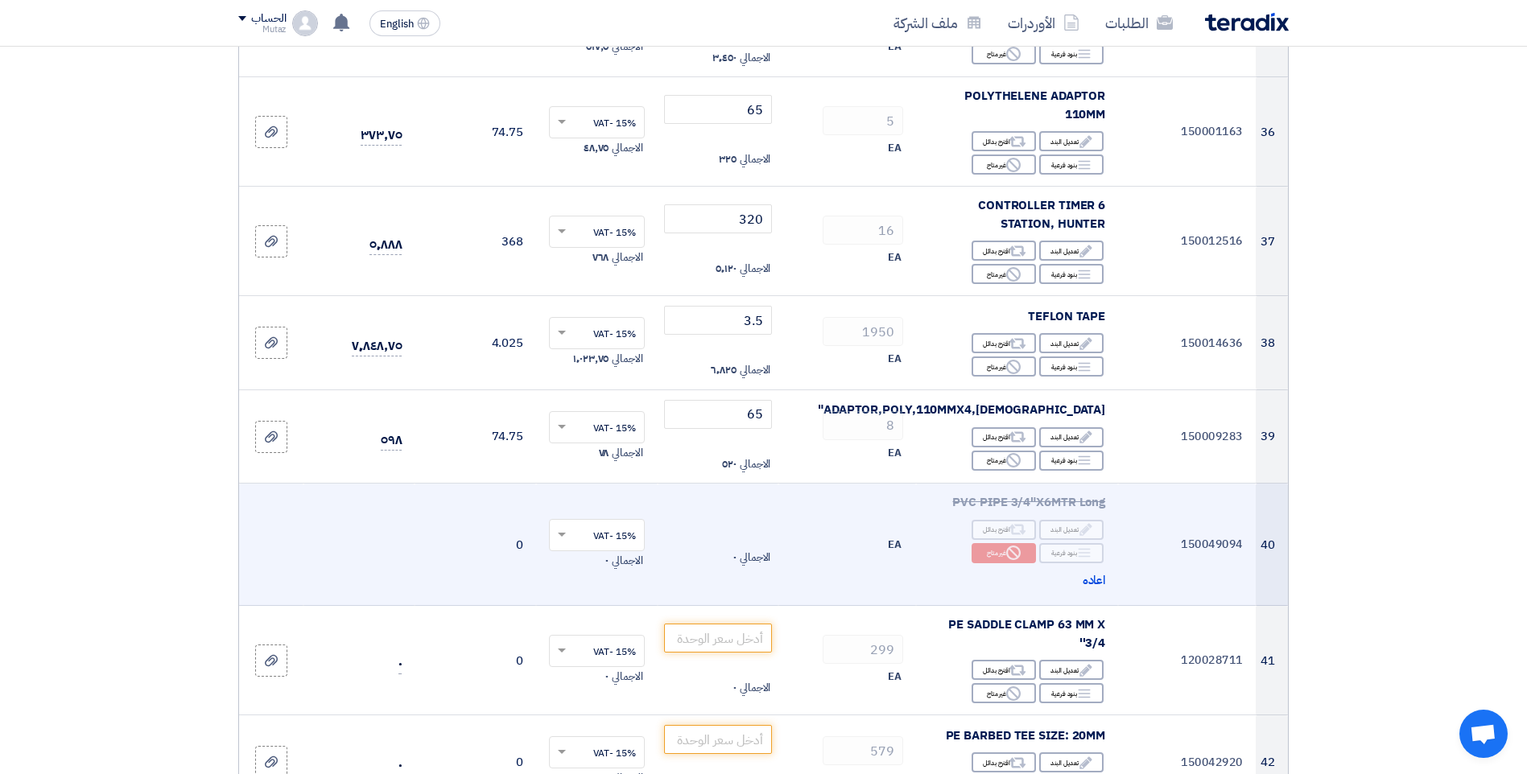
scroll to position [4185, 0]
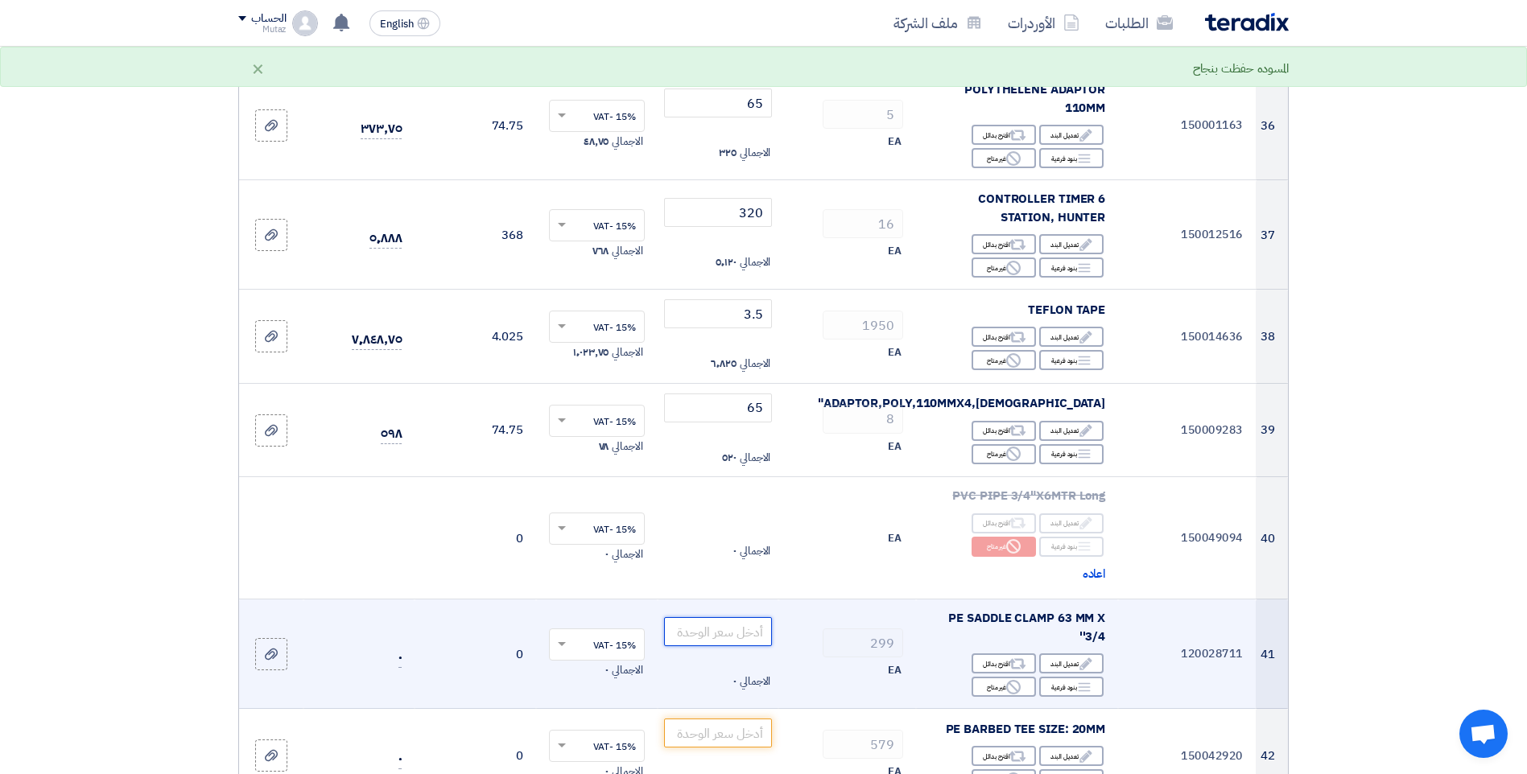
click at [738, 617] on input "number" at bounding box center [718, 631] width 109 height 29
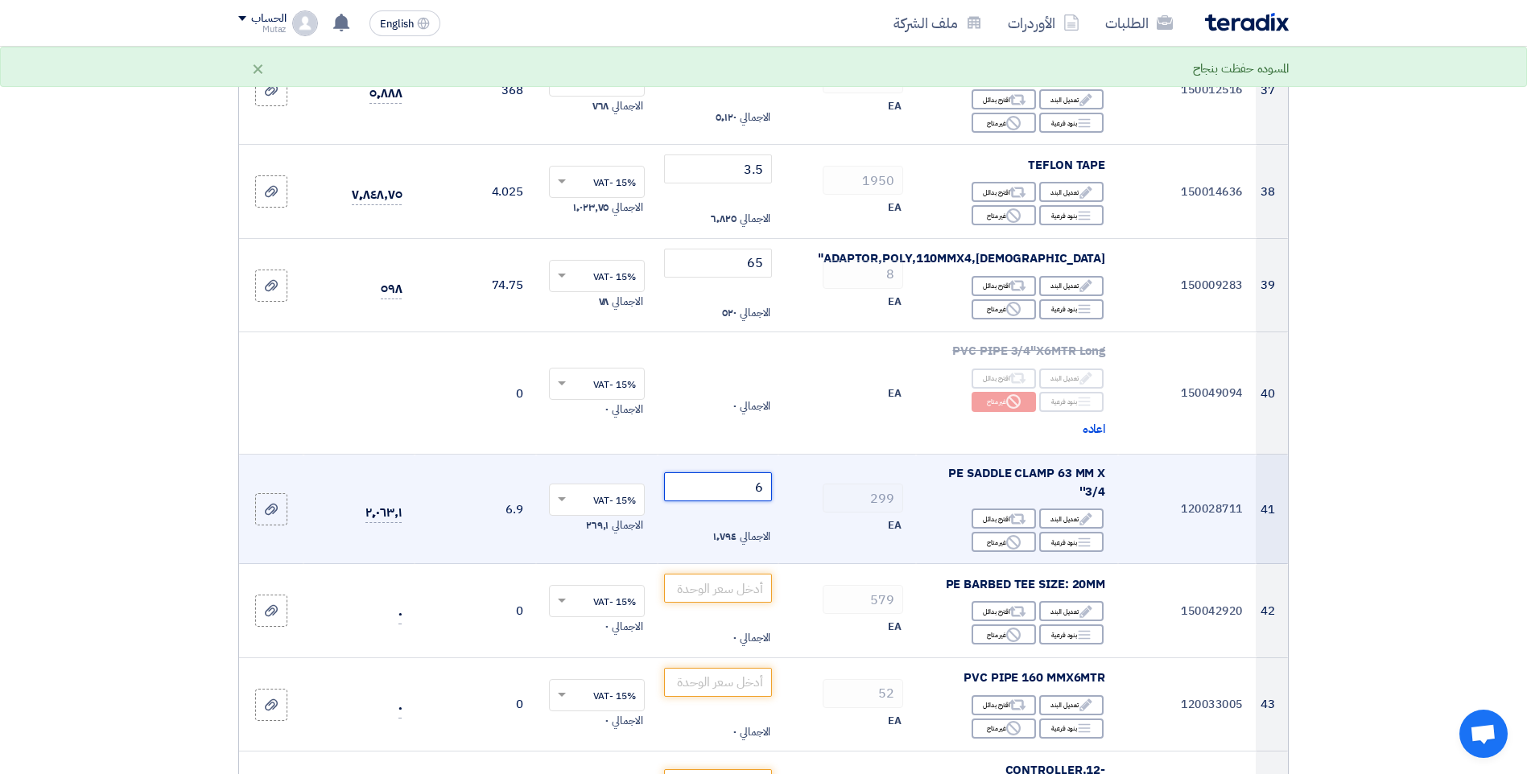
scroll to position [4346, 0]
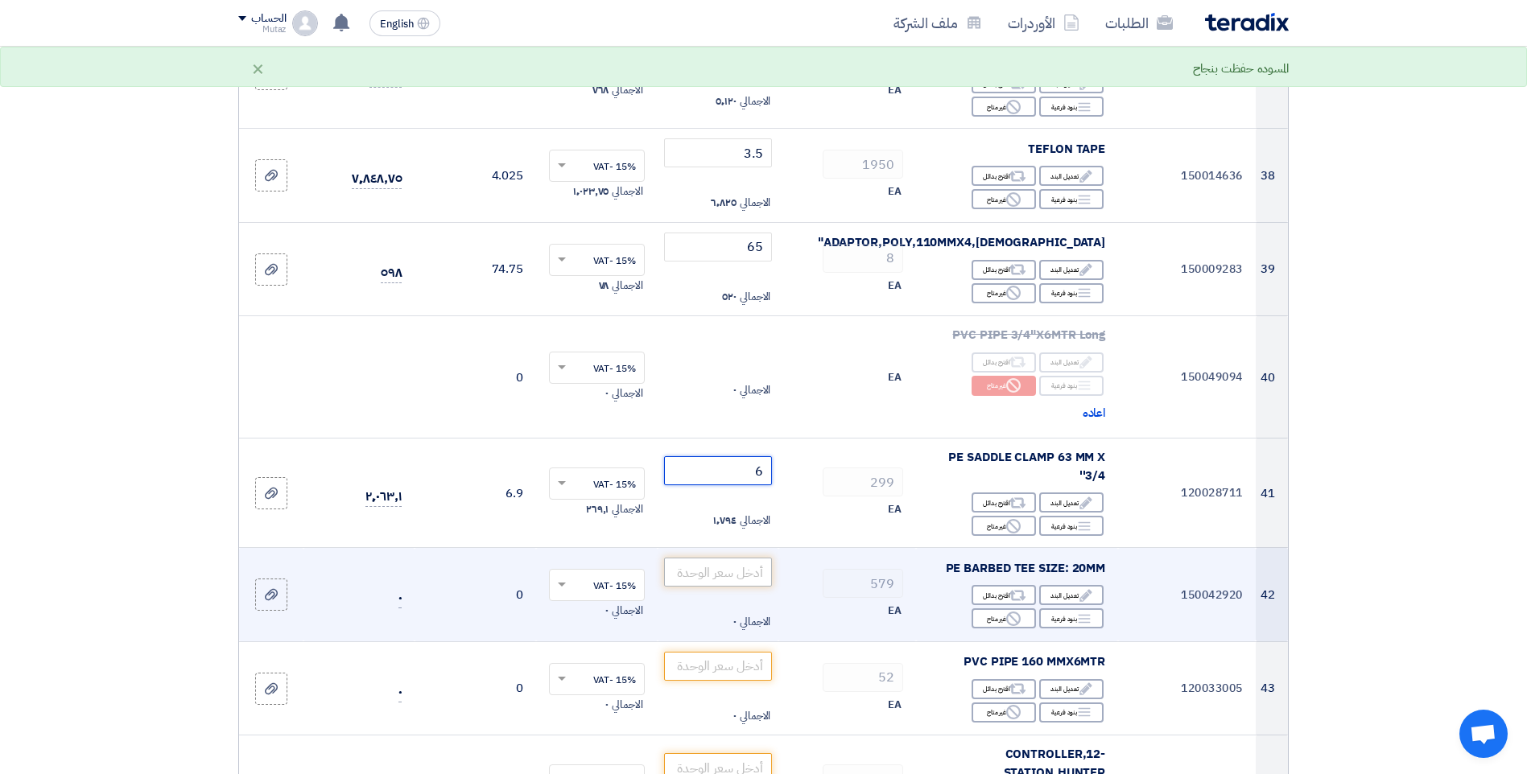
type input "6"
click at [723, 558] on input "number" at bounding box center [718, 572] width 109 height 29
type input "0"
click at [868, 548] on tr "42 150042920 PE BARBED TEE SIZE: 20MM Edit تعديل البند Alternative اقترح بدائل …" at bounding box center [763, 595] width 1049 height 94
type input "0"
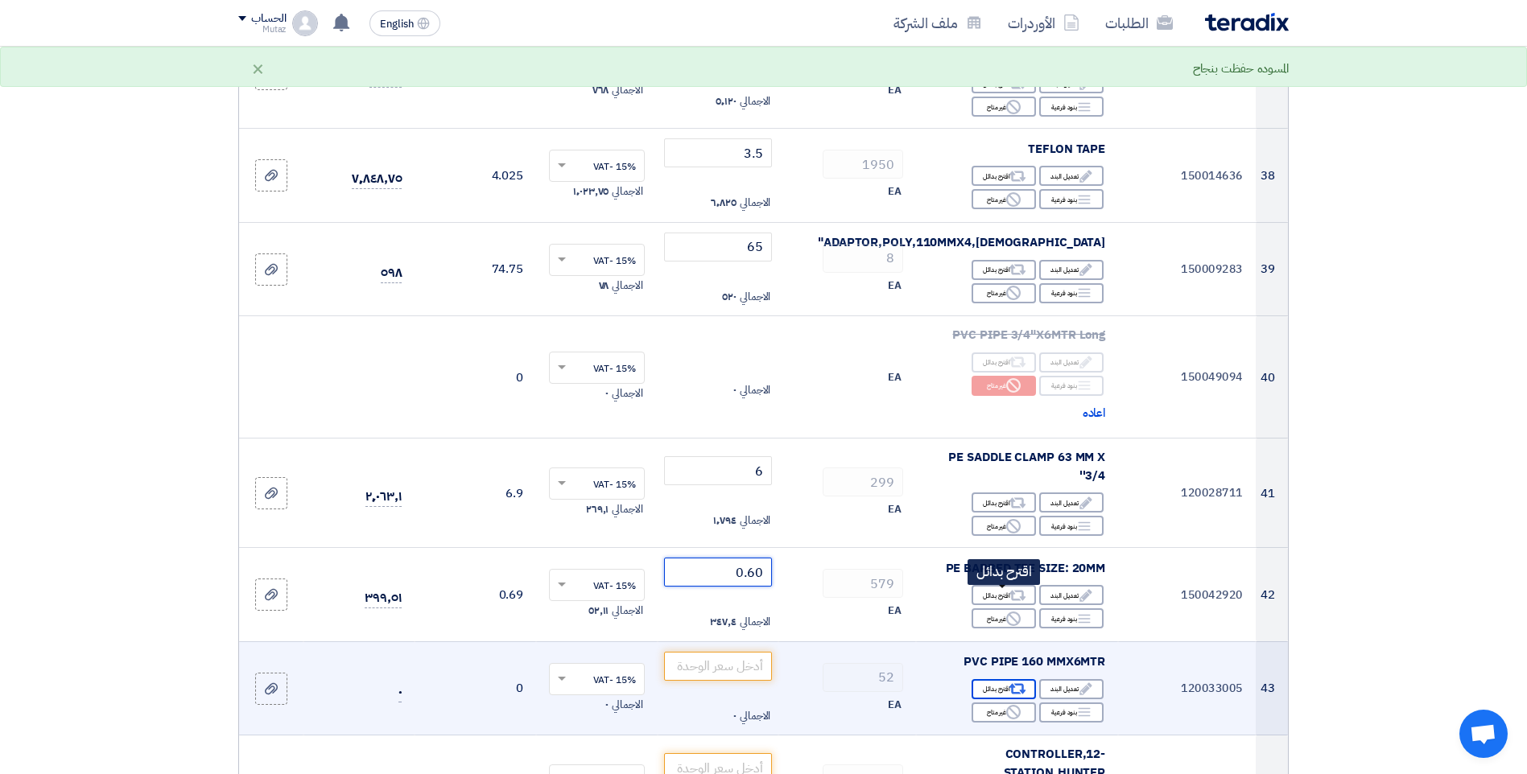
type input "0.60"
click at [988, 679] on div "Alternative اقترح بدائل" at bounding box center [1003, 689] width 64 height 20
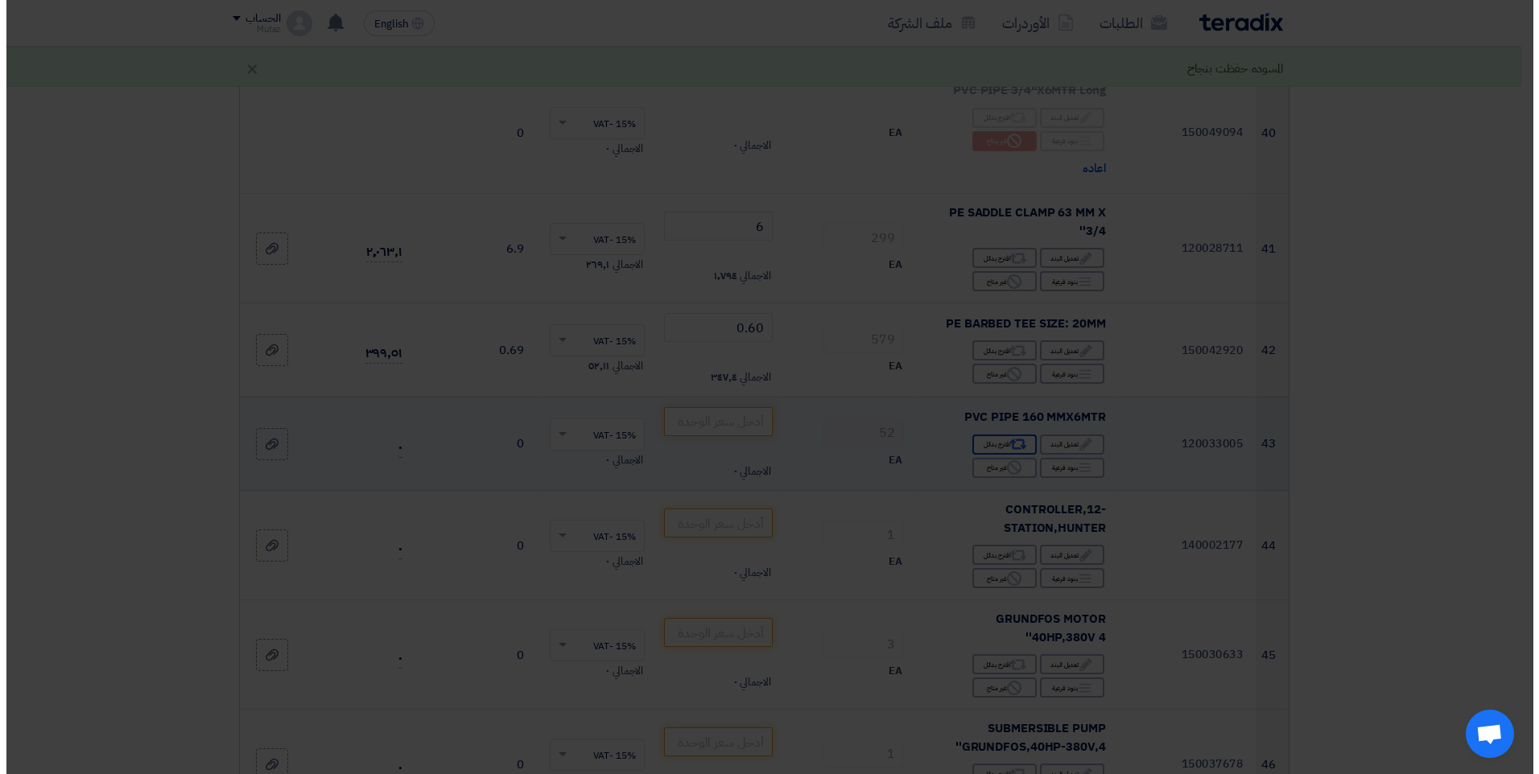
scroll to position [4102, 0]
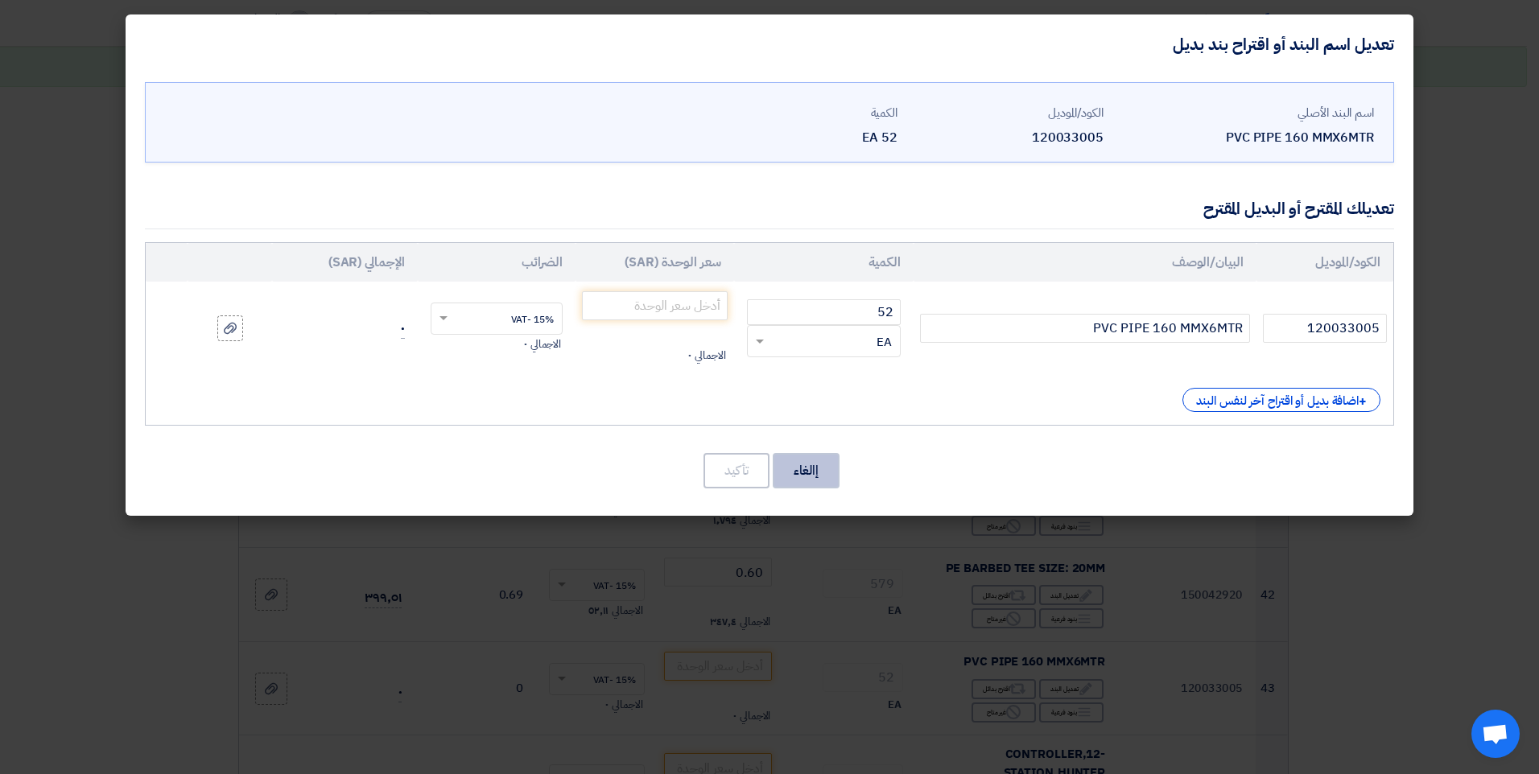
click at [802, 471] on button "إالغاء" at bounding box center [806, 470] width 67 height 35
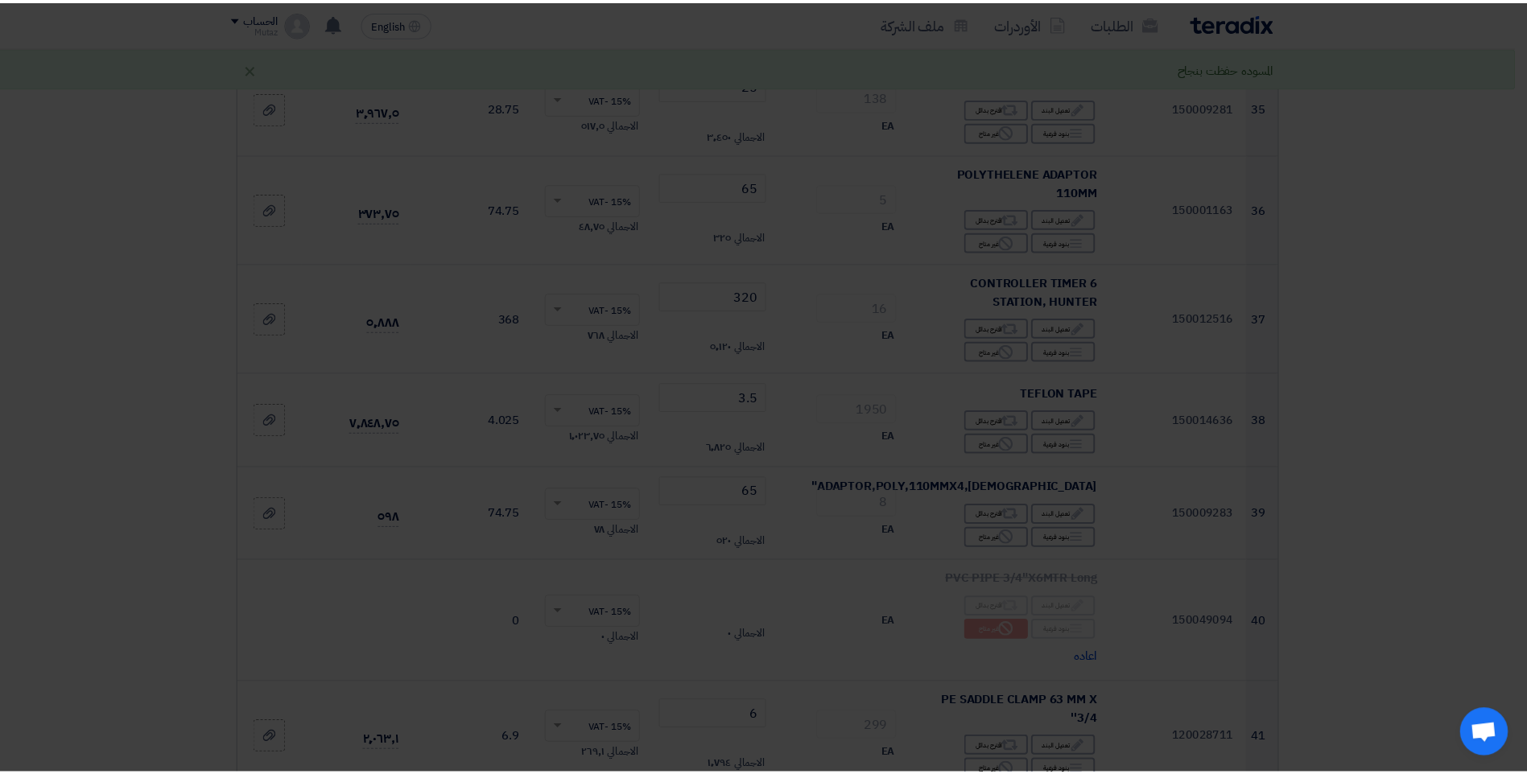
scroll to position [4346, 0]
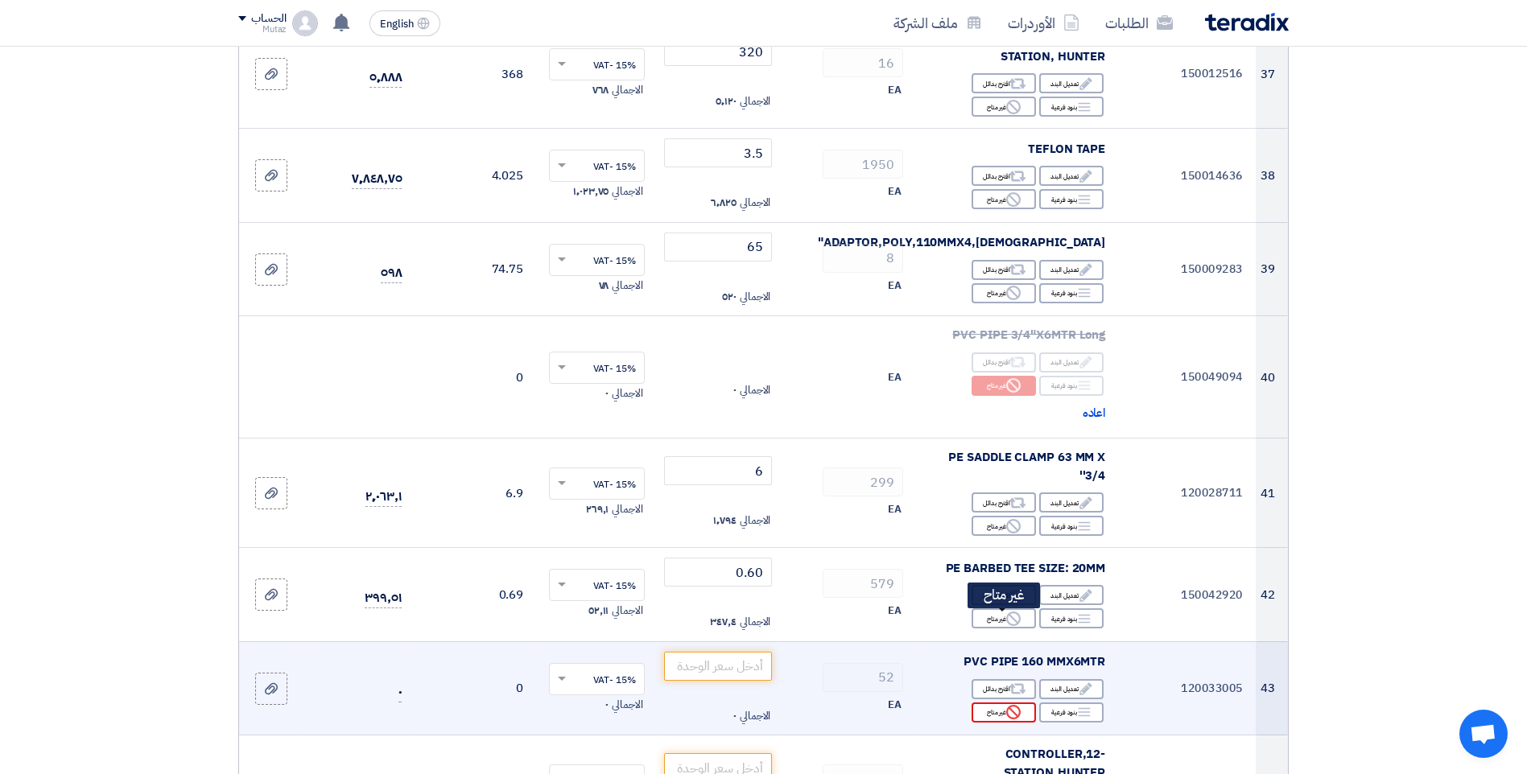
click at [996, 703] on div "Reject غير متاح" at bounding box center [1003, 713] width 64 height 20
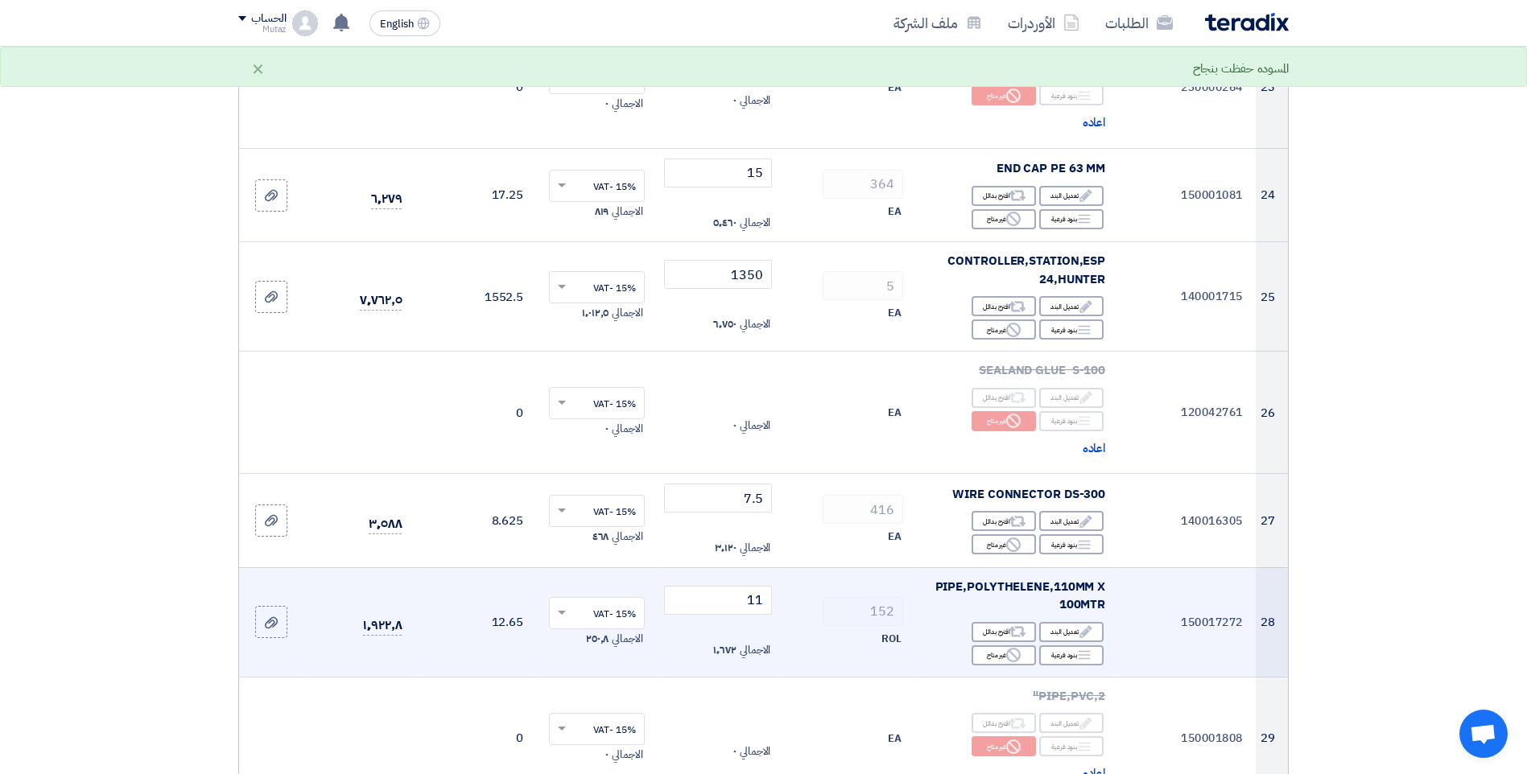
scroll to position [2737, 0]
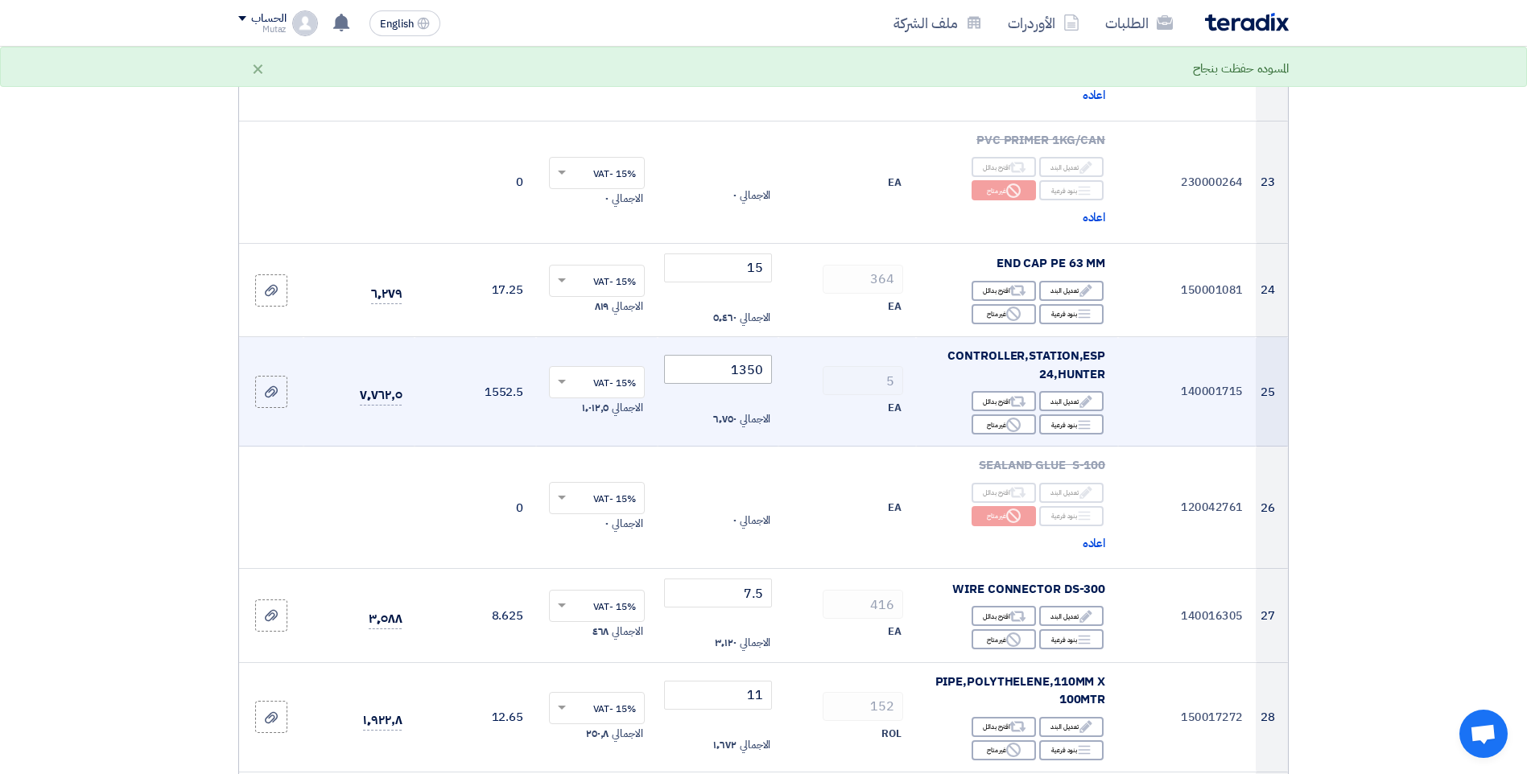
type input "1350"
click at [707, 355] on input "1350" at bounding box center [718, 369] width 109 height 29
type input "1"
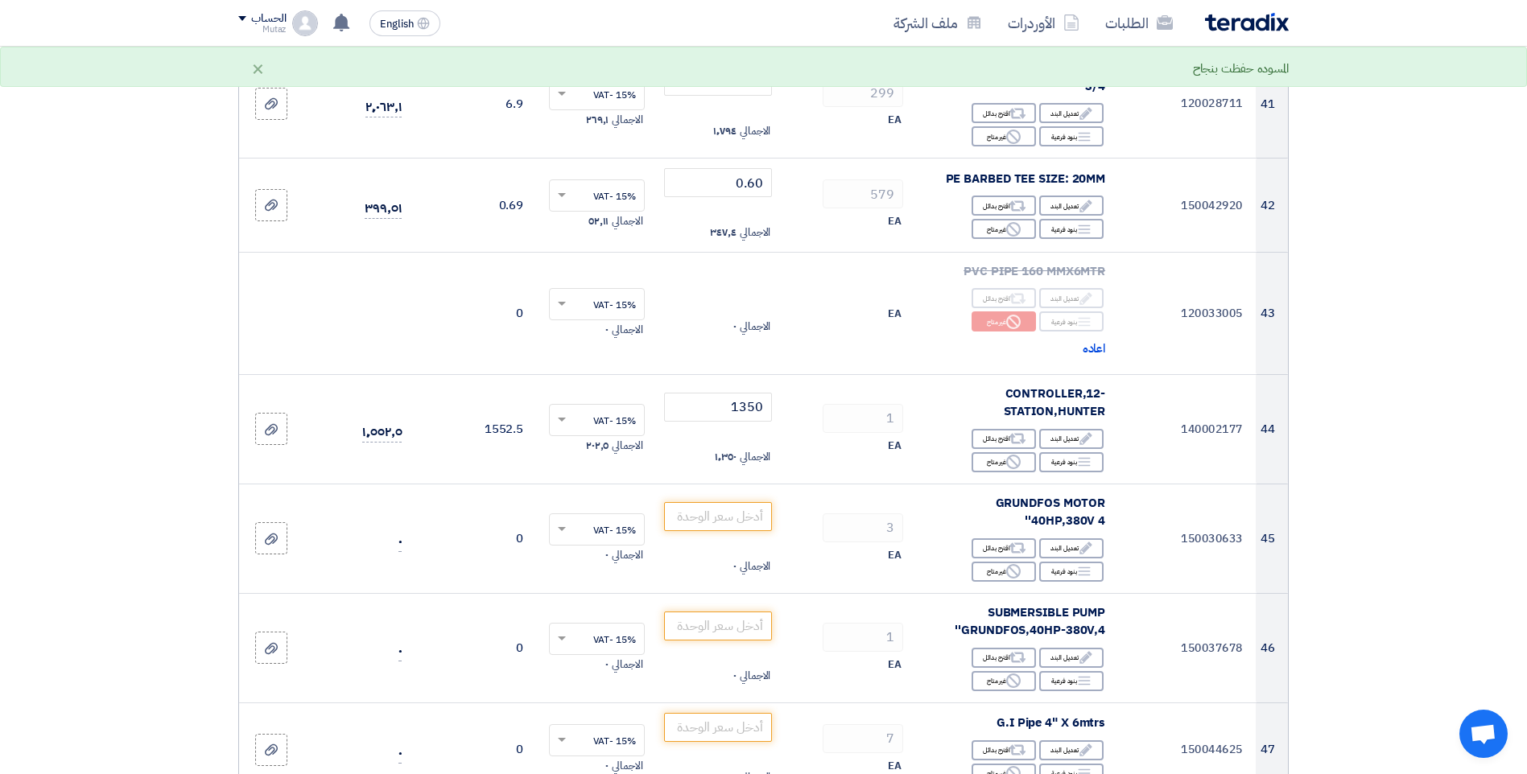
scroll to position [4749, 0]
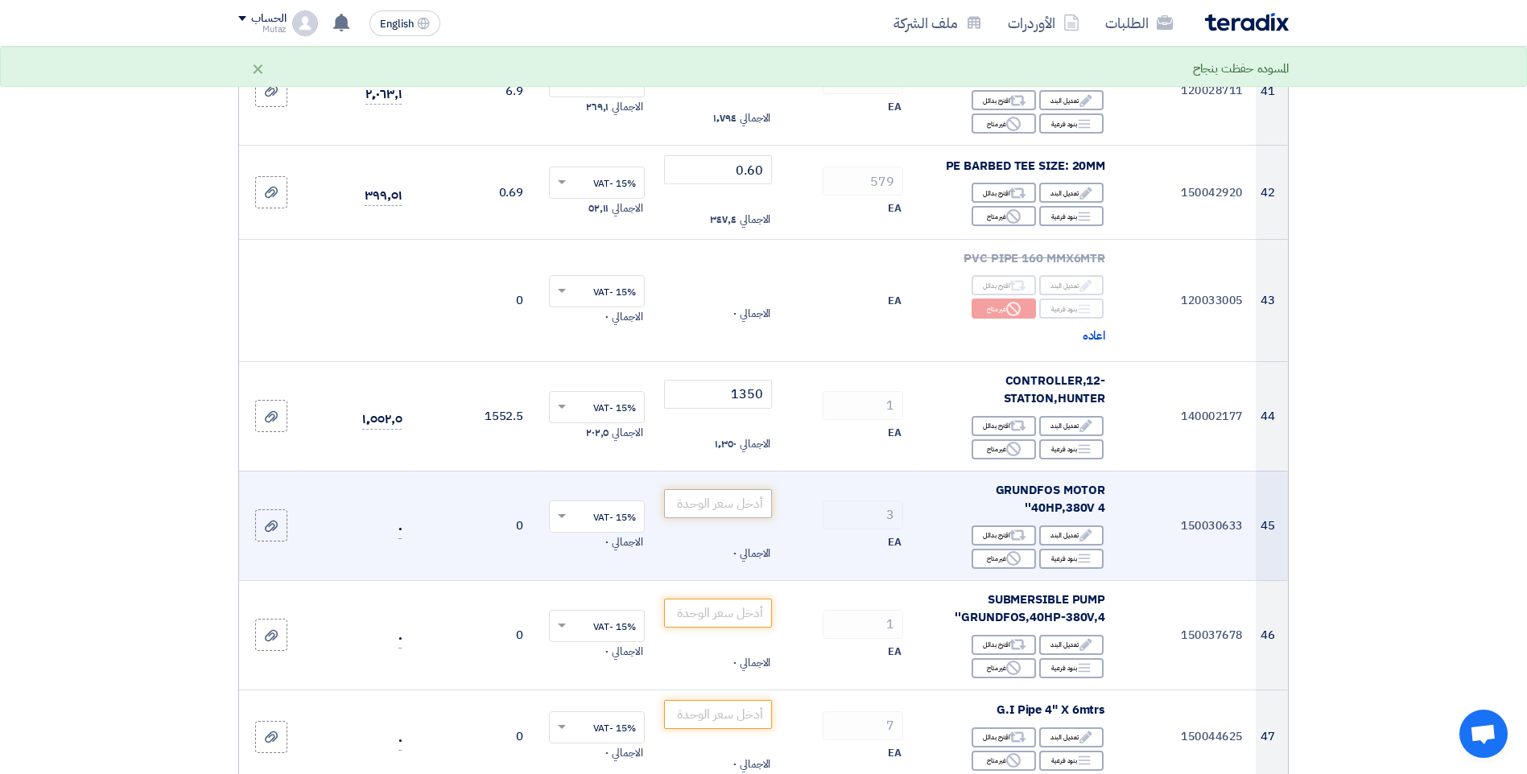
type input "1500"
click at [744, 489] on input "number" at bounding box center [718, 503] width 109 height 29
click at [1016, 551] on icon "Reject" at bounding box center [1013, 558] width 14 height 14
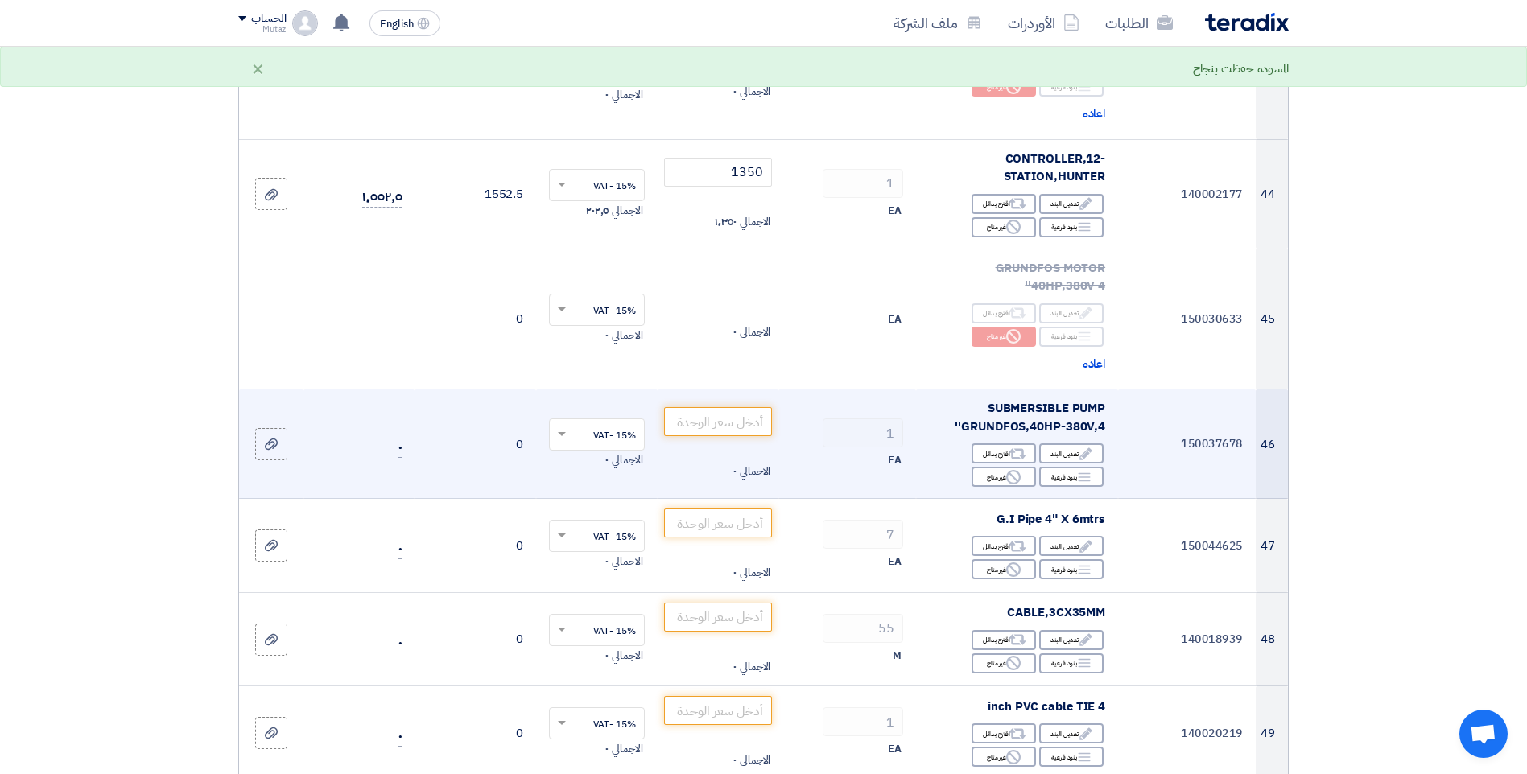
scroll to position [4990, 0]
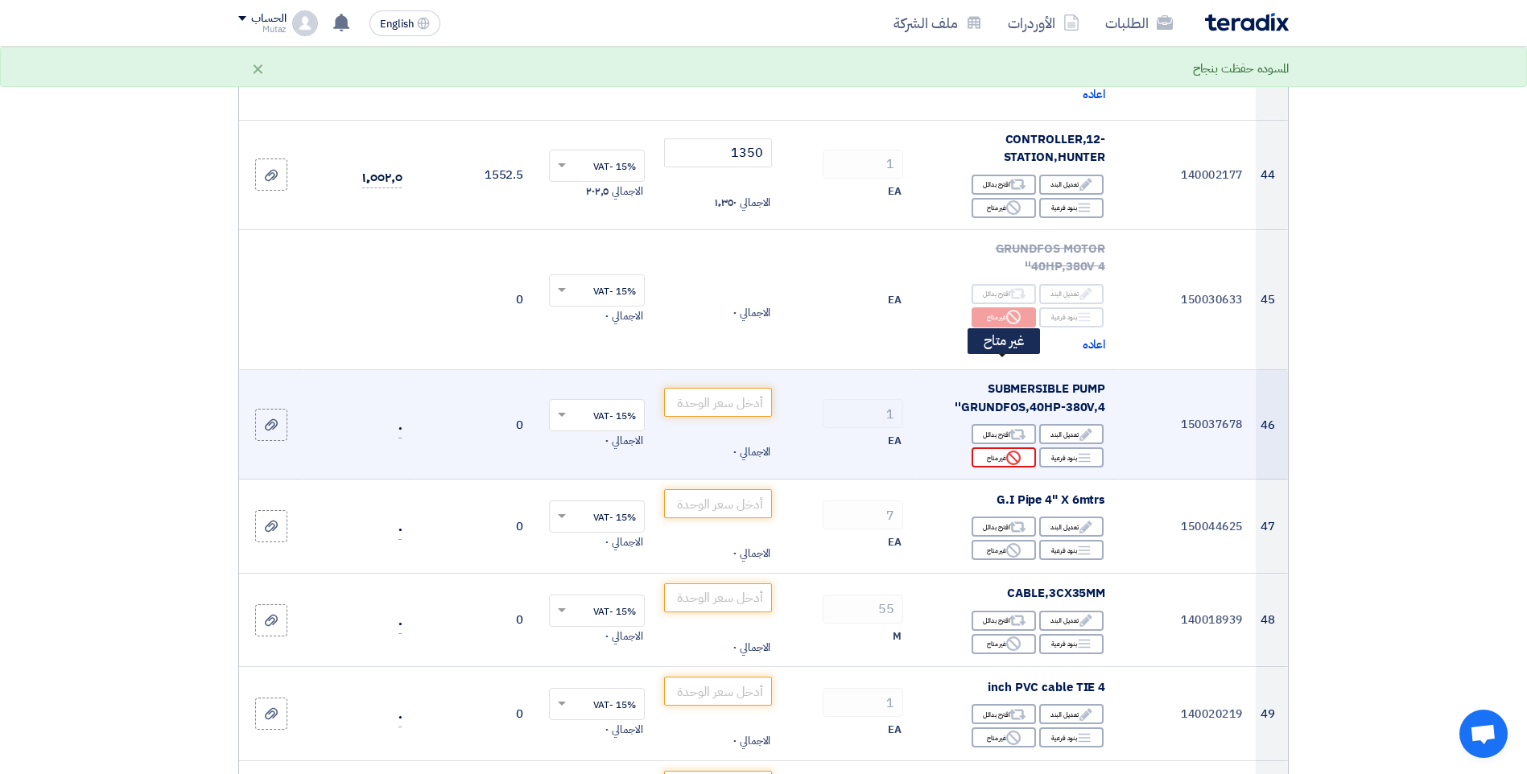
click at [991, 447] on div "Reject غير متاح" at bounding box center [1003, 457] width 64 height 20
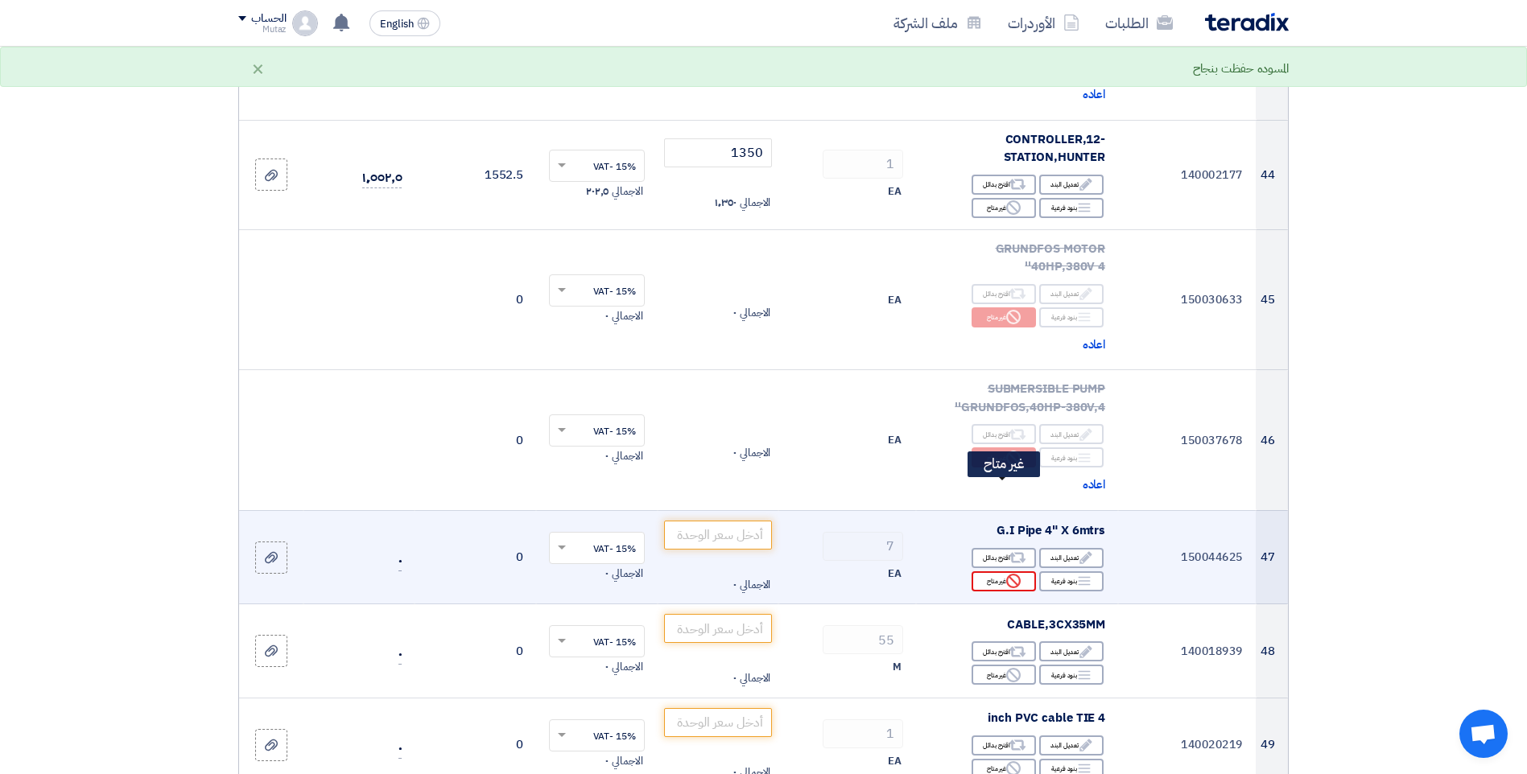
click at [1000, 571] on div "Reject غير متاح" at bounding box center [1003, 581] width 64 height 20
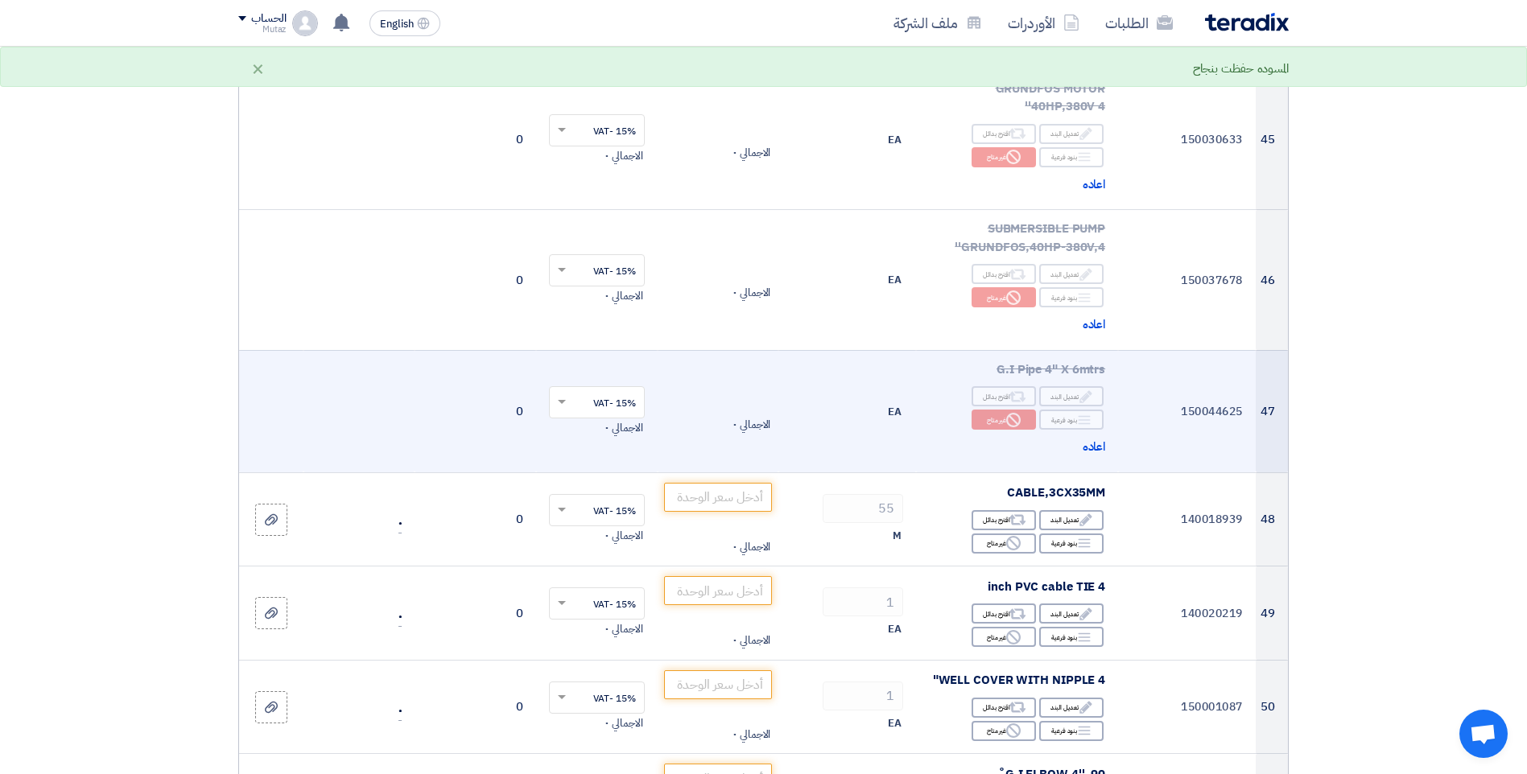
scroll to position [5151, 0]
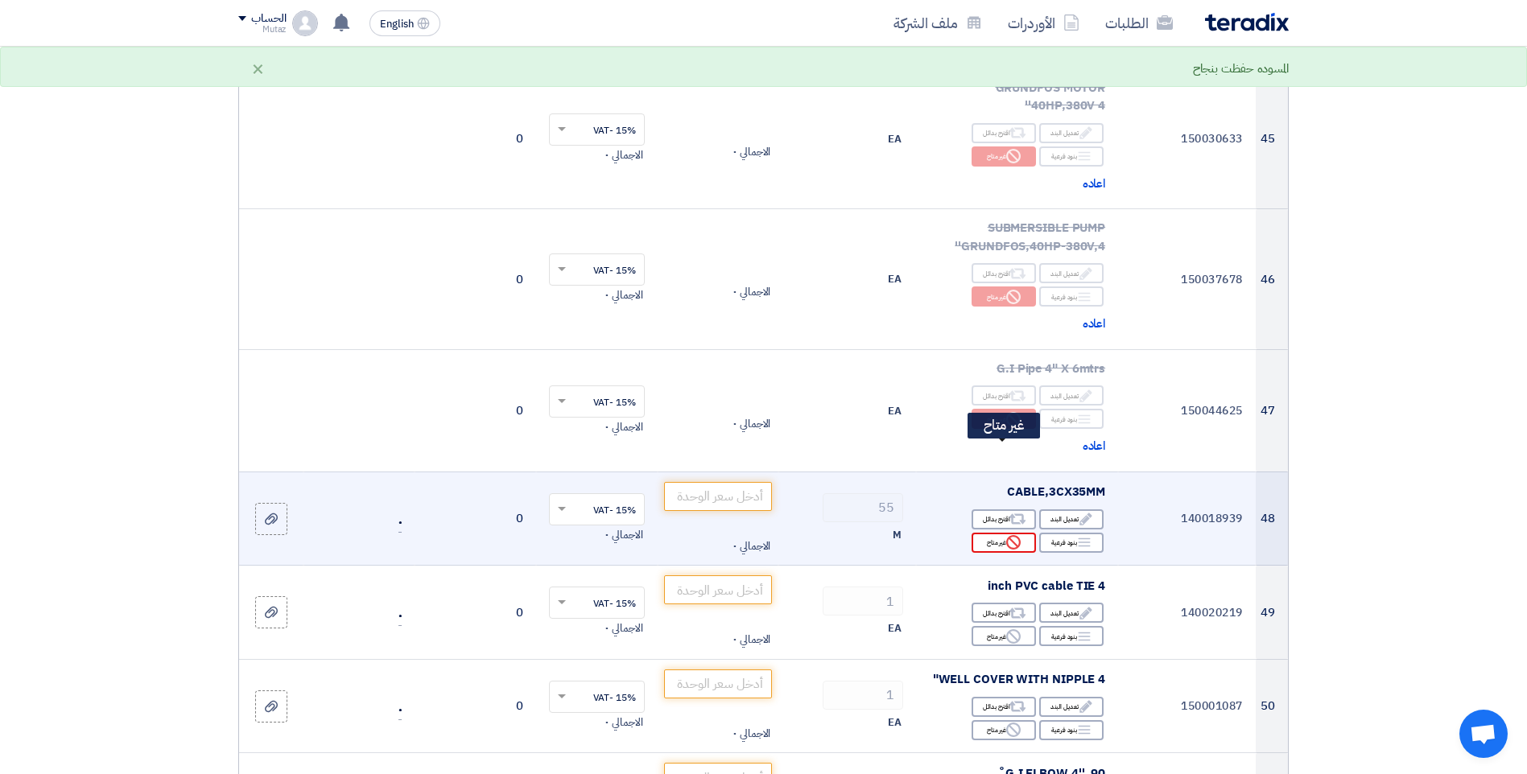
click at [1005, 533] on div "Reject غير متاح" at bounding box center [1003, 543] width 64 height 20
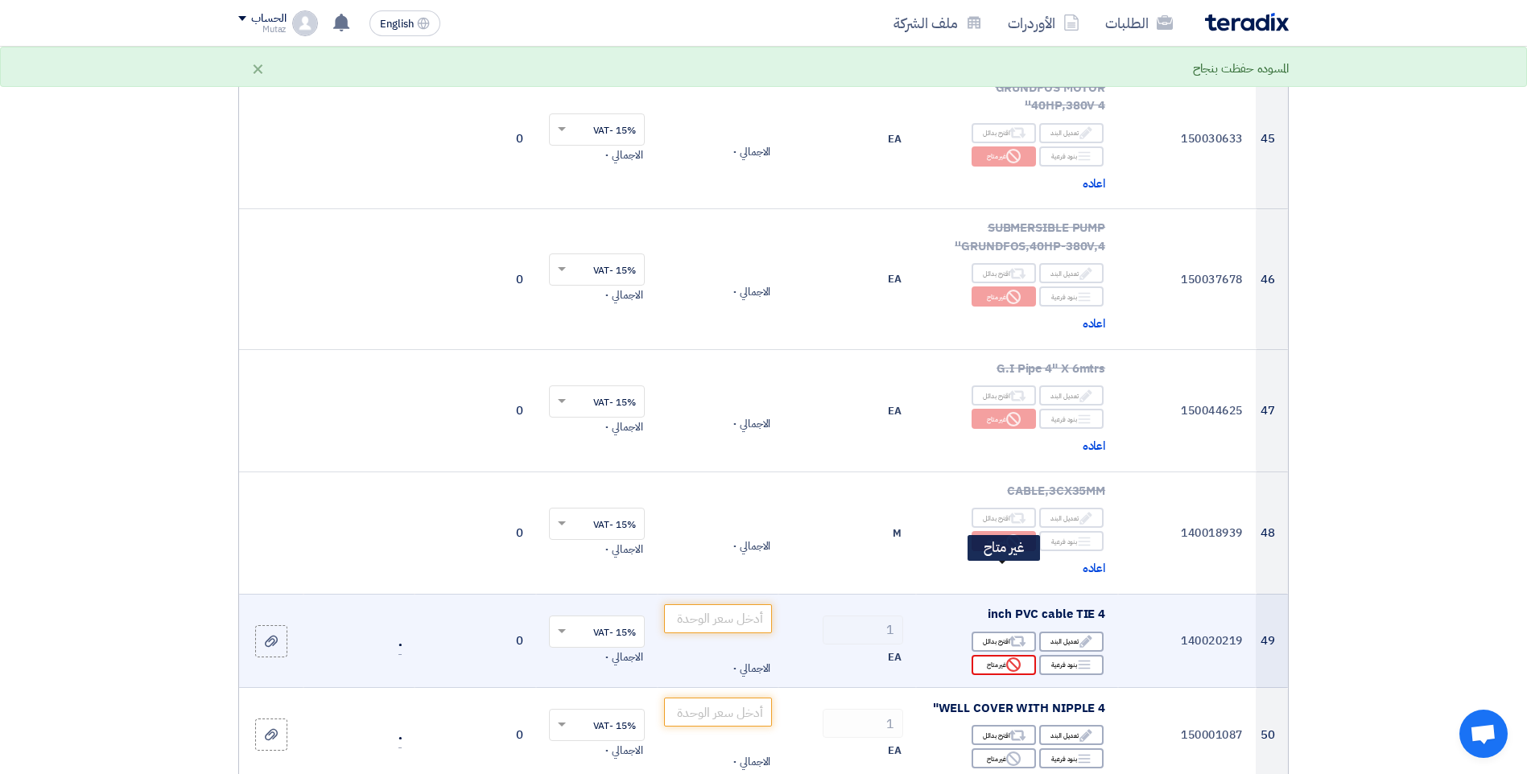
click at [991, 655] on div "Reject غير متاح" at bounding box center [1003, 665] width 64 height 20
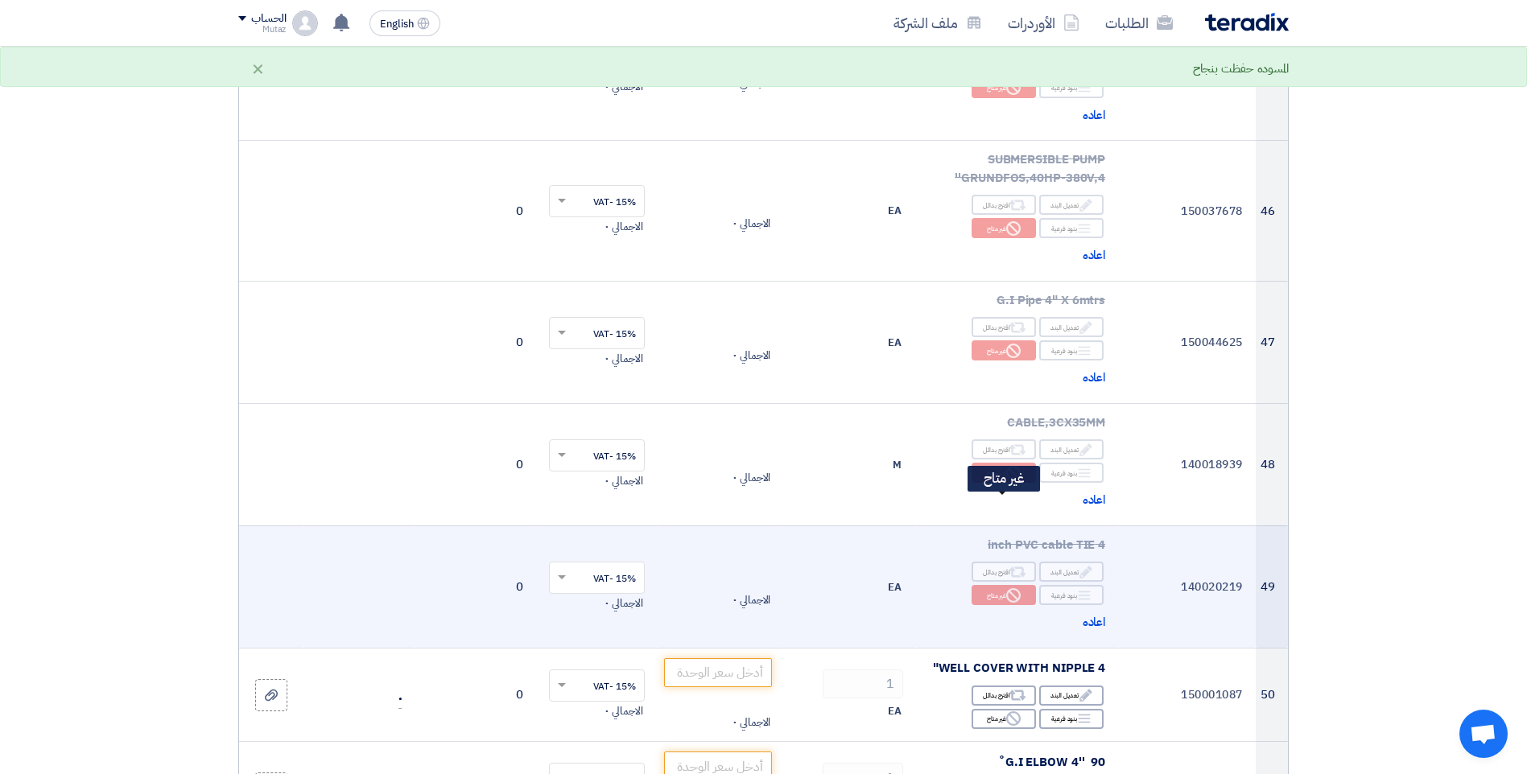
scroll to position [5312, 0]
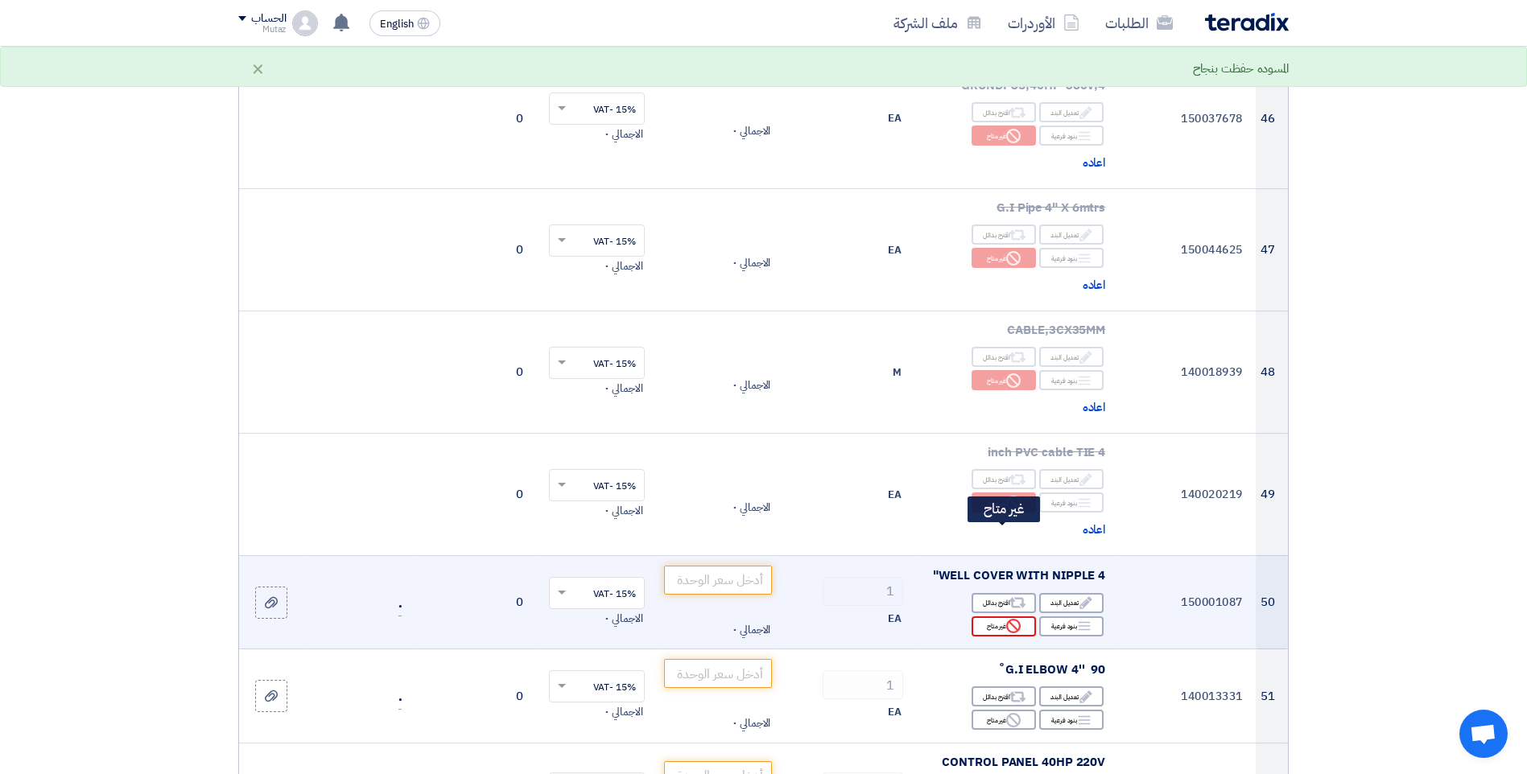
click at [990, 617] on div "Reject غير متاح" at bounding box center [1003, 627] width 64 height 20
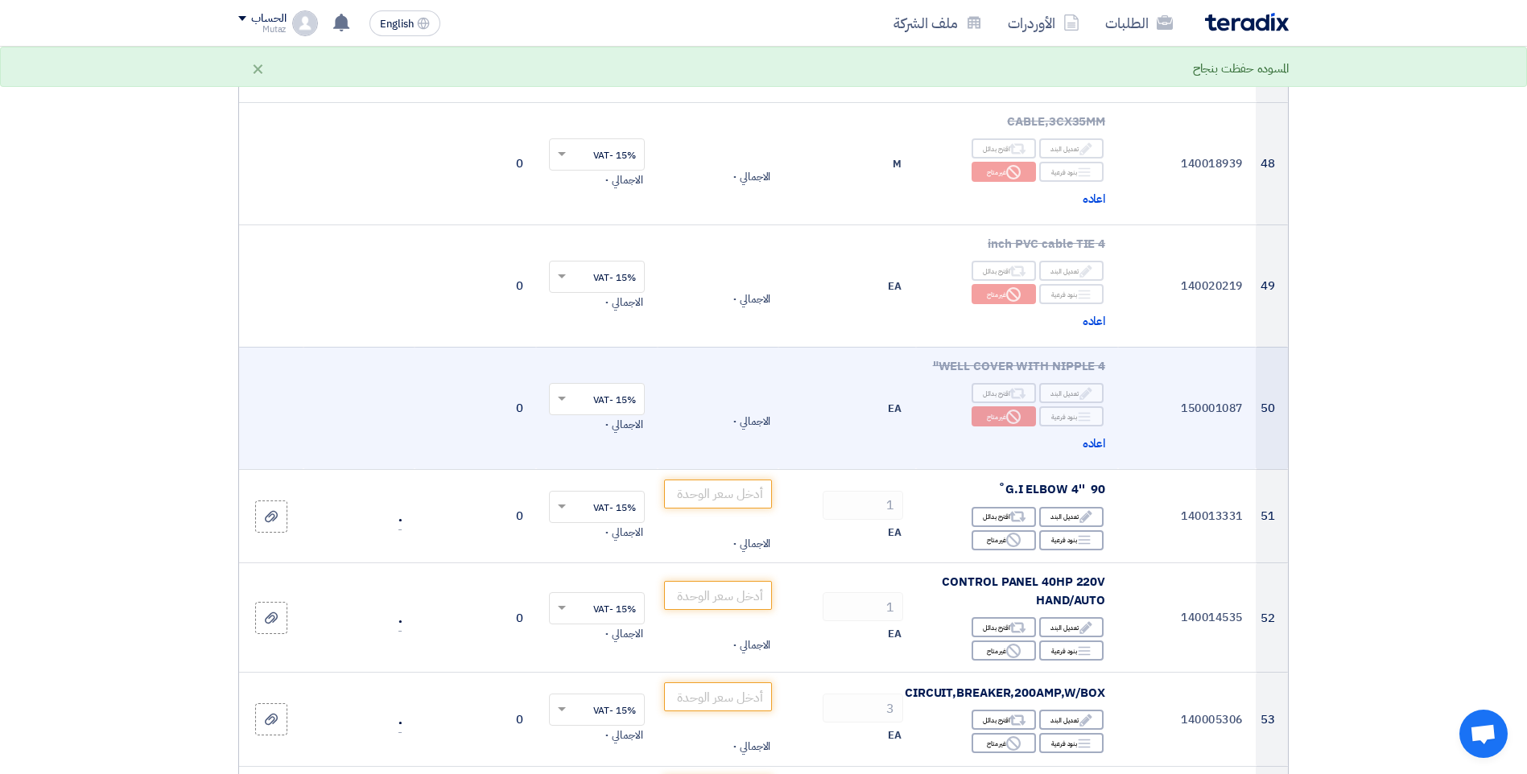
scroll to position [5554, 0]
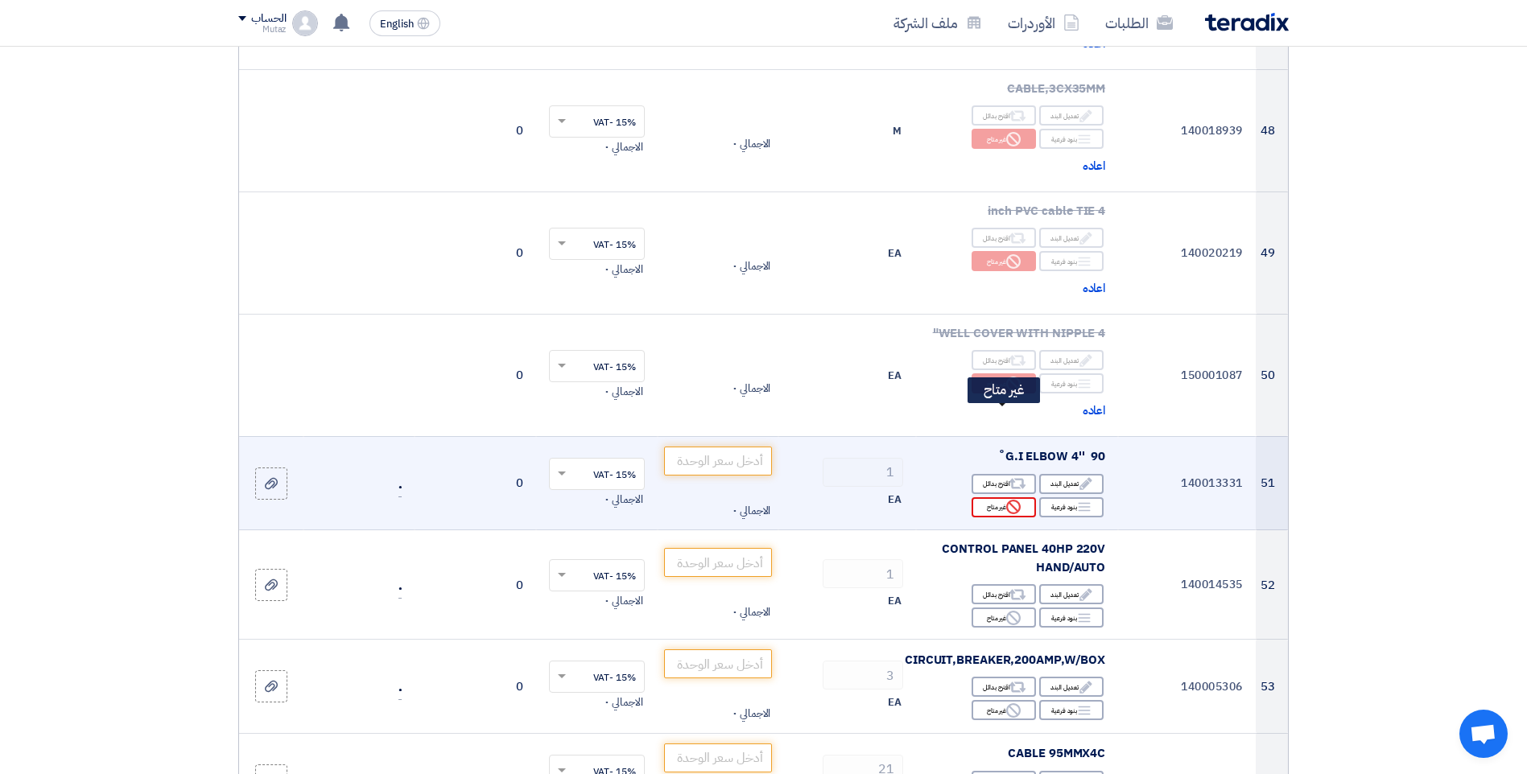
click at [988, 497] on div "Reject غير متاح" at bounding box center [1003, 507] width 64 height 20
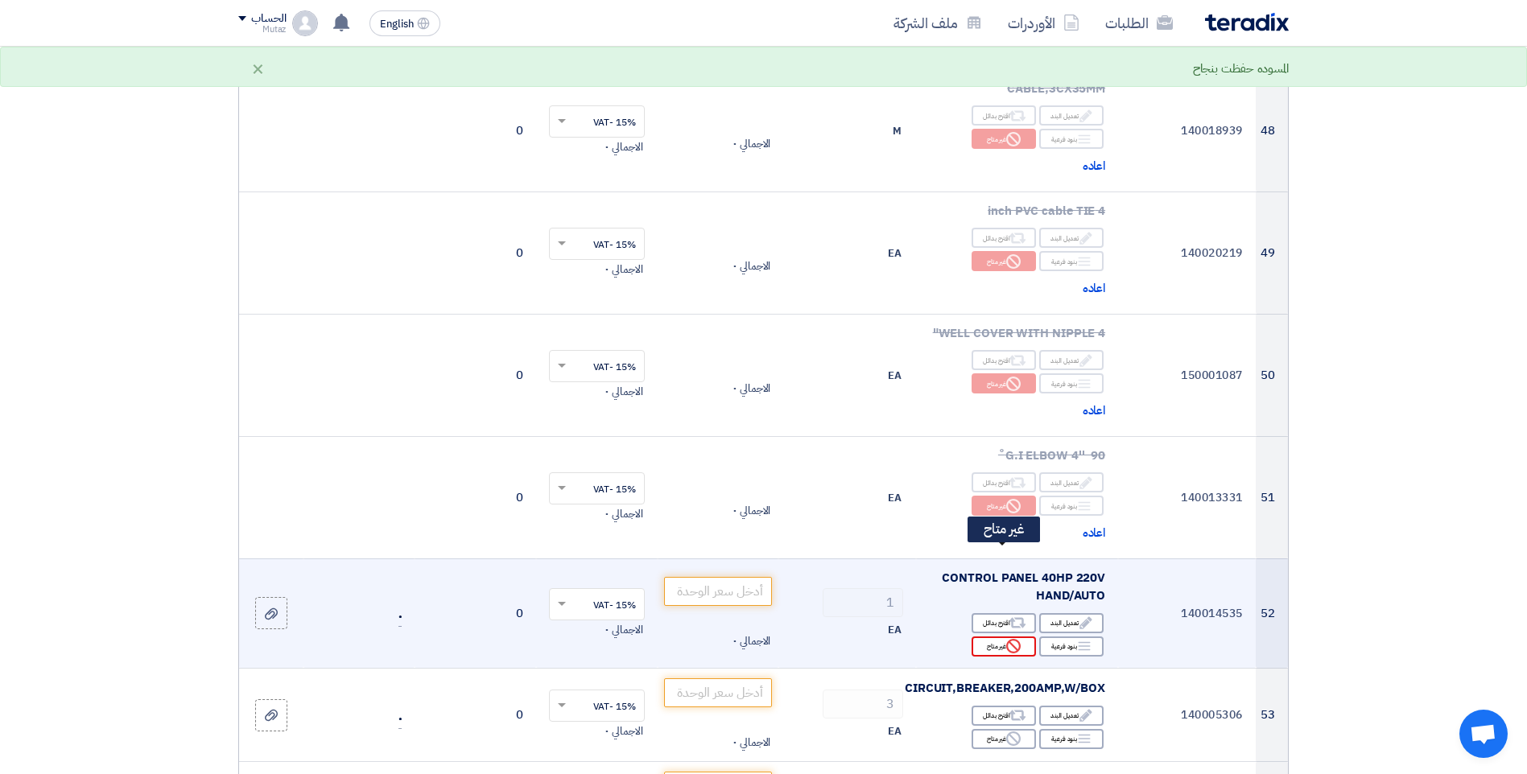
click at [1014, 639] on icon "Reject" at bounding box center [1013, 646] width 14 height 14
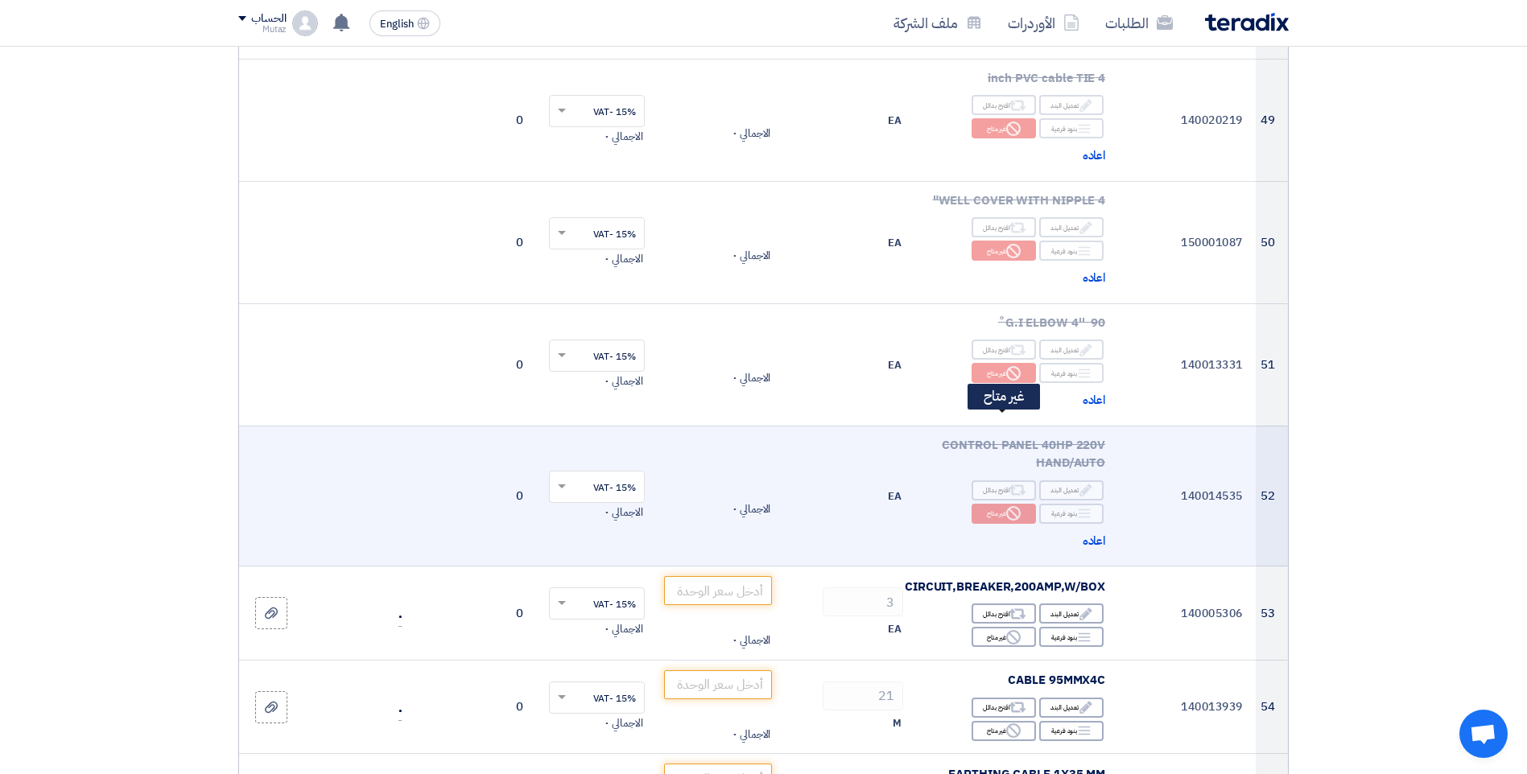
scroll to position [5714, 0]
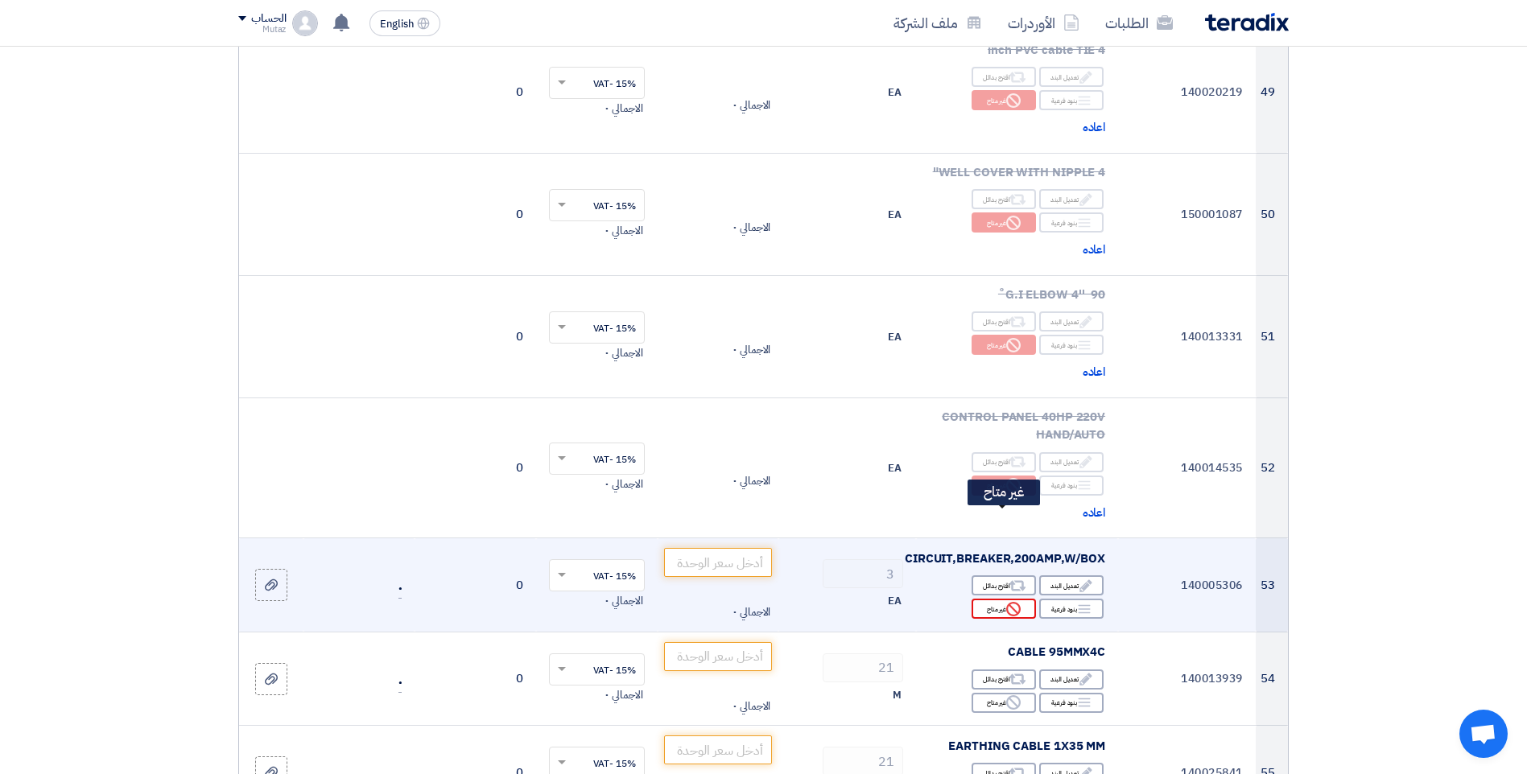
click at [1008, 602] on icon "Reject" at bounding box center [1013, 609] width 14 height 14
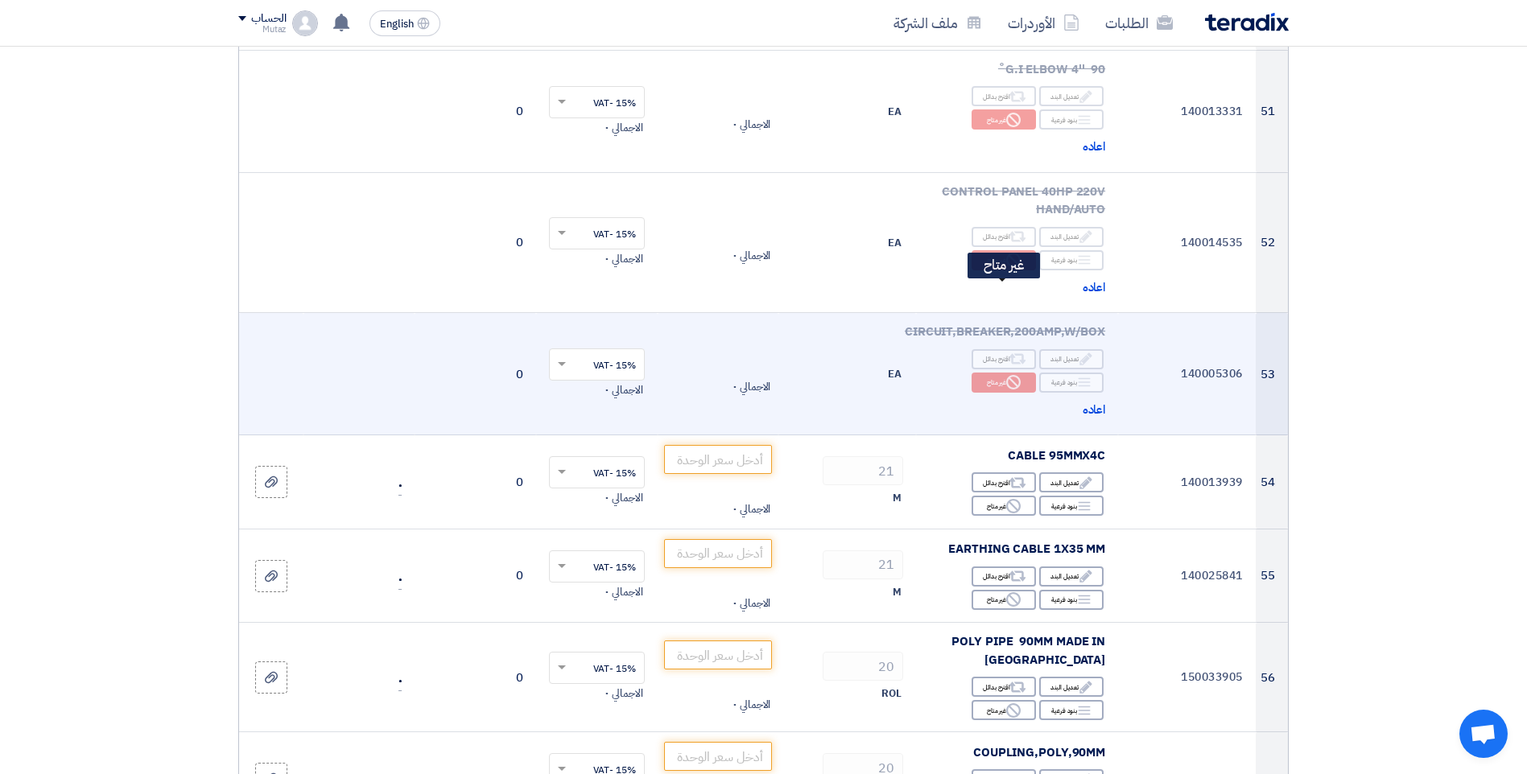
scroll to position [5956, 0]
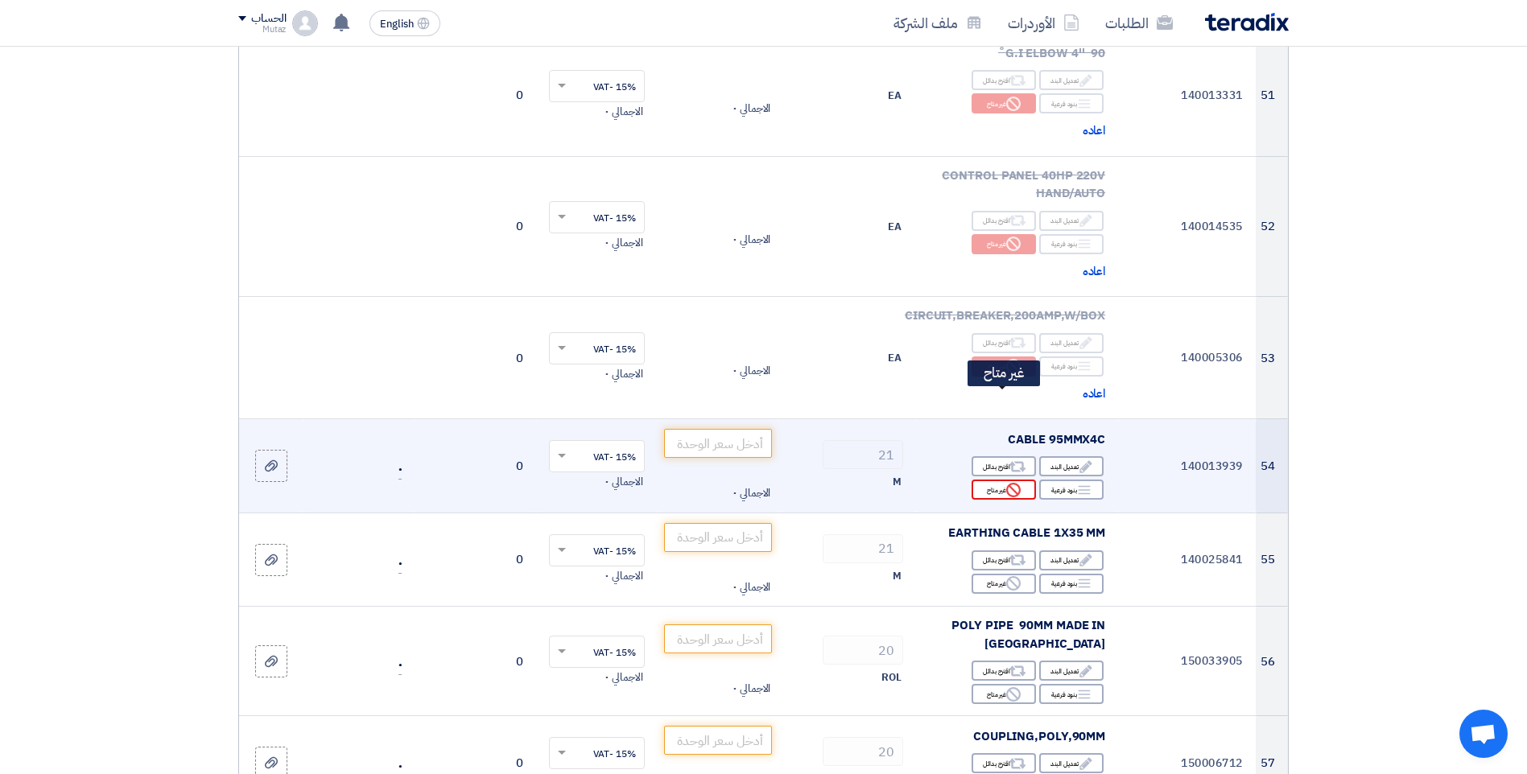
click at [996, 480] on div "Reject غير متاح" at bounding box center [1003, 490] width 64 height 20
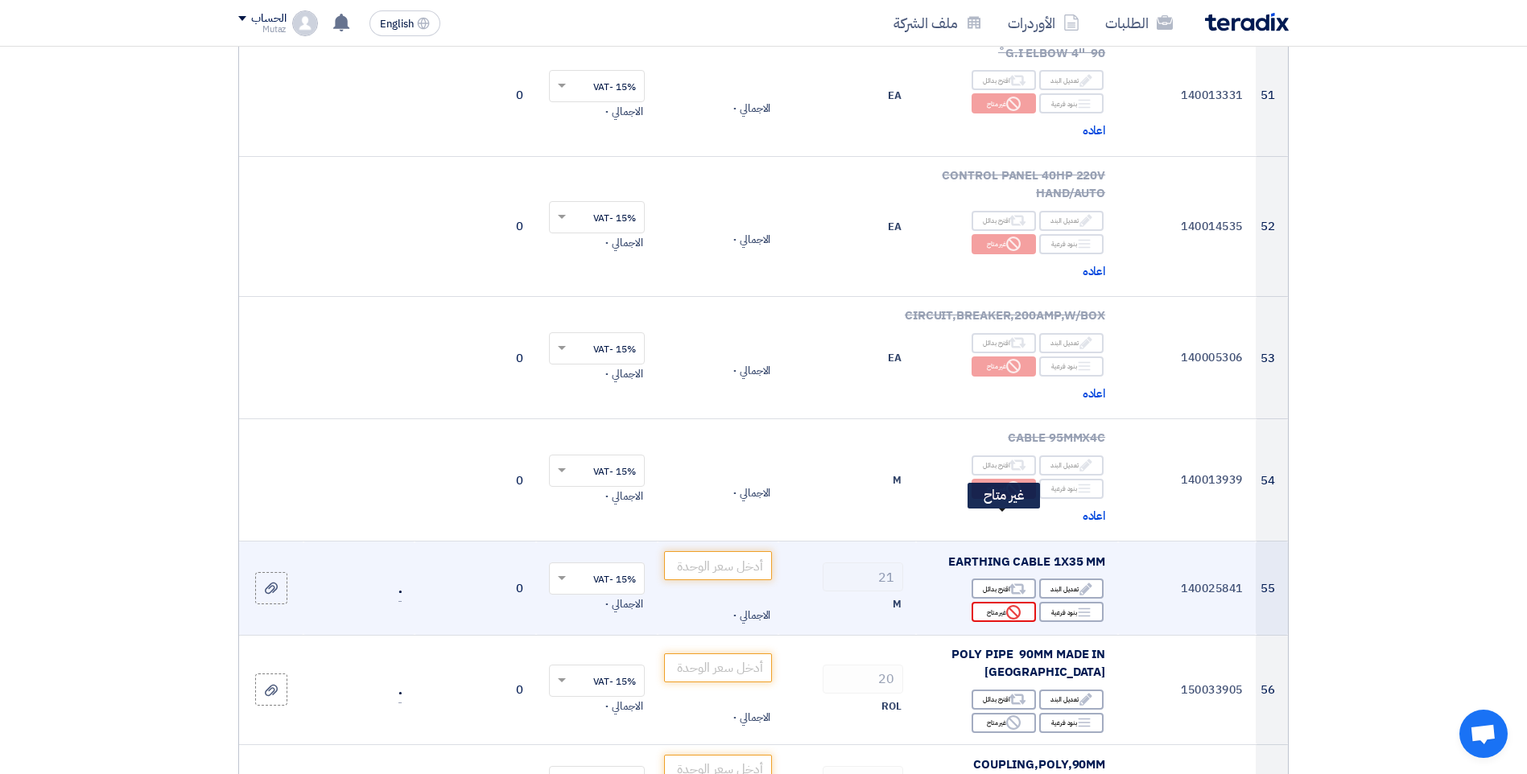
click at [1009, 605] on icon "Reject" at bounding box center [1013, 612] width 14 height 14
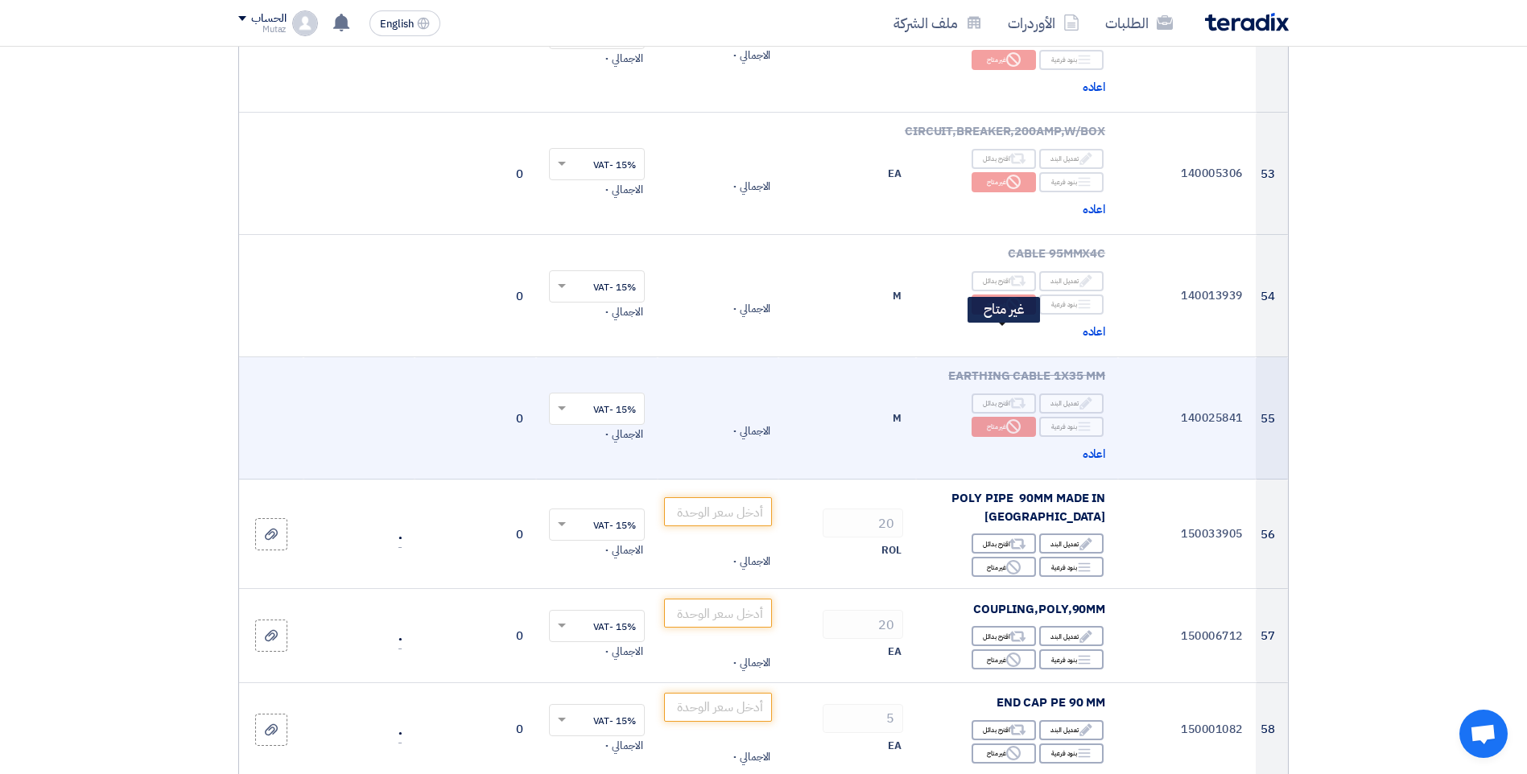
scroll to position [6197, 0]
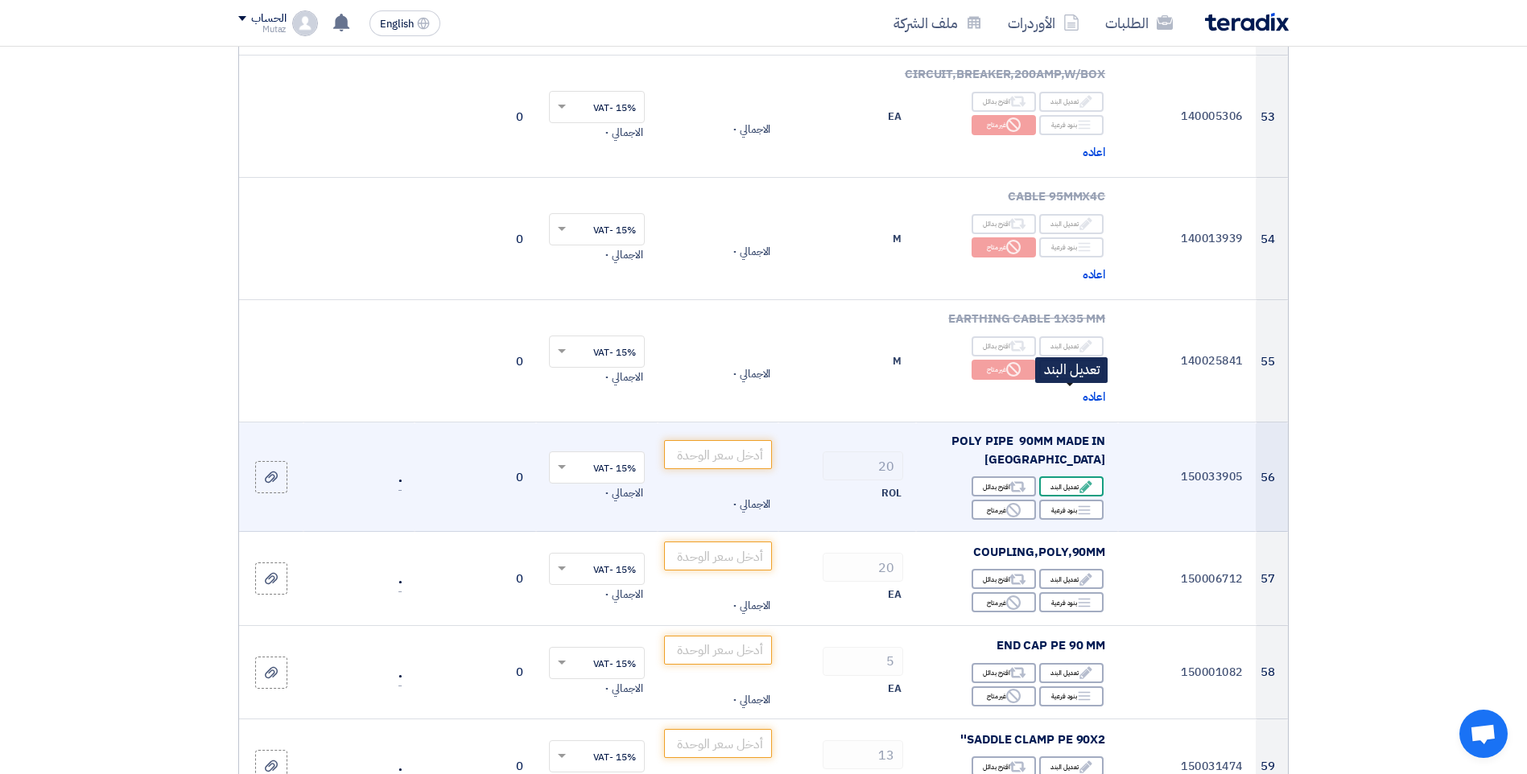
click at [1070, 476] on div "Edit تعديل البند" at bounding box center [1071, 486] width 64 height 20
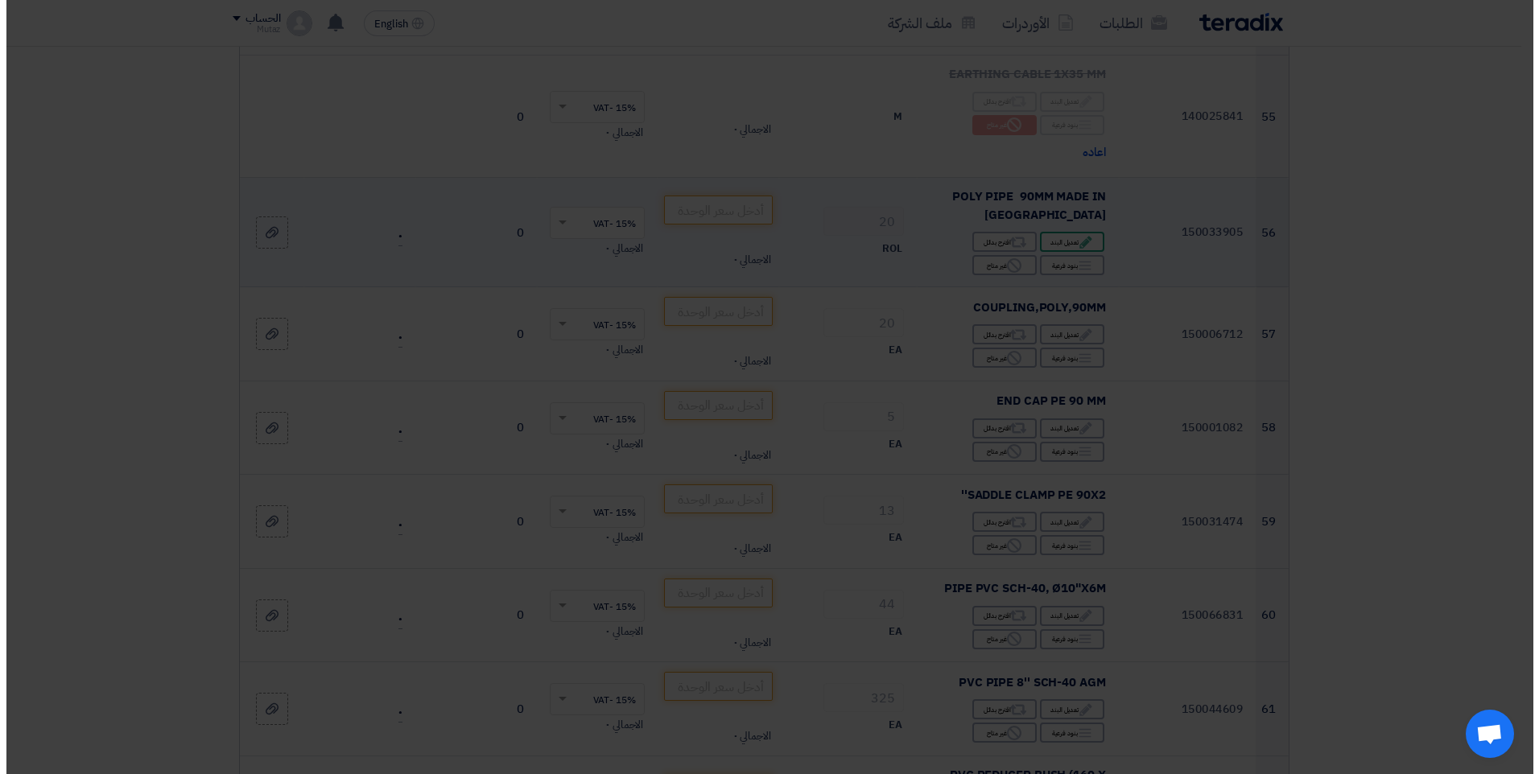
scroll to position [5953, 0]
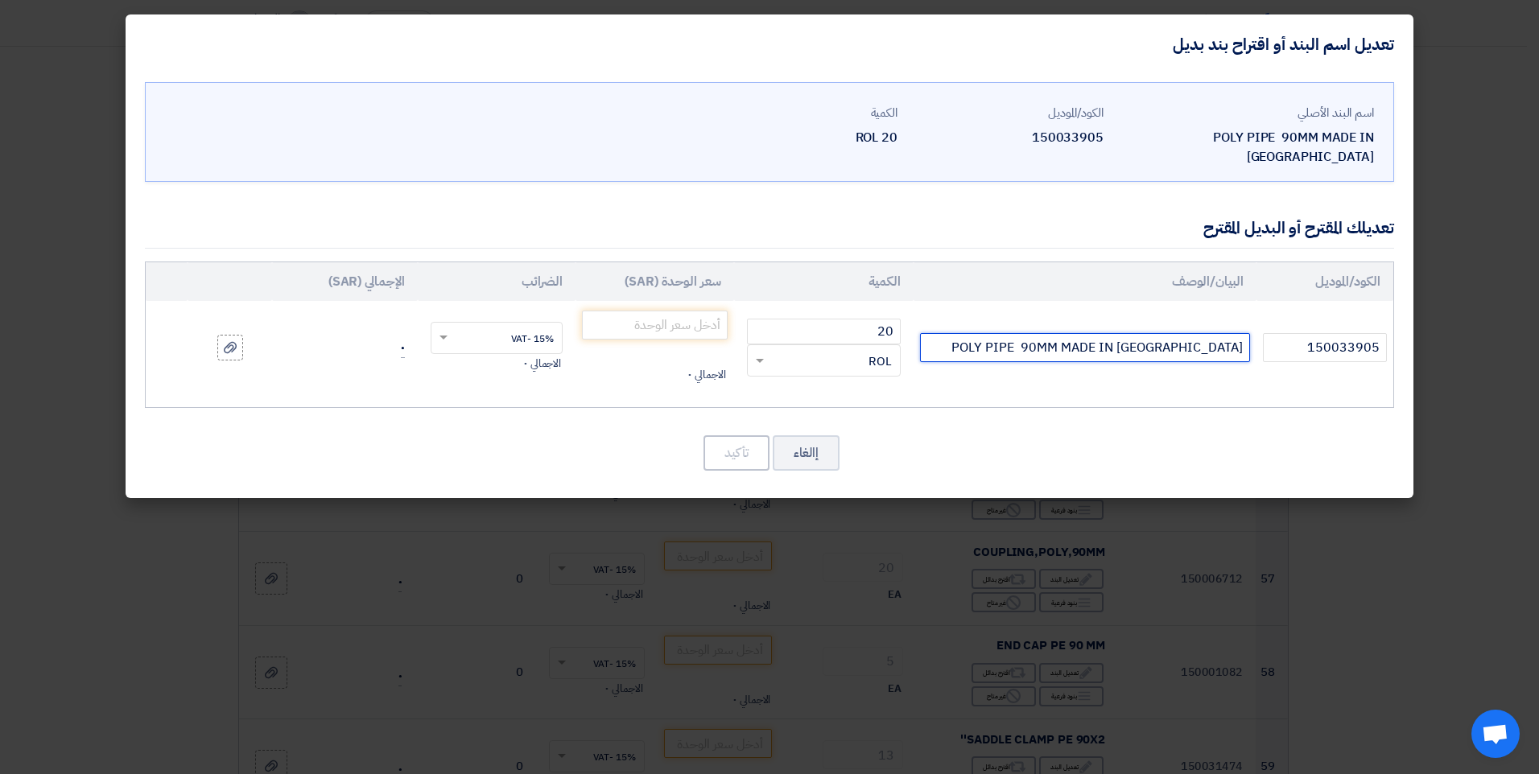
drag, startPoint x: 1198, startPoint y: 332, endPoint x: 1242, endPoint y: 336, distance: 44.4
click at [1242, 336] on input "POLY PIPE 90MM MADE IN [GEOGRAPHIC_DATA]" at bounding box center [1085, 347] width 330 height 29
type input "POLY PIPE 90MM MADE IN MAIS"
click at [994, 362] on td "POLY PIPE 90MM MADE IN MAIS" at bounding box center [1085, 347] width 343 height 93
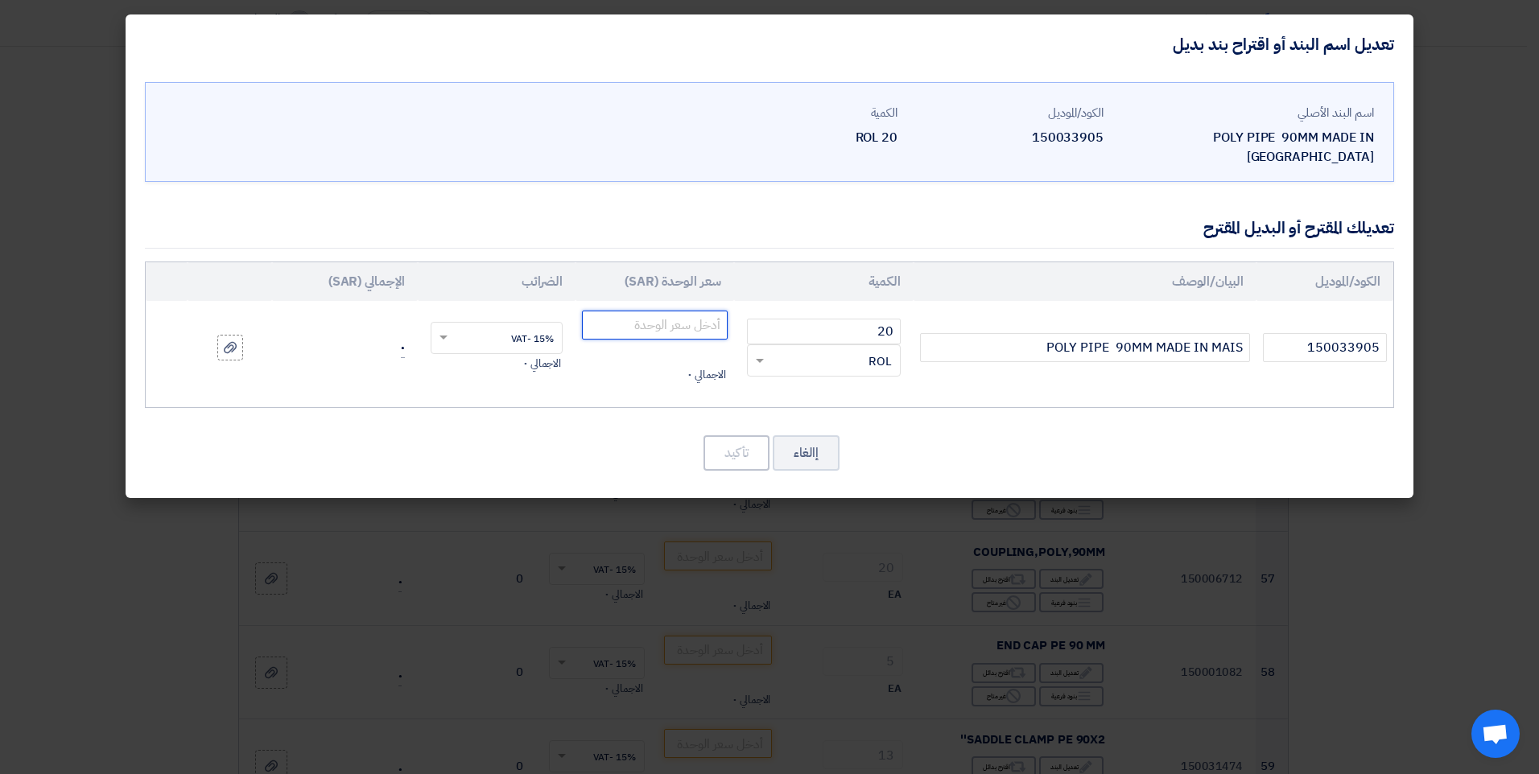
click at [680, 311] on input "number" at bounding box center [655, 325] width 146 height 29
type input "760"
click at [1026, 440] on div "إالغاء تأكيد" at bounding box center [769, 453] width 1249 height 39
click at [713, 435] on button "تأكيد" at bounding box center [736, 452] width 66 height 35
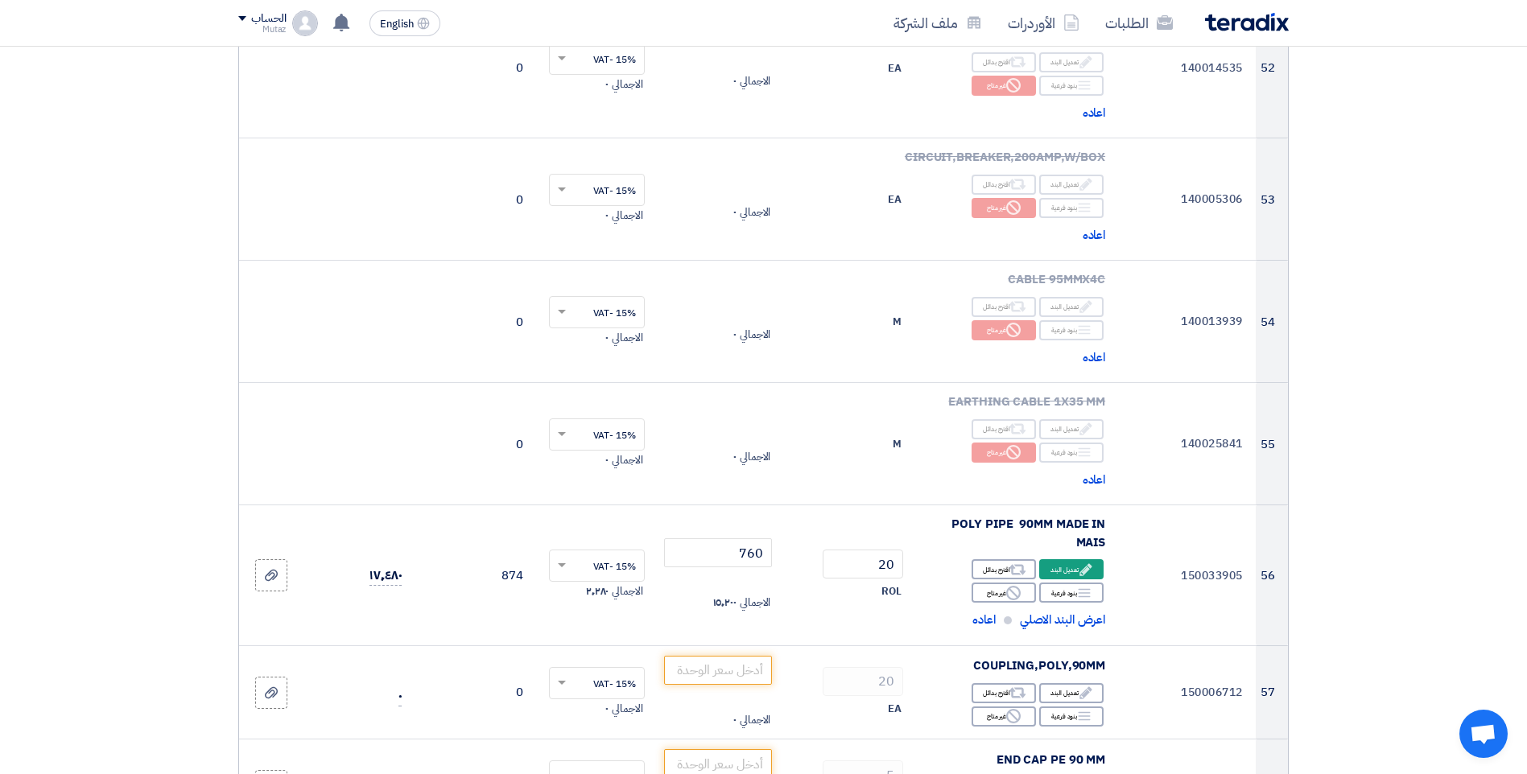
scroll to position [6439, 0]
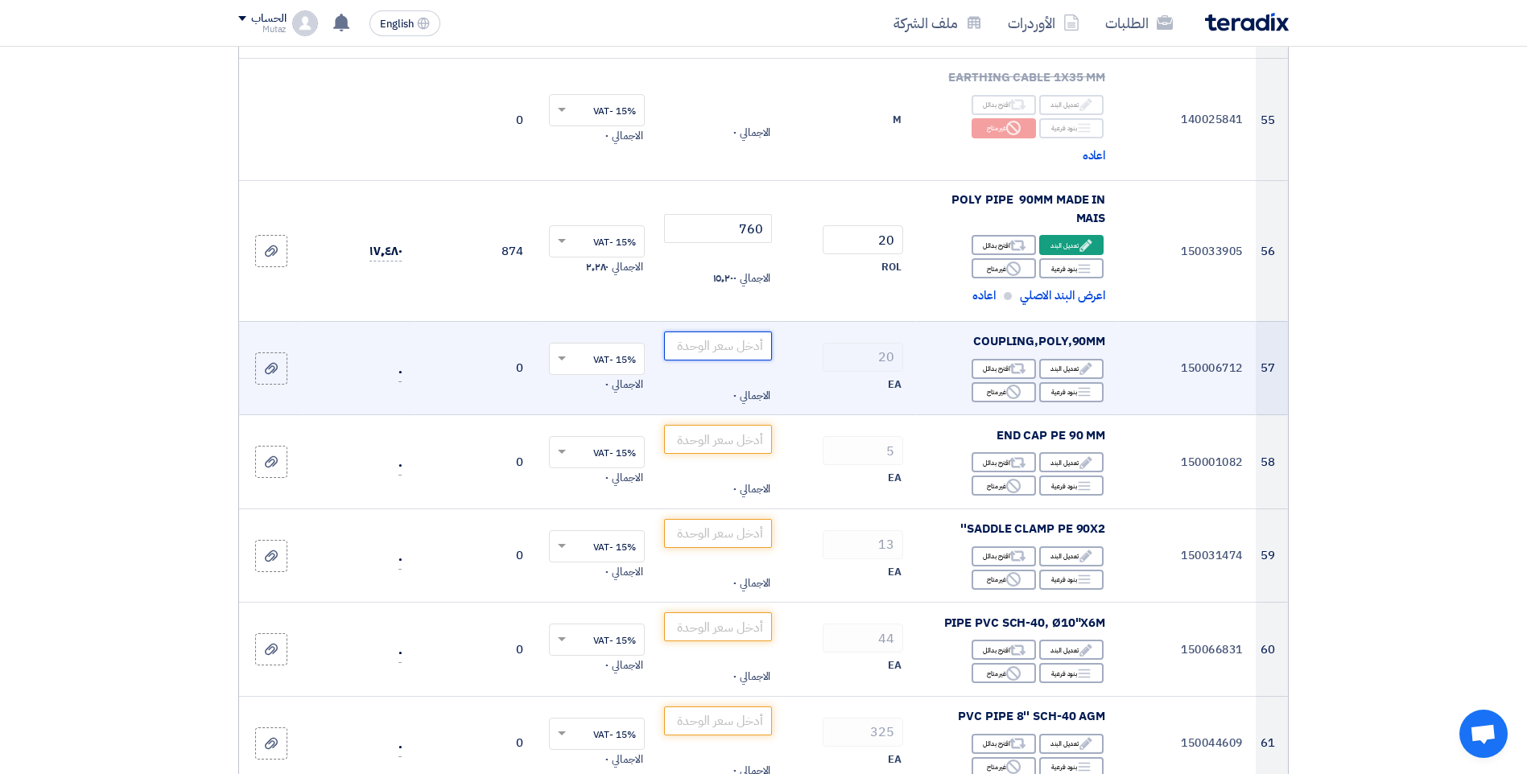
click at [713, 332] on input "number" at bounding box center [718, 346] width 109 height 29
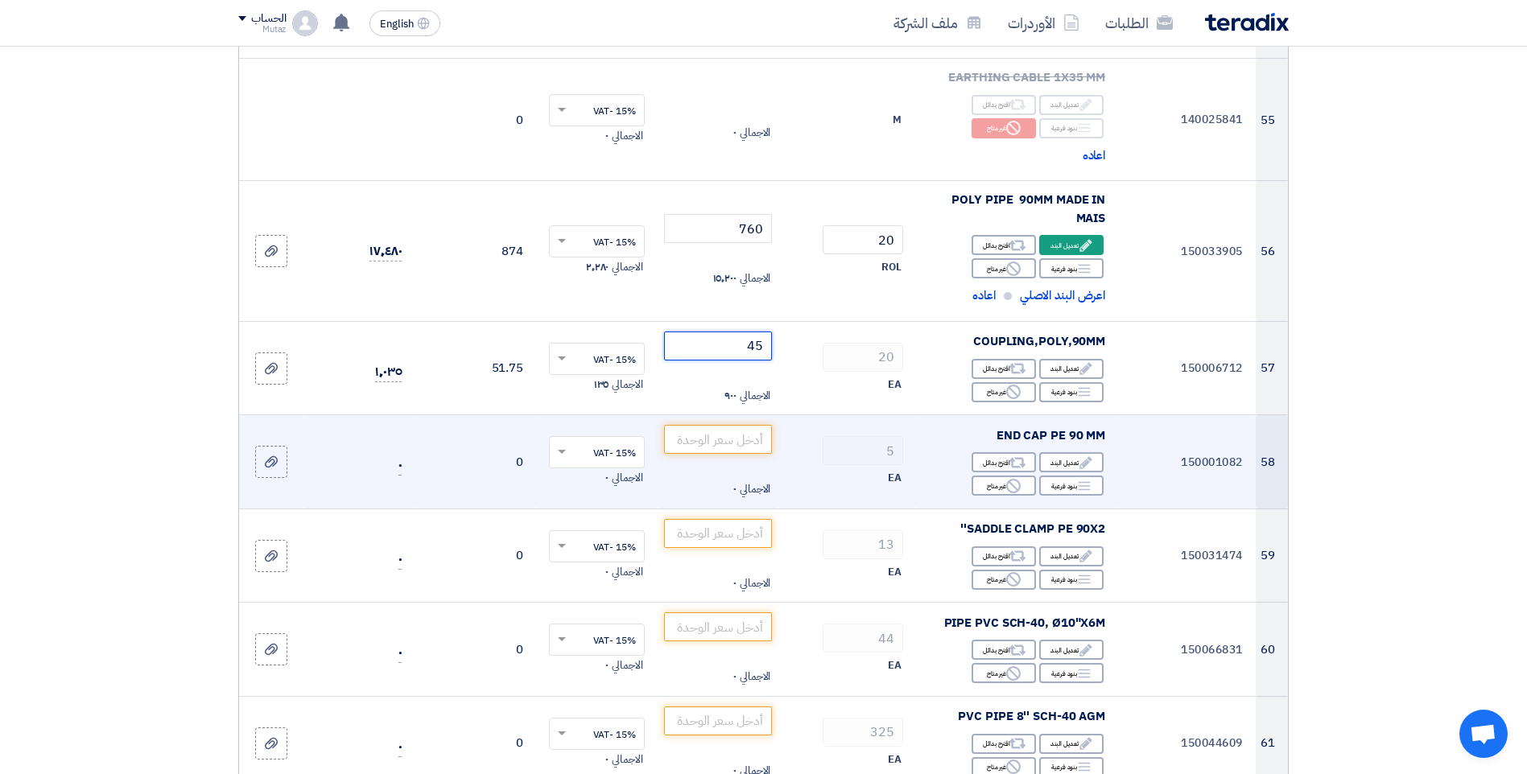
type input "45"
click at [732, 415] on td "الاجمالي ٠" at bounding box center [719, 462] width 122 height 94
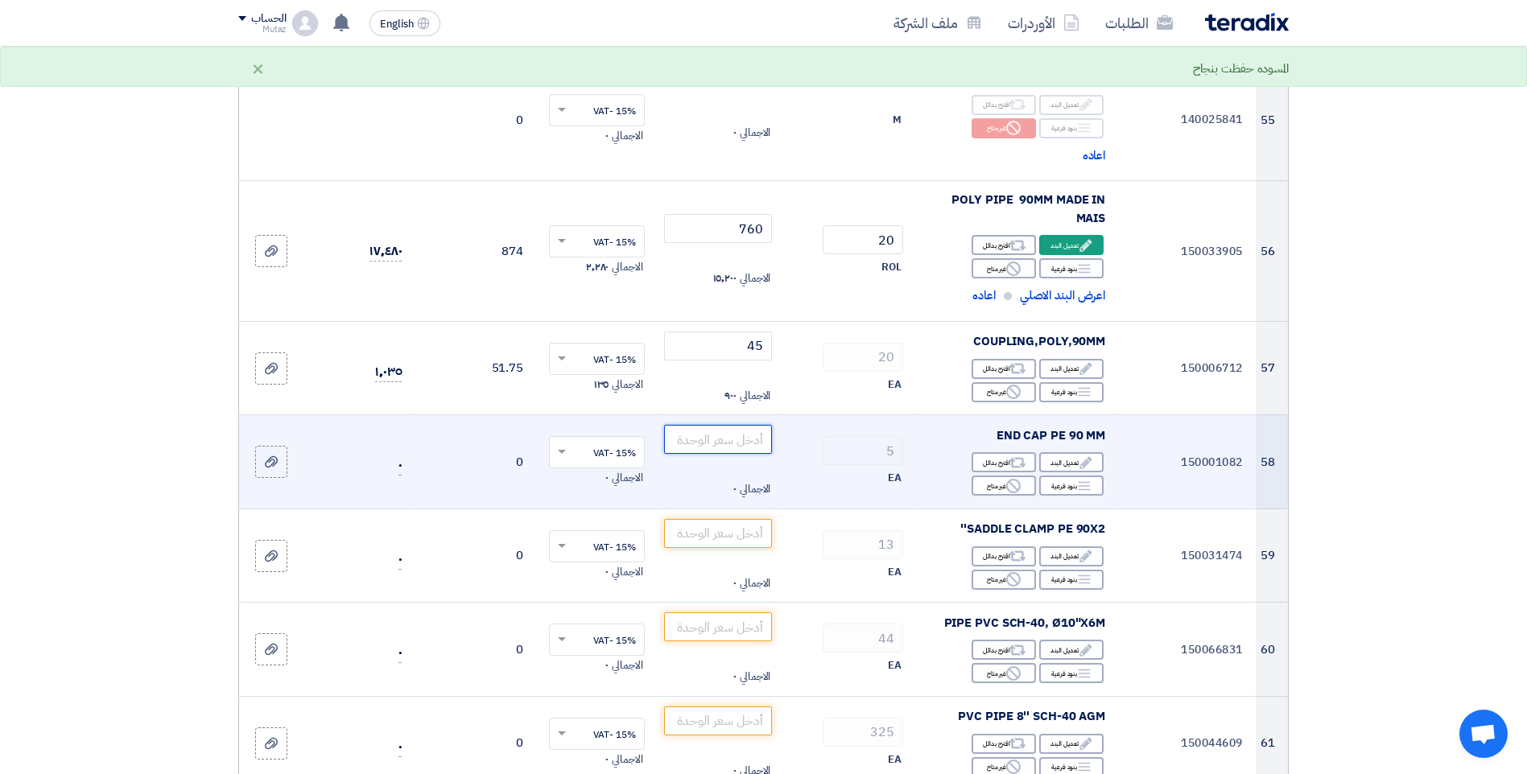
click at [730, 425] on input "number" at bounding box center [718, 439] width 109 height 29
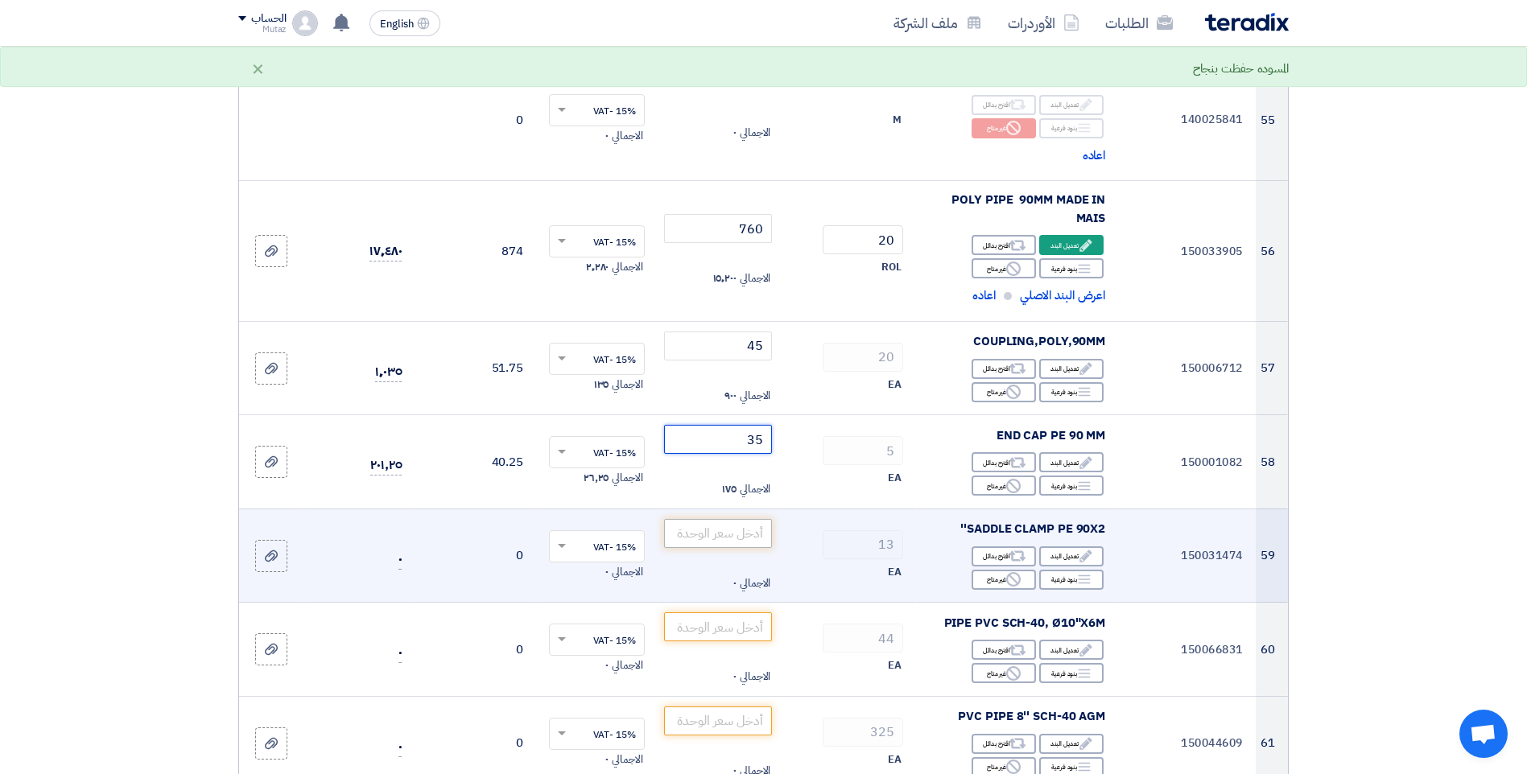
type input "35"
click at [753, 519] on input "number" at bounding box center [718, 533] width 109 height 29
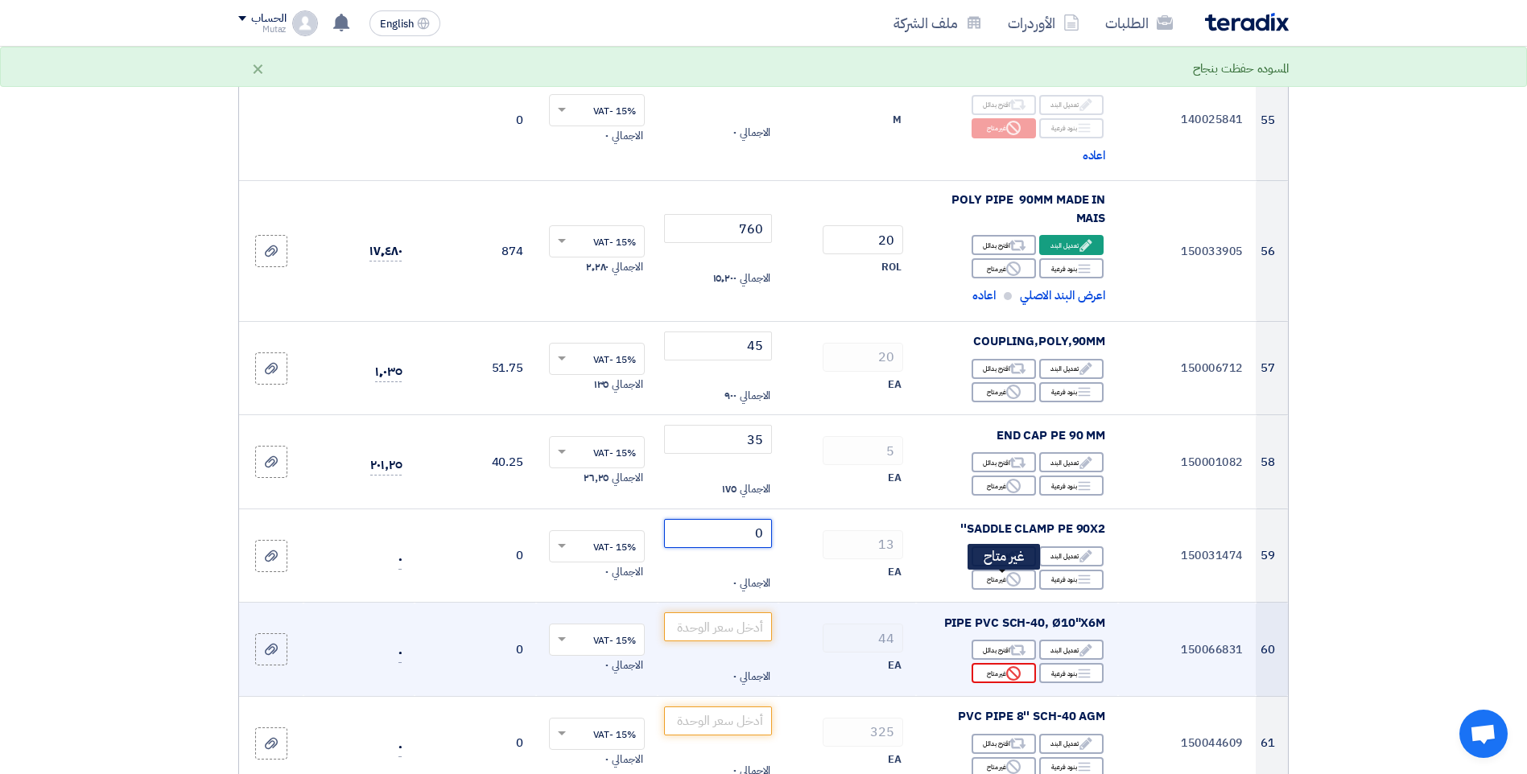
type input "0"
click at [1019, 666] on use at bounding box center [1013, 673] width 14 height 14
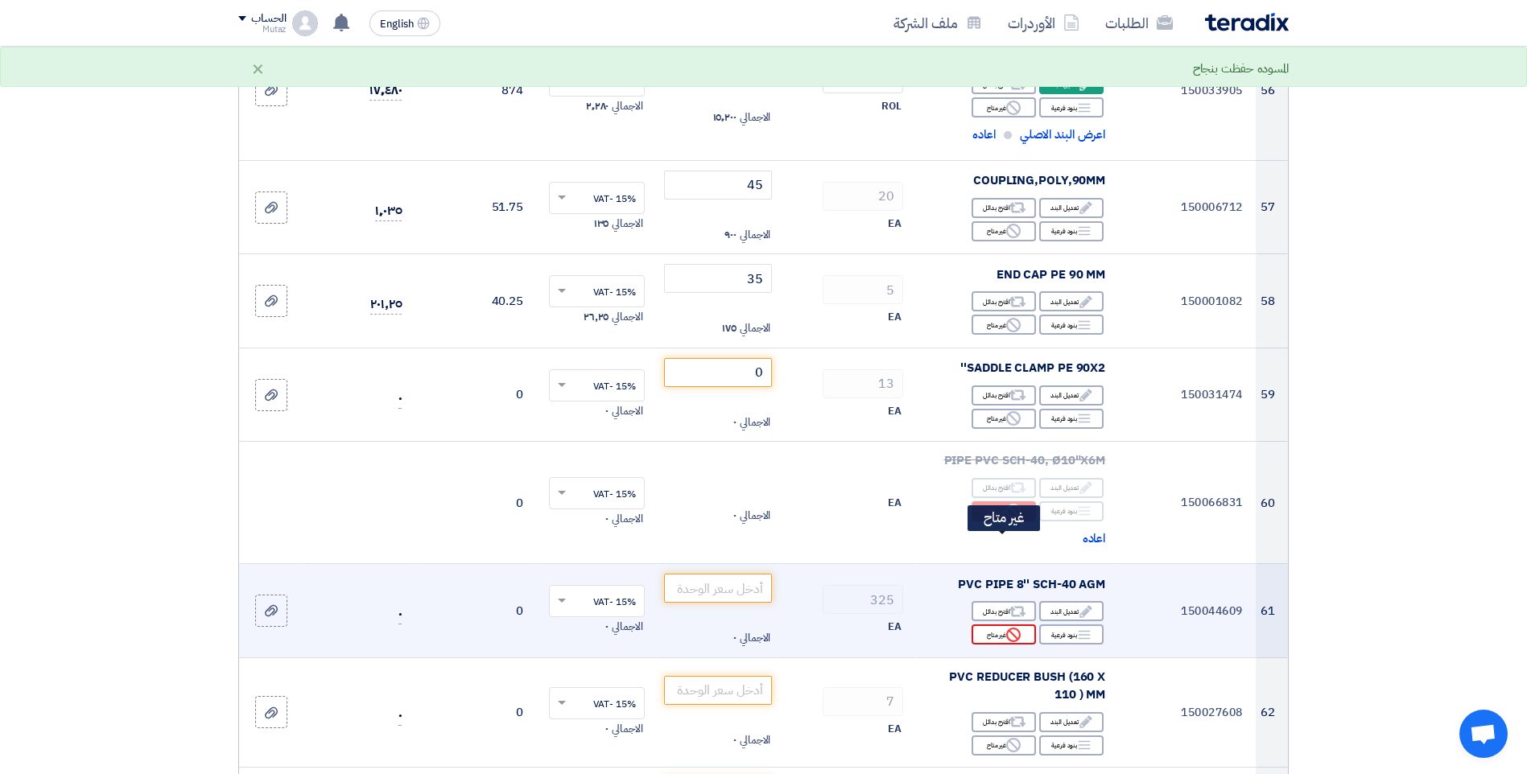
click at [1010, 628] on icon "Reject" at bounding box center [1013, 635] width 14 height 14
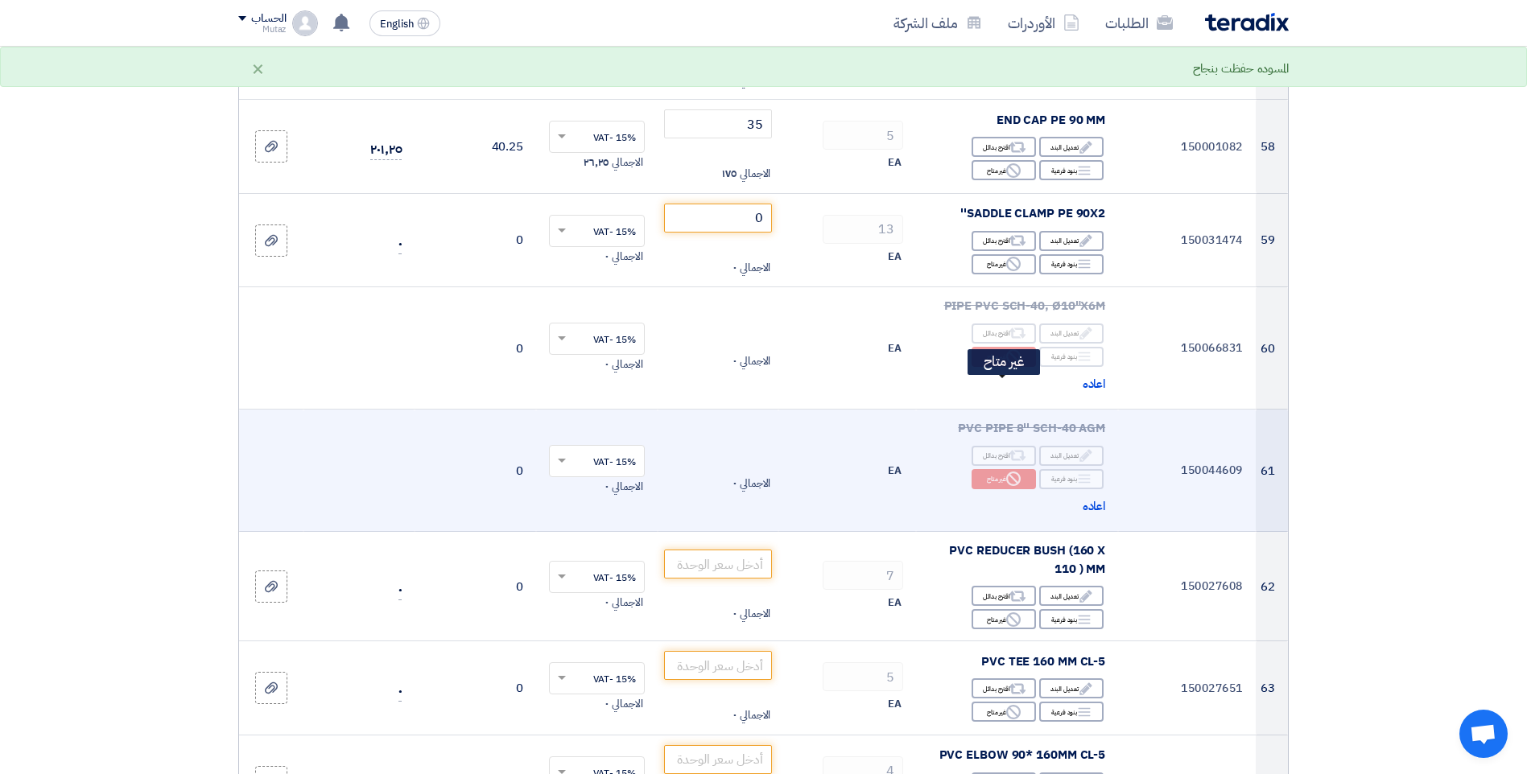
scroll to position [6761, 0]
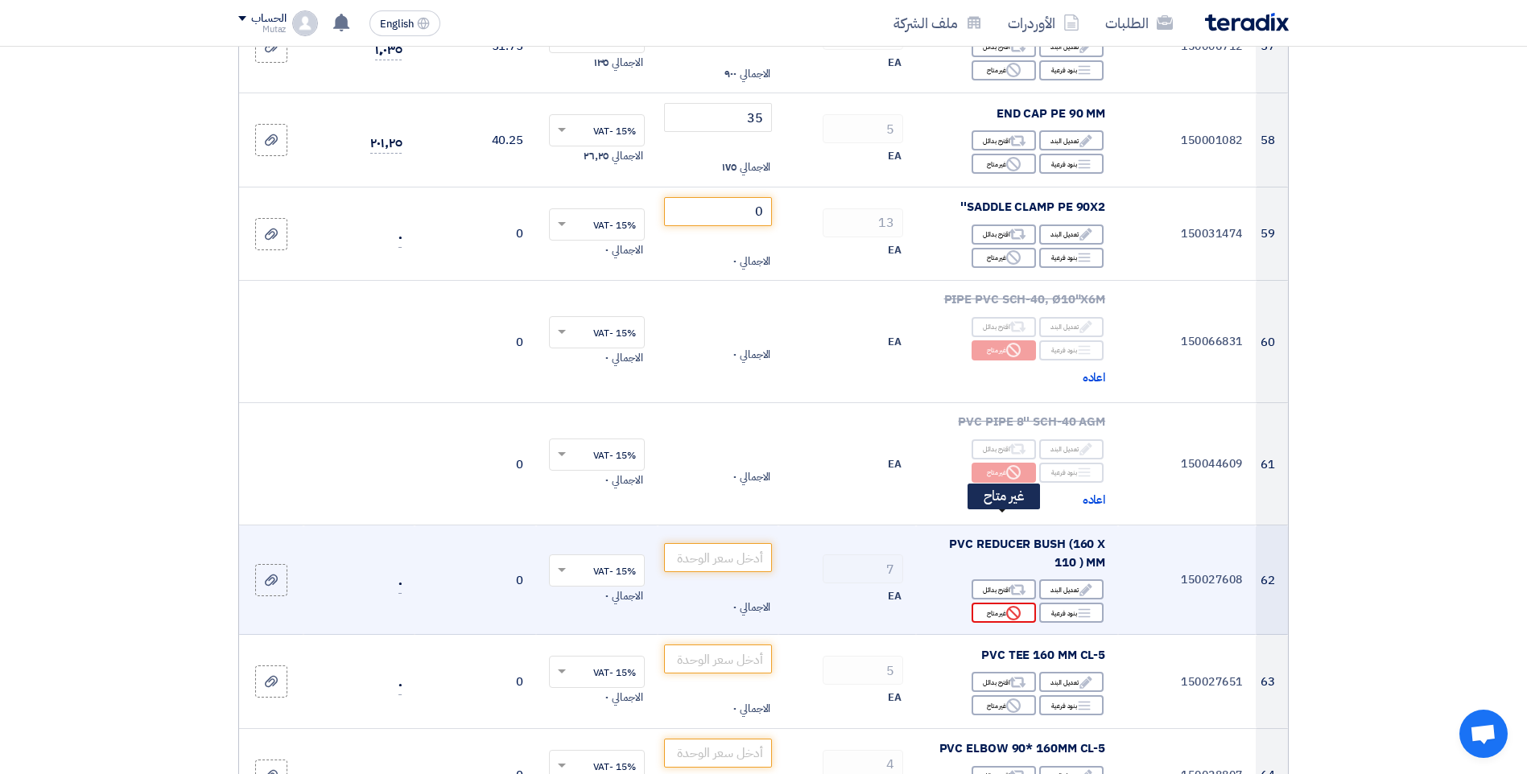
click at [1005, 603] on div "Reject غير متاح" at bounding box center [1003, 613] width 64 height 20
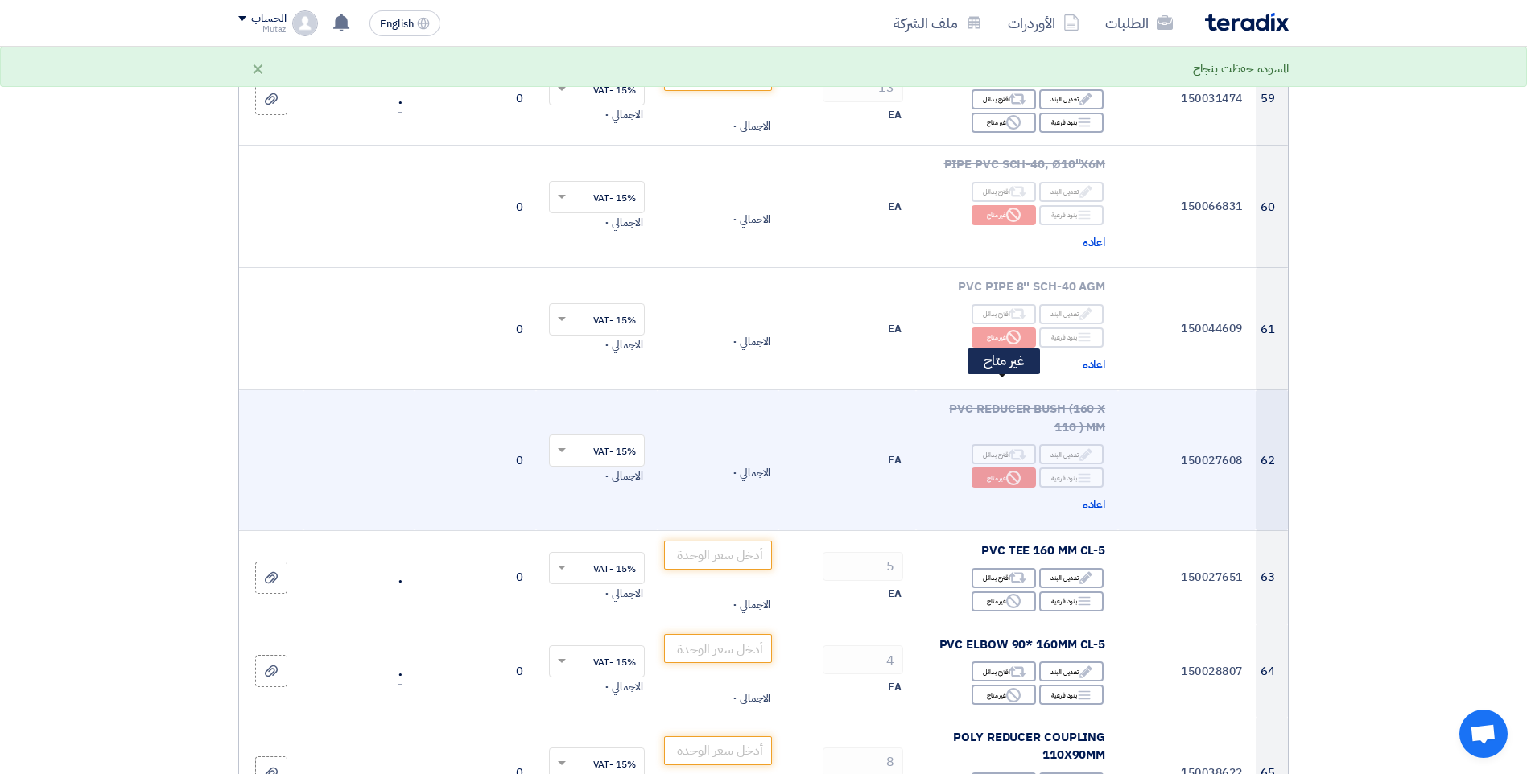
scroll to position [6922, 0]
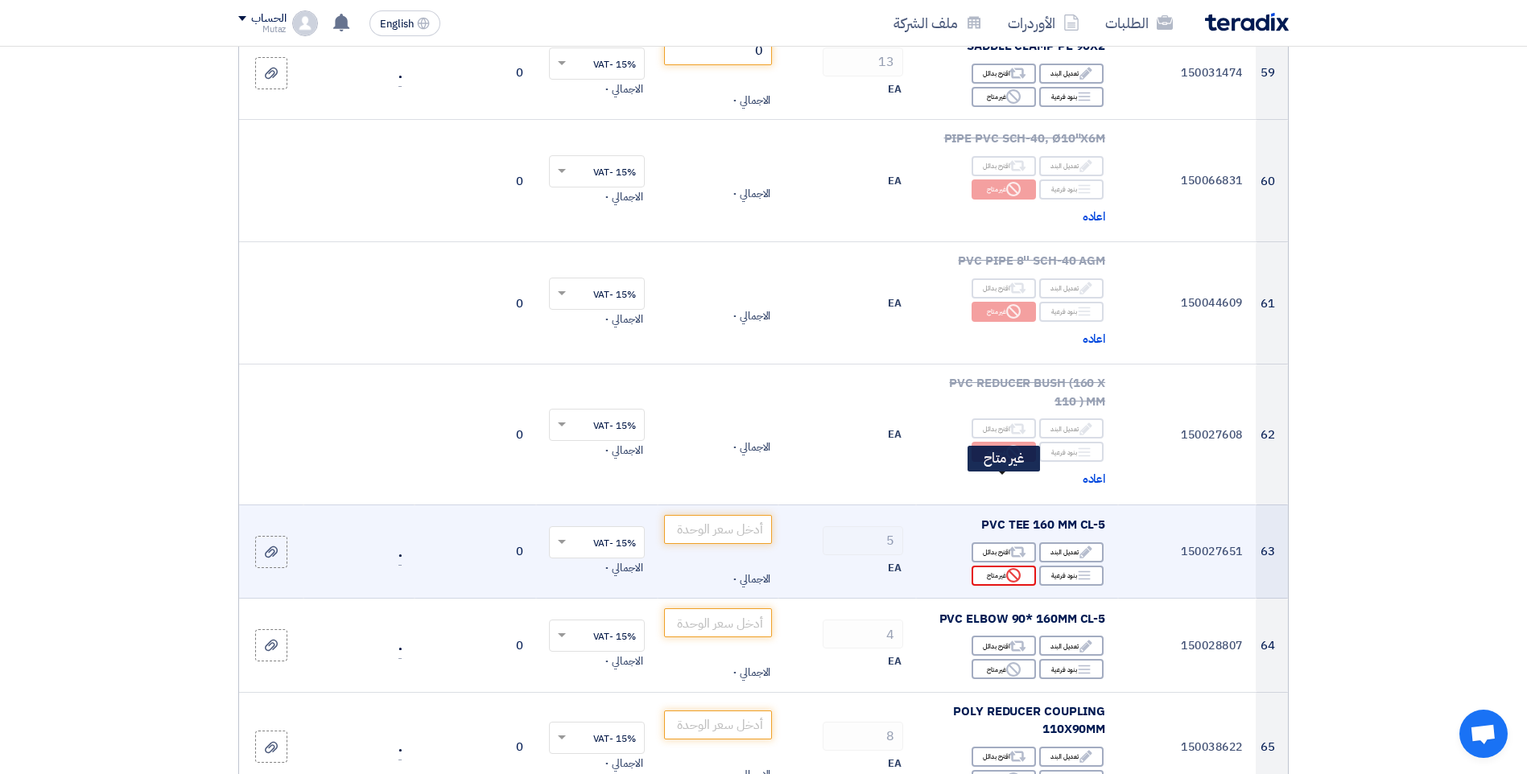
click at [997, 566] on div "Reject غير متاح" at bounding box center [1003, 576] width 64 height 20
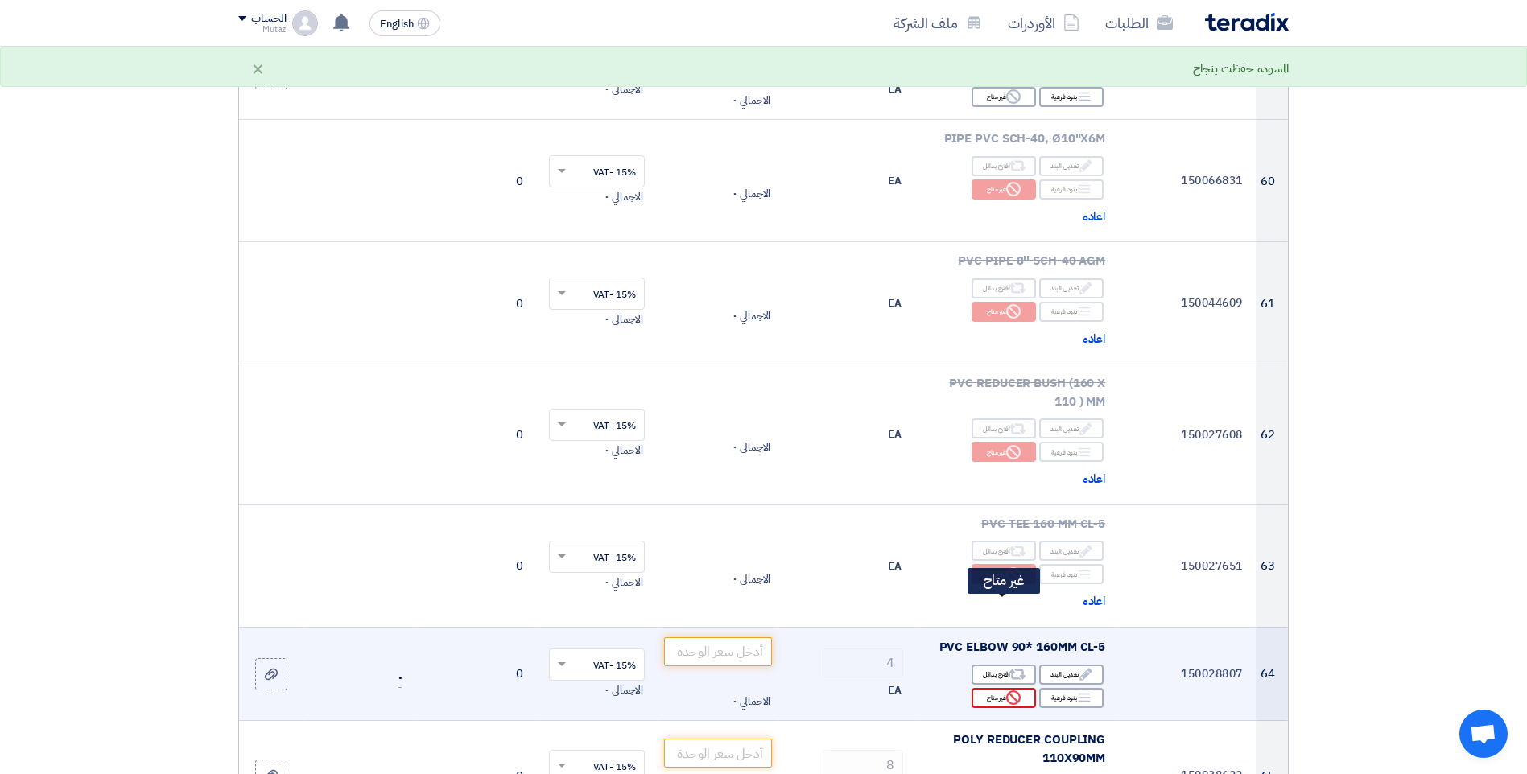
click at [1018, 691] on icon "Reject" at bounding box center [1013, 698] width 14 height 14
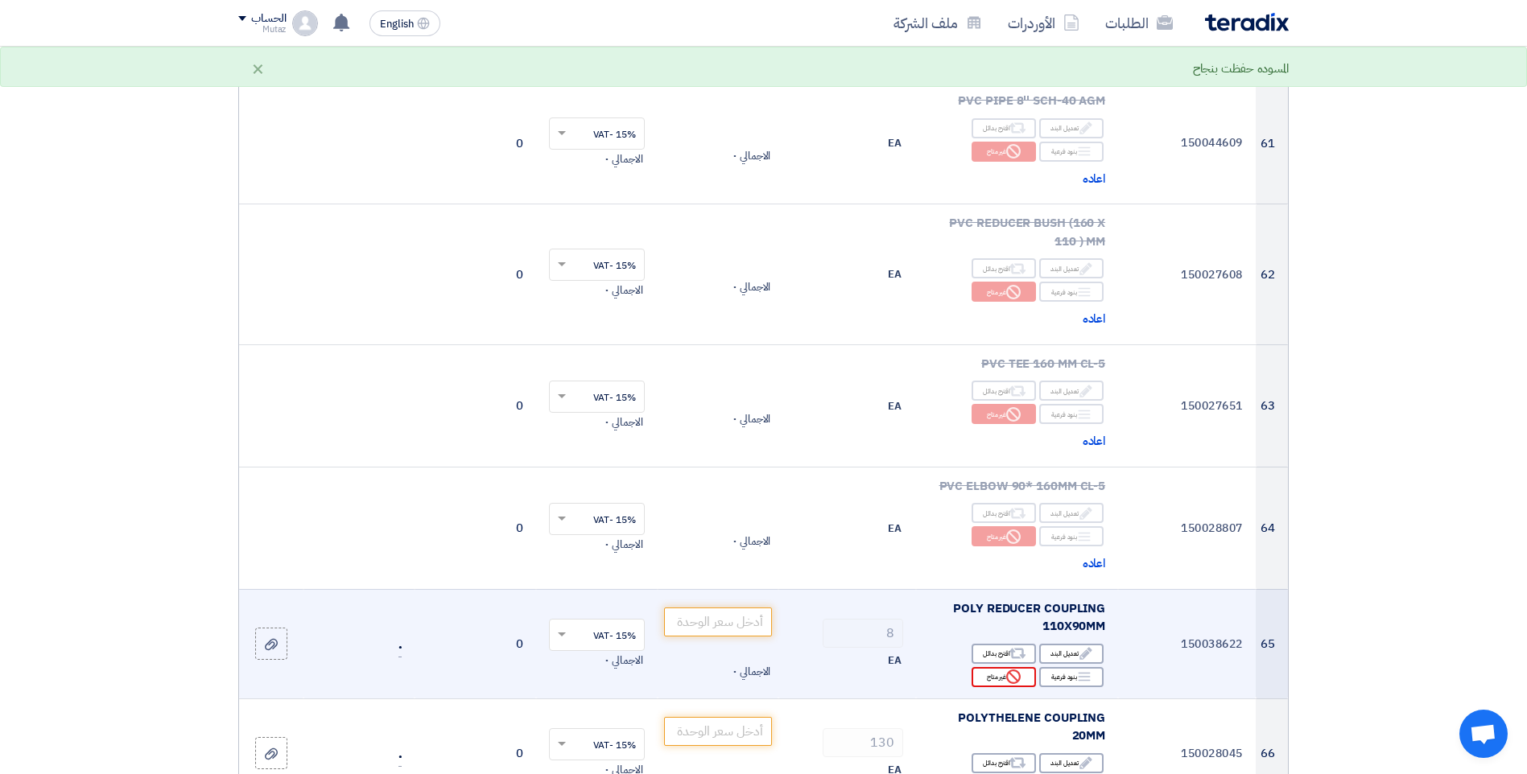
scroll to position [7083, 0]
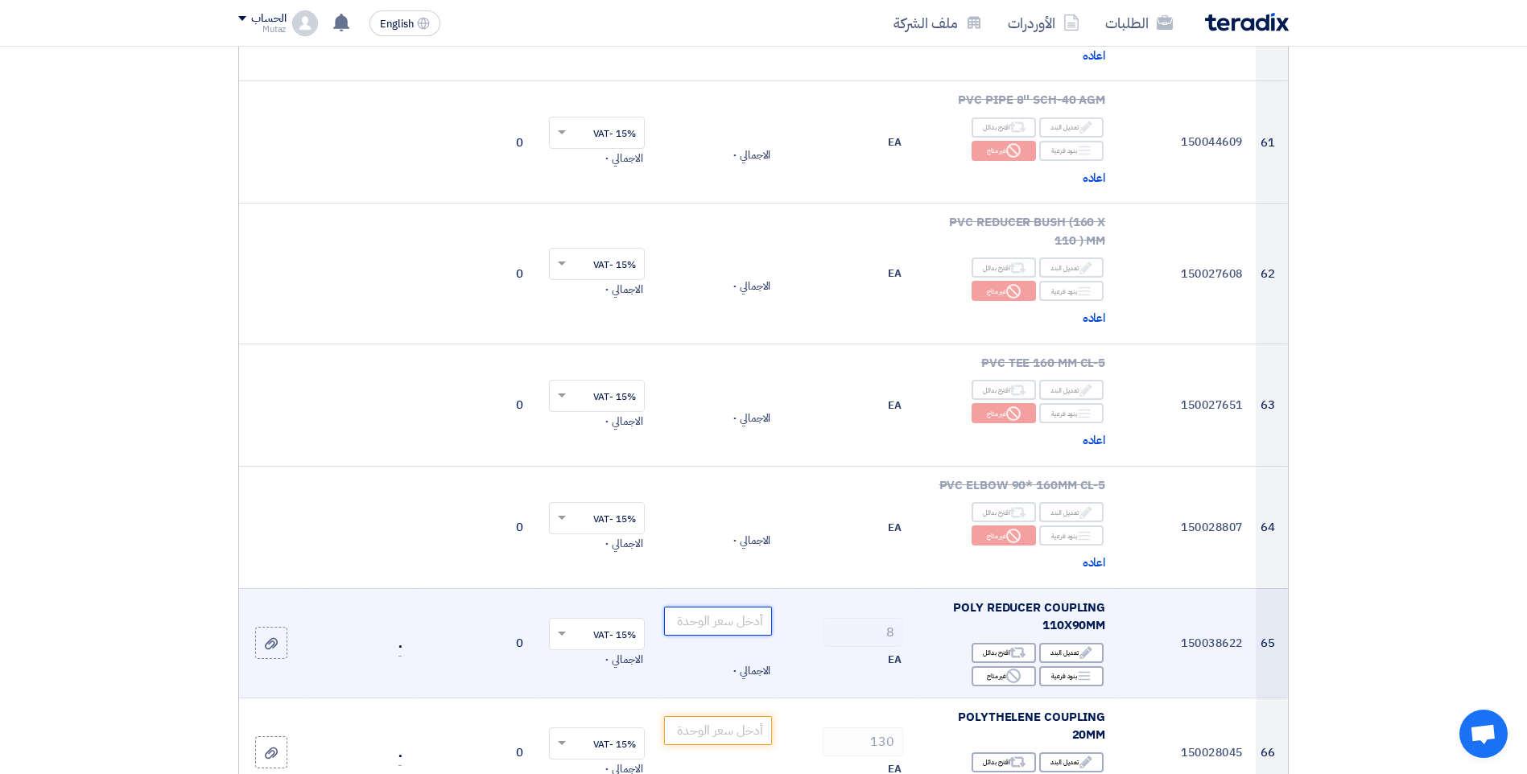
click at [717, 607] on input "number" at bounding box center [718, 621] width 109 height 29
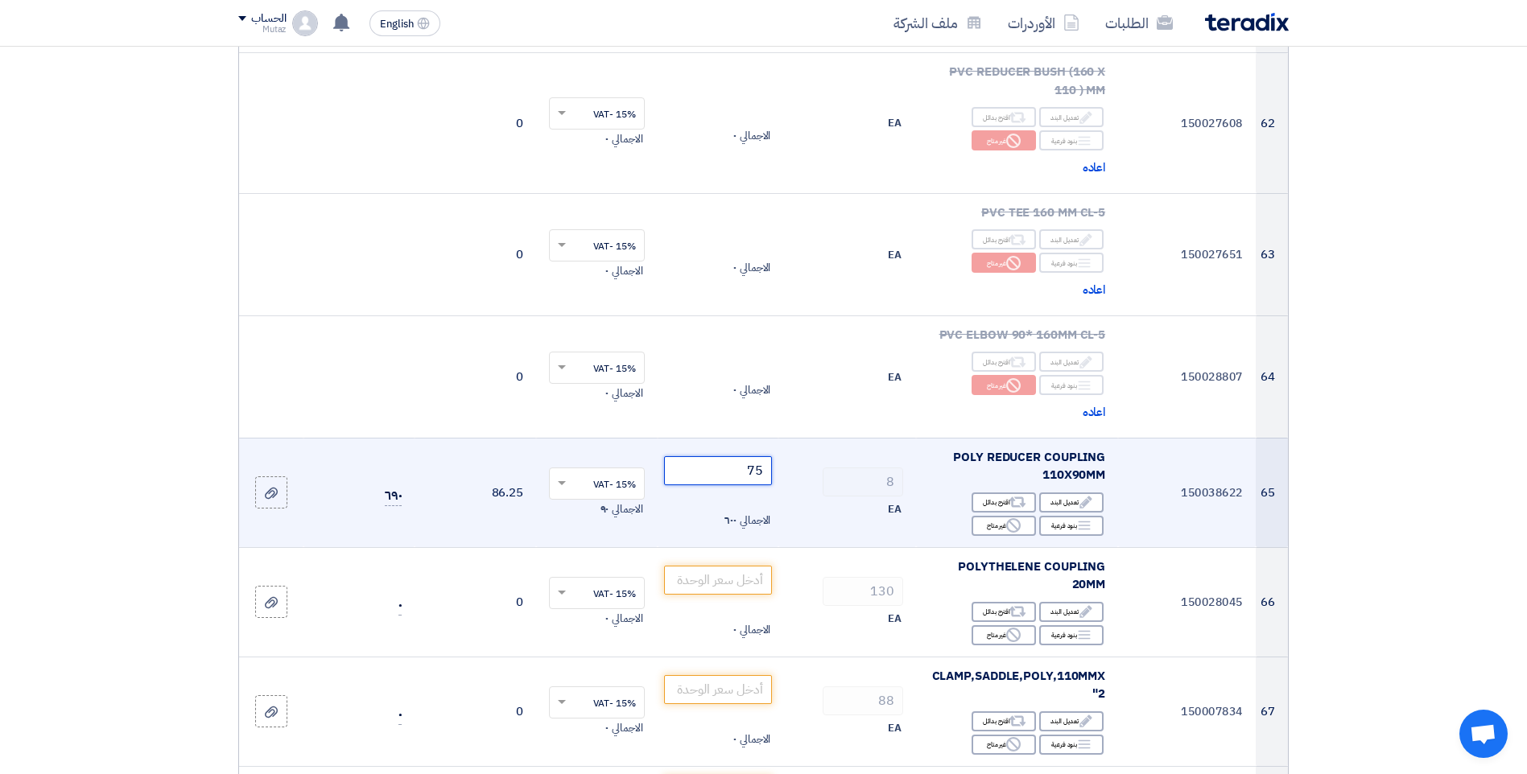
scroll to position [7244, 0]
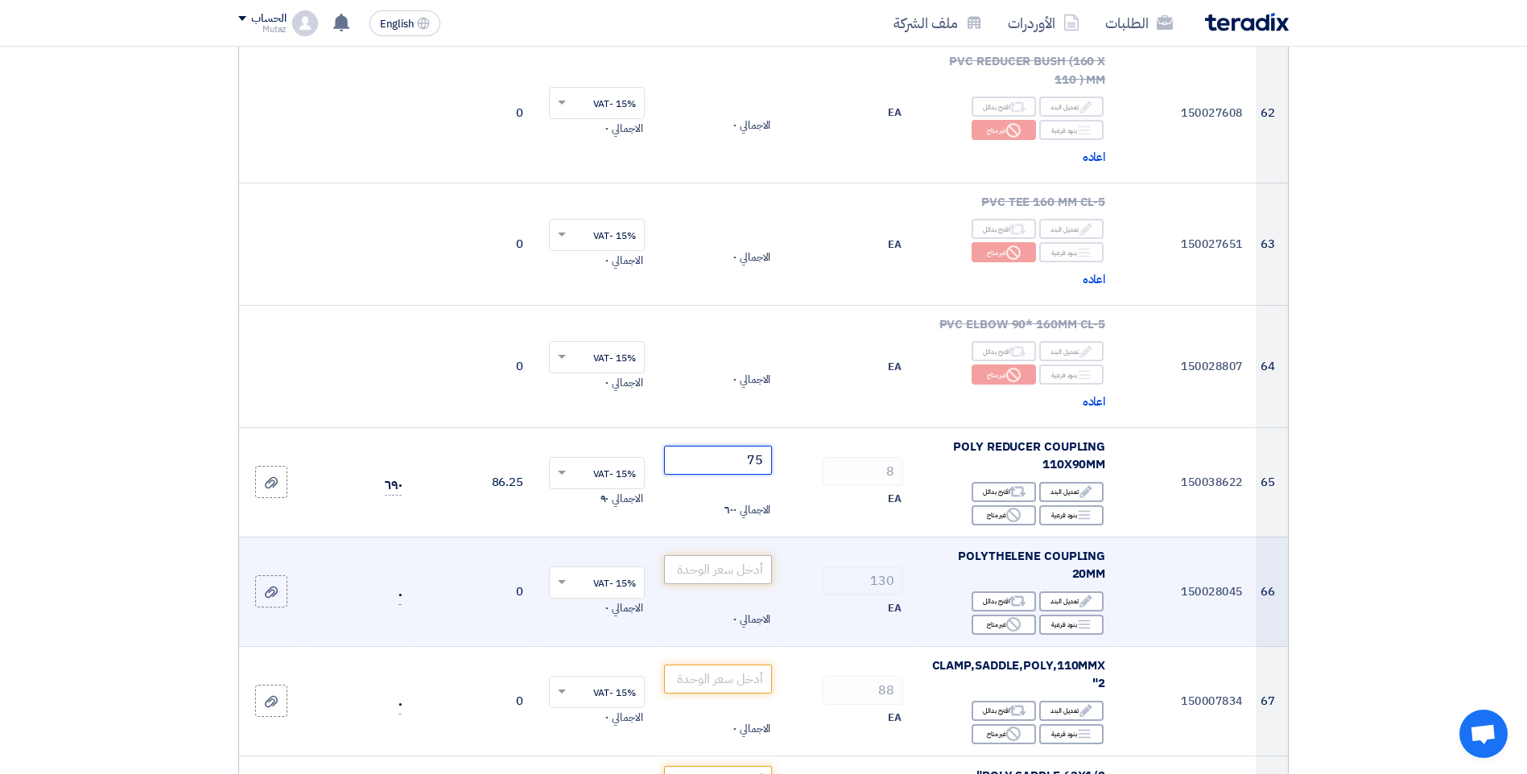
type input "75"
click at [706, 555] on input "number" at bounding box center [718, 569] width 109 height 29
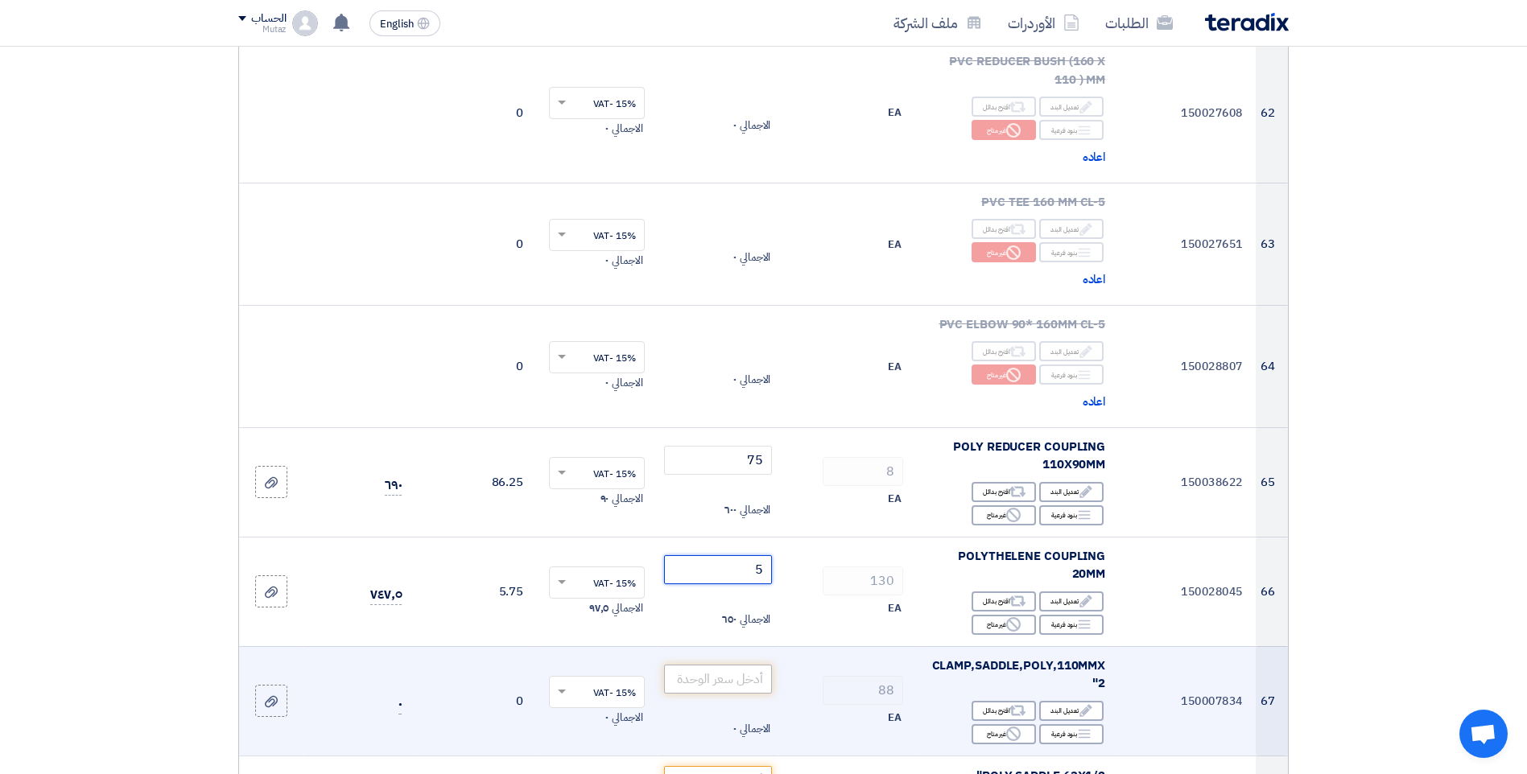
type input "5"
click at [748, 665] on input "number" at bounding box center [718, 679] width 109 height 29
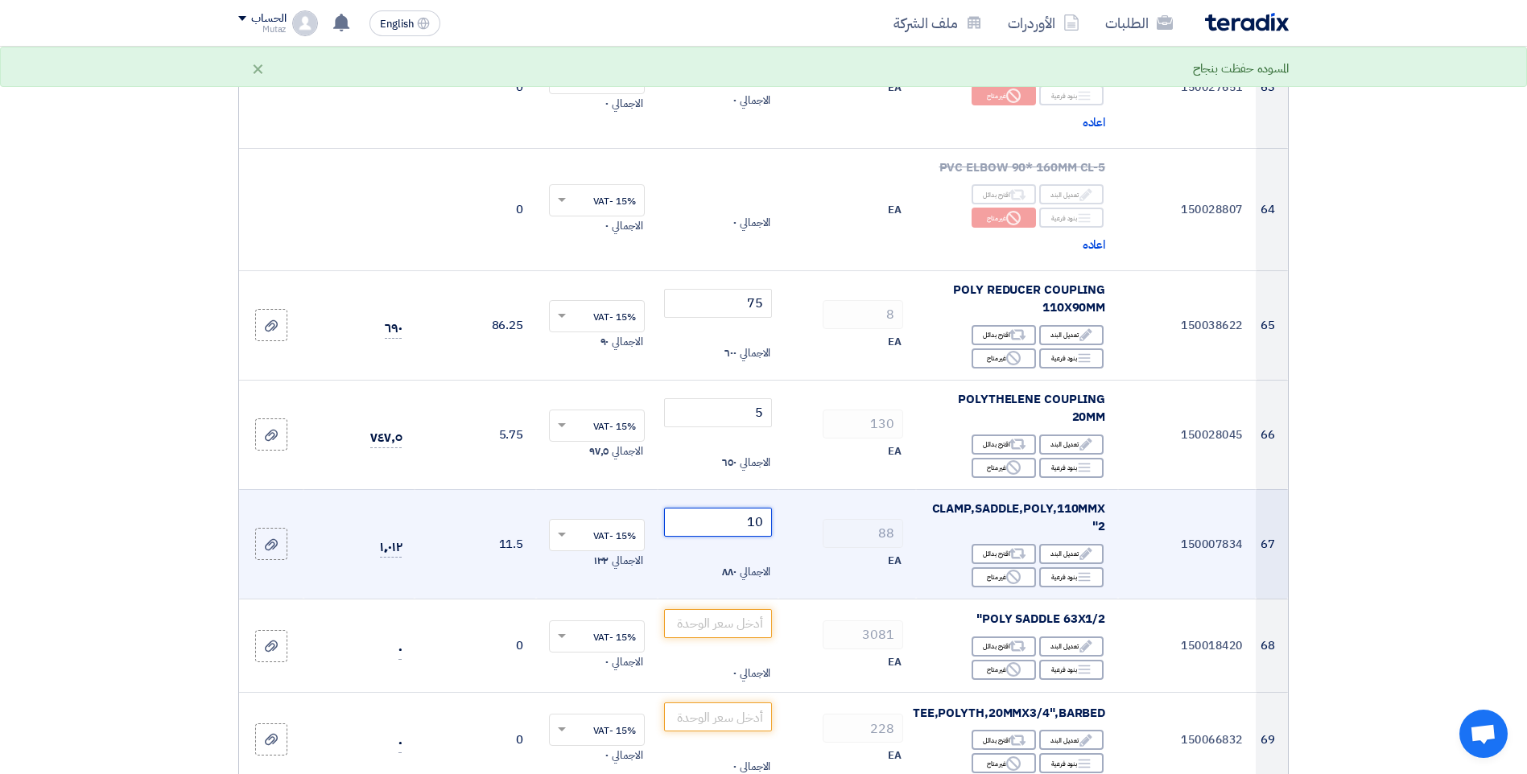
scroll to position [7405, 0]
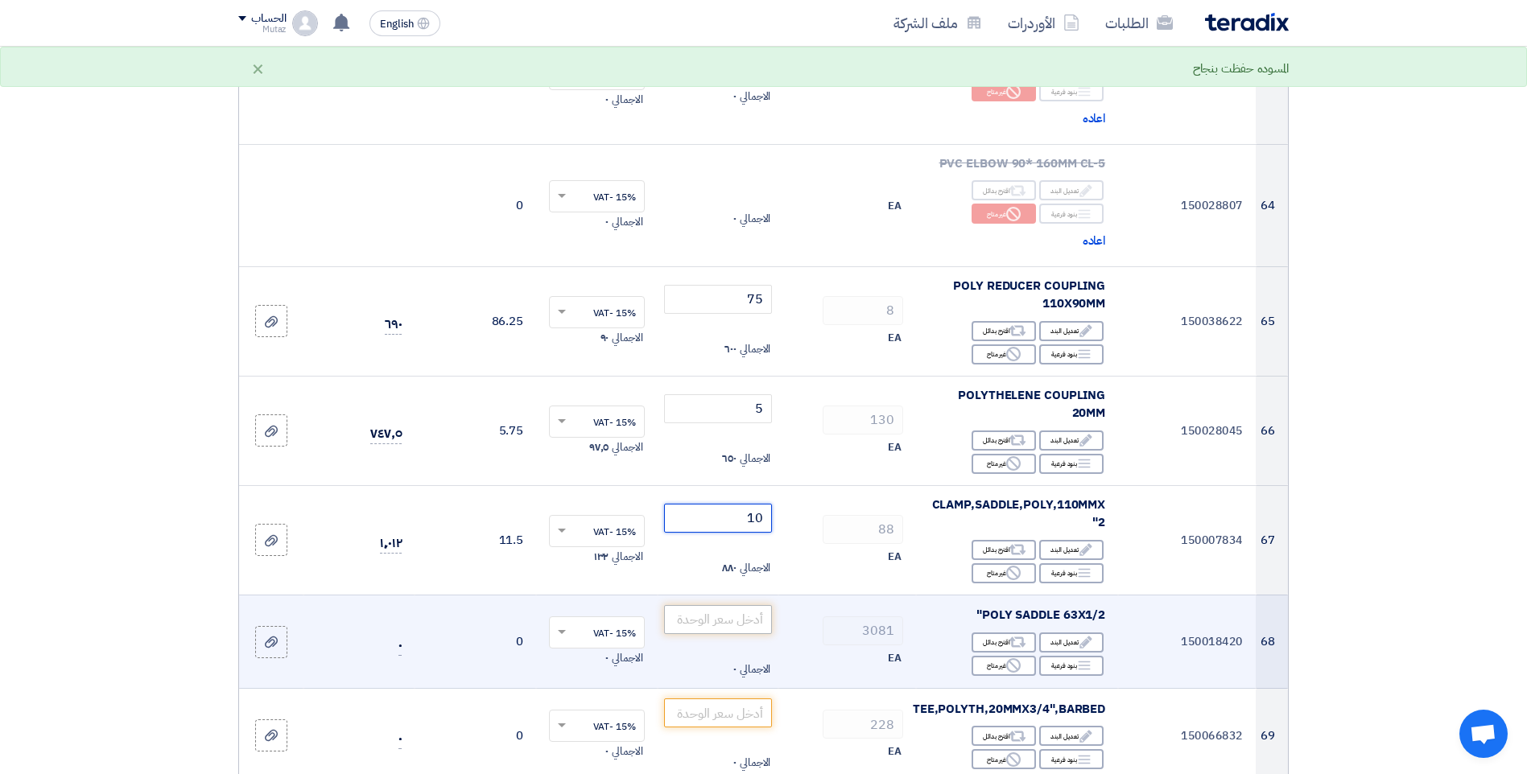
type input "10"
click at [728, 605] on input "number" at bounding box center [718, 619] width 109 height 29
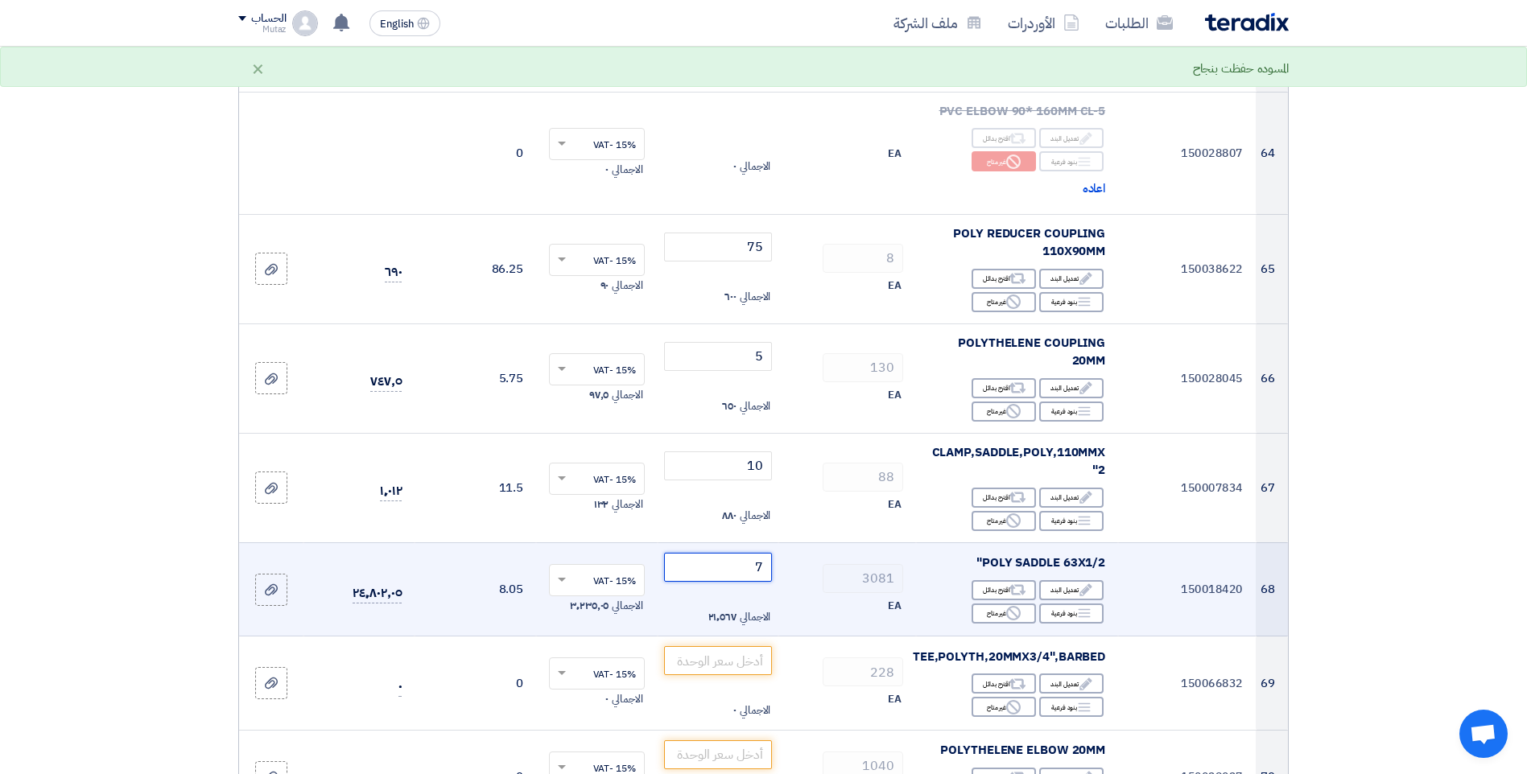
scroll to position [7485, 0]
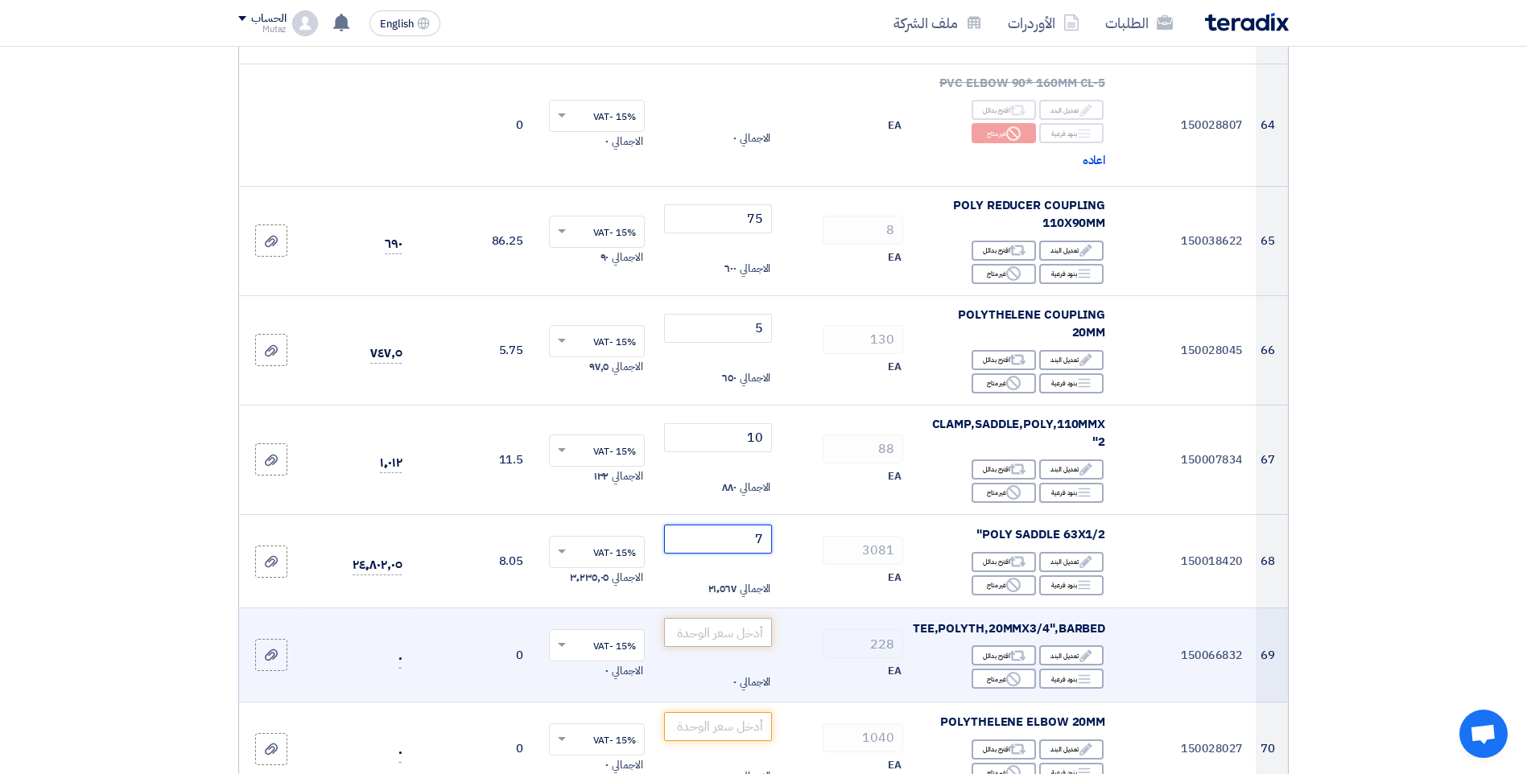
type input "7"
click at [728, 618] on input "number" at bounding box center [718, 632] width 109 height 29
type input "0"
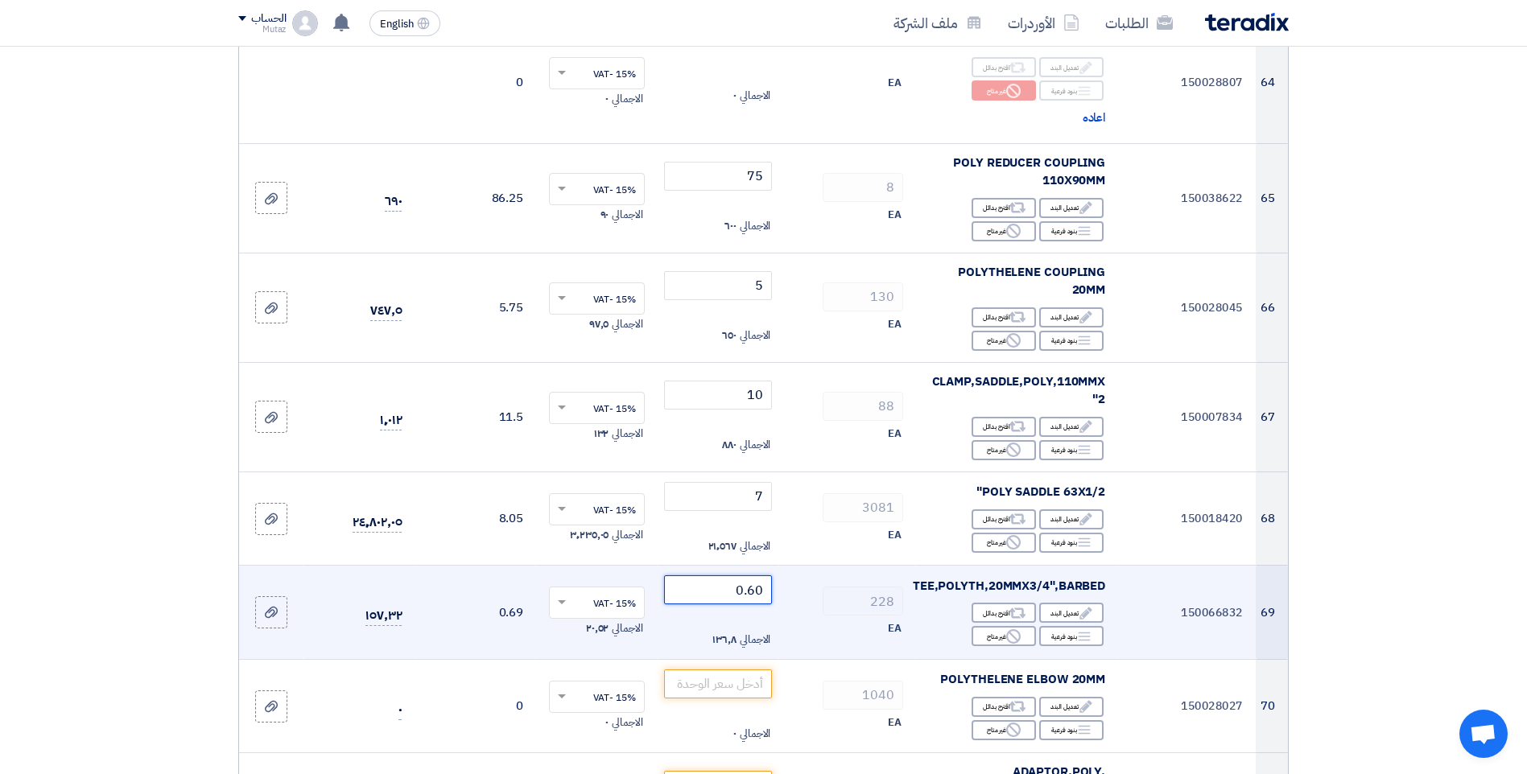
scroll to position [7566, 0]
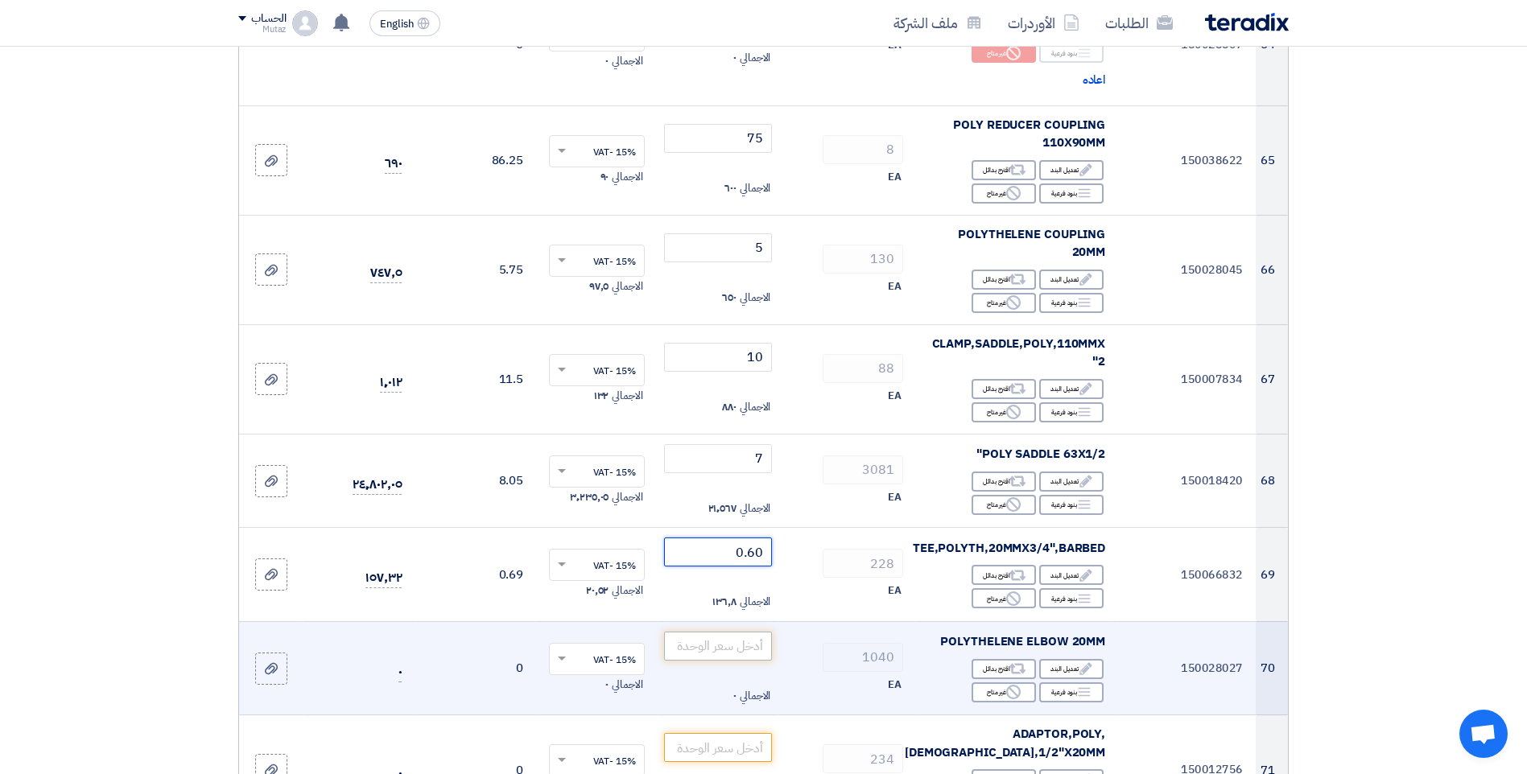
type input "0.60"
click at [749, 632] on input "number" at bounding box center [718, 646] width 109 height 29
type input "5"
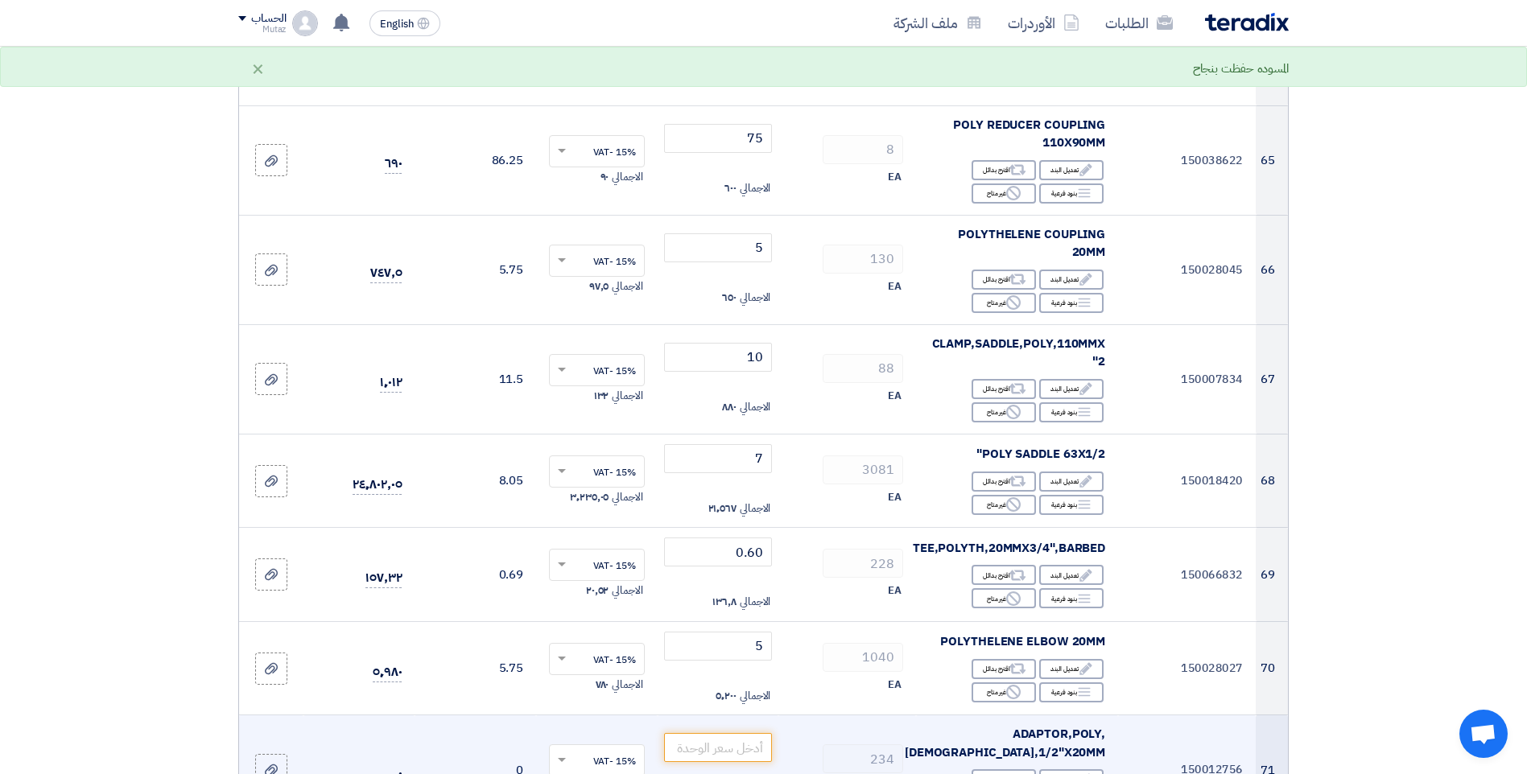
drag, startPoint x: 744, startPoint y: 584, endPoint x: 839, endPoint y: 630, distance: 106.2
click at [839, 716] on td "234 EA" at bounding box center [847, 770] width 138 height 109
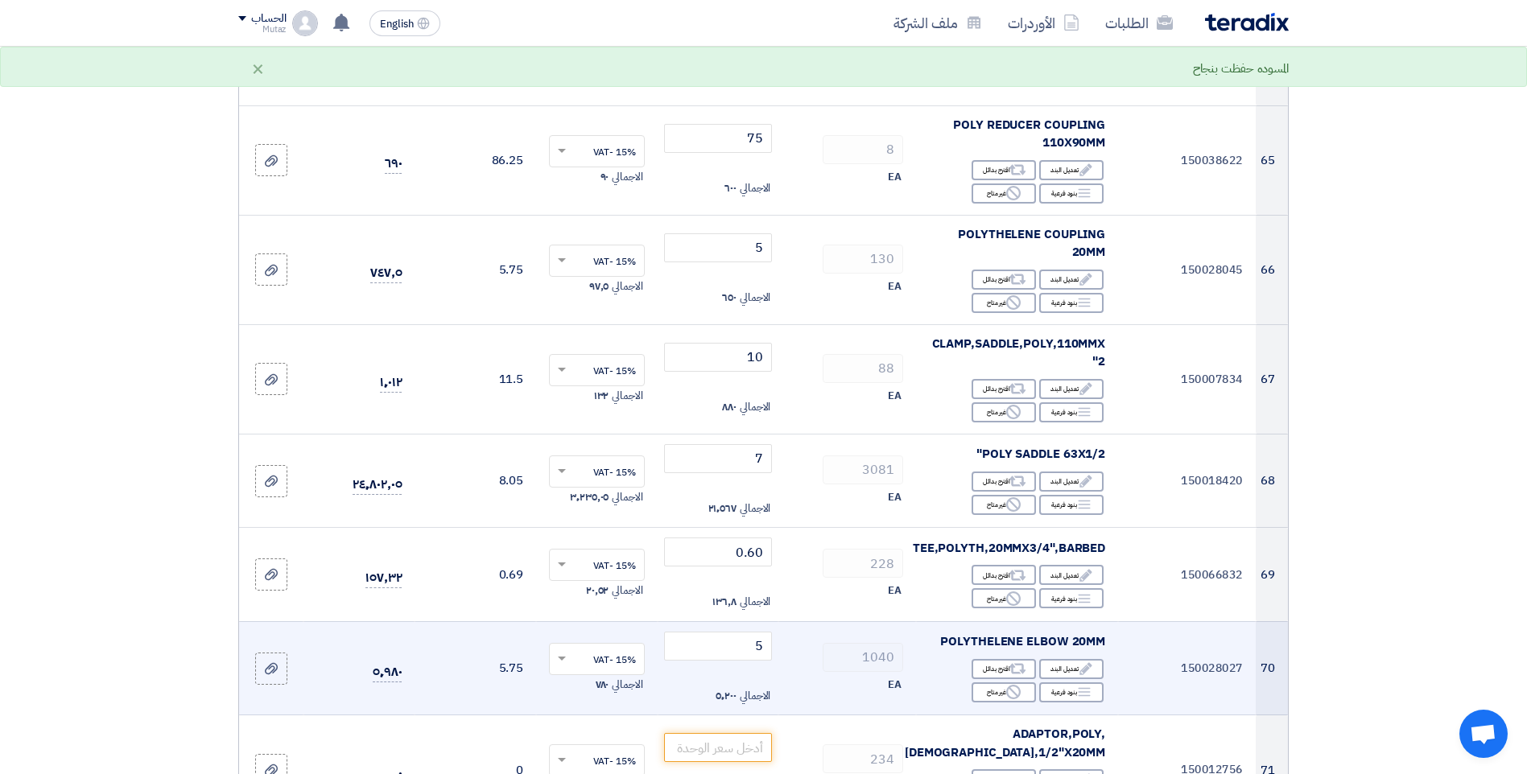
scroll to position [7727, 0]
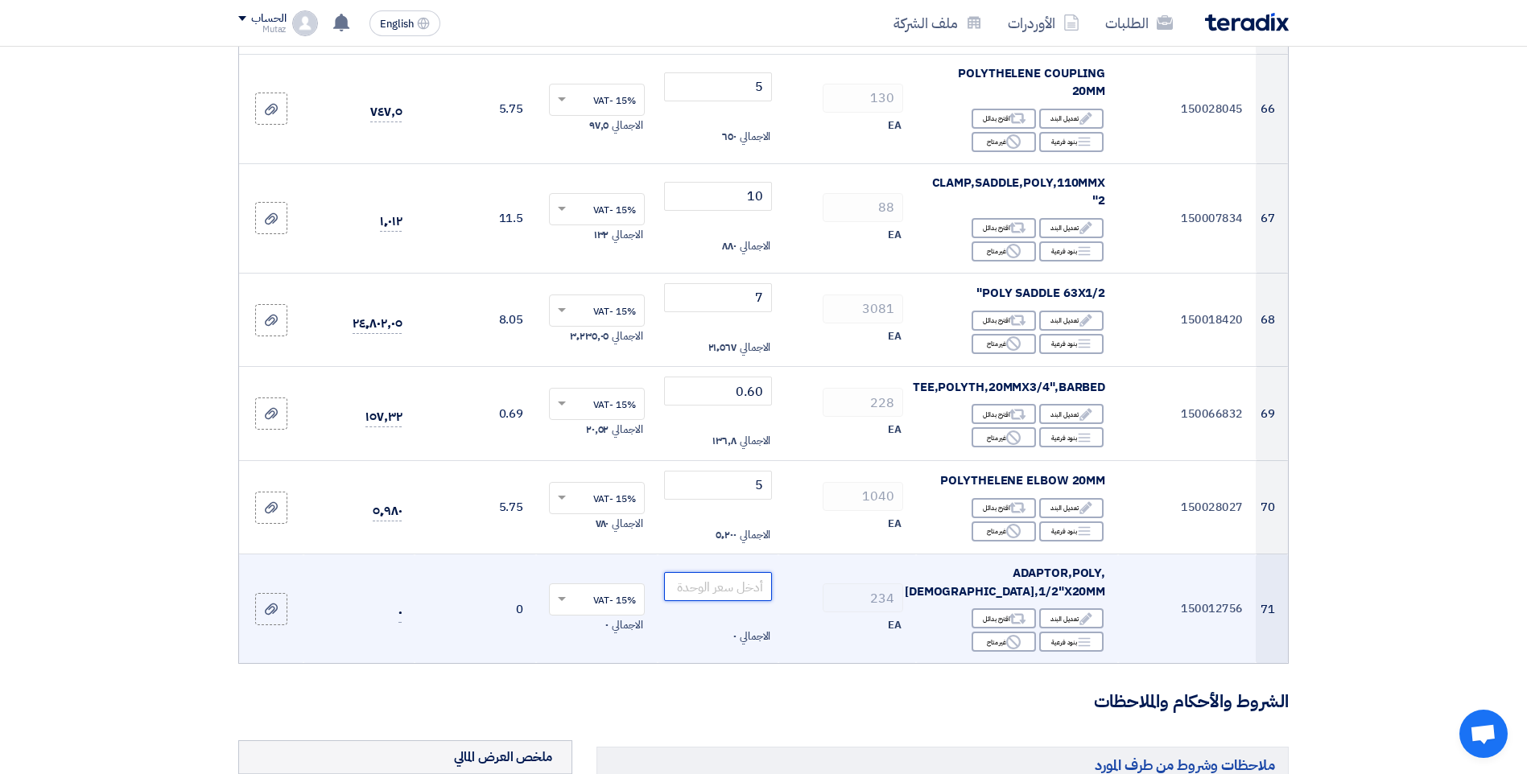
click at [728, 572] on input "number" at bounding box center [718, 586] width 109 height 29
type input "0"
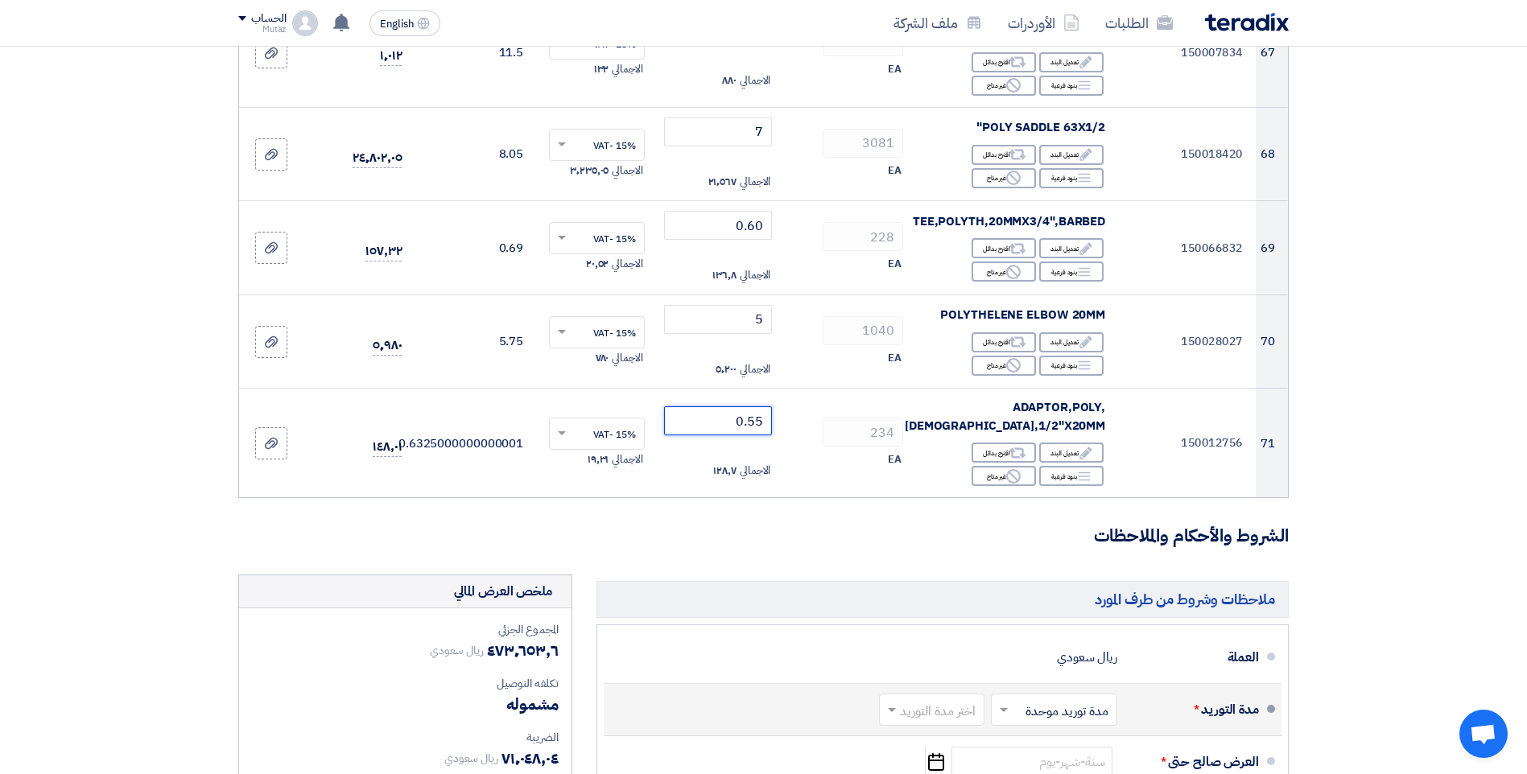
scroll to position [7968, 0]
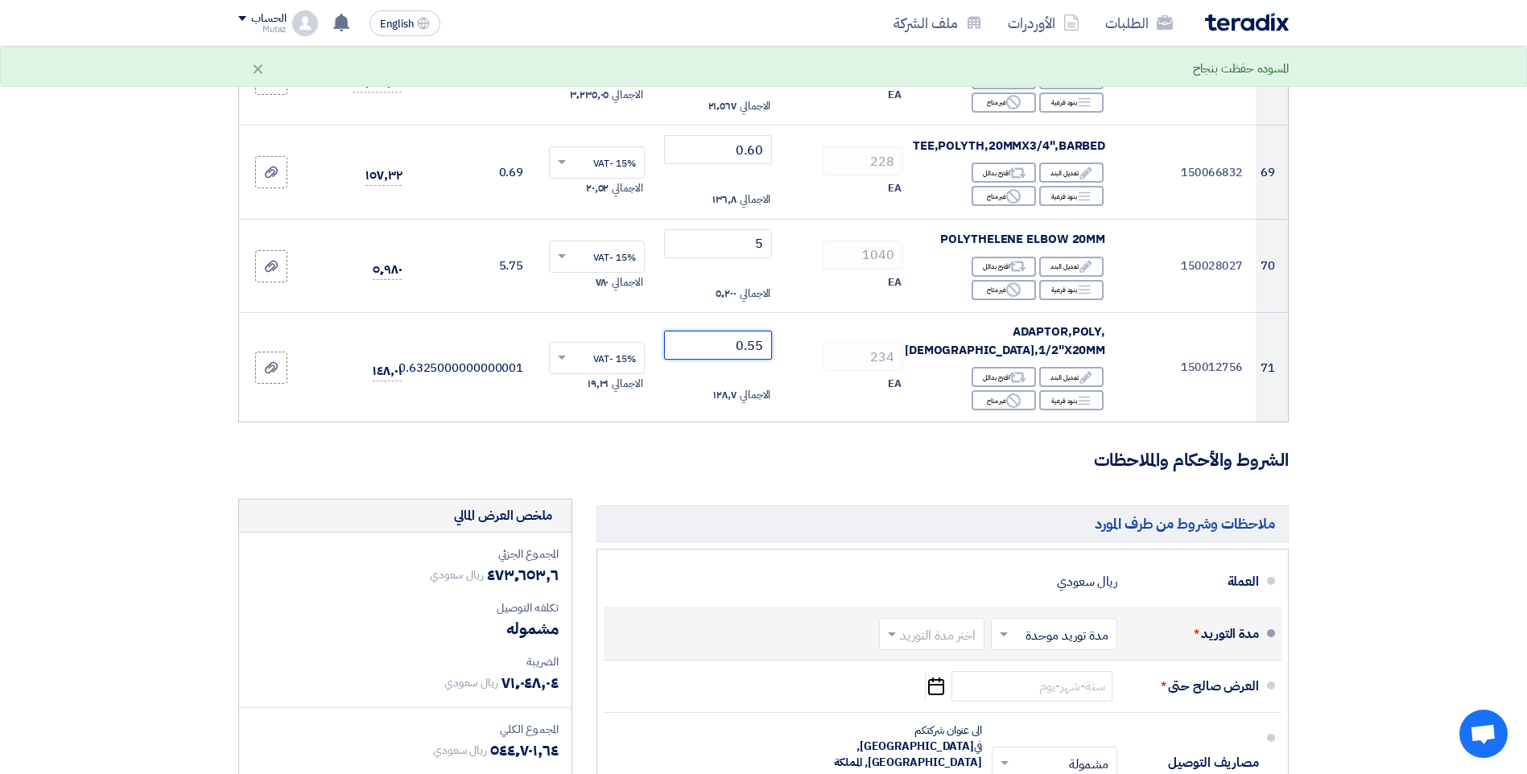
type input "0.55"
click at [1064, 624] on input "text" at bounding box center [1051, 635] width 118 height 23
click at [1074, 659] on span "مدد توريد متعددة" at bounding box center [1068, 668] width 87 height 19
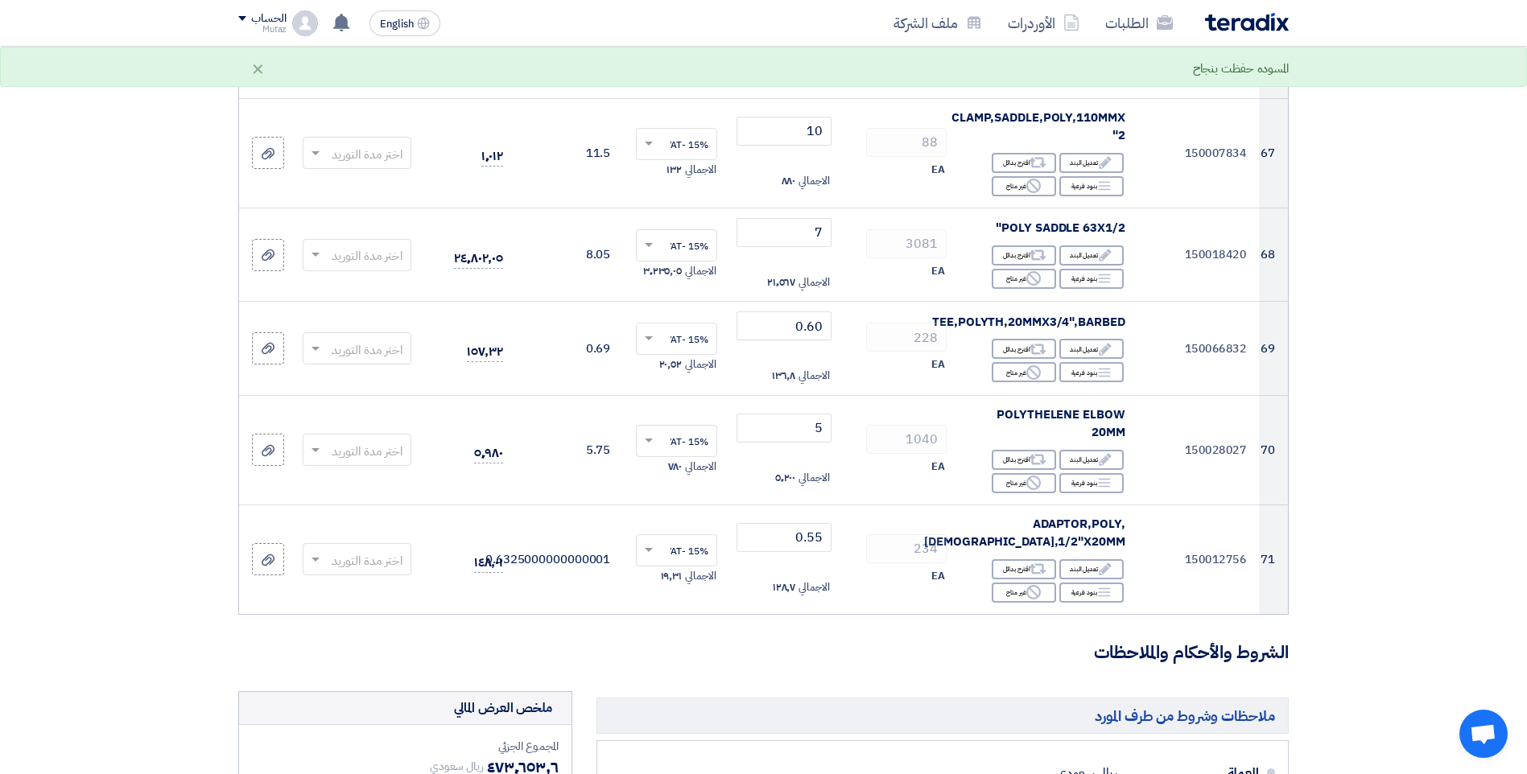
scroll to position [8090, 0]
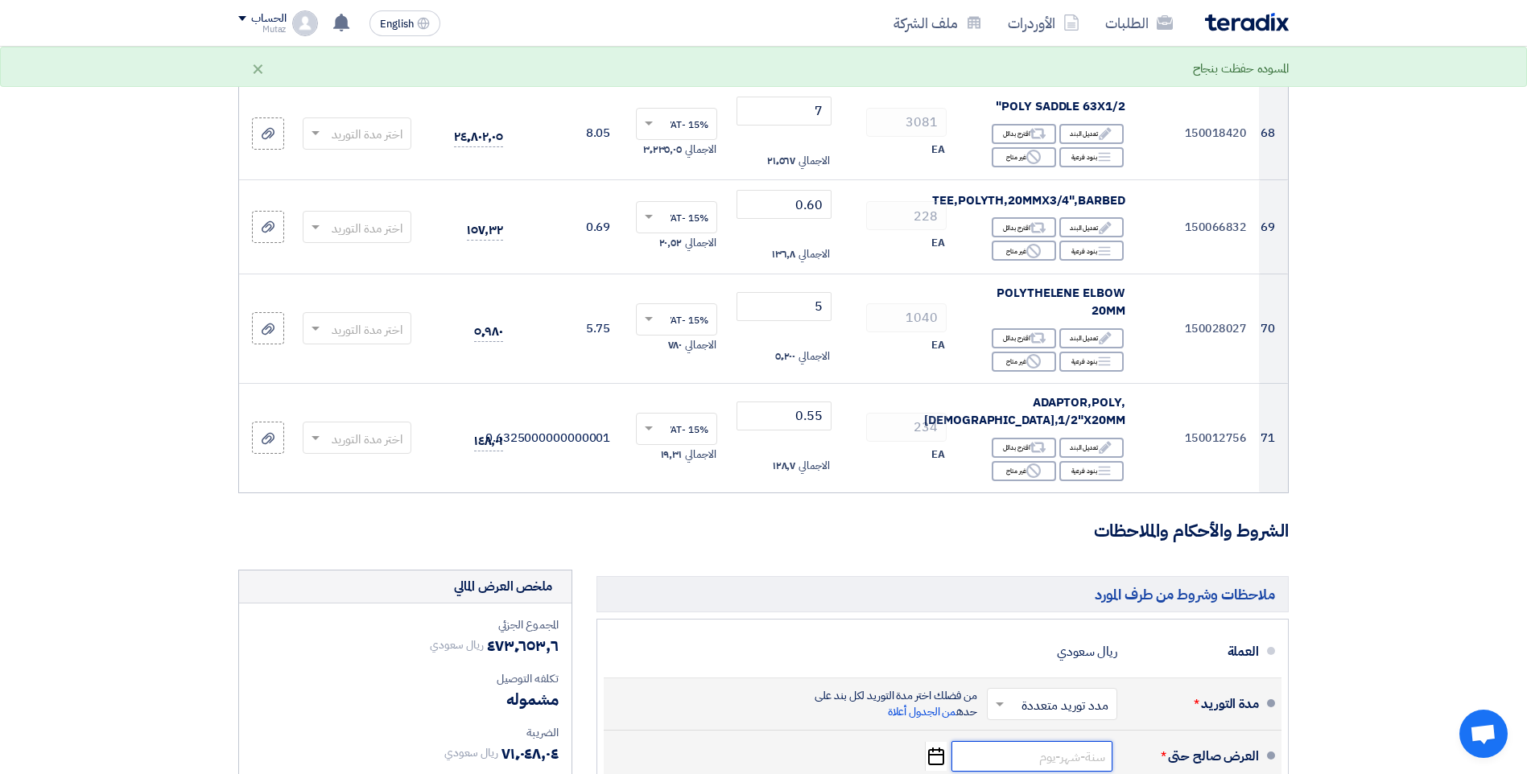
click at [1081, 741] on input at bounding box center [1031, 756] width 161 height 31
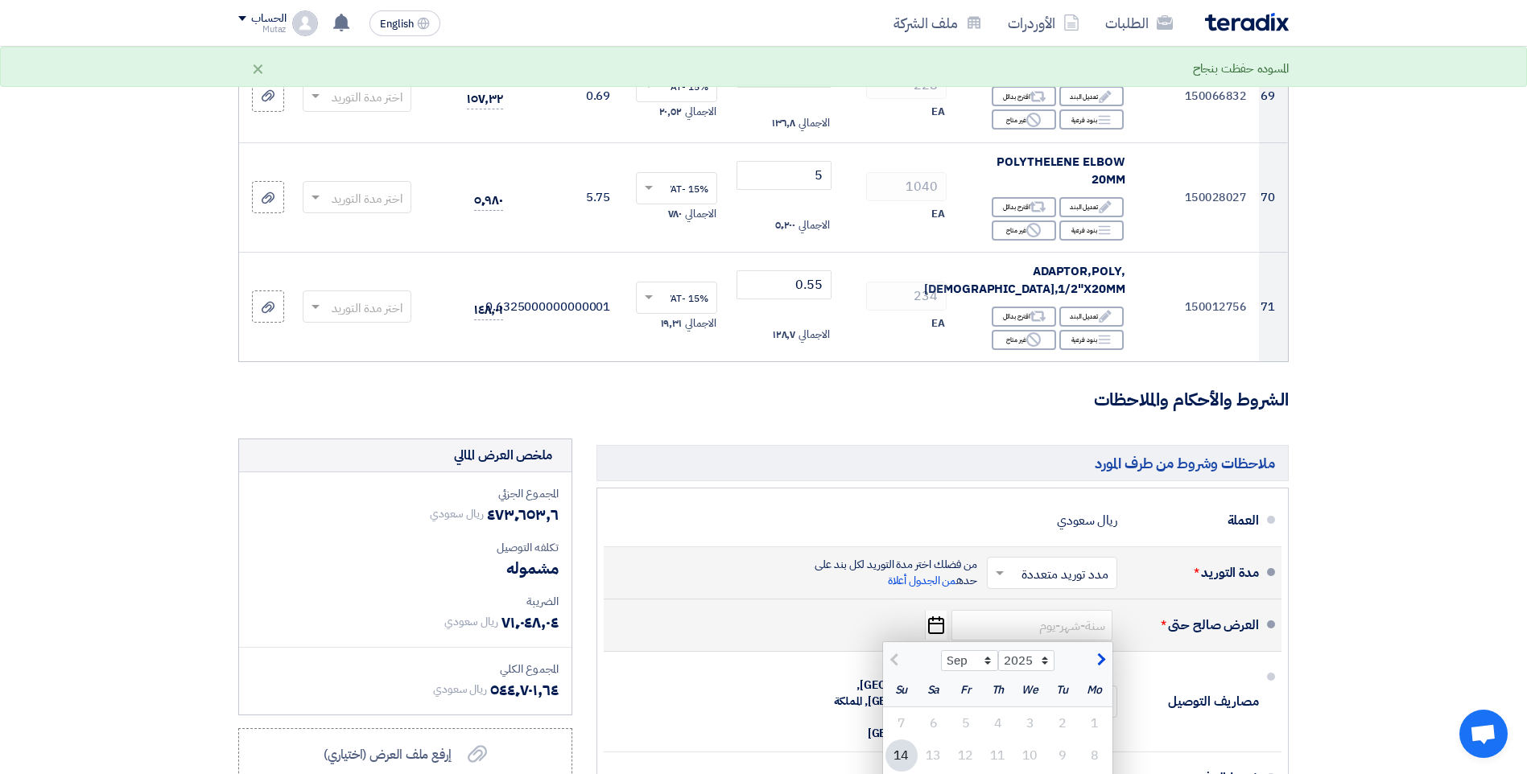
scroll to position [8412, 0]
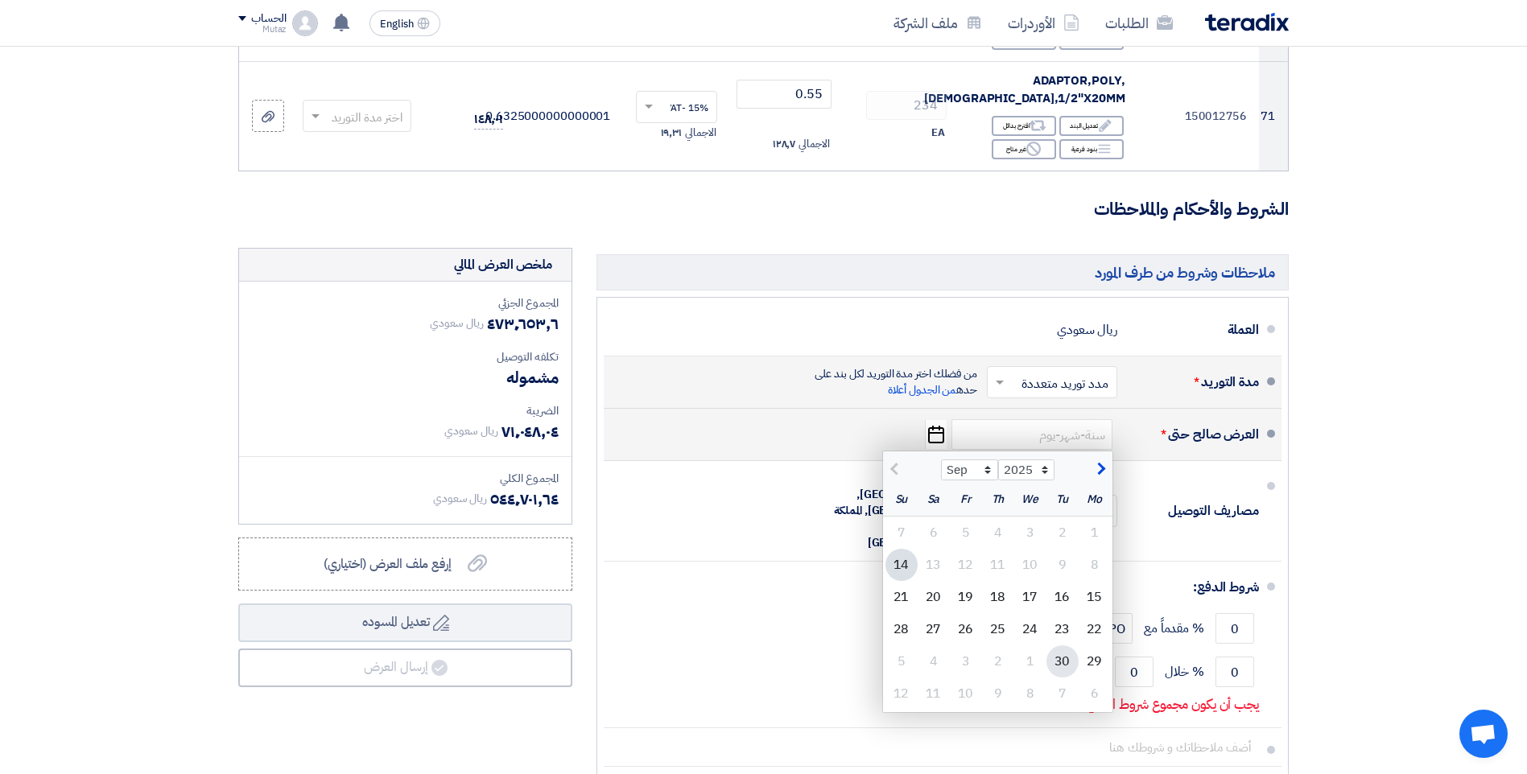
click at [1059, 645] on div "30" at bounding box center [1062, 661] width 32 height 32
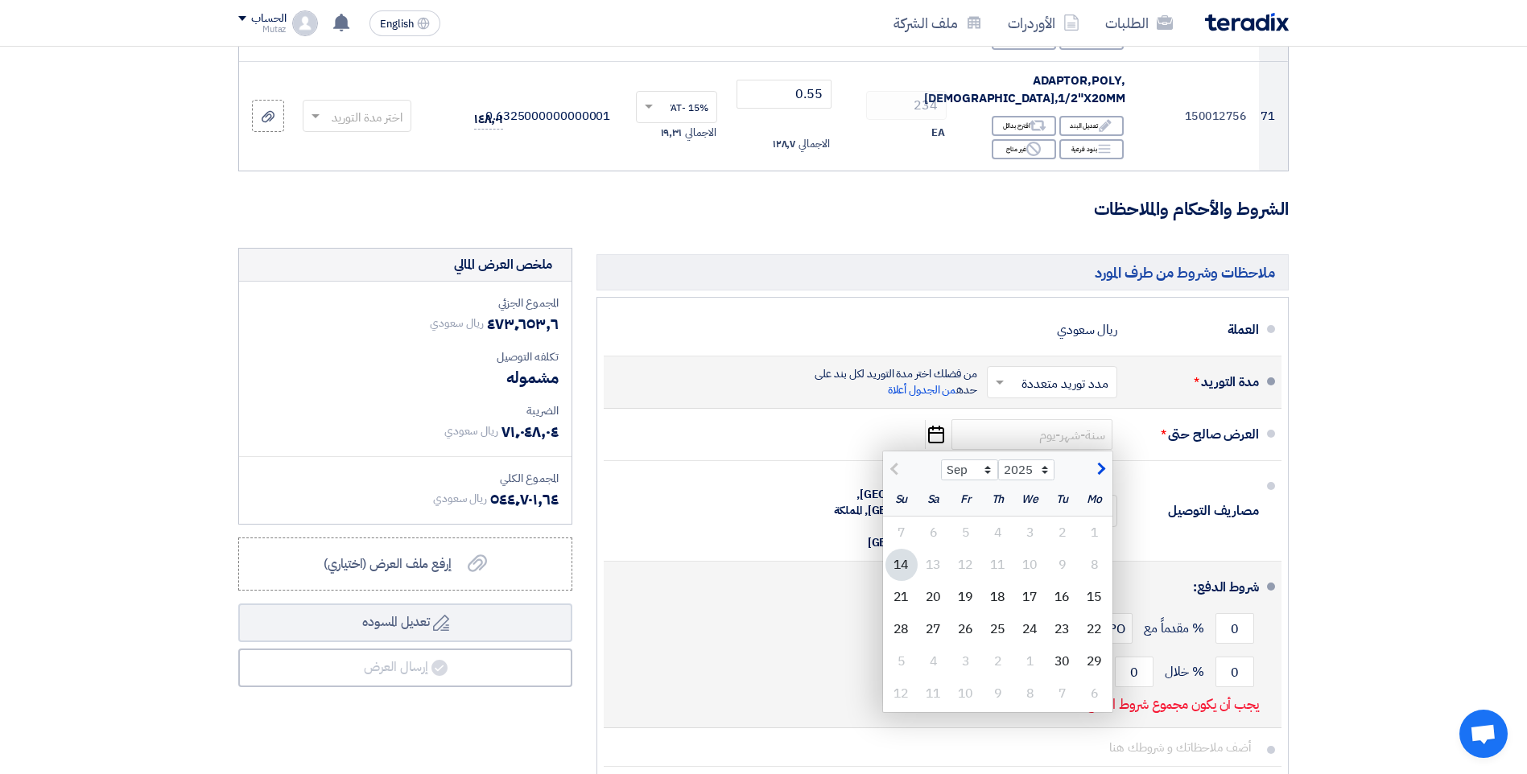
type input "9/30/2025"
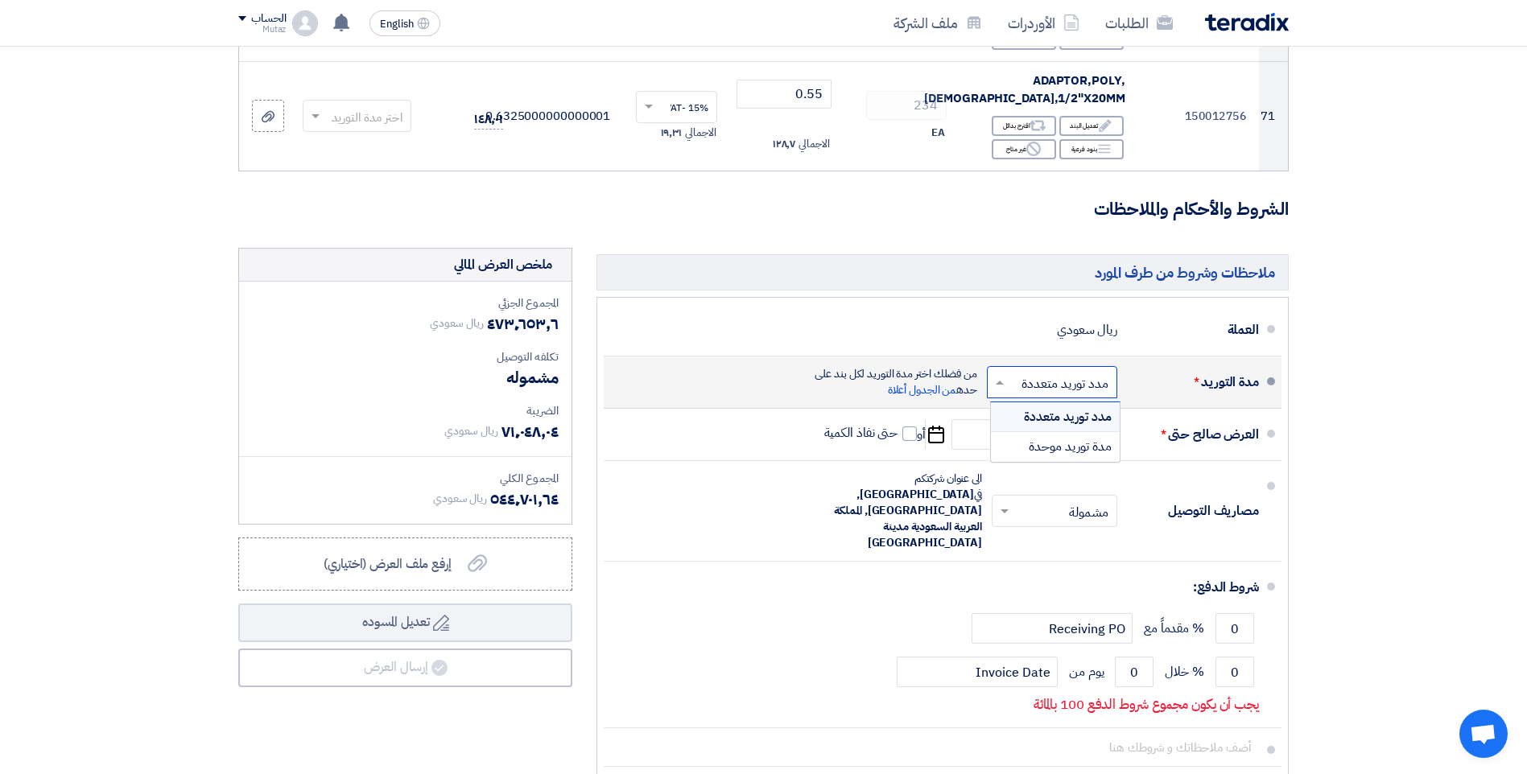
click at [1063, 373] on input "text" at bounding box center [1049, 384] width 122 height 23
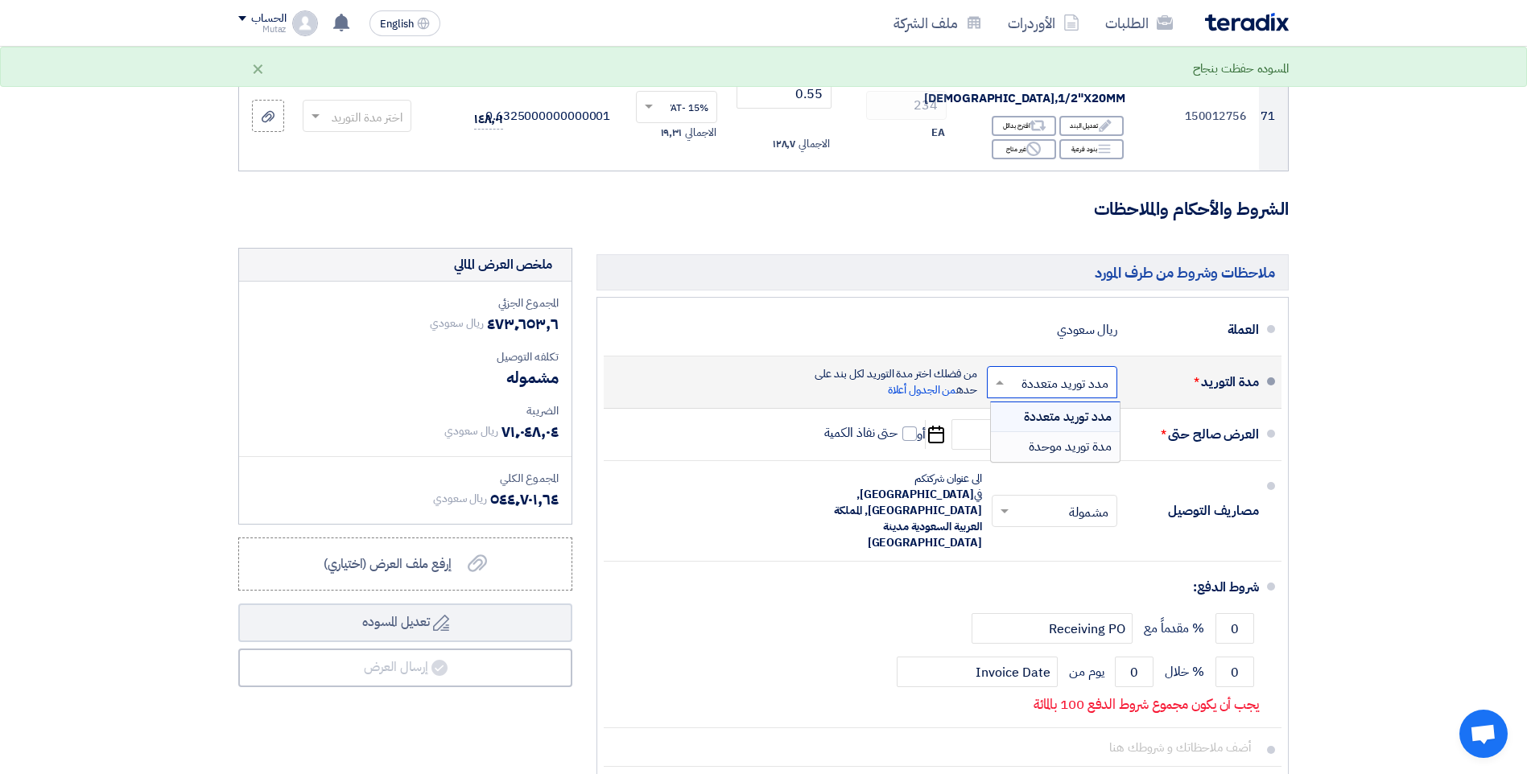
click at [1073, 437] on span "مدة توريد موحدة" at bounding box center [1070, 446] width 83 height 19
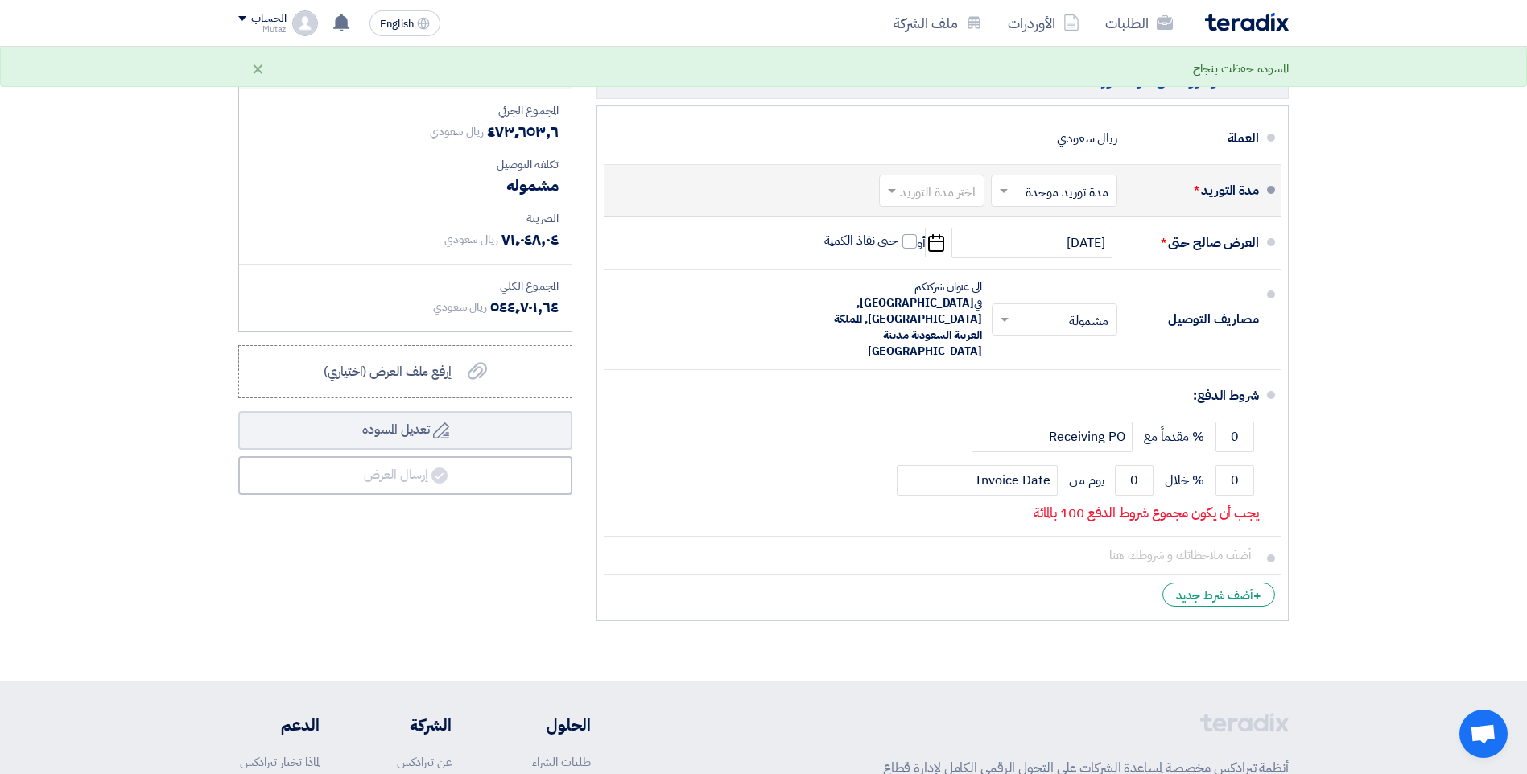
scroll to position [8274, 0]
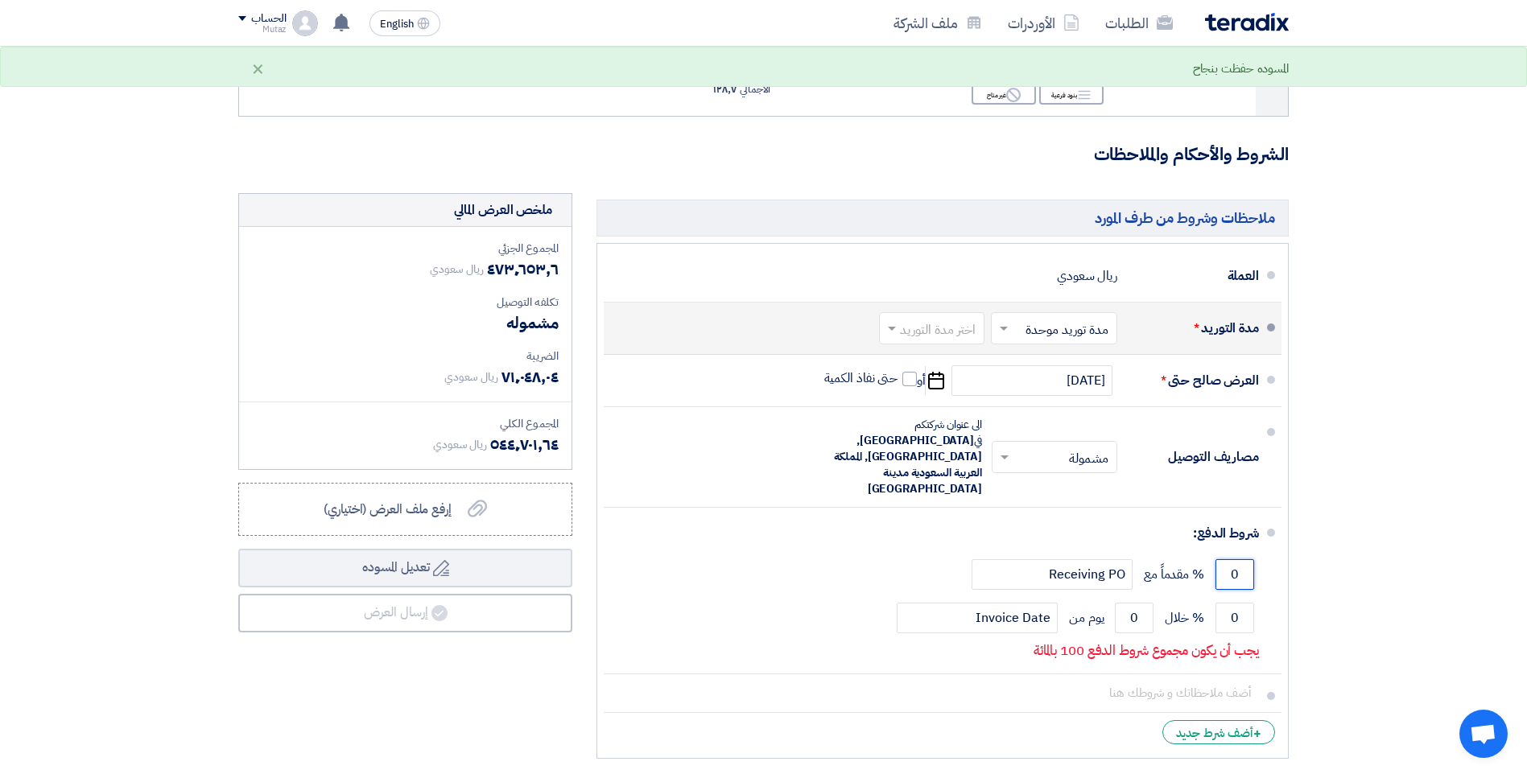
drag, startPoint x: 1231, startPoint y: 435, endPoint x: 1292, endPoint y: 435, distance: 60.4
click at [1292, 435] on div "ملاحظات وشروط من طرف المورد العملة ريال سعودي مدة التوريد * اختر مدة التوريد ×" at bounding box center [942, 479] width 716 height 573
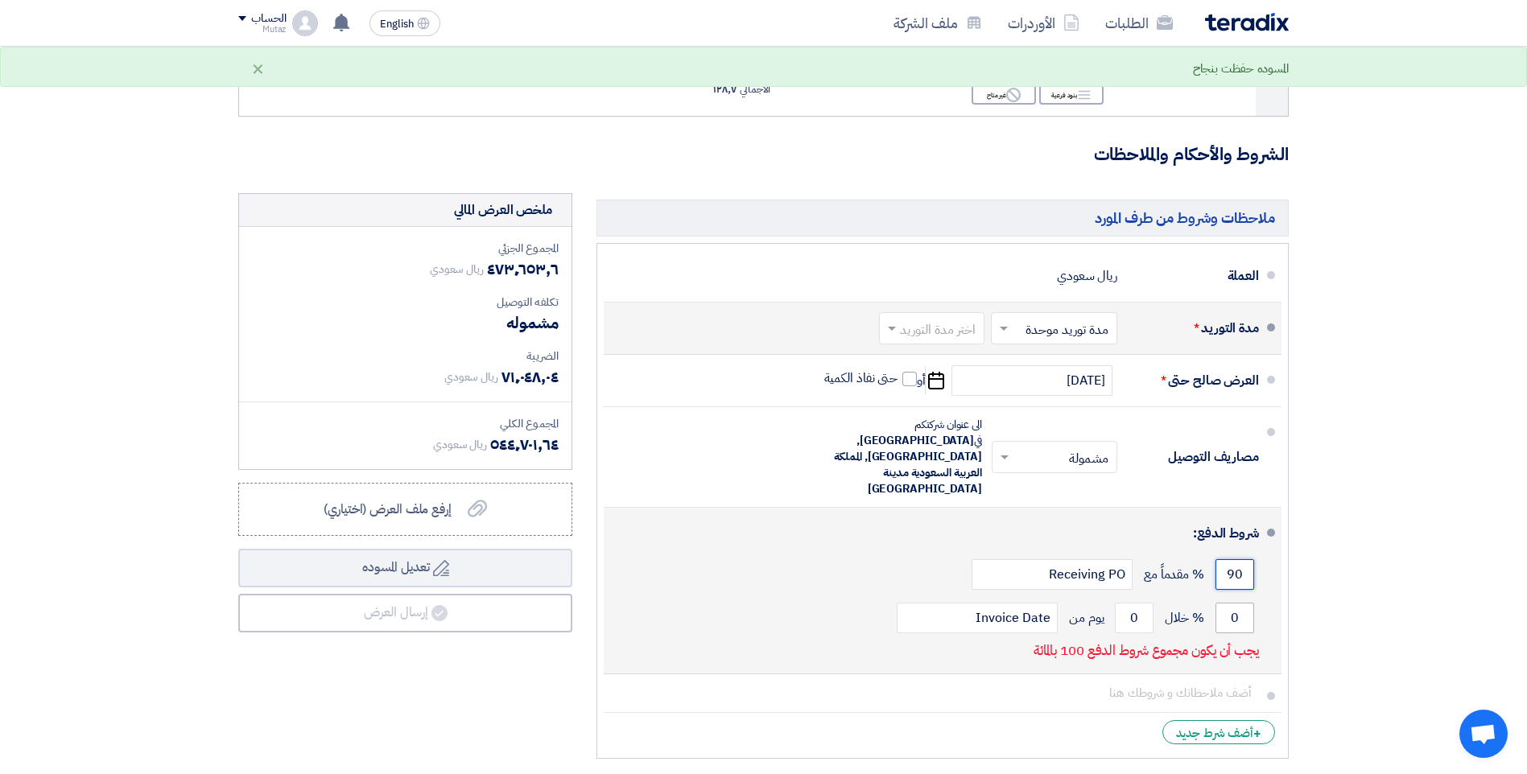
type input "90"
click at [1231, 603] on input "0" at bounding box center [1234, 618] width 39 height 31
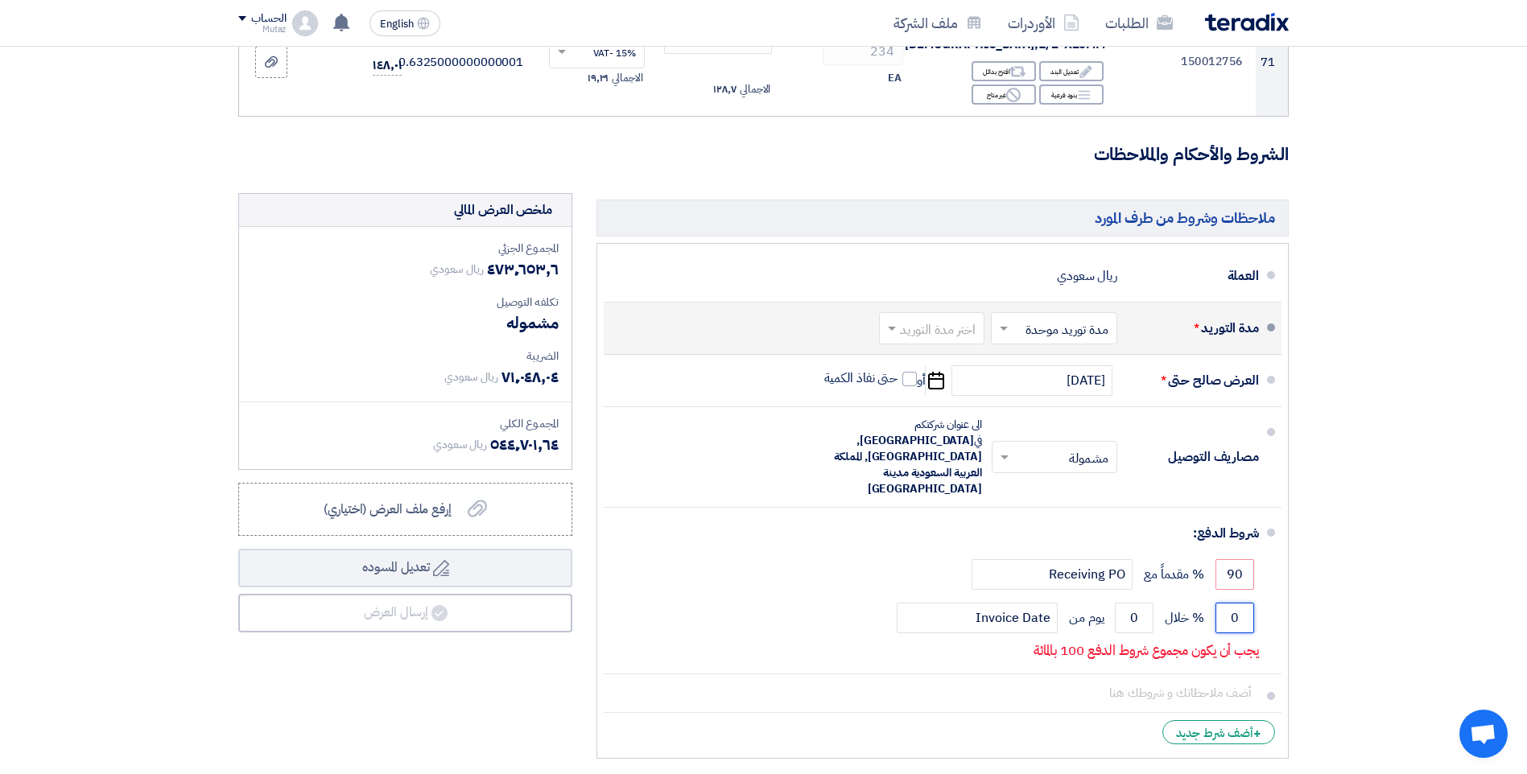
drag, startPoint x: 1231, startPoint y: 476, endPoint x: 1347, endPoint y: 476, distance: 115.1
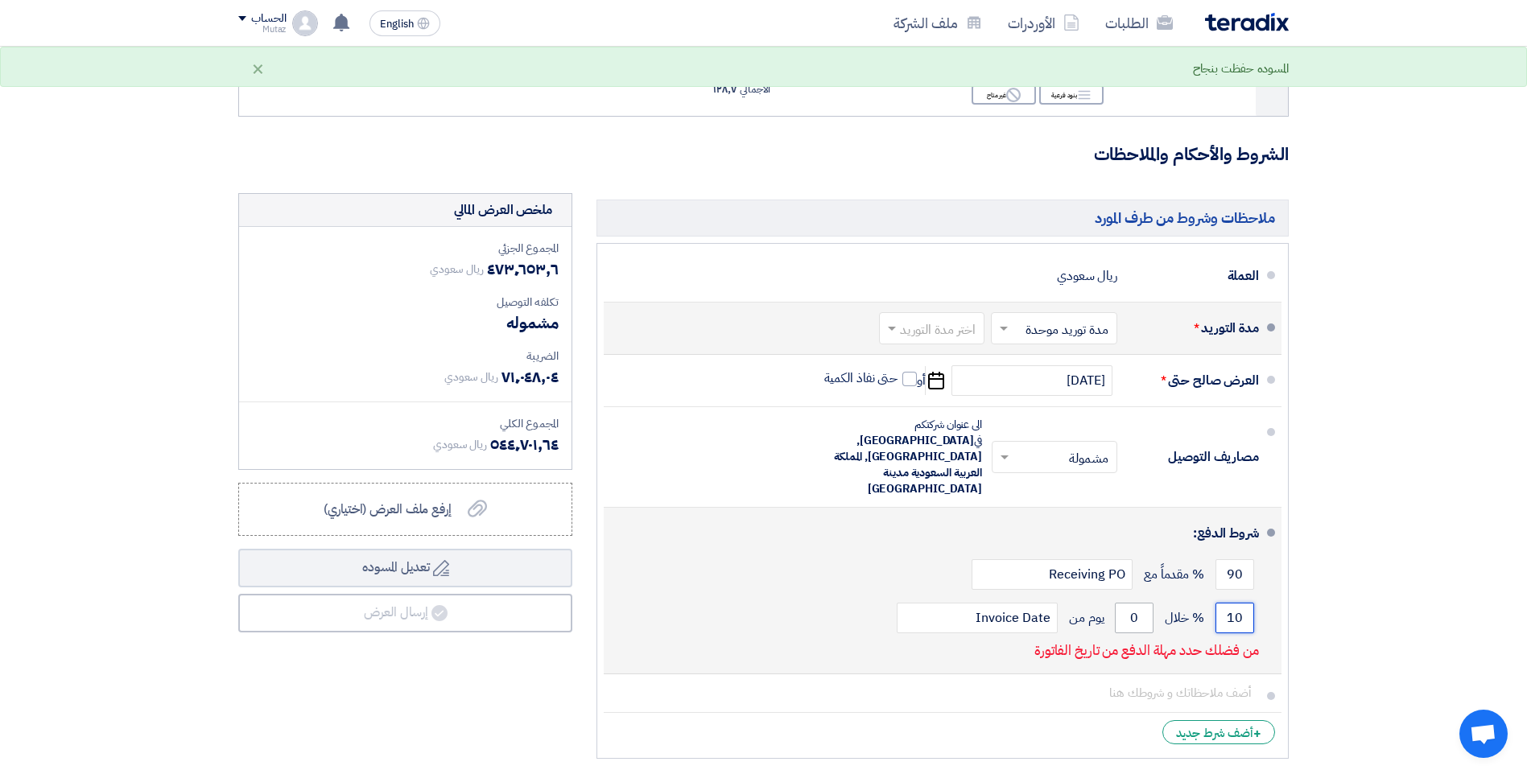
type input "10"
click at [1128, 603] on input "0" at bounding box center [1134, 618] width 39 height 31
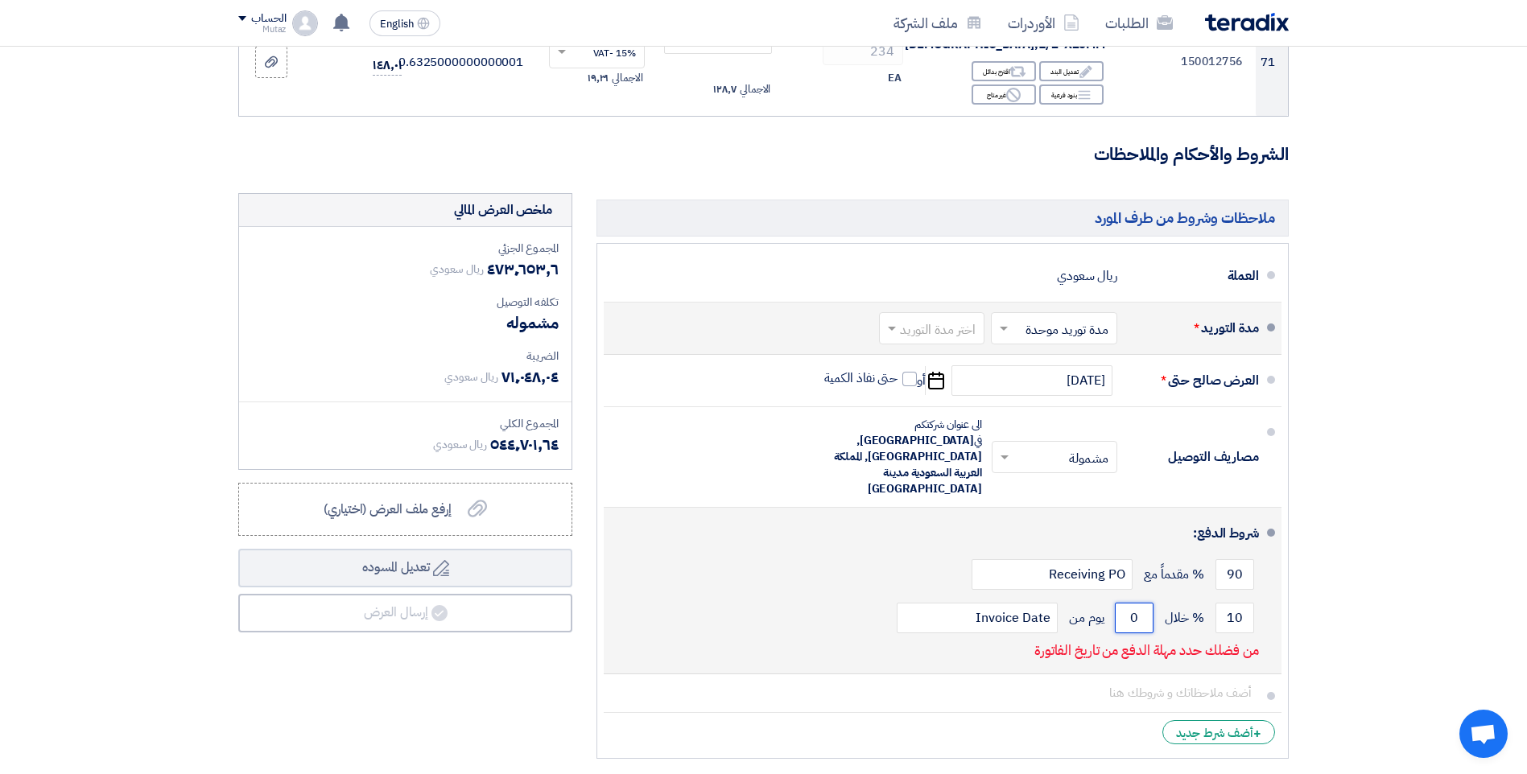
click at [1128, 603] on input "0" at bounding box center [1134, 618] width 39 height 31
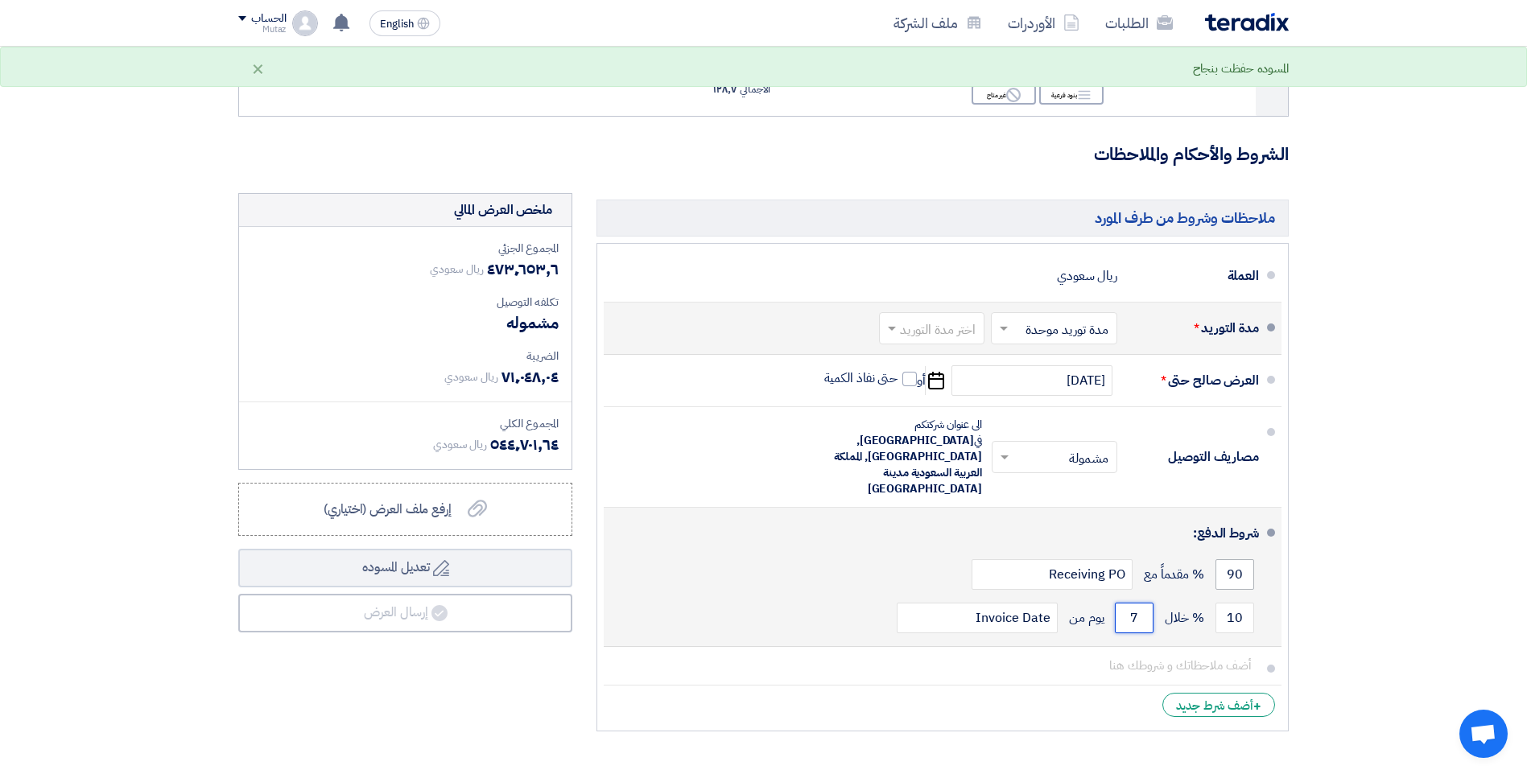
type input "7"
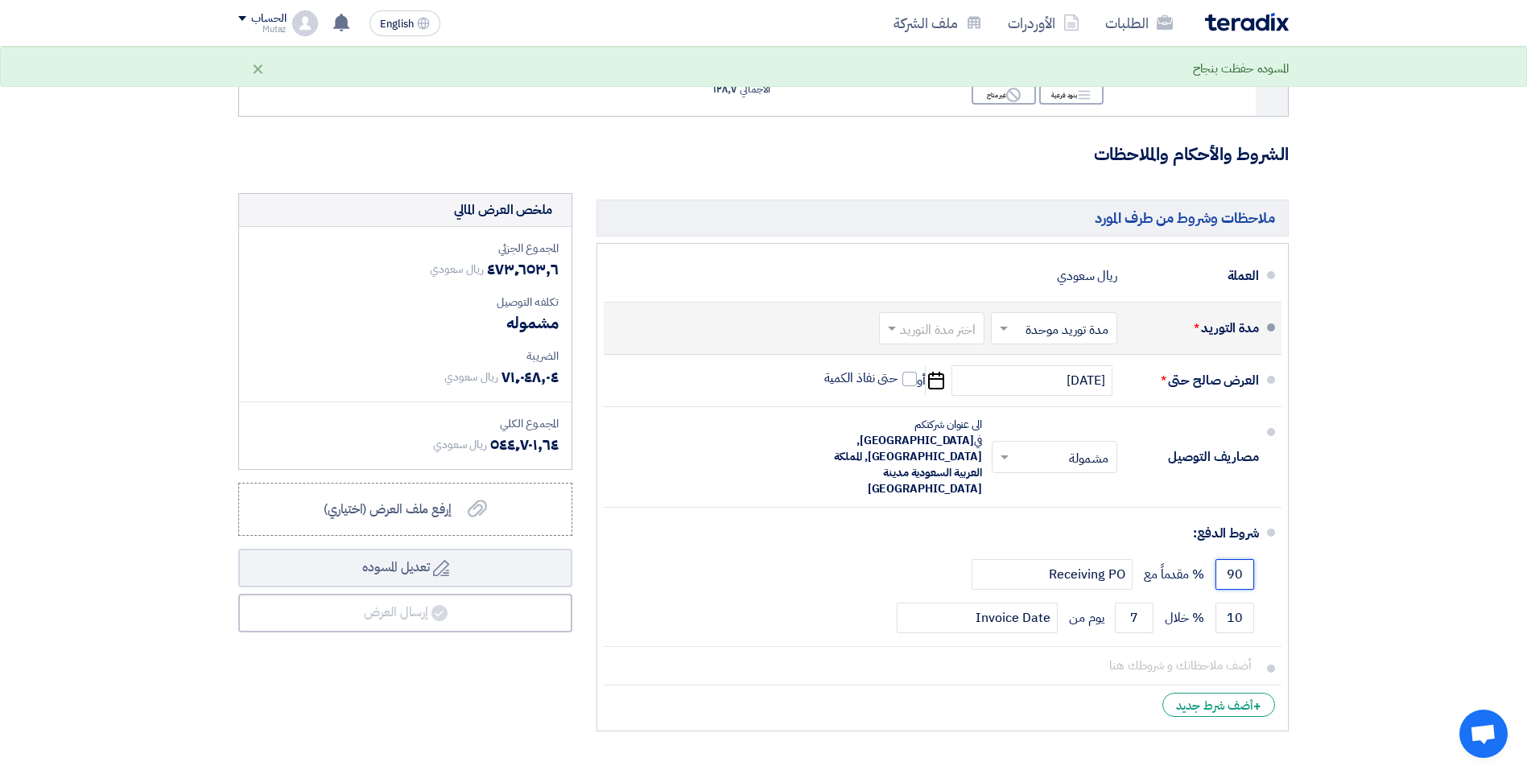
drag, startPoint x: 1228, startPoint y: 432, endPoint x: 1326, endPoint y: 442, distance: 97.9
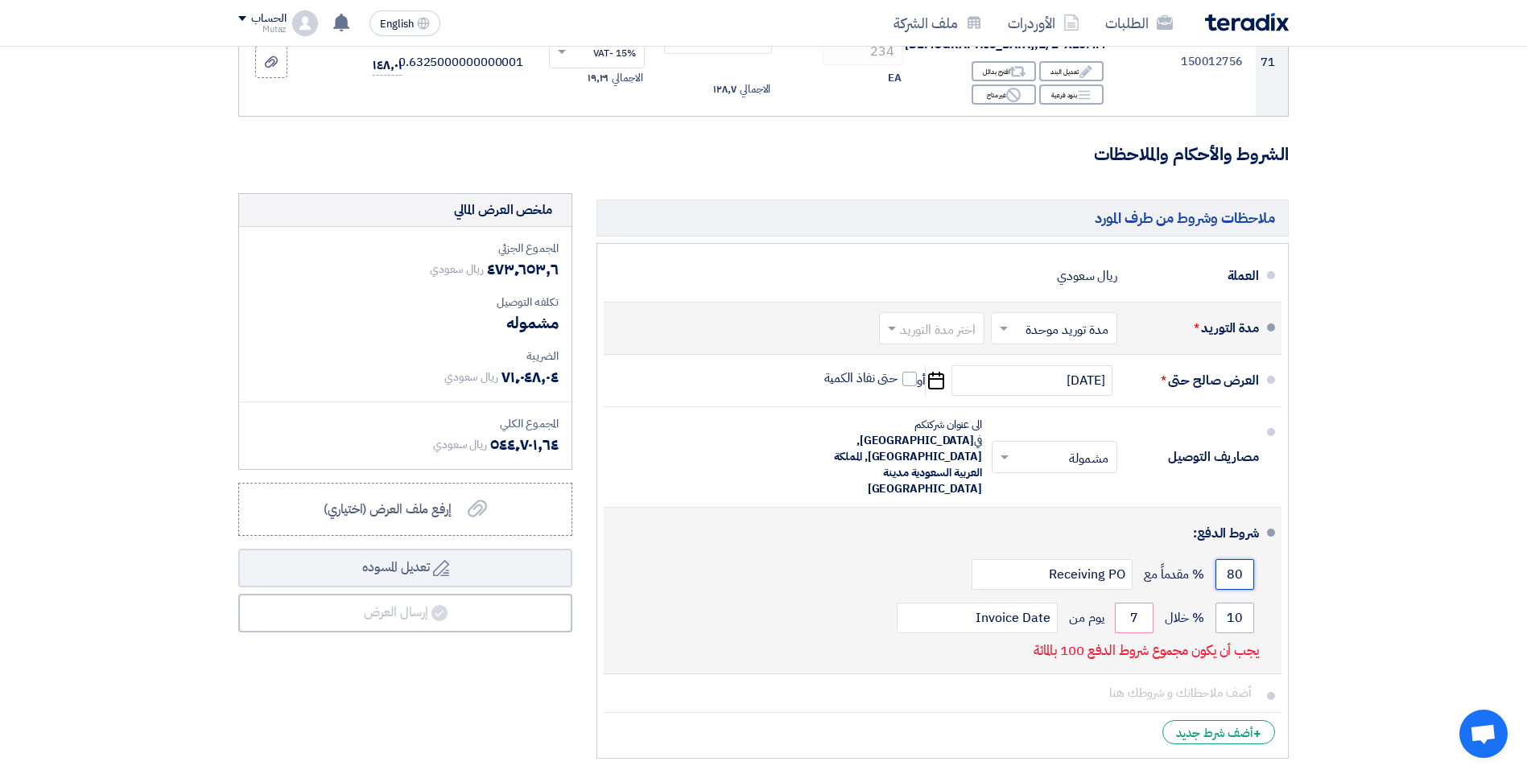
type input "80"
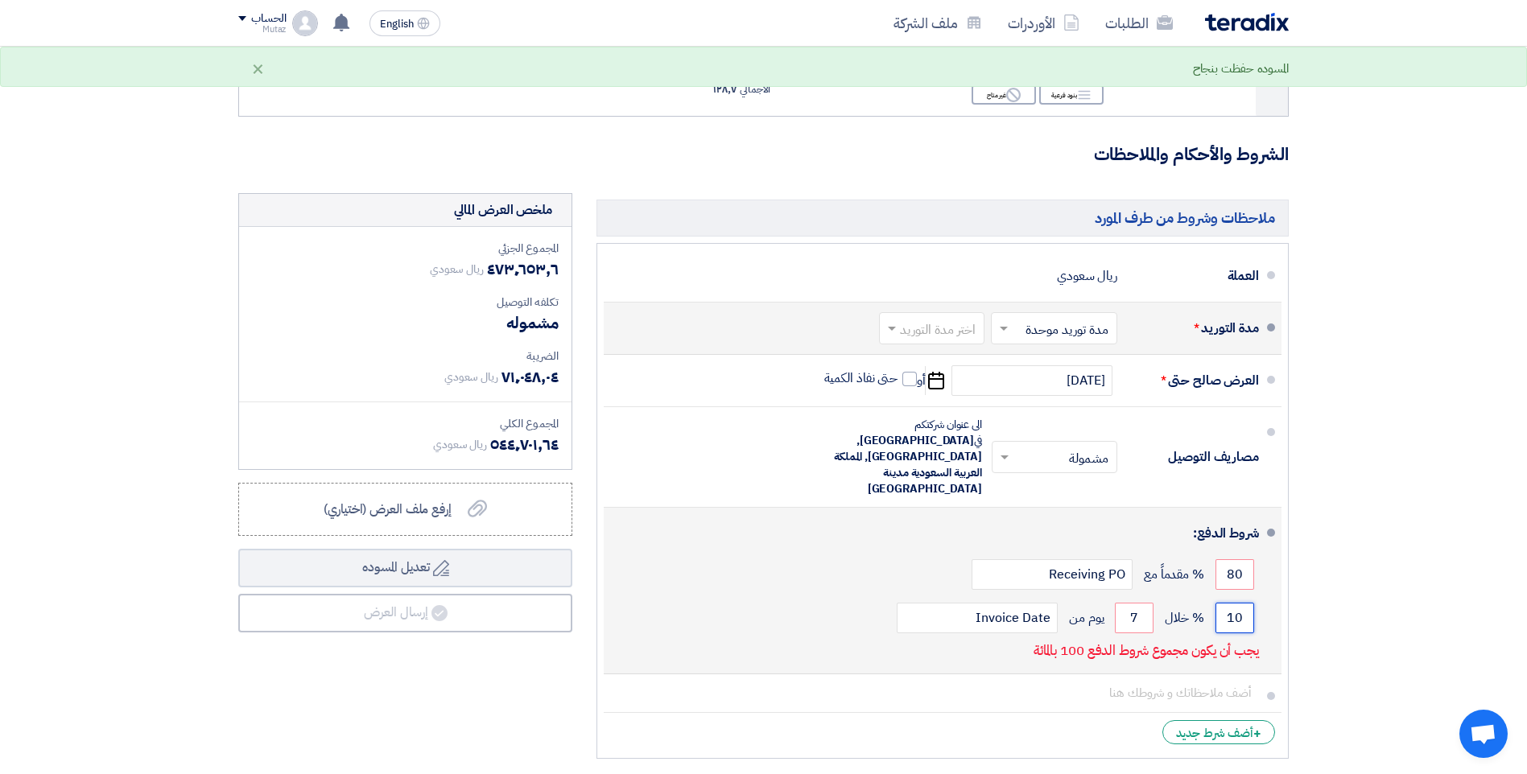
drag, startPoint x: 1246, startPoint y: 476, endPoint x: 1222, endPoint y: 477, distance: 24.2
click at [1222, 603] on input "10" at bounding box center [1234, 618] width 39 height 31
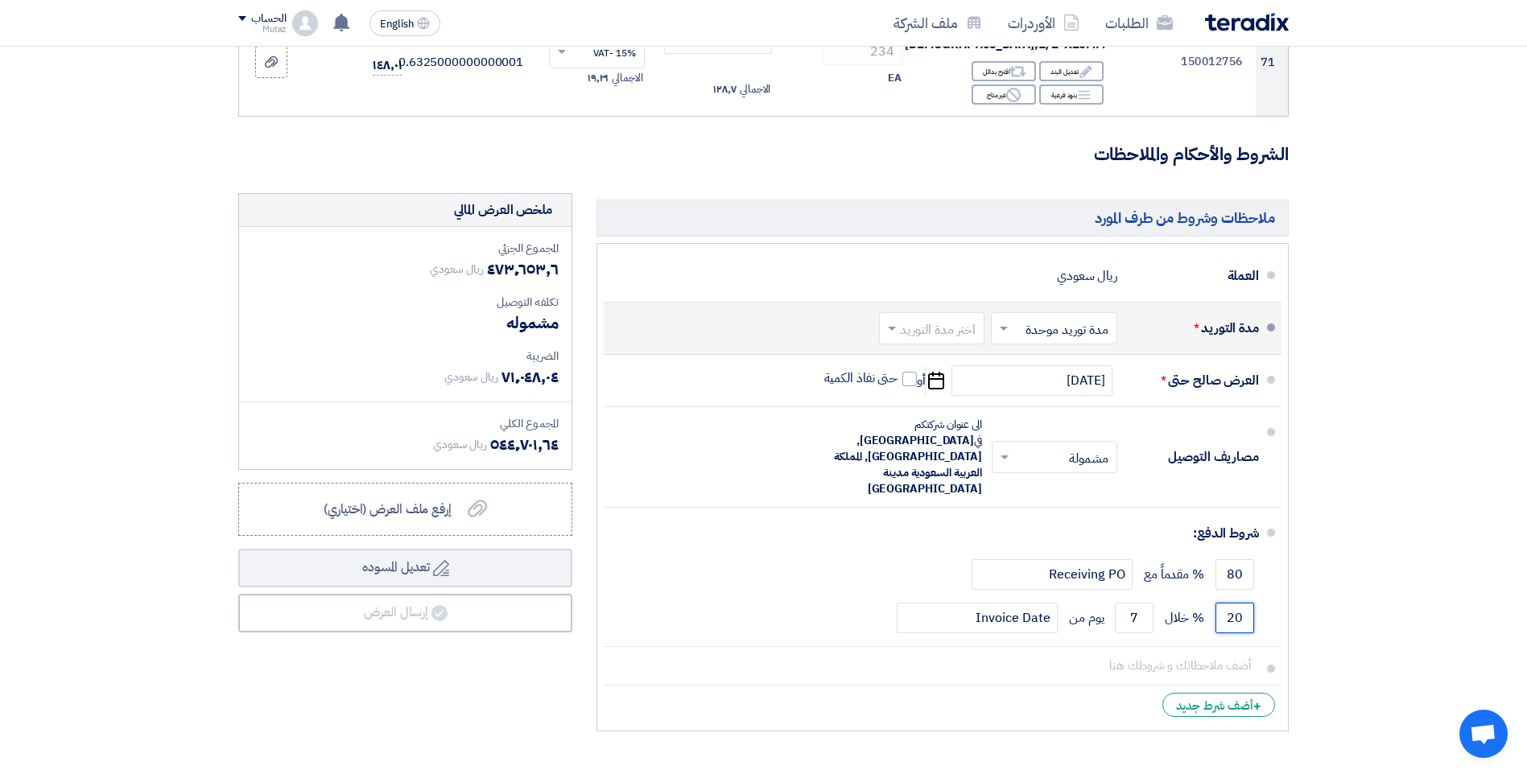
type input "20"
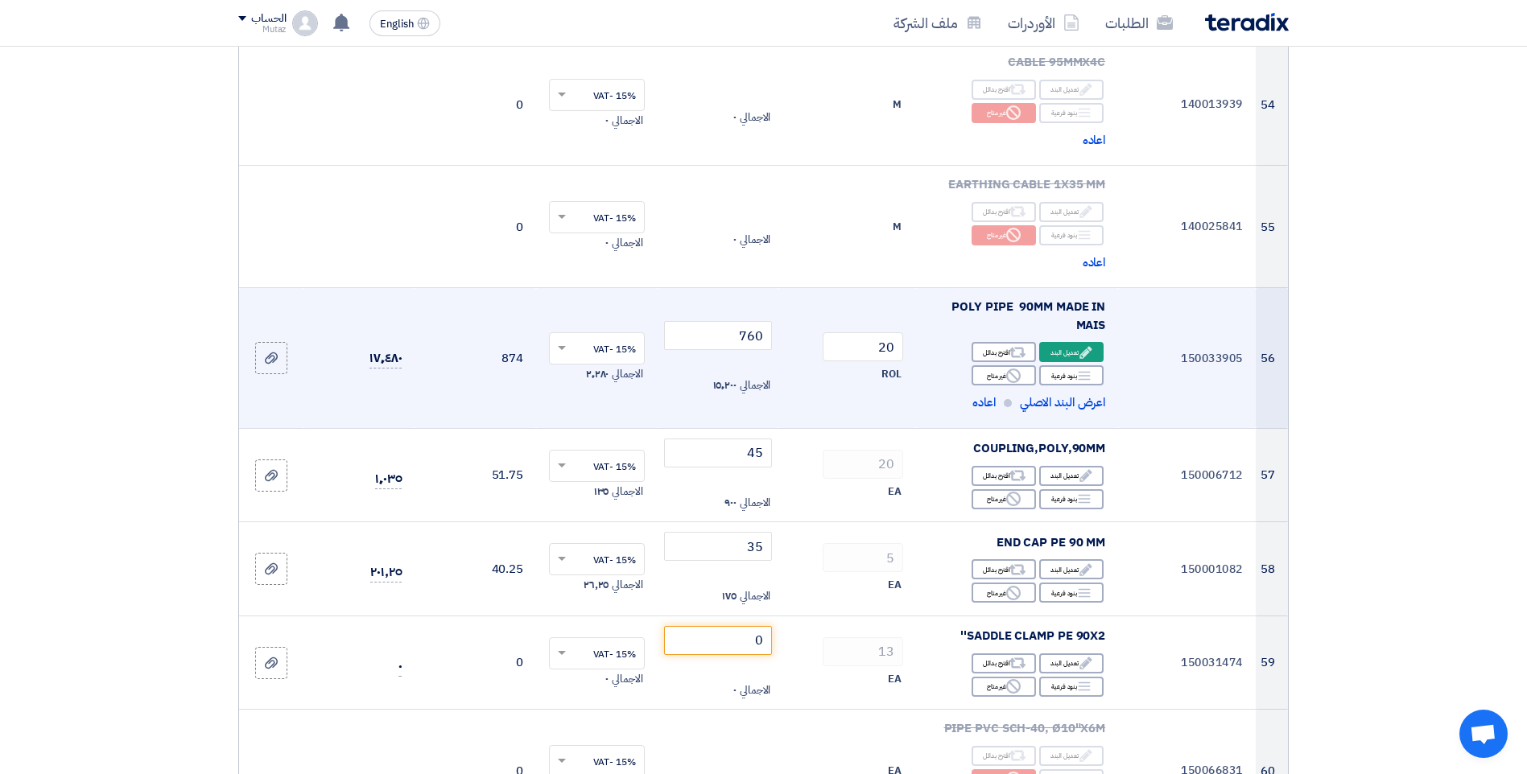
scroll to position [6342, 0]
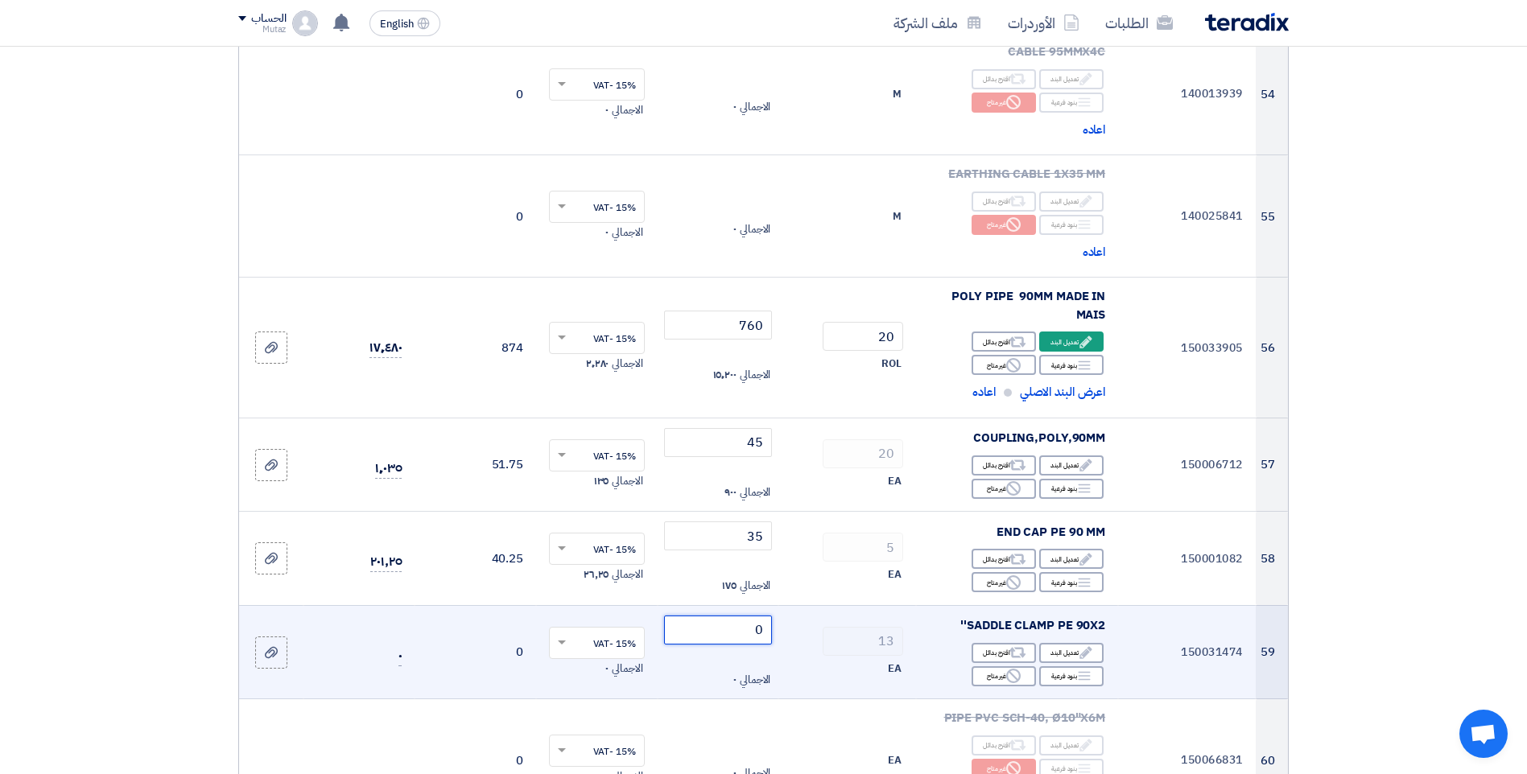
click at [831, 605] on tr "59 150031474 SADDLE CLAMP PE 90X2'' Edit تعديل البند Alternative اقترح بدائل Br…" at bounding box center [763, 652] width 1049 height 94
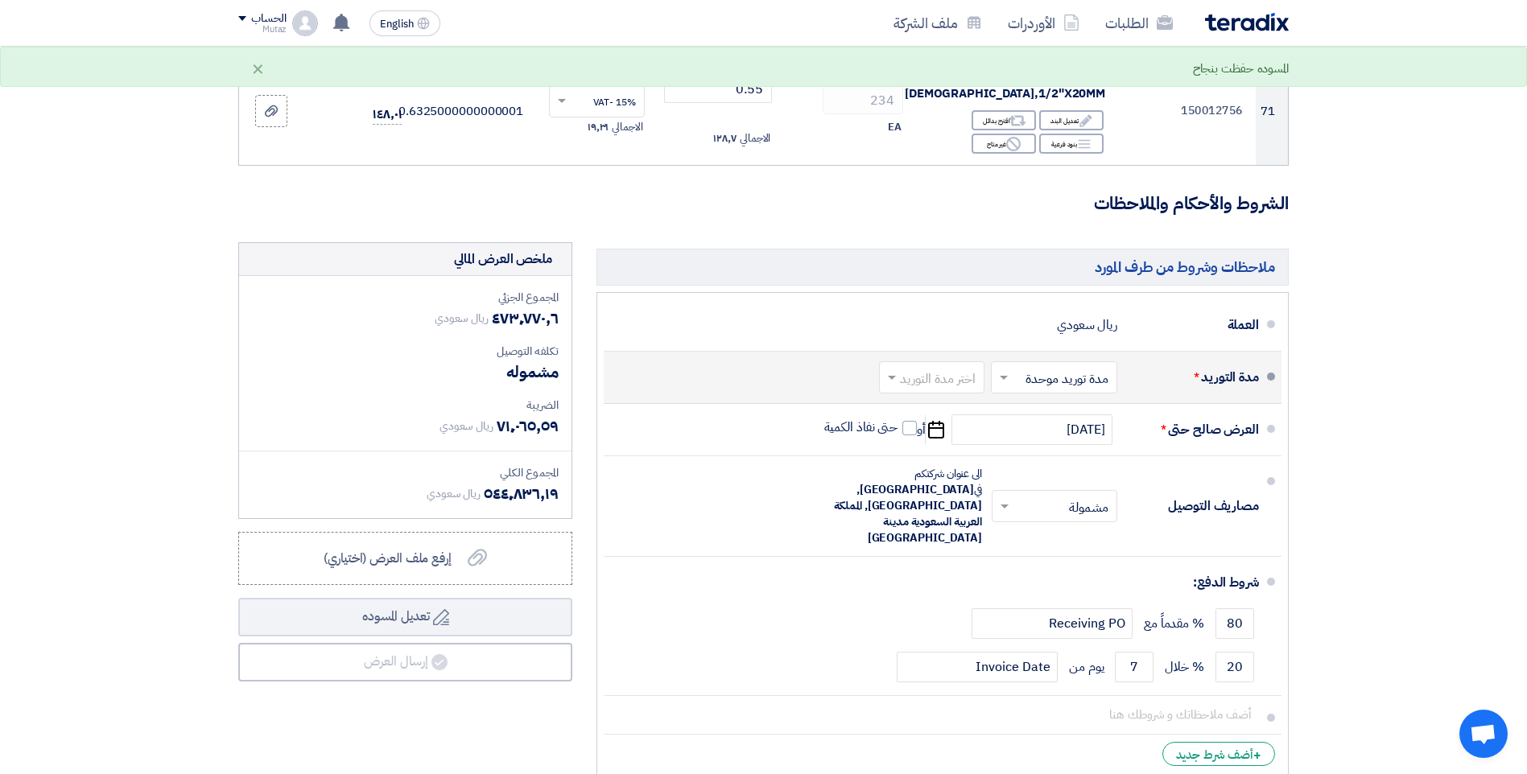
scroll to position [8435, 0]
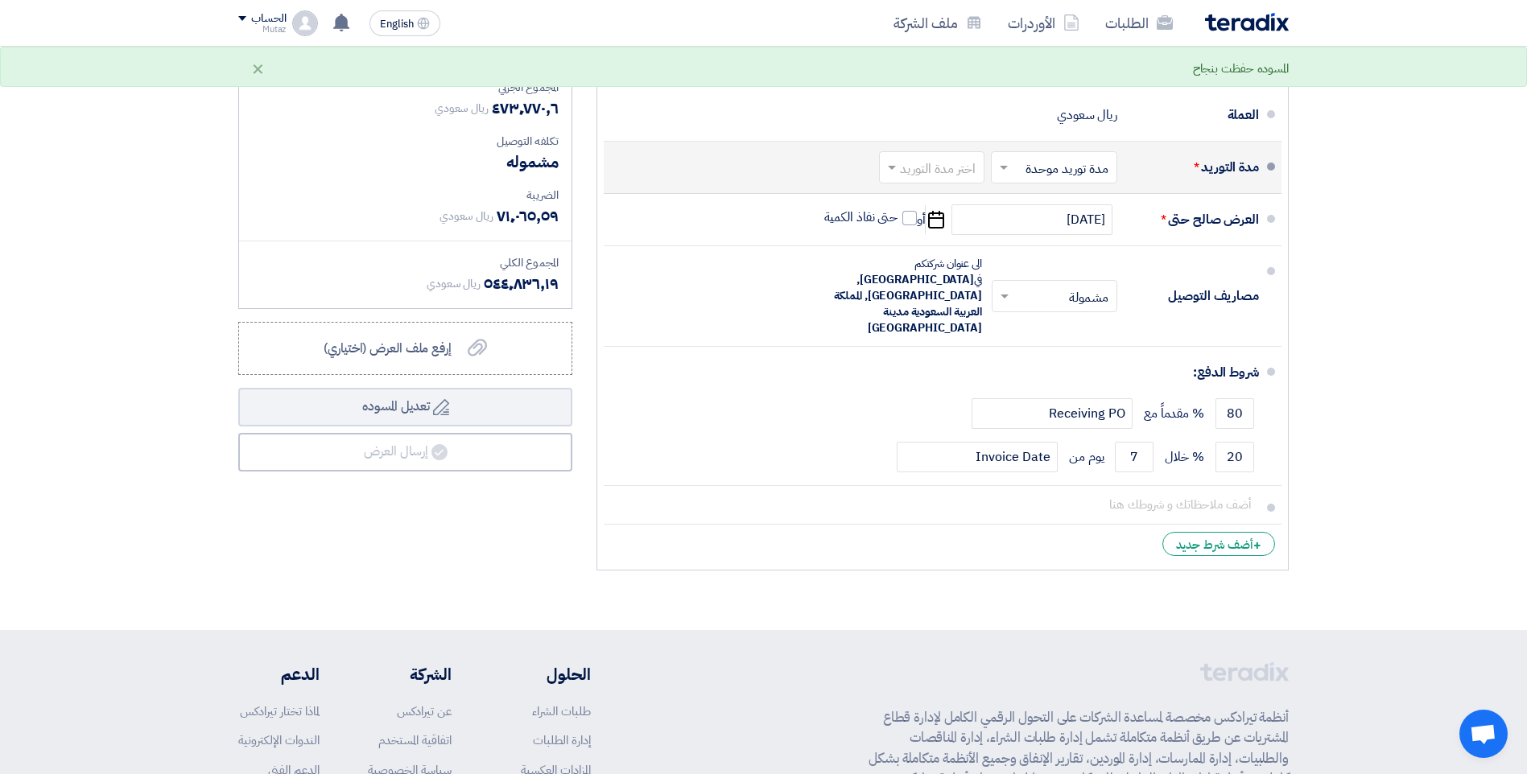
type input "9"
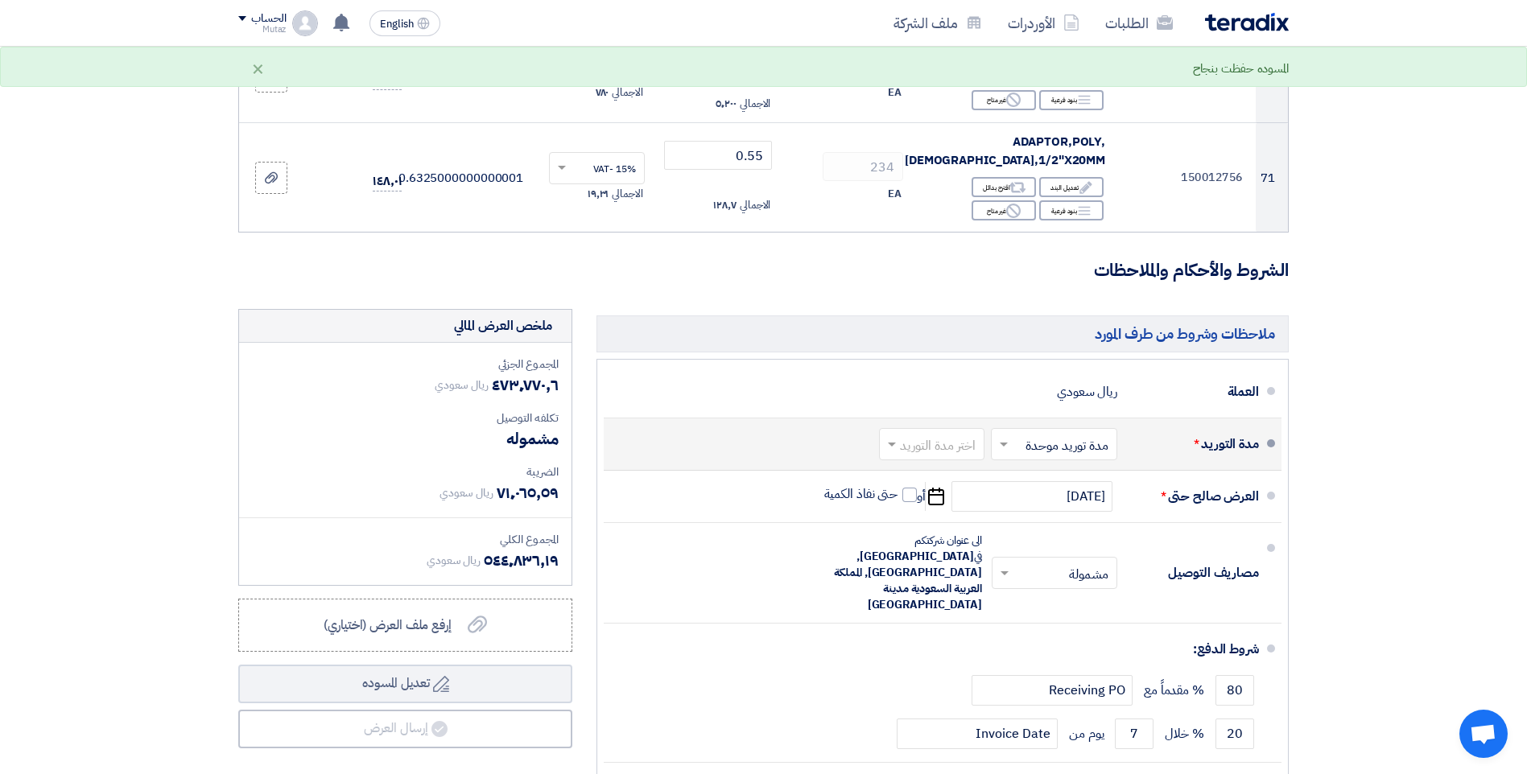
scroll to position [8113, 0]
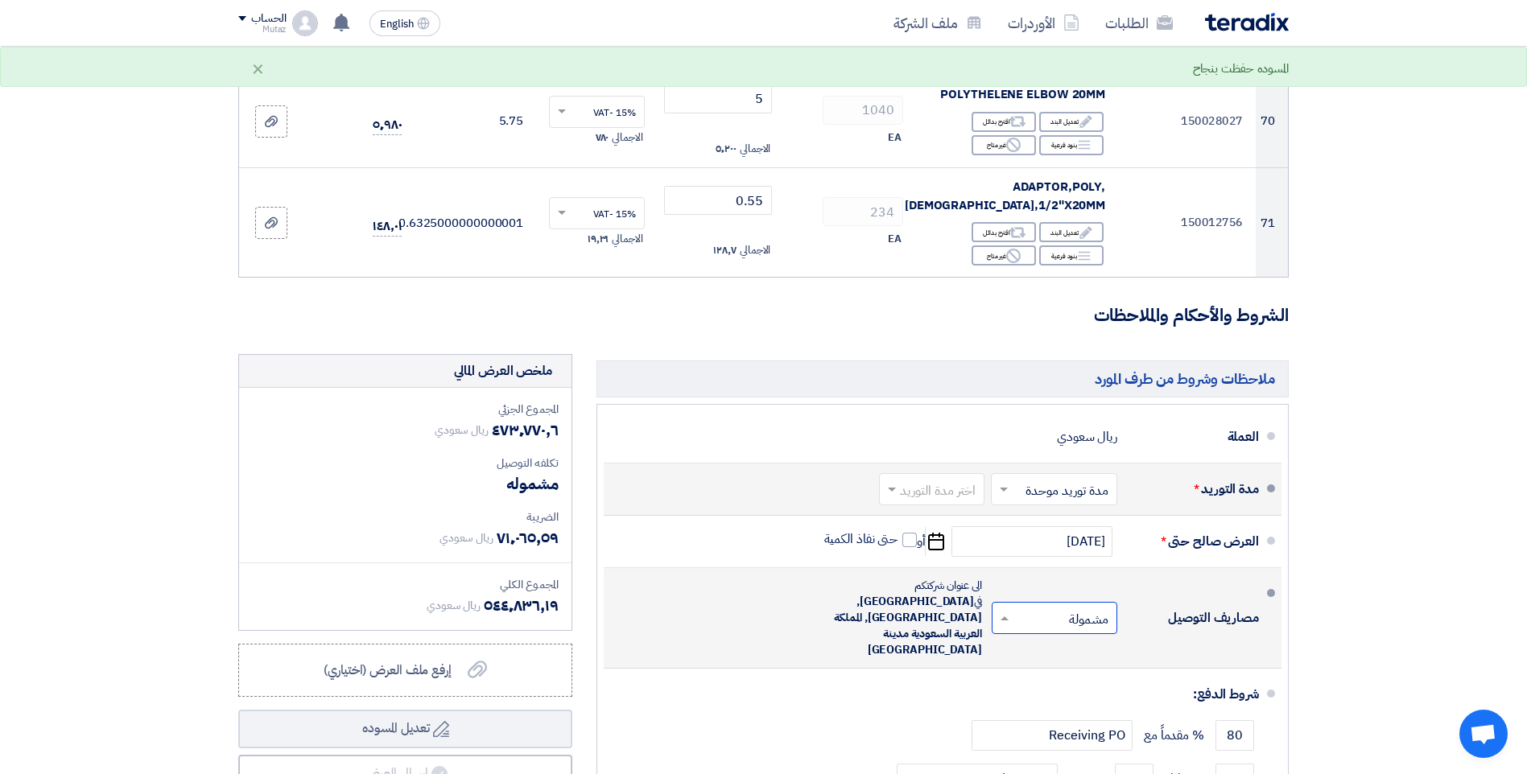
click at [1036, 608] on input "text" at bounding box center [1051, 619] width 118 height 23
click at [1041, 638] on div "مشمولة" at bounding box center [1058, 653] width 124 height 30
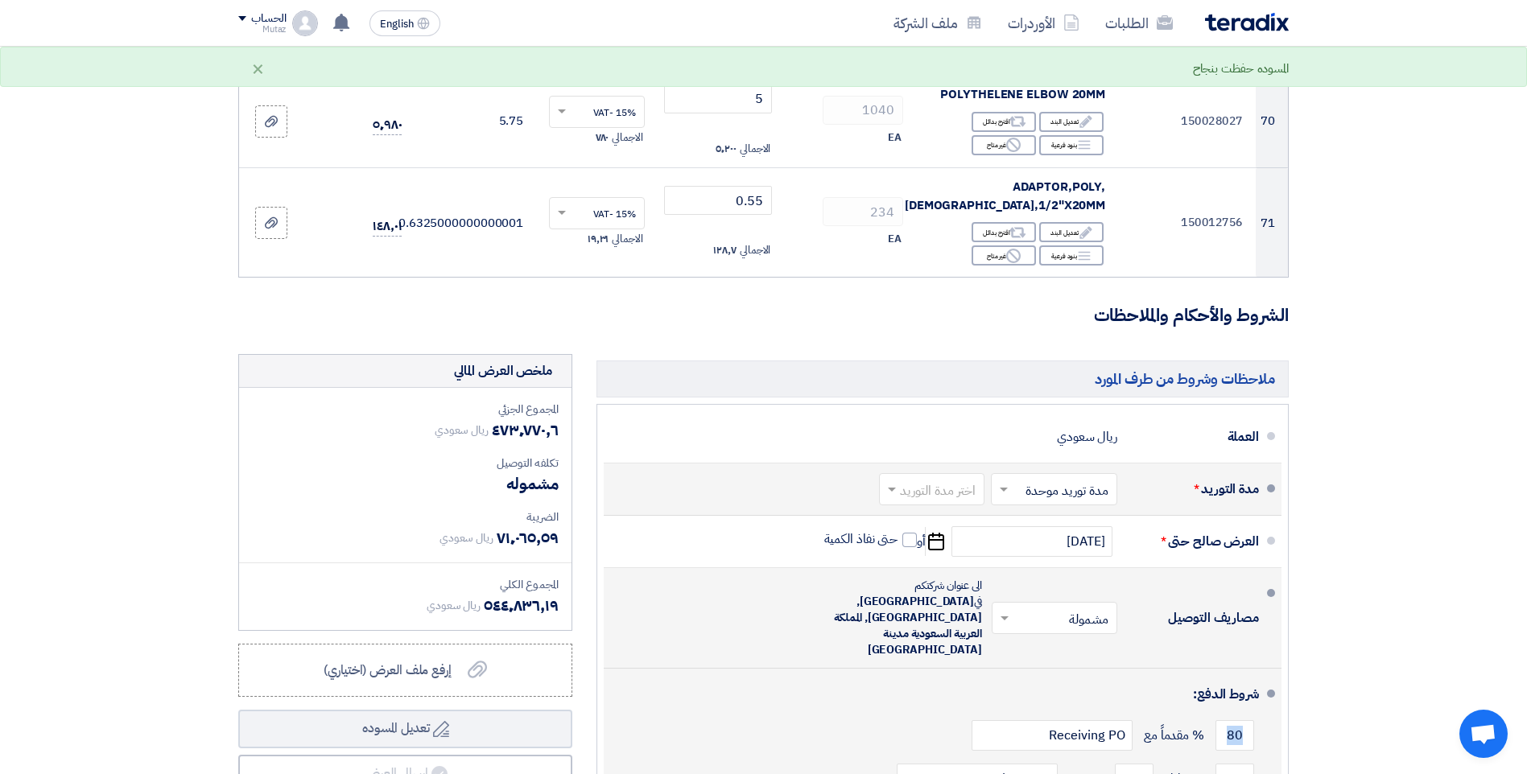
drag, startPoint x: 1208, startPoint y: 596, endPoint x: 1280, endPoint y: 608, distance: 72.8
click at [1280, 669] on li "شروط الدفع: 80 % مقدماً مع Receiving PO 20 % خلال 7 Invoice Date" at bounding box center [943, 738] width 678 height 139
drag, startPoint x: 1280, startPoint y: 608, endPoint x: 1236, endPoint y: 599, distance: 44.5
click at [1233, 720] on input "80" at bounding box center [1234, 735] width 39 height 31
click at [1236, 720] on input "80" at bounding box center [1234, 735] width 39 height 31
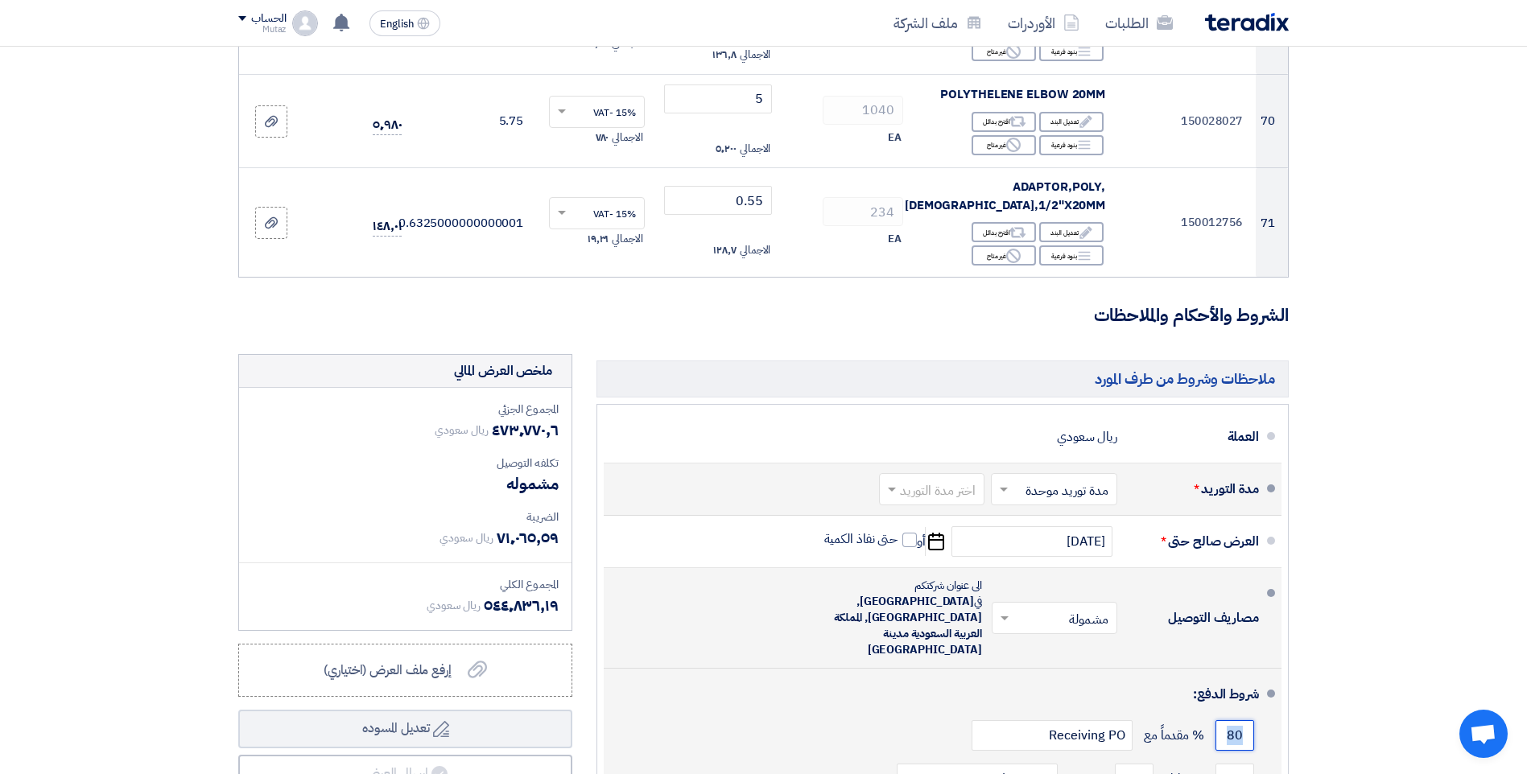
click at [1231, 720] on input "80" at bounding box center [1234, 735] width 39 height 31
type input "100"
click at [1231, 764] on input "20" at bounding box center [1234, 779] width 39 height 31
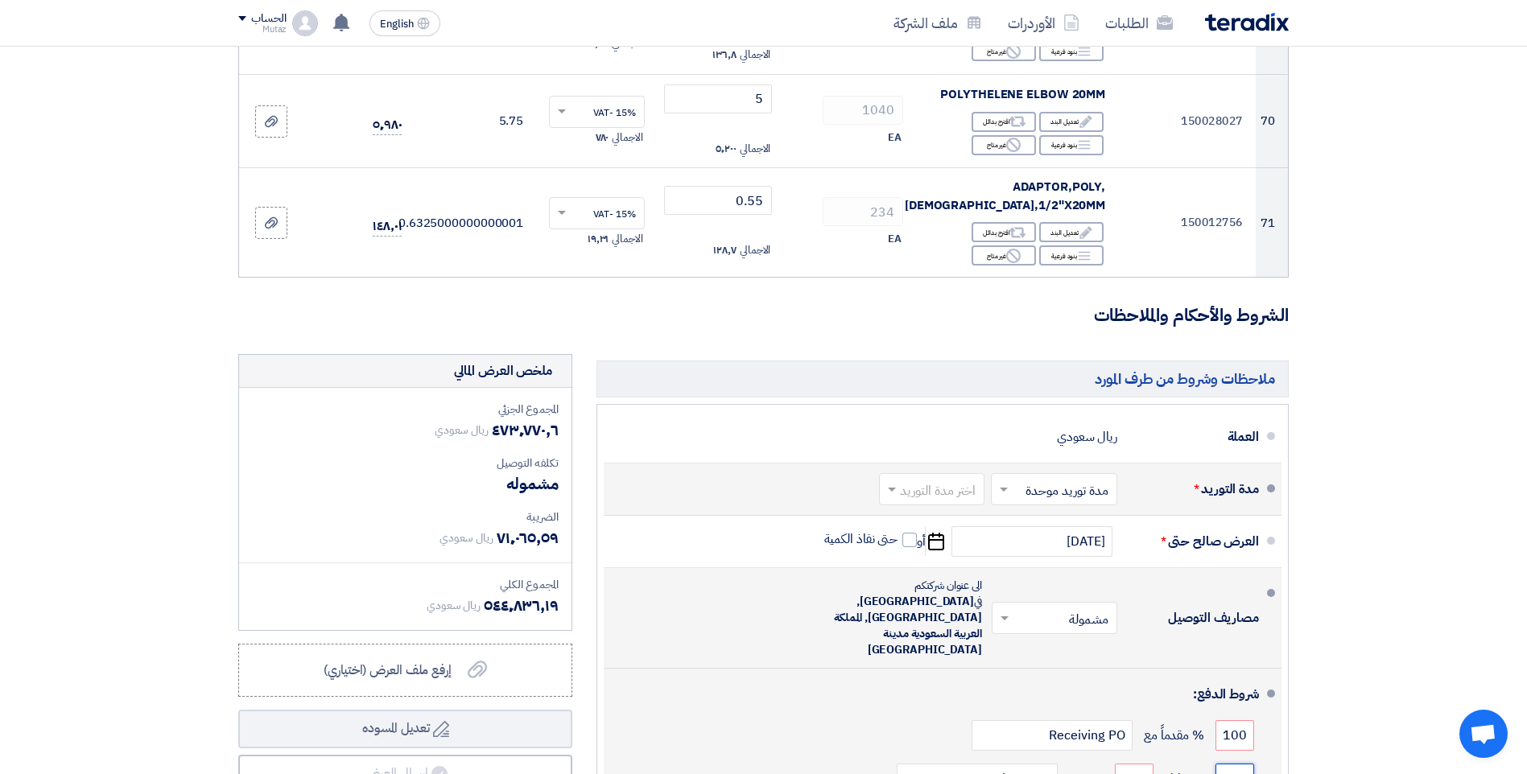
click at [1231, 764] on input "20" at bounding box center [1234, 779] width 39 height 31
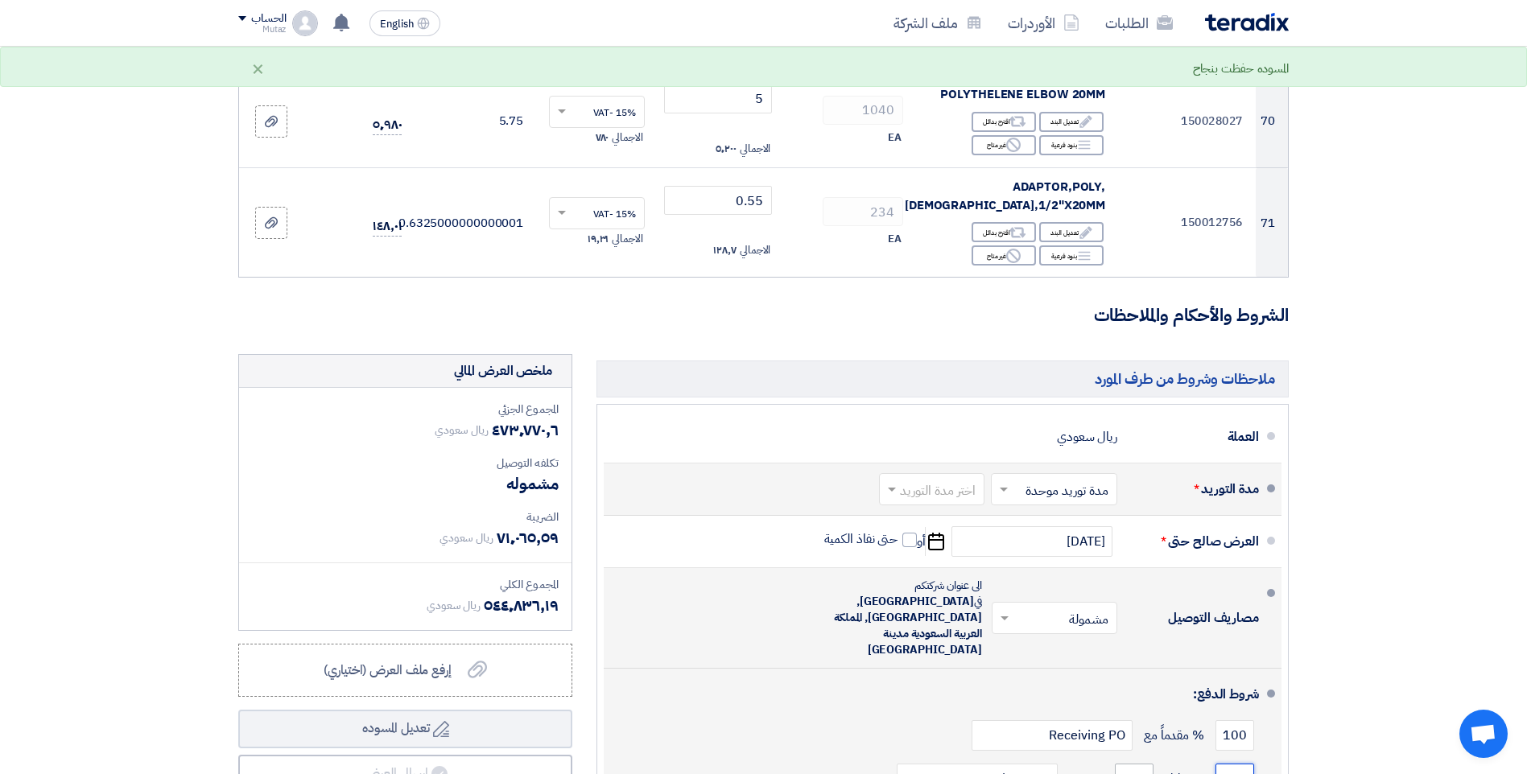
type input "0"
click at [1134, 764] on input "7" at bounding box center [1134, 779] width 39 height 31
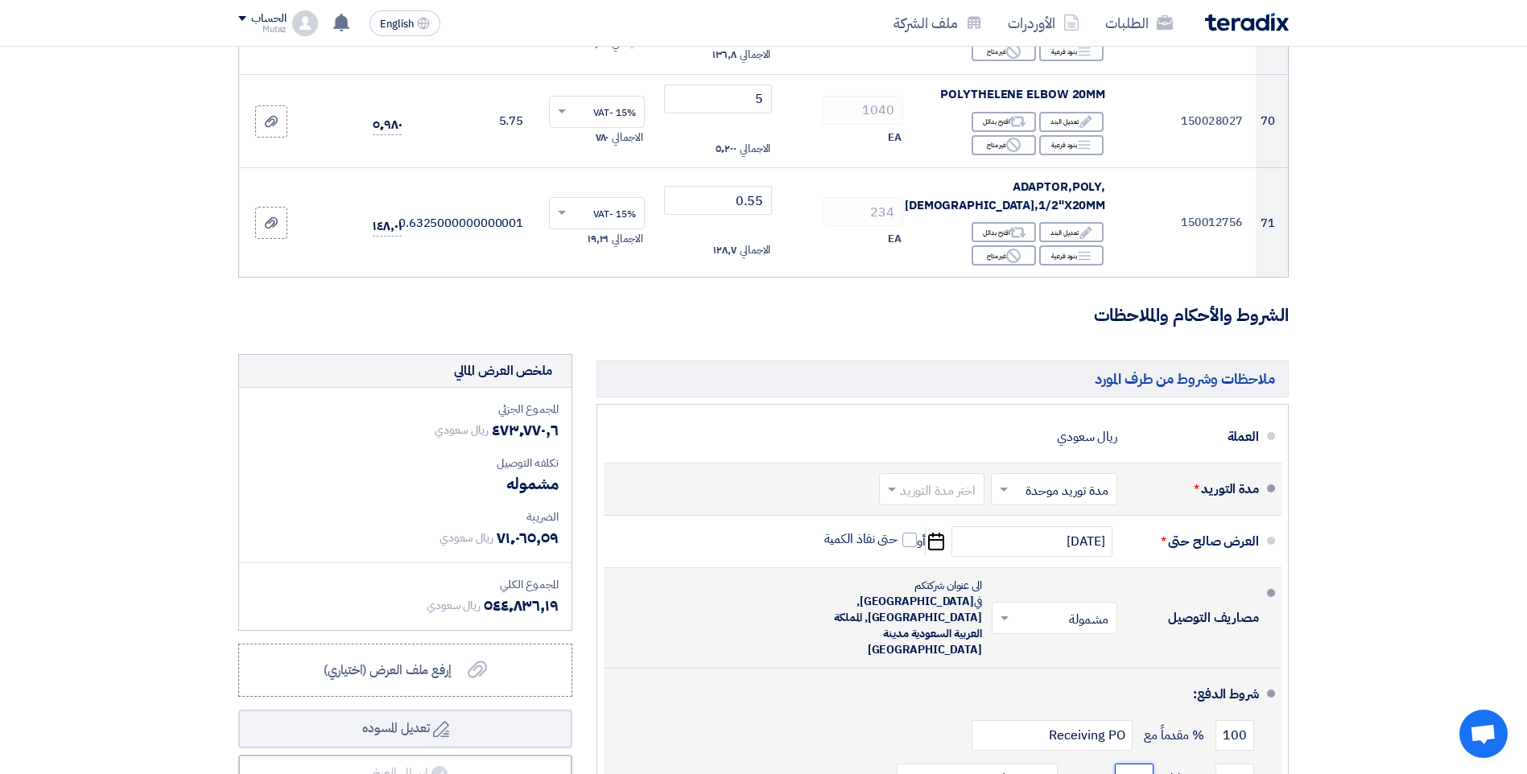
click at [1135, 764] on input "7" at bounding box center [1134, 779] width 39 height 31
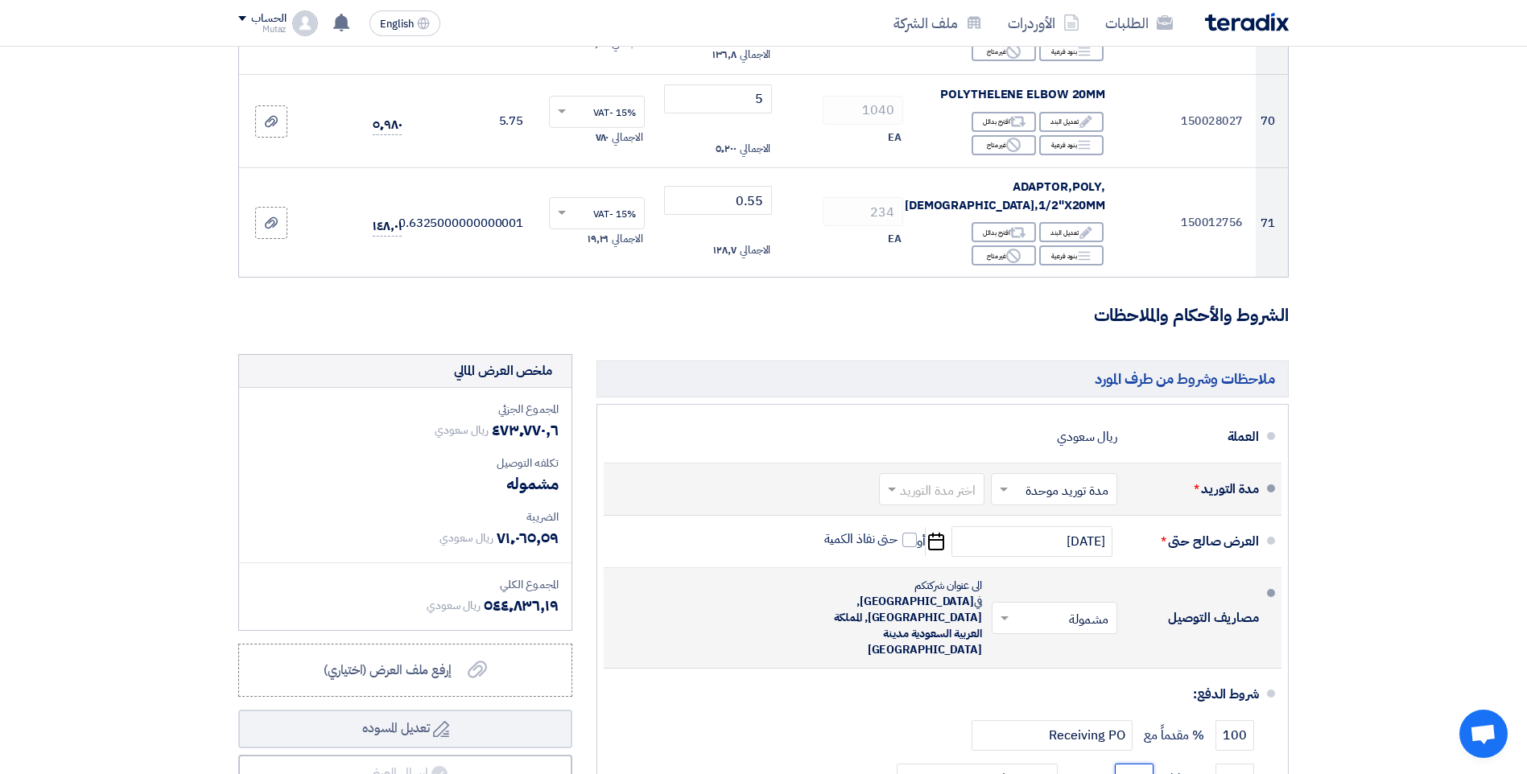
type input "0"
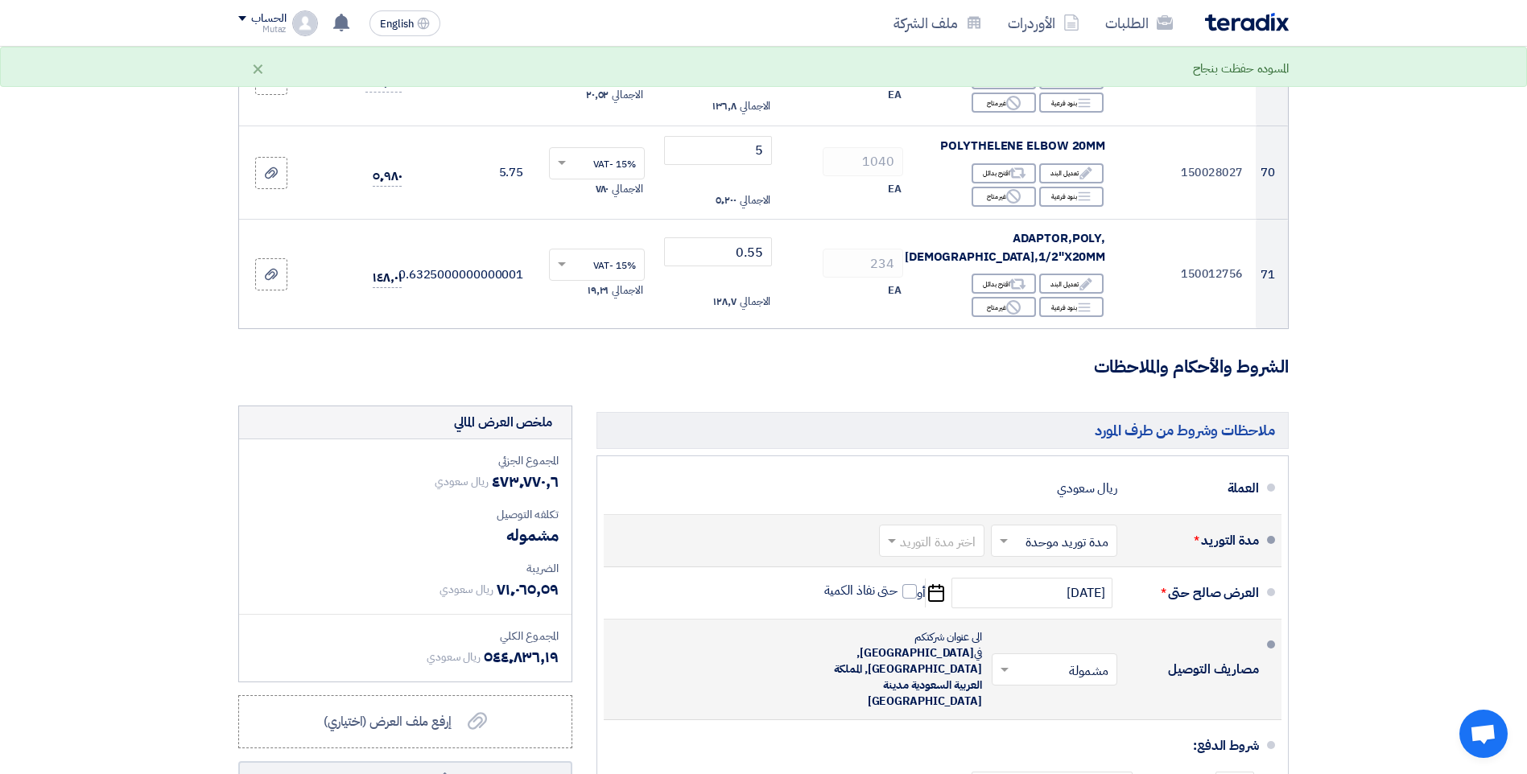
scroll to position [8032, 0]
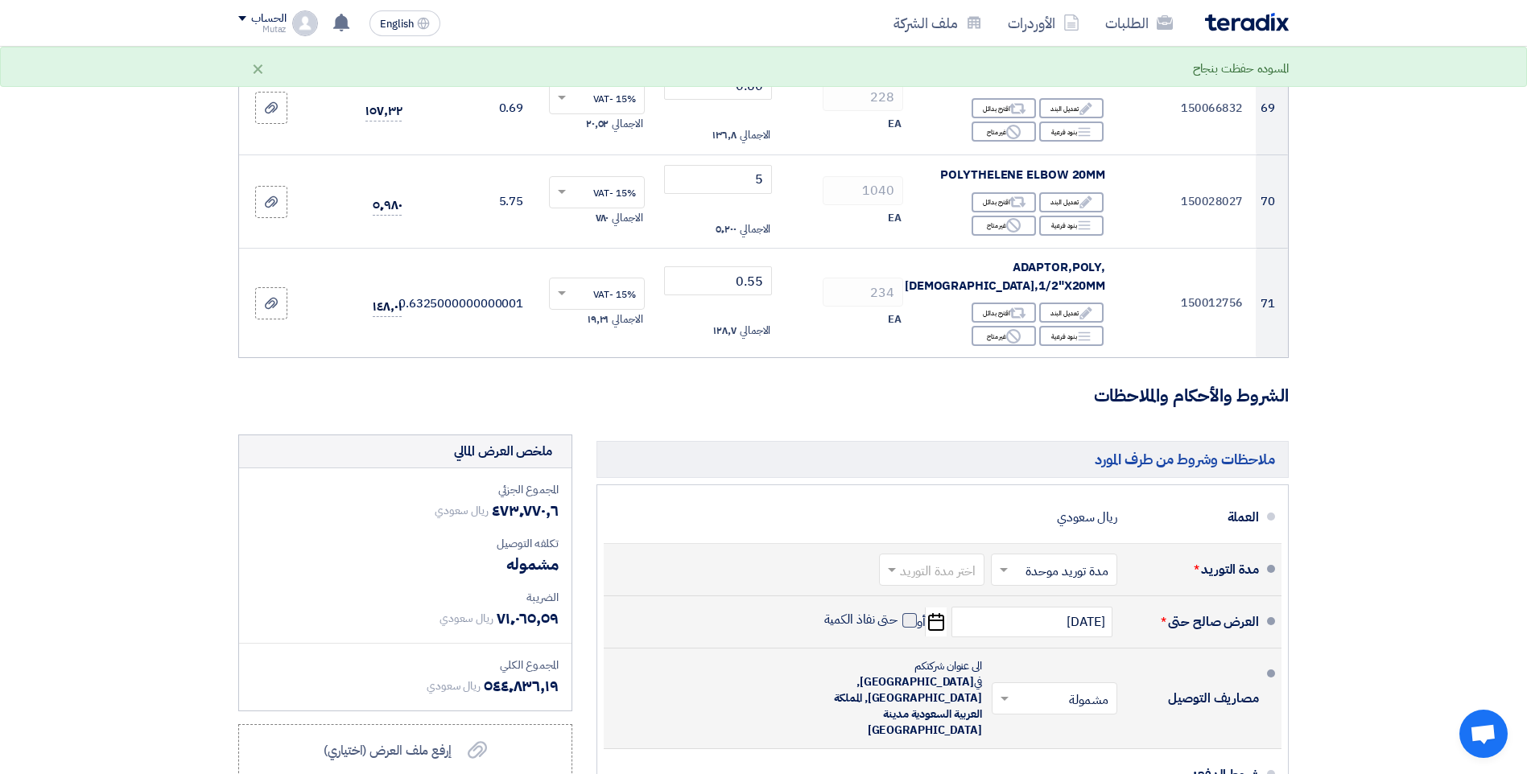
click at [906, 613] on span at bounding box center [909, 620] width 14 height 14
click at [898, 612] on input "حتى نفاذ الكمية" at bounding box center [859, 627] width 77 height 31
checkbox input "true"
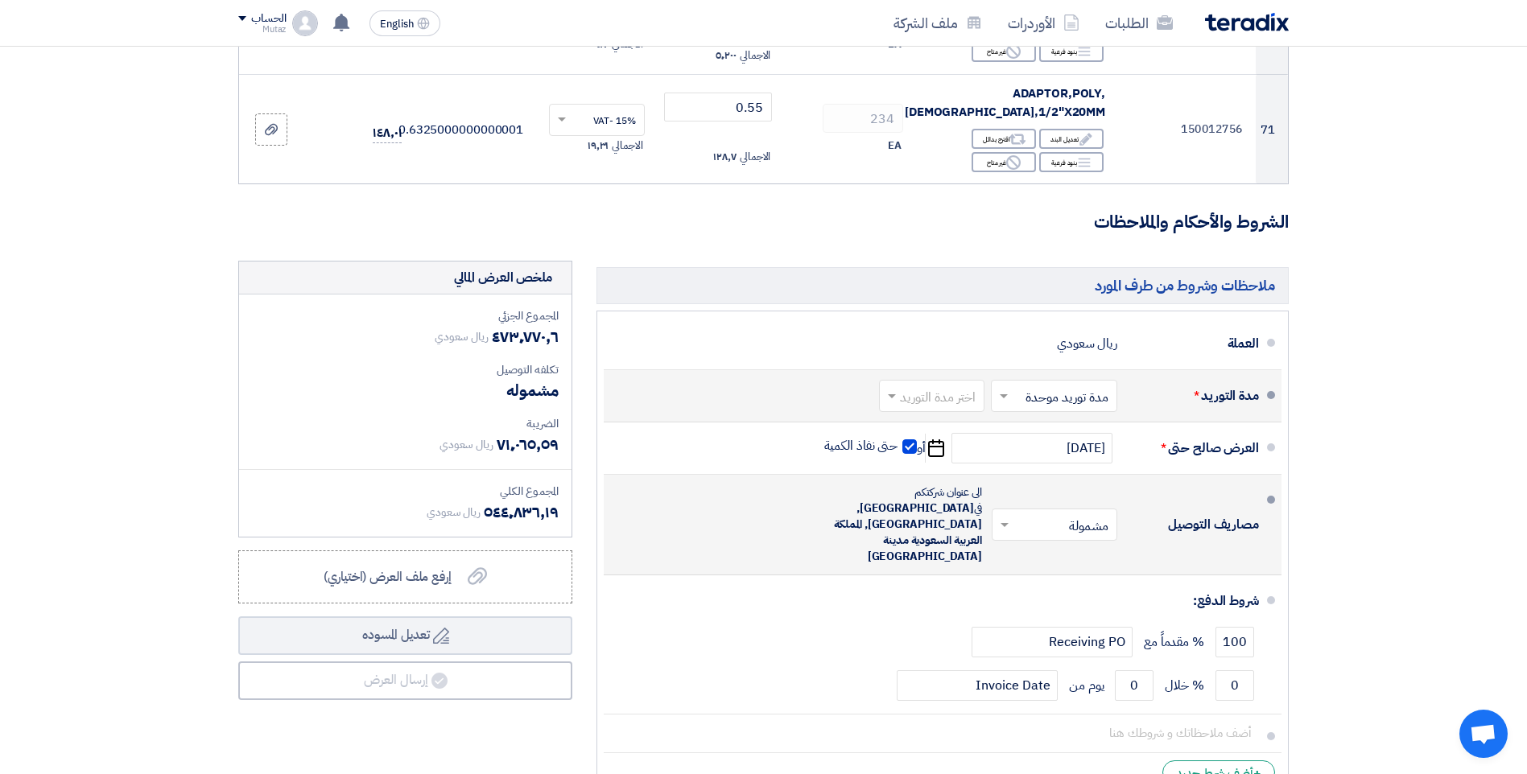
scroll to position [8199, 0]
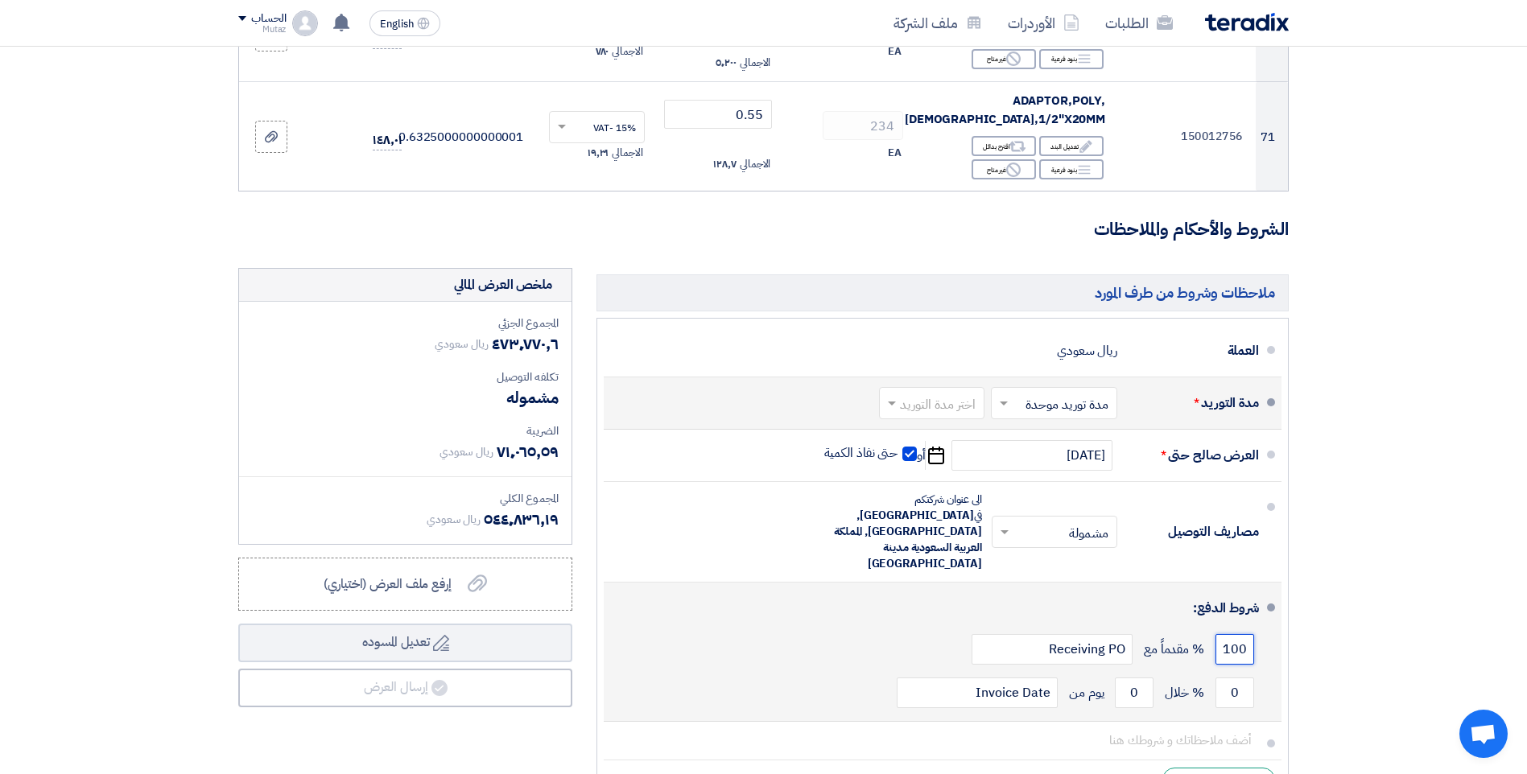
drag, startPoint x: 1224, startPoint y: 513, endPoint x: 1251, endPoint y: 513, distance: 26.6
click at [1251, 634] on input "100" at bounding box center [1234, 649] width 39 height 31
type input "95"
drag, startPoint x: 1241, startPoint y: 552, endPoint x: 1223, endPoint y: 555, distance: 18.7
click at [1223, 678] on input "0" at bounding box center [1234, 693] width 39 height 31
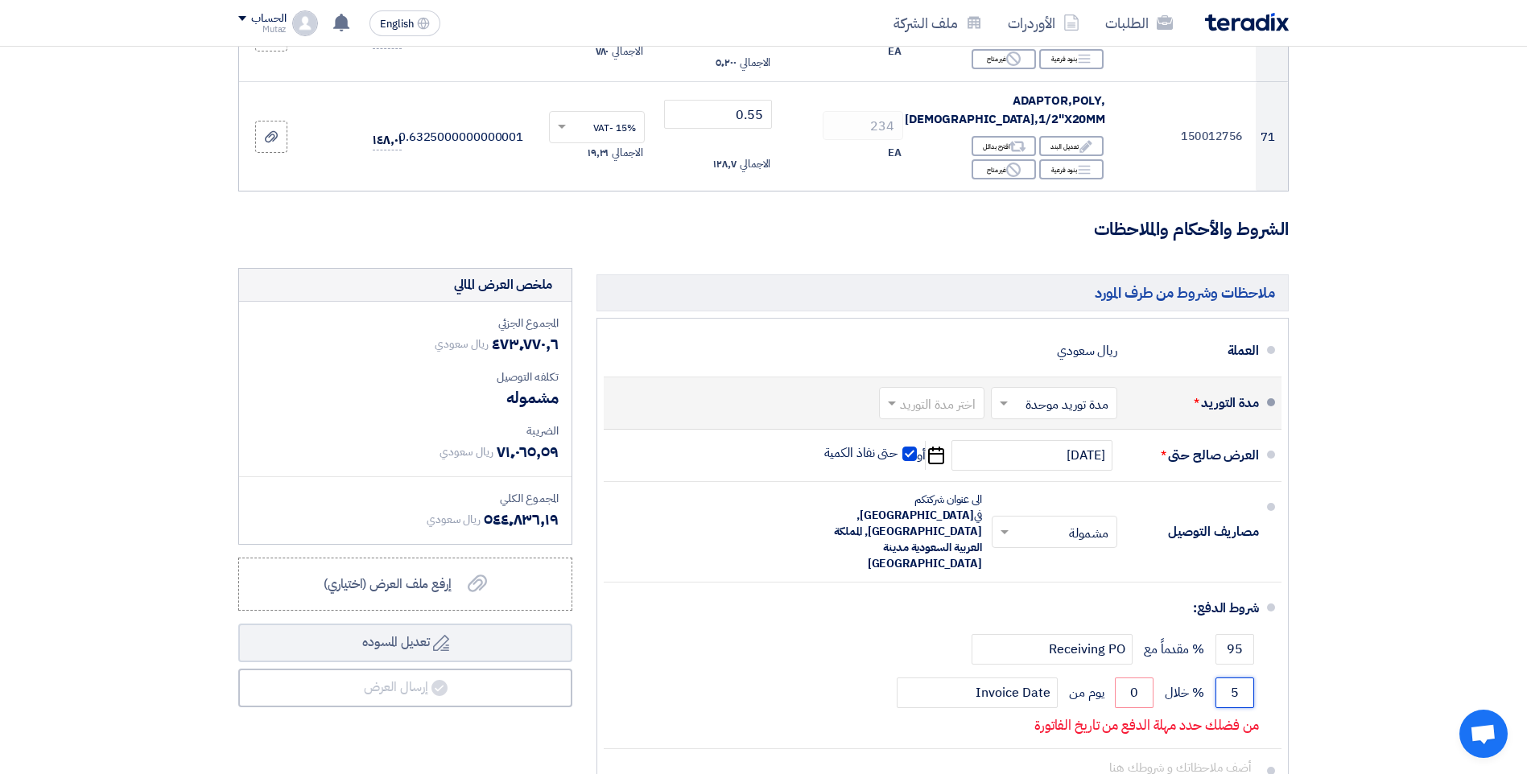
type input "5"
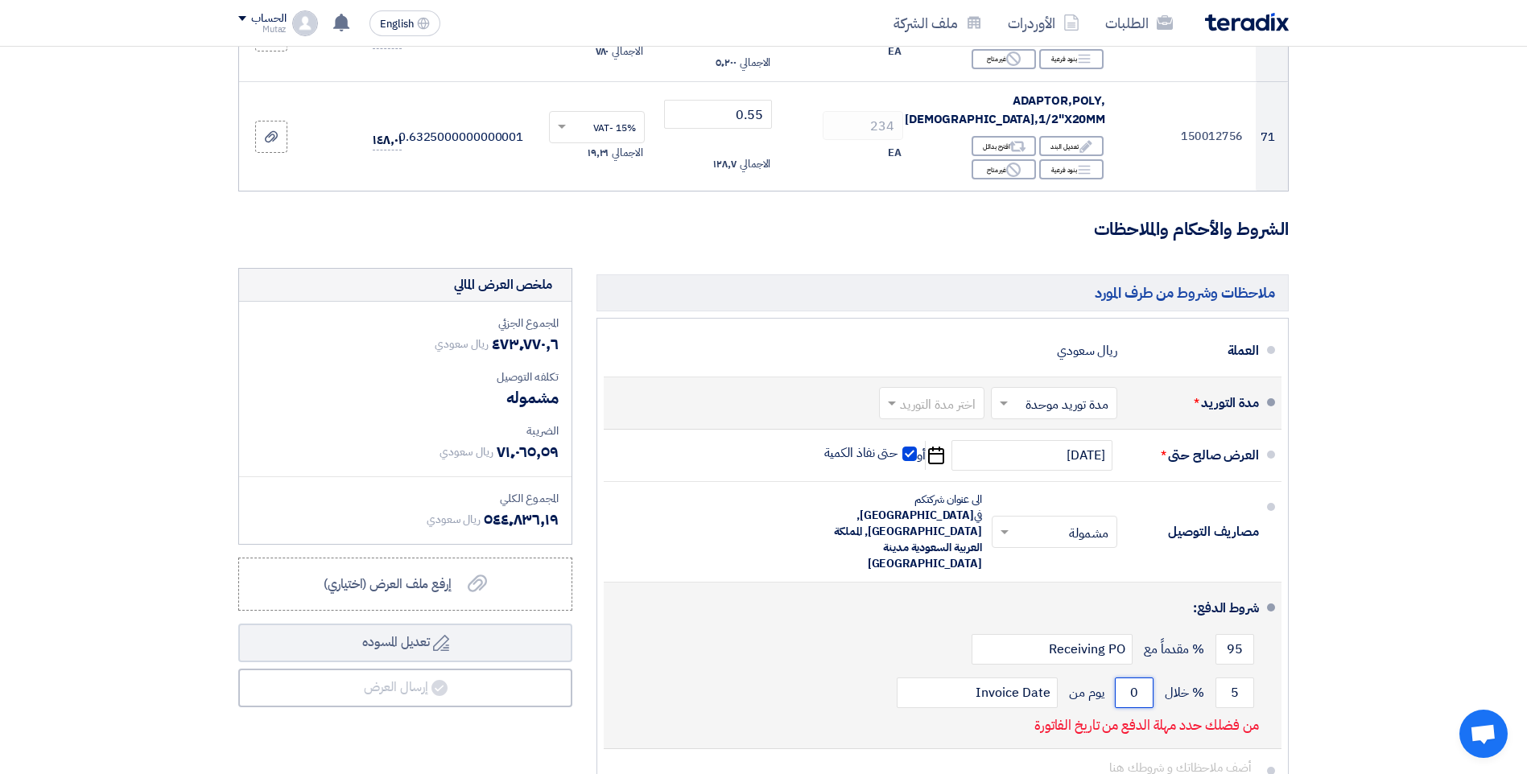
click at [1127, 678] on input "0" at bounding box center [1134, 693] width 39 height 31
drag, startPoint x: 1127, startPoint y: 555, endPoint x: 1153, endPoint y: 555, distance: 25.8
click at [1153, 678] on input "0" at bounding box center [1134, 693] width 39 height 31
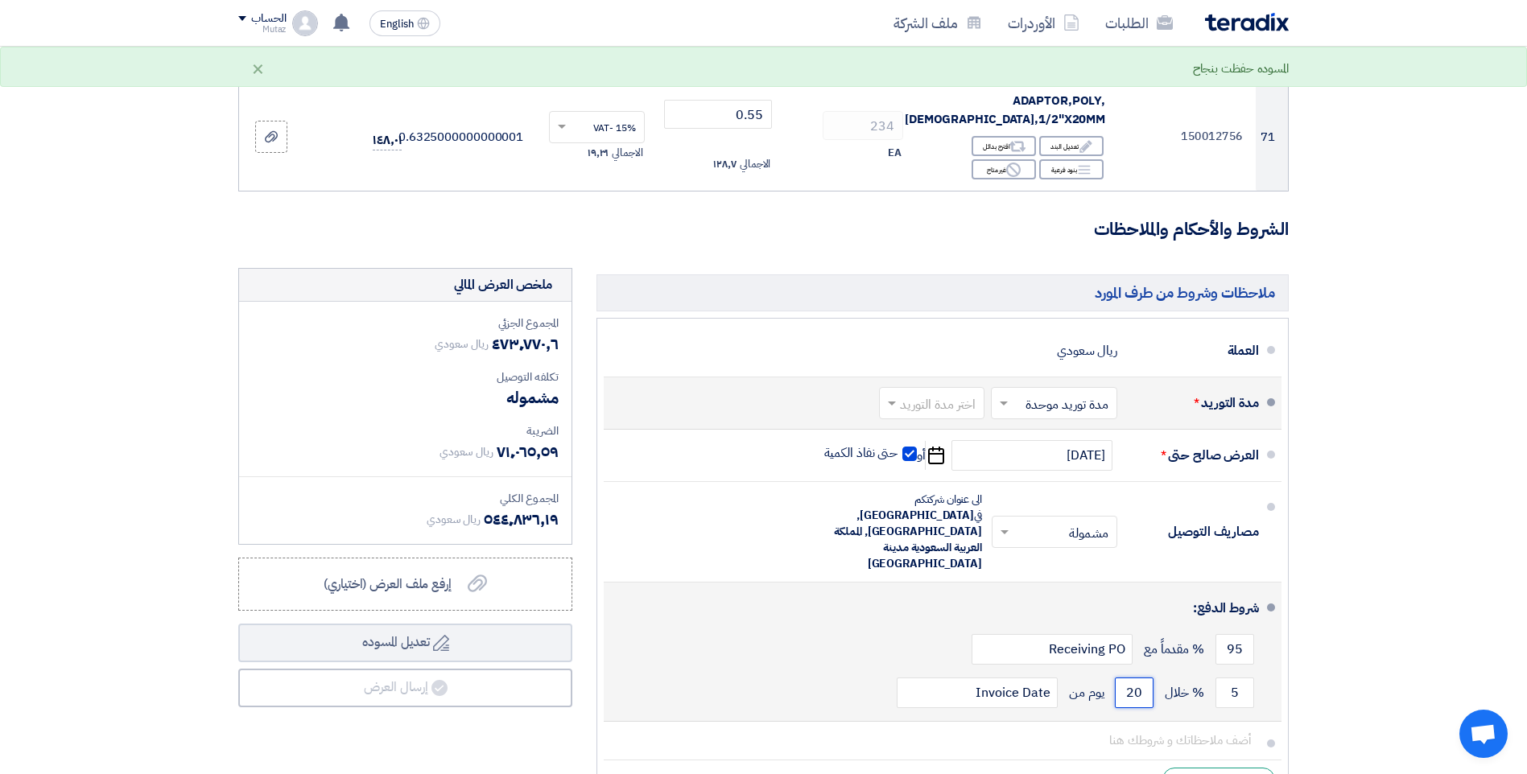
drag, startPoint x: 1149, startPoint y: 551, endPoint x: 1093, endPoint y: 563, distance: 56.8
click at [1093, 671] on div "5 % خلال 20 يوم من Invoice Date" at bounding box center [938, 692] width 642 height 43
type input "30"
drag, startPoint x: 1229, startPoint y: 559, endPoint x: 1253, endPoint y: 554, distance: 24.8
click at [1253, 678] on input "5" at bounding box center [1234, 693] width 39 height 31
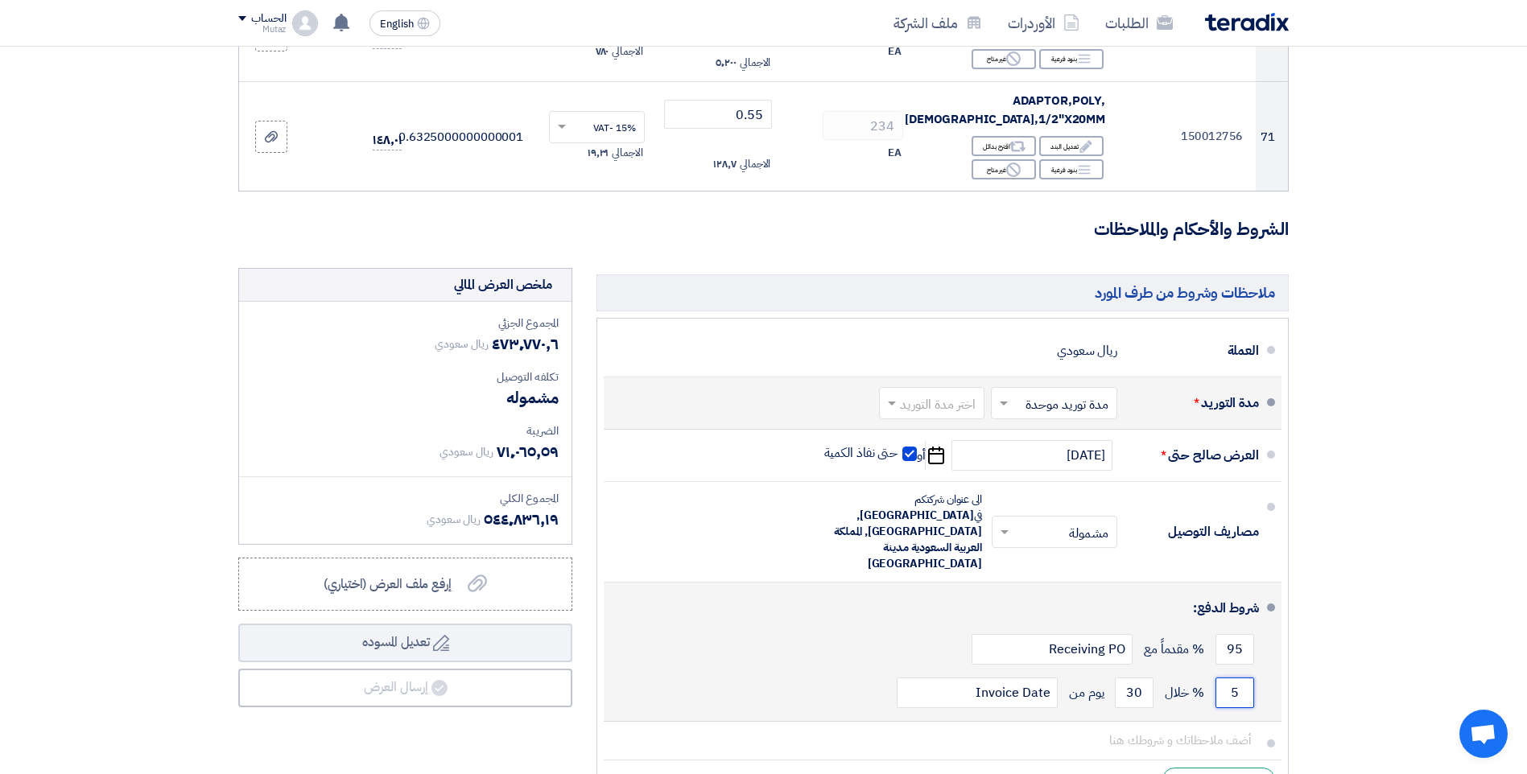
type input "0"
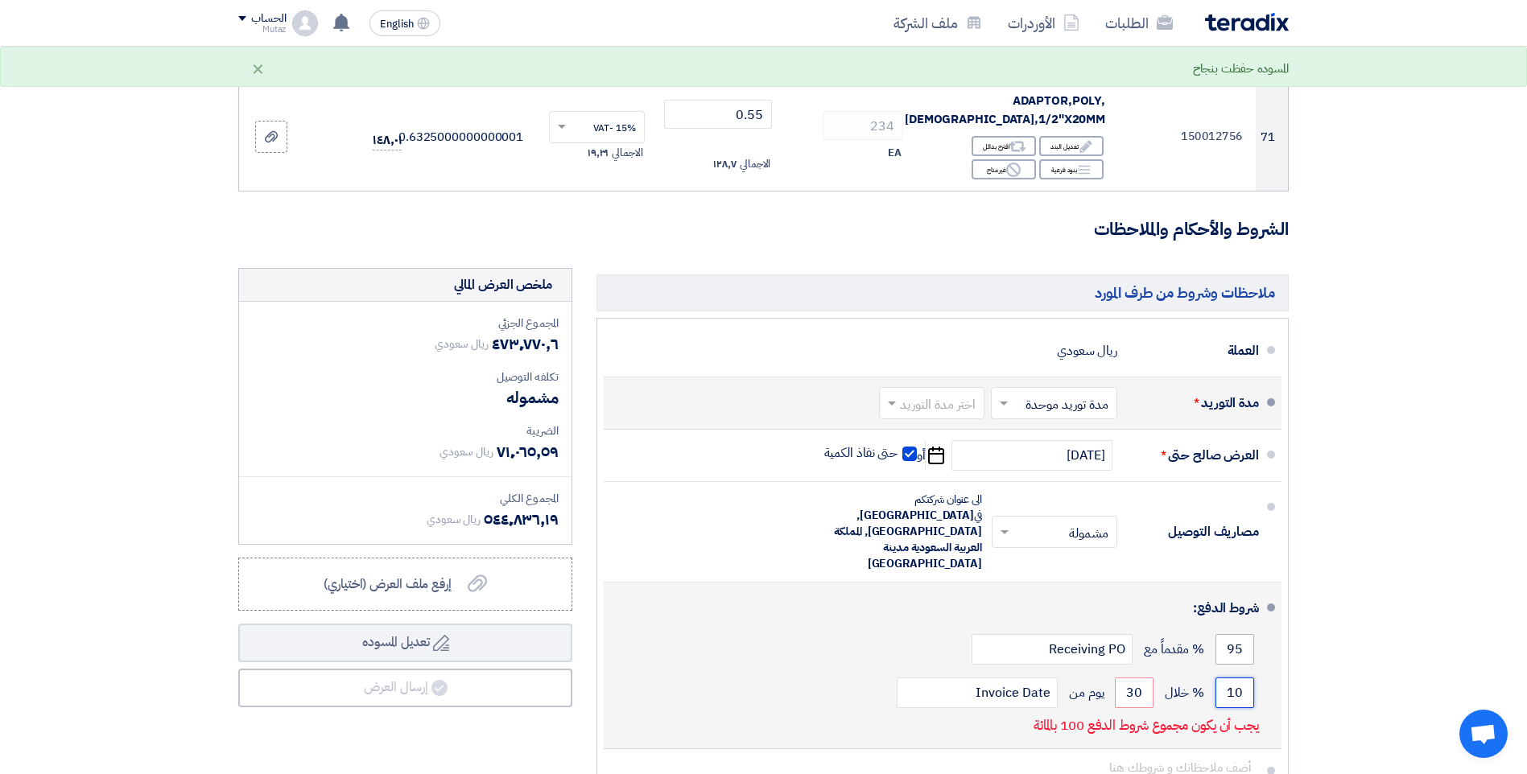
type input "10"
drag, startPoint x: 1237, startPoint y: 510, endPoint x: 1250, endPoint y: 509, distance: 12.9
click at [1250, 634] on input "95" at bounding box center [1234, 649] width 39 height 31
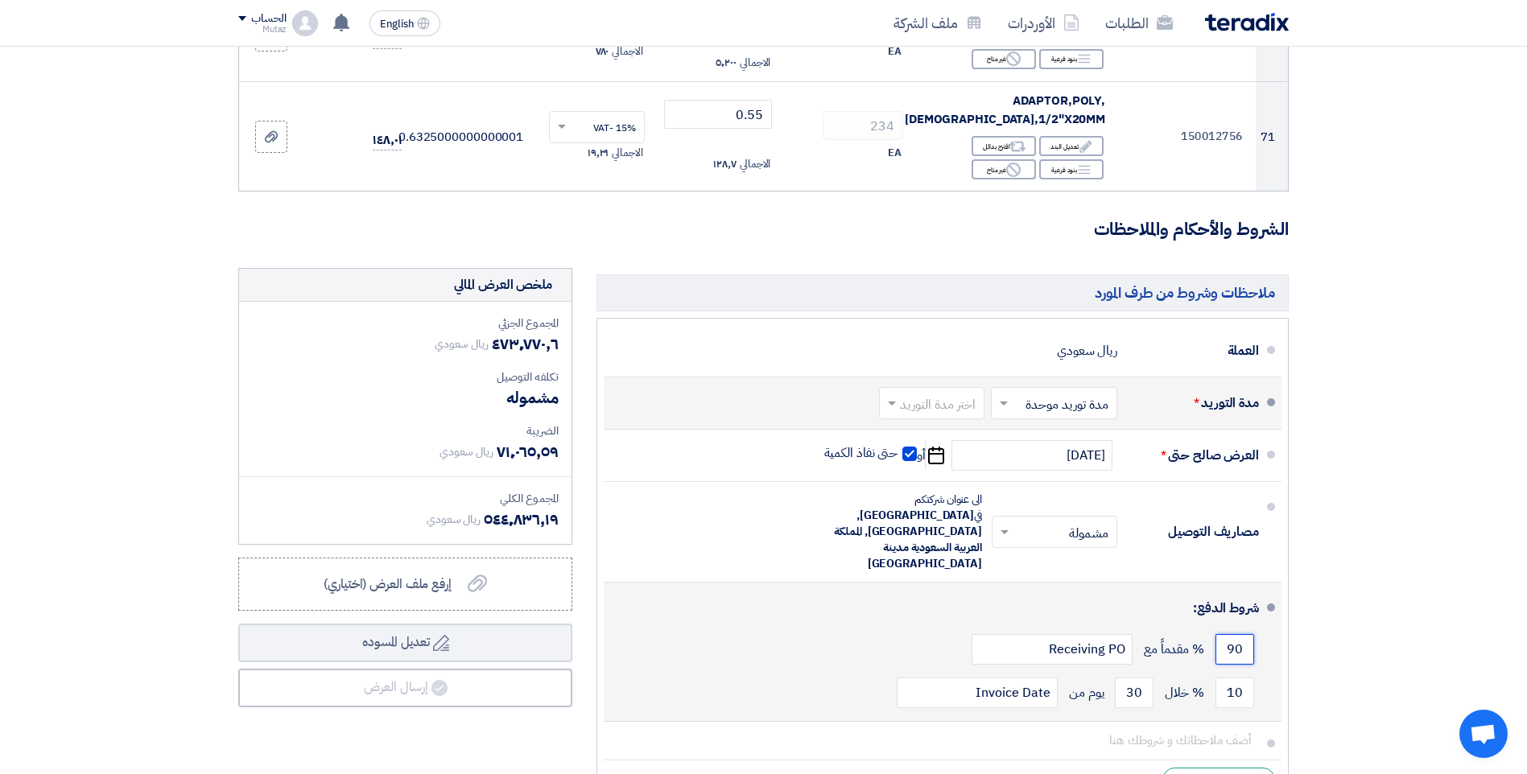
drag, startPoint x: 1224, startPoint y: 513, endPoint x: 1266, endPoint y: 518, distance: 42.1
click at [1266, 583] on li "شروط الدفع: 90 % مقدماً مع Receiving PO 10 % خلال 30 Invoice Date" at bounding box center [943, 652] width 678 height 139
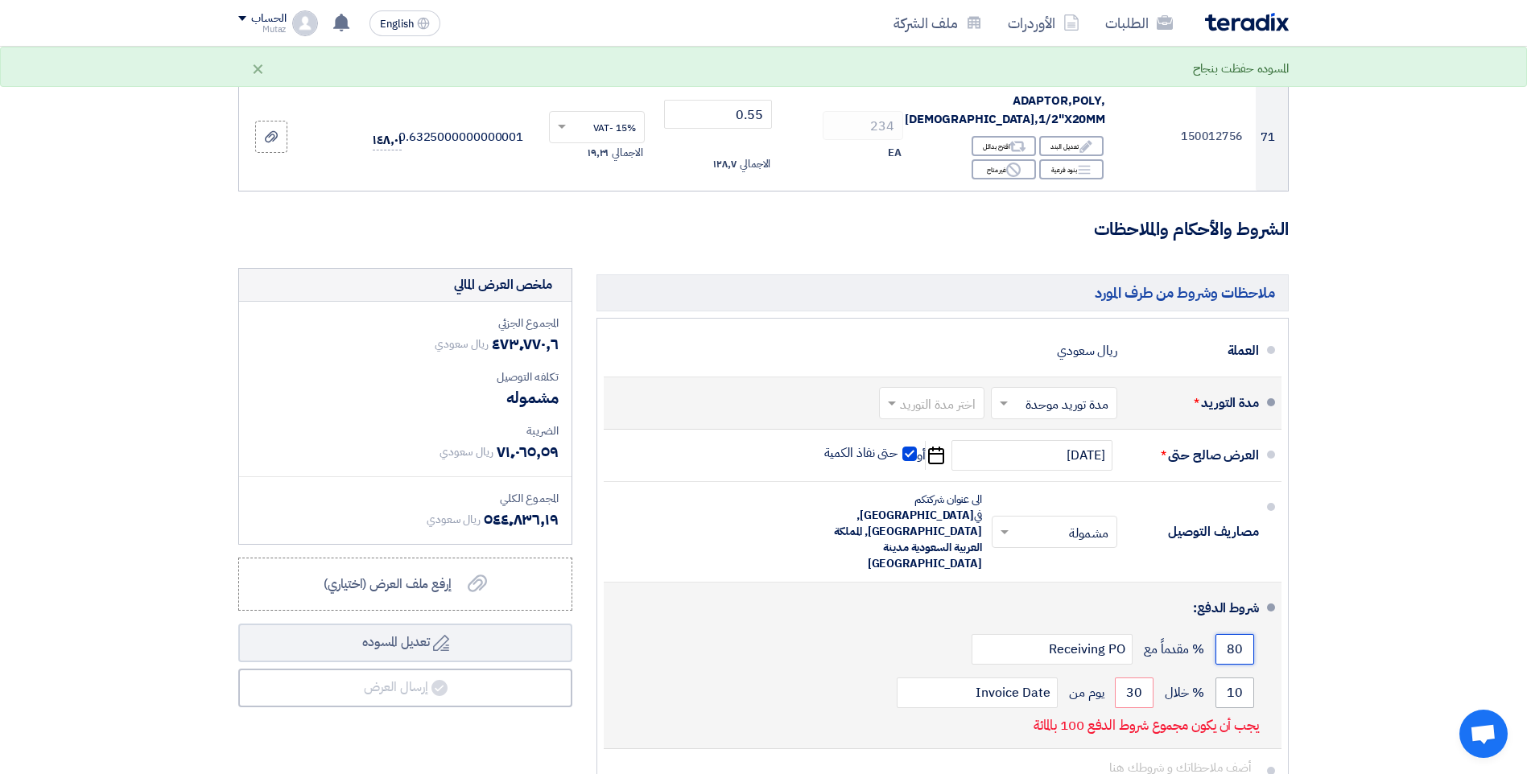
type input "80"
drag, startPoint x: 1251, startPoint y: 559, endPoint x: 1247, endPoint y: 535, distance: 23.7
click at [1224, 678] on input "10" at bounding box center [1234, 693] width 39 height 31
type input "20"
drag, startPoint x: 1242, startPoint y: 508, endPoint x: 1210, endPoint y: 505, distance: 32.3
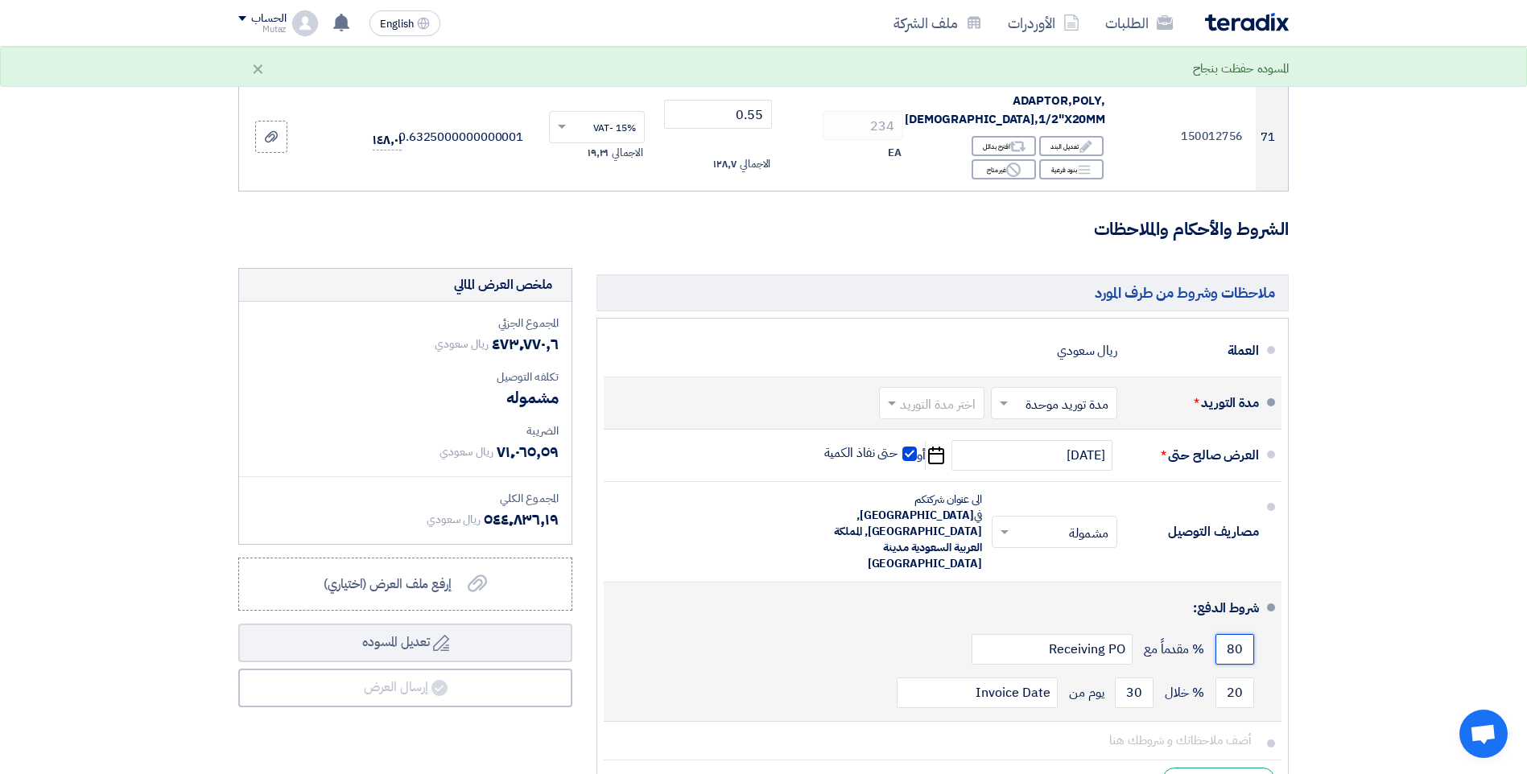
click at [1206, 628] on div "80 % مقدماً مع Receiving PO" at bounding box center [938, 649] width 642 height 43
type input "50"
drag, startPoint x: 1240, startPoint y: 555, endPoint x: 1214, endPoint y: 554, distance: 26.6
click at [1214, 671] on div "20 % خلال 30 يوم من Invoice Date" at bounding box center [938, 692] width 642 height 43
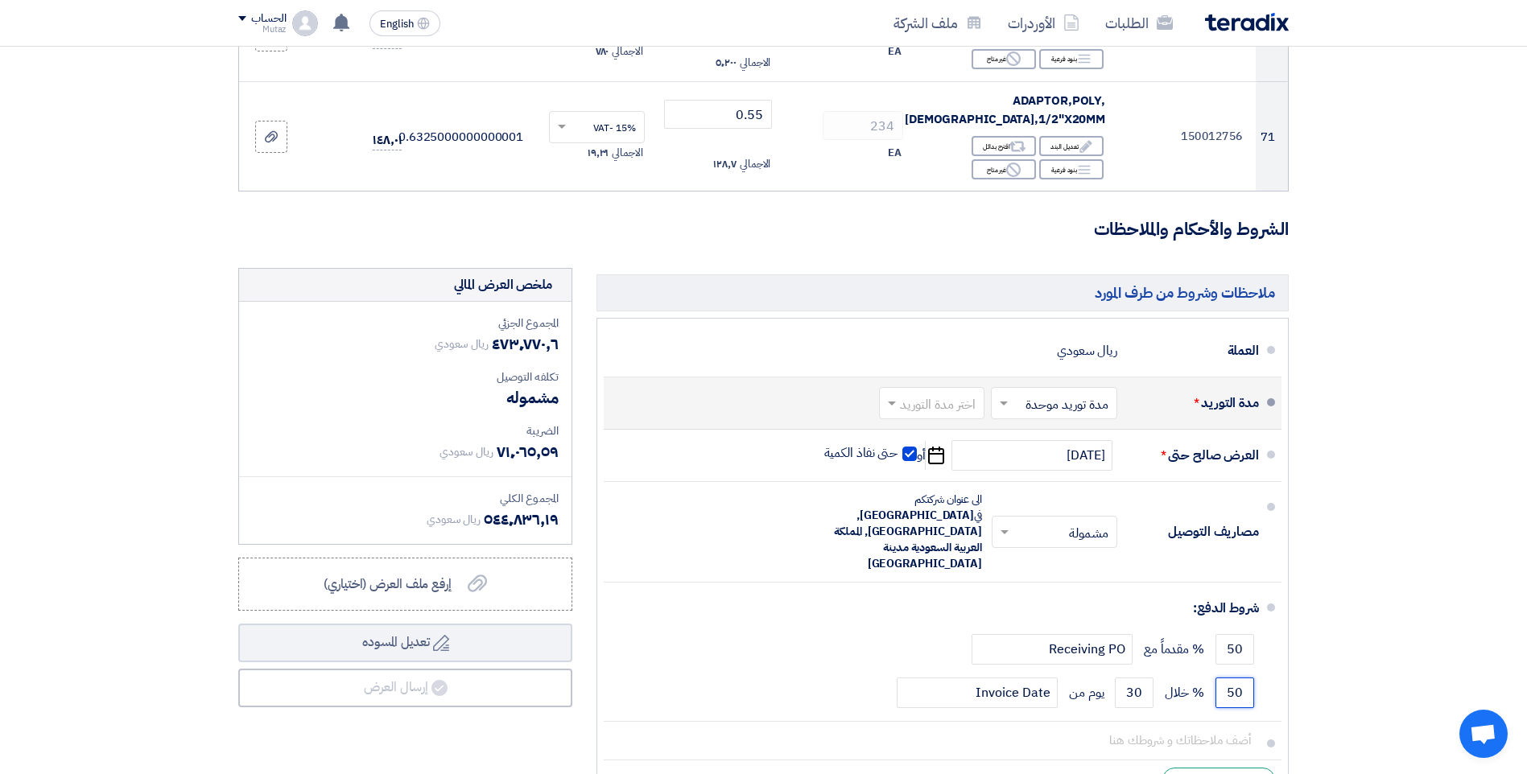
type input "50"
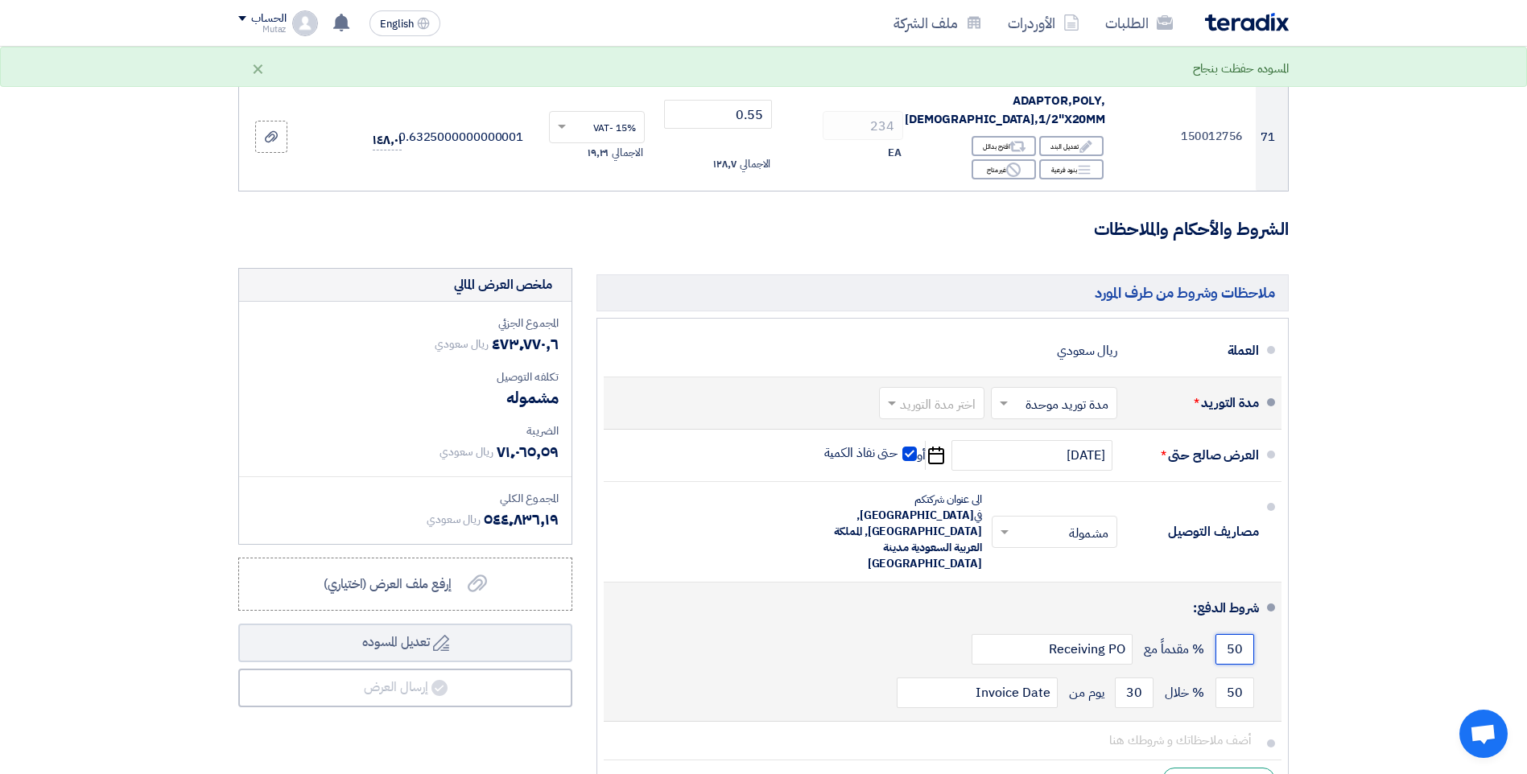
drag, startPoint x: 1242, startPoint y: 505, endPoint x: 1216, endPoint y: 504, distance: 25.8
click at [1216, 634] on input "50" at bounding box center [1234, 649] width 39 height 31
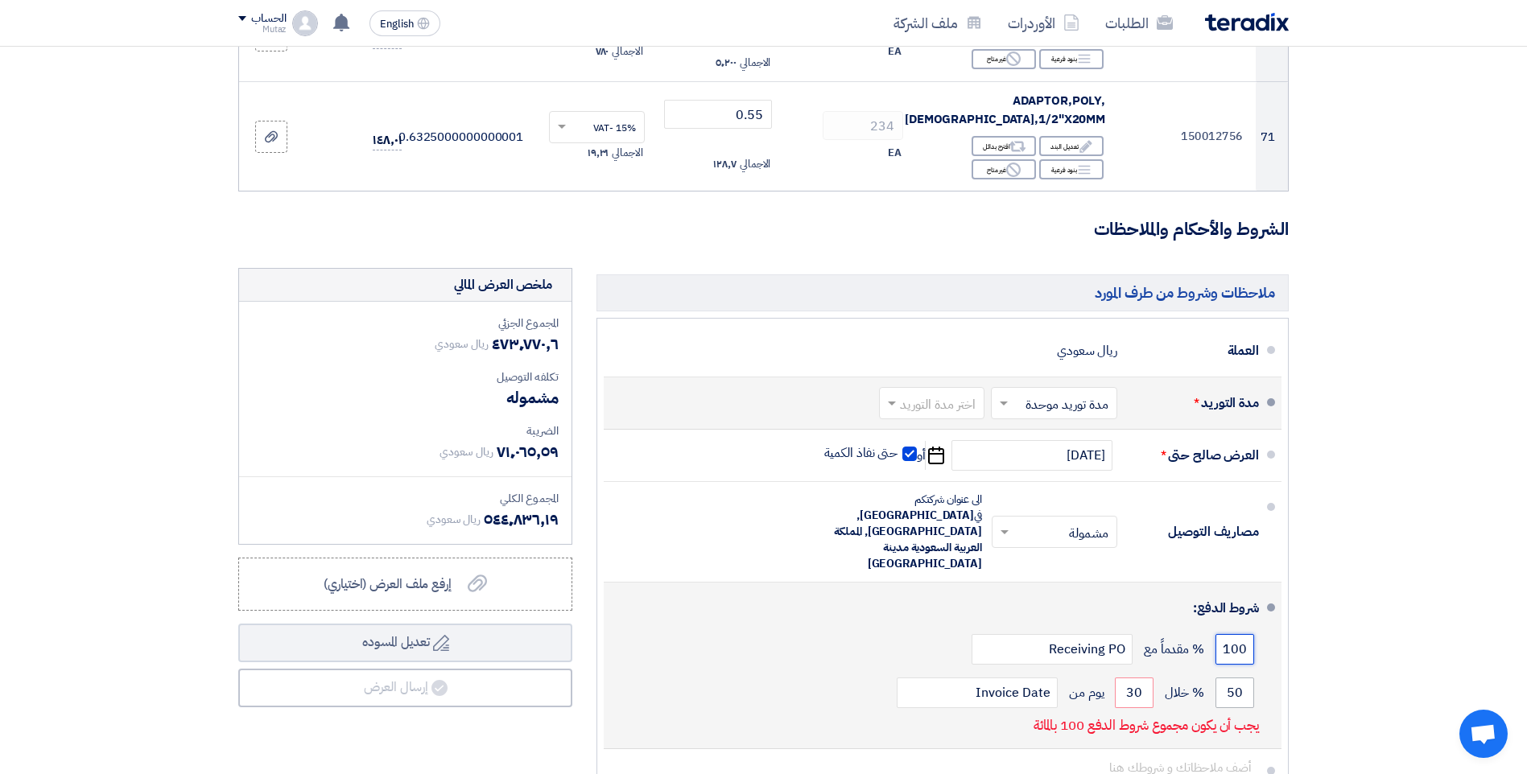
type input "100"
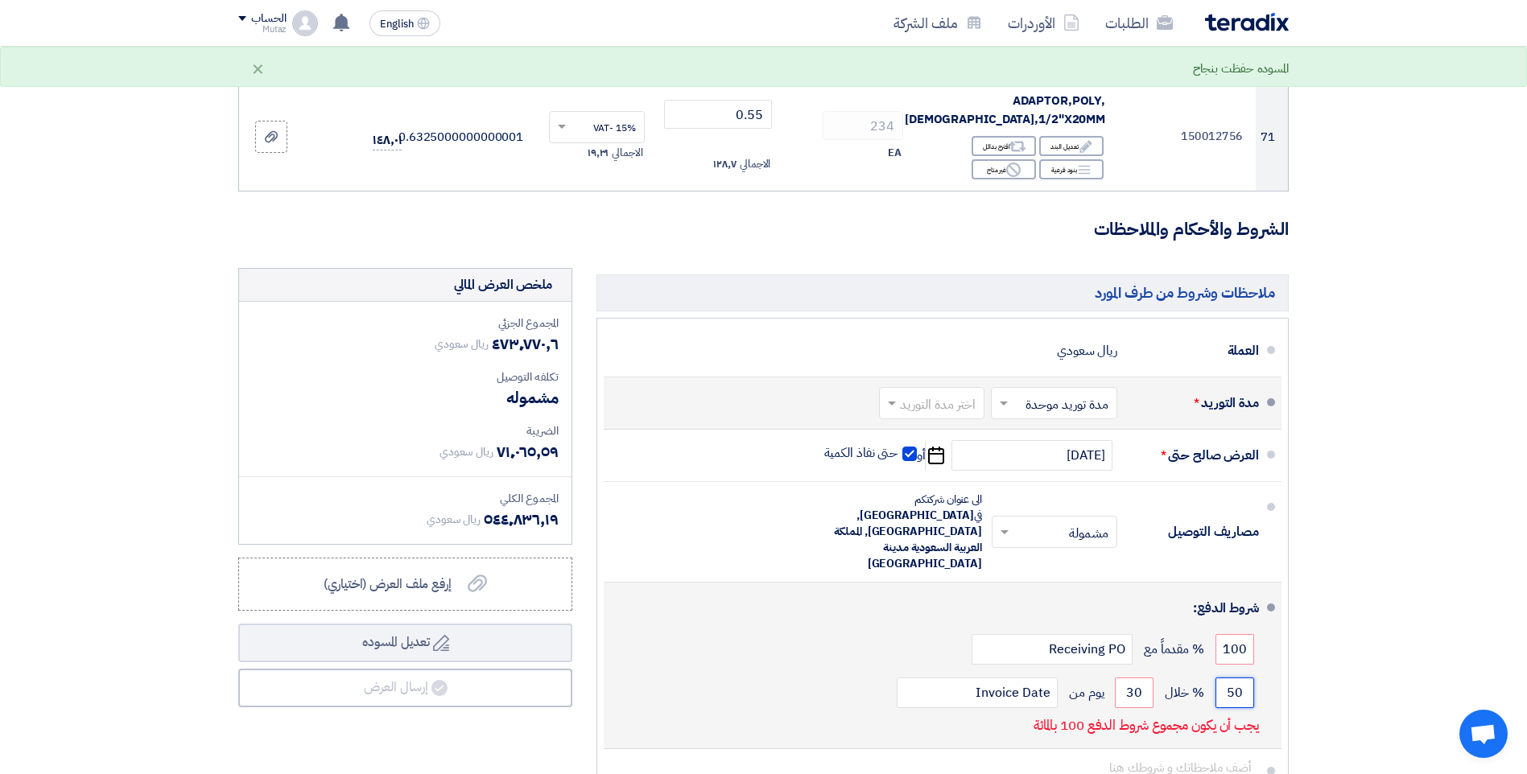
drag, startPoint x: 1247, startPoint y: 547, endPoint x: 1220, endPoint y: 546, distance: 26.6
click at [1219, 678] on input "50" at bounding box center [1234, 693] width 39 height 31
type input "0"
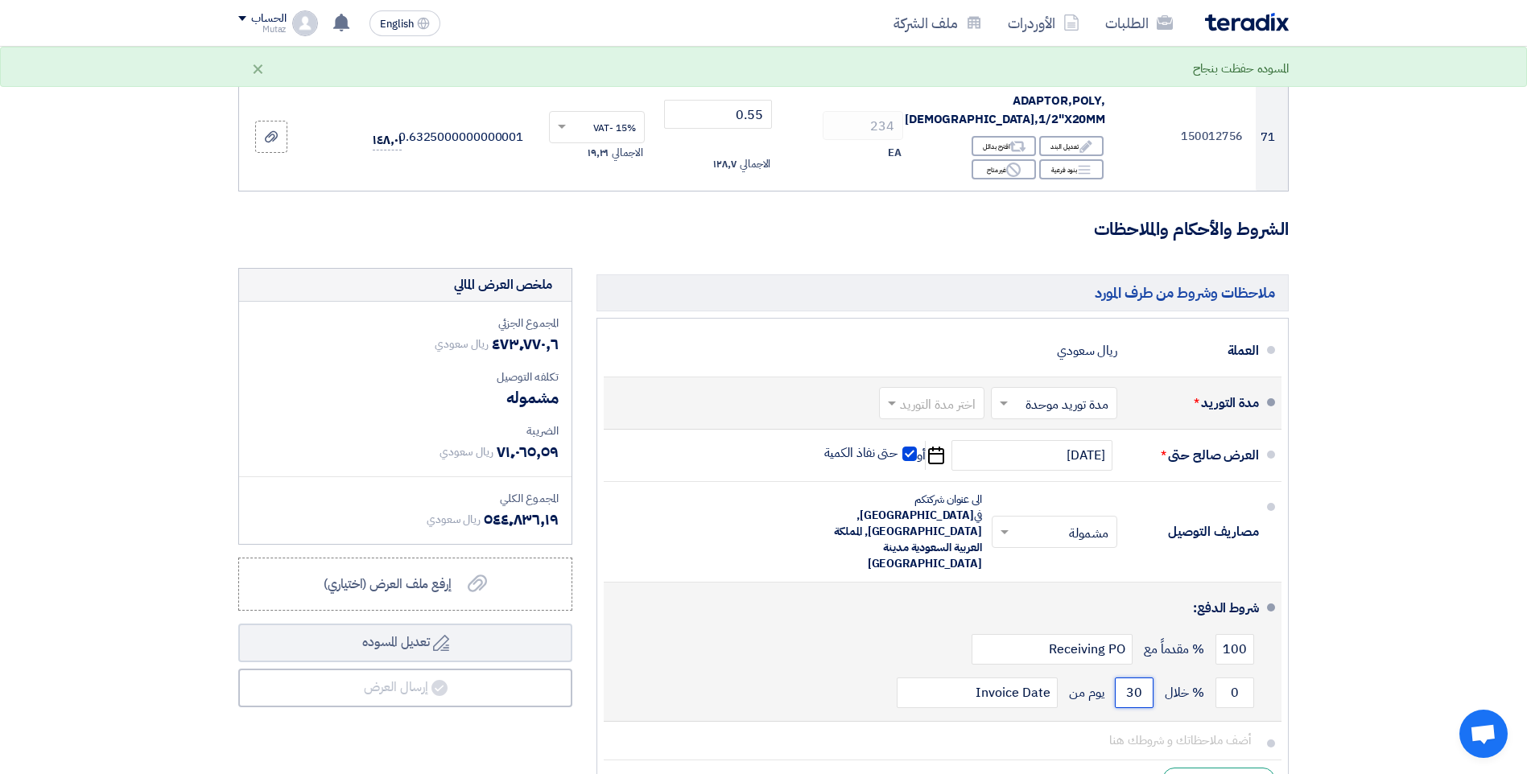
drag, startPoint x: 1145, startPoint y: 559, endPoint x: 1124, endPoint y: 558, distance: 21.7
click at [1124, 678] on input "30" at bounding box center [1134, 693] width 39 height 31
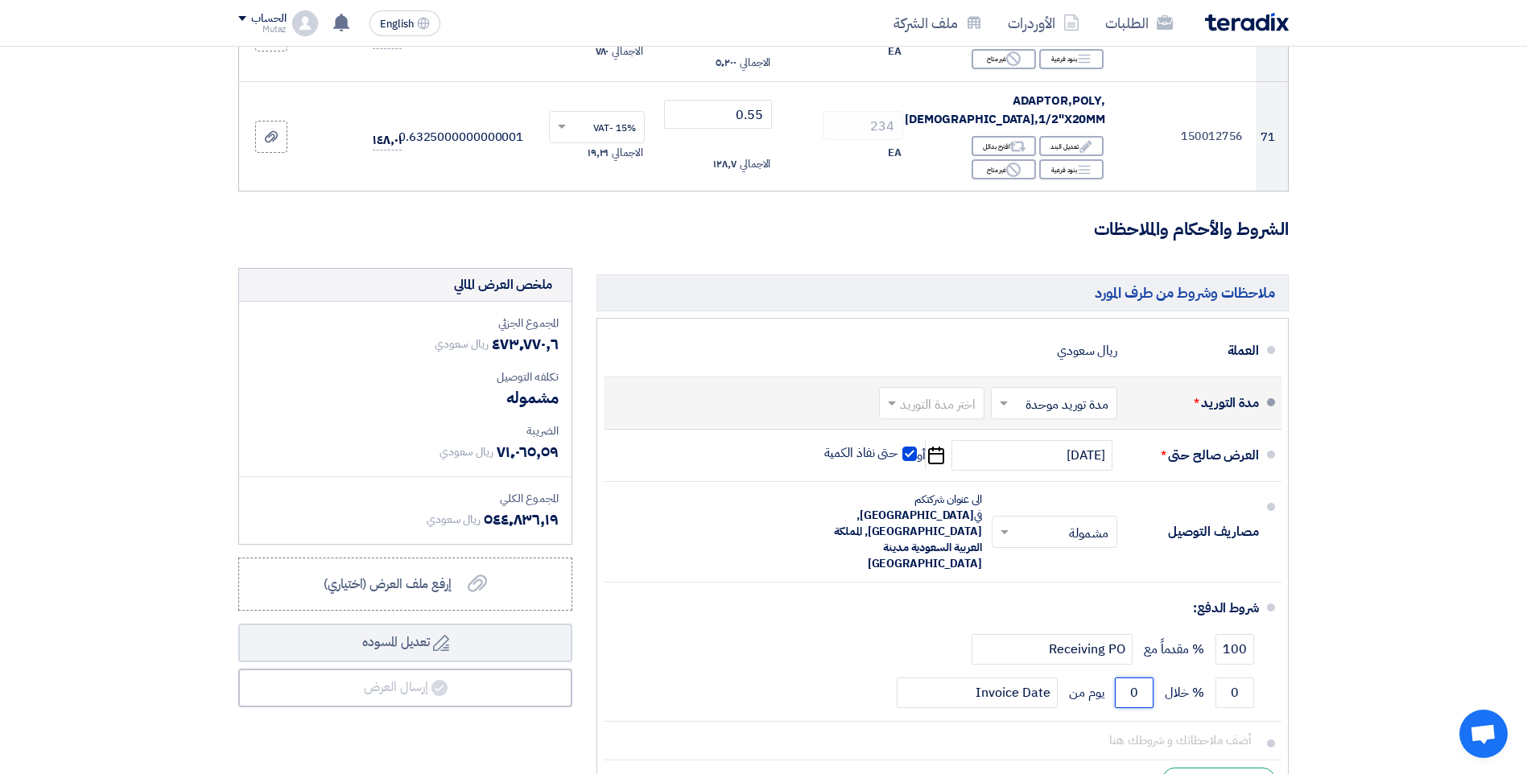
type input "0"
click at [1286, 518] on ul "العملة ريال سعودي مدة التوريد * اختر مدة التوريد × مدة توريد موحدة ×" at bounding box center [942, 562] width 692 height 489
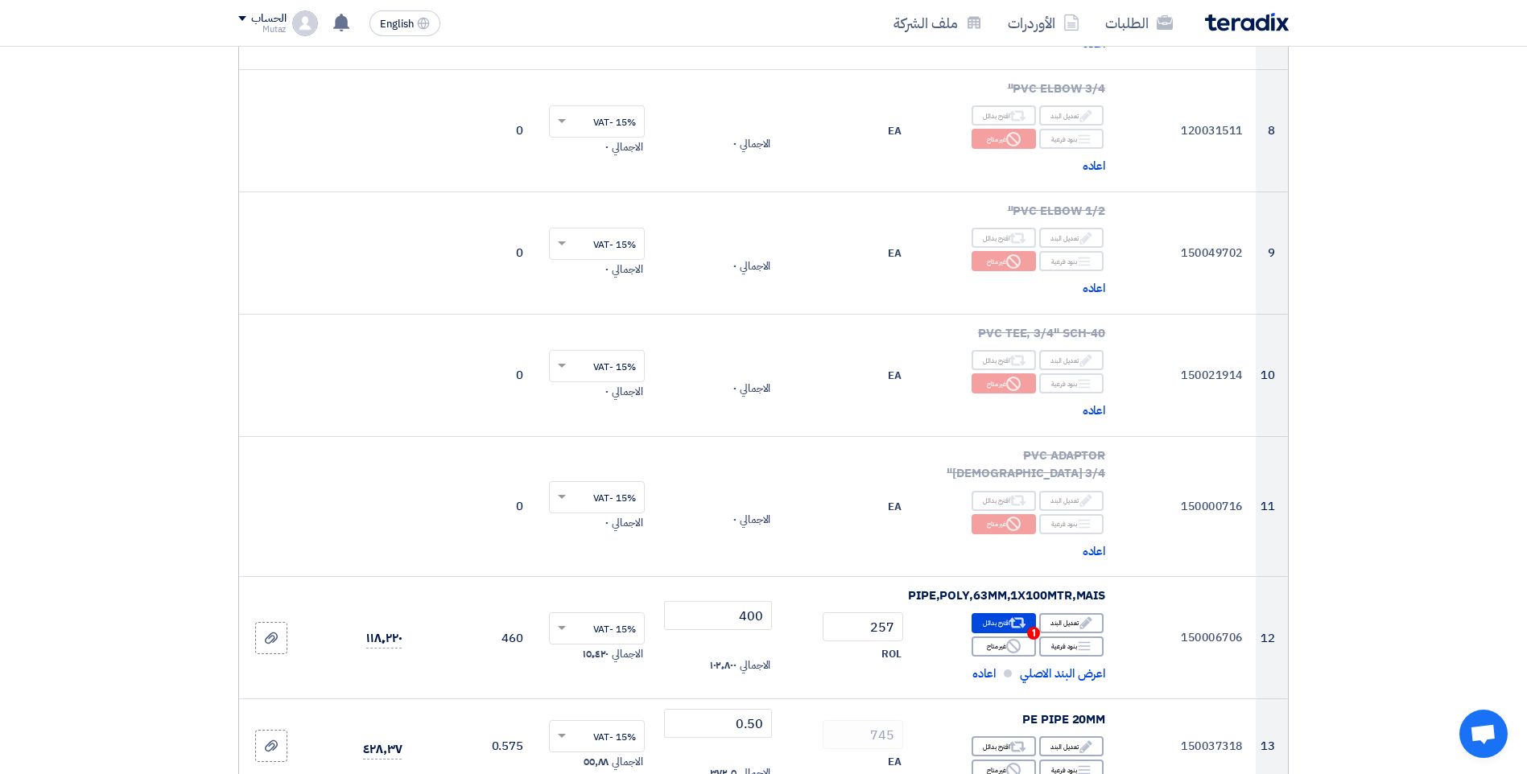
scroll to position [714, 0]
